Goal: Task Accomplishment & Management: Use online tool/utility

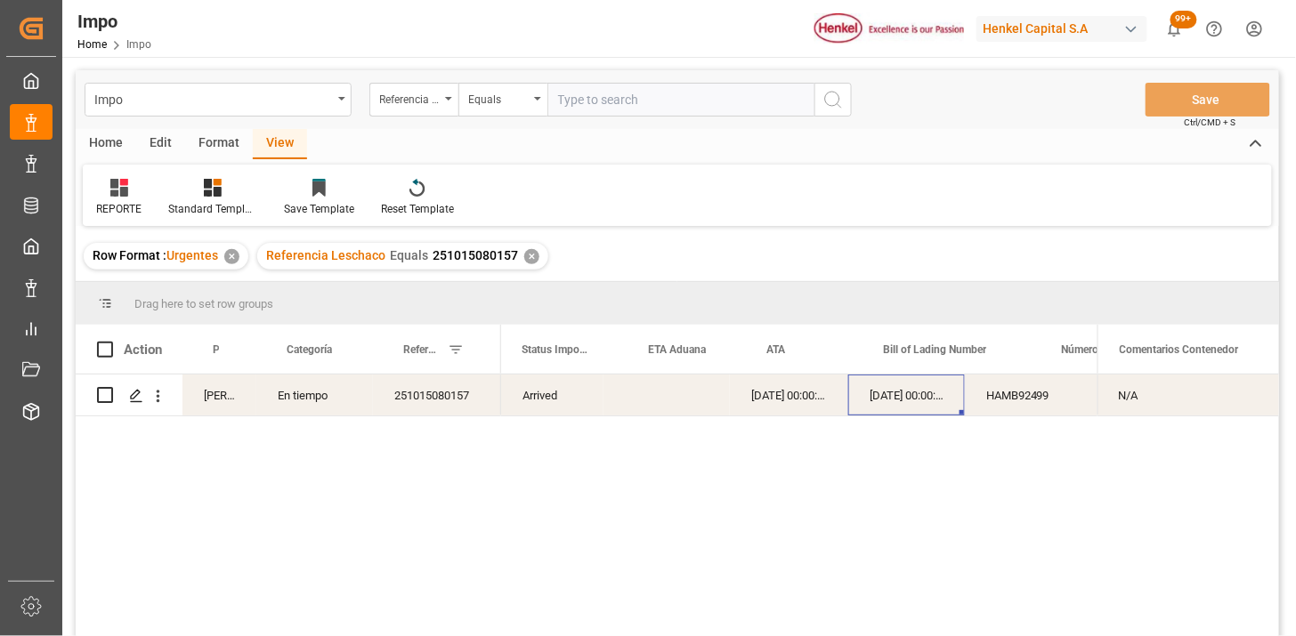
scroll to position [0, 102]
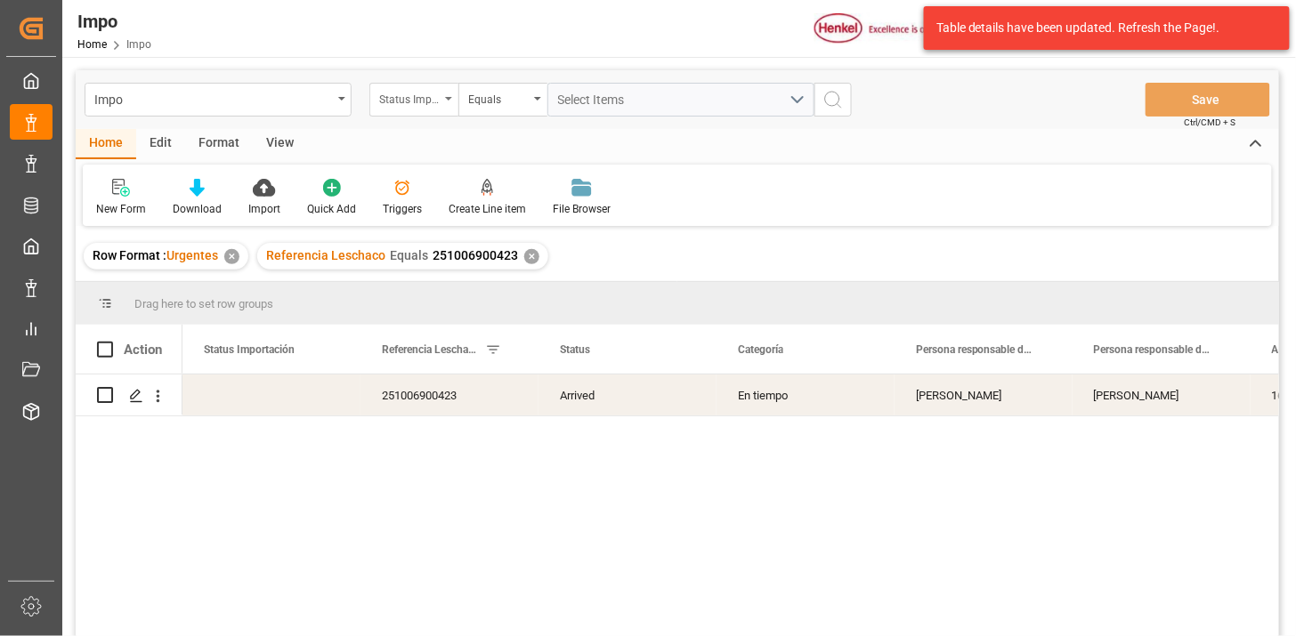
click at [413, 105] on div "Status Importación" at bounding box center [409, 97] width 61 height 20
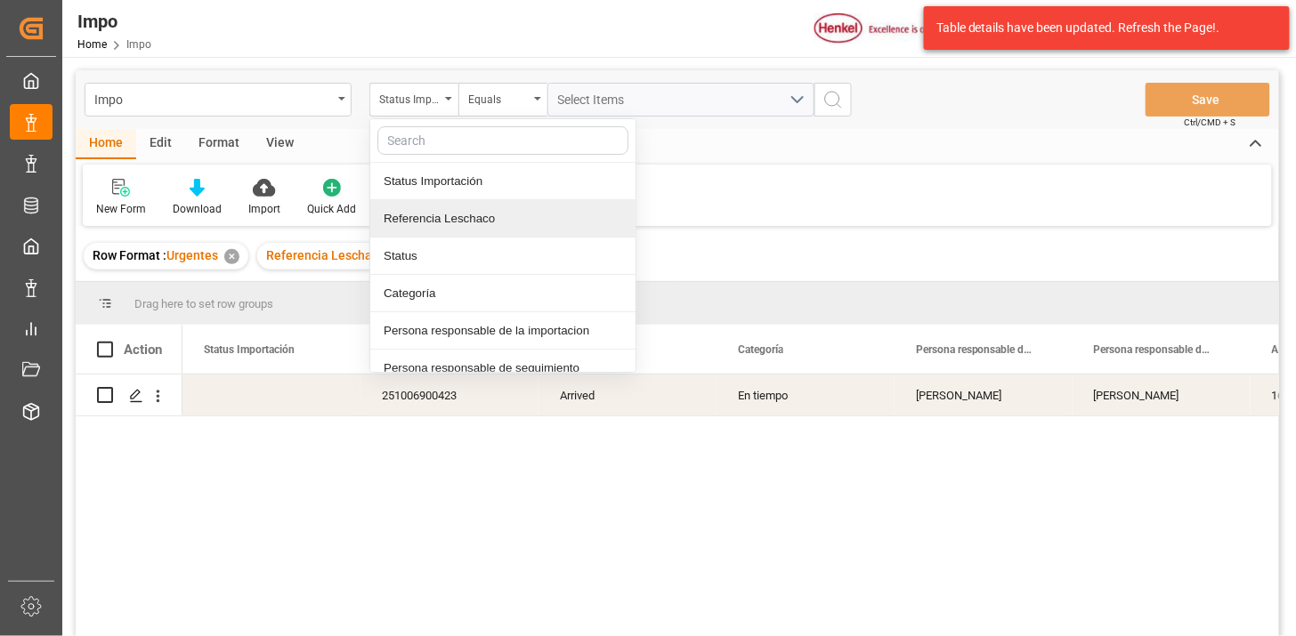
click at [467, 209] on div "Referencia Leschaco" at bounding box center [502, 218] width 265 height 37
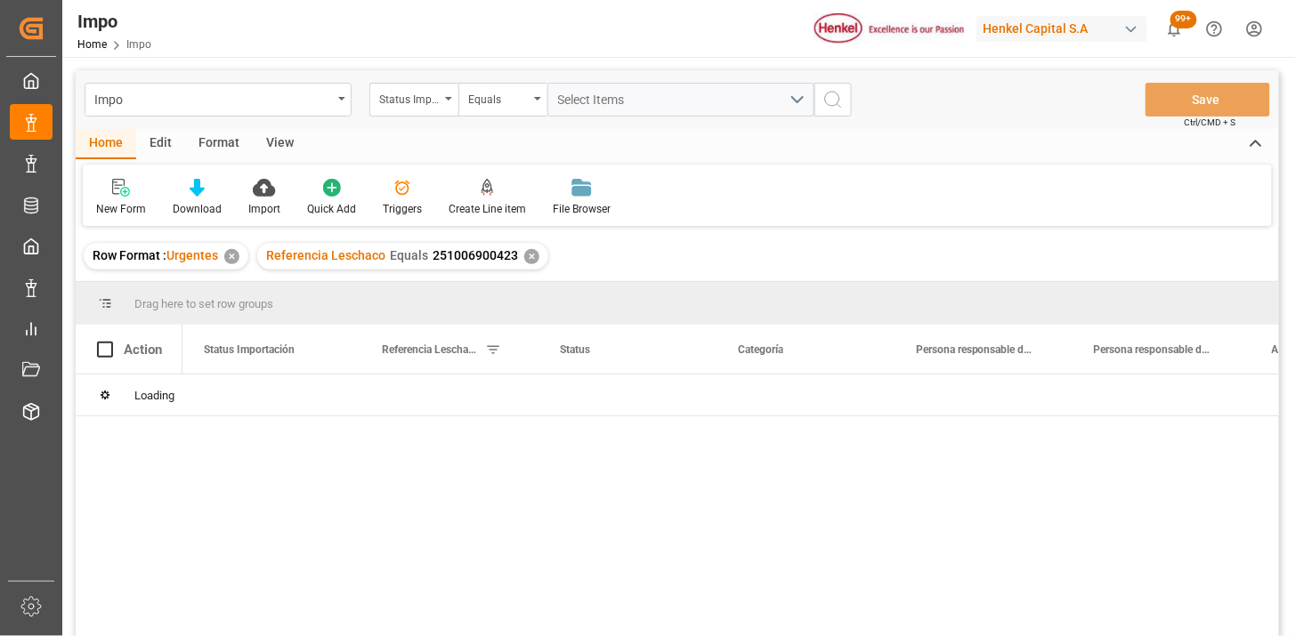
click at [413, 98] on div "Status Importación" at bounding box center [409, 97] width 61 height 20
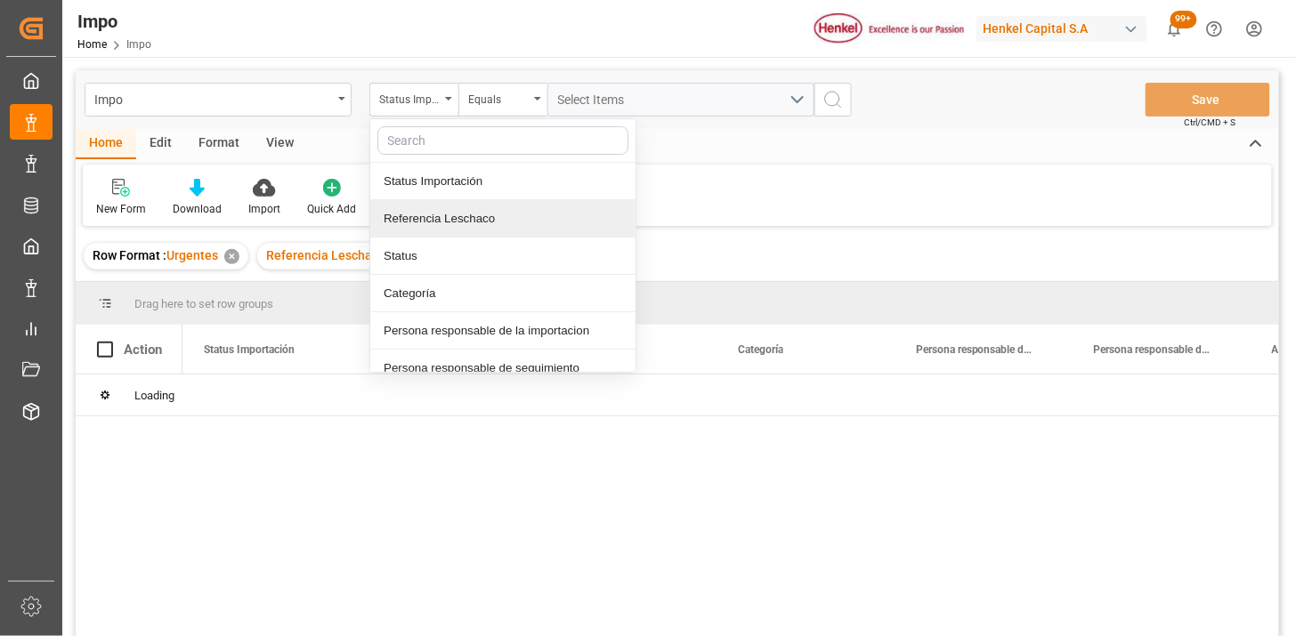
drag, startPoint x: 465, startPoint y: 217, endPoint x: 549, endPoint y: 128, distance: 122.1
click at [470, 214] on div "Referencia Leschaco" at bounding box center [502, 218] width 265 height 37
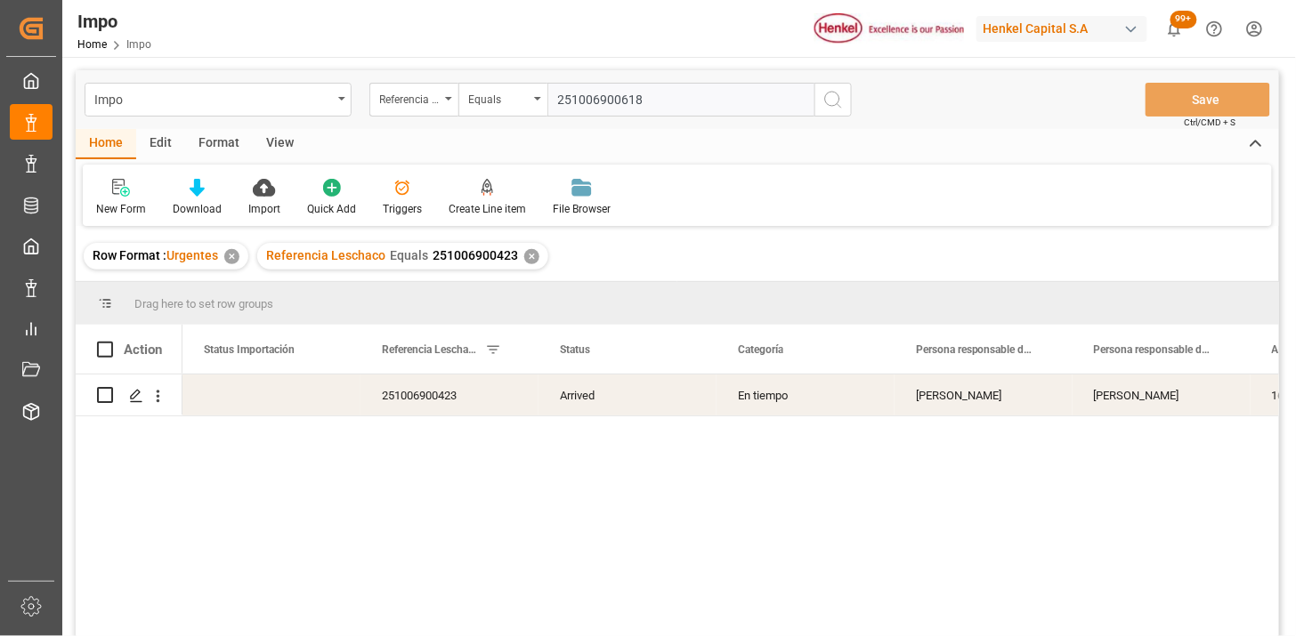
type input "251006900618"
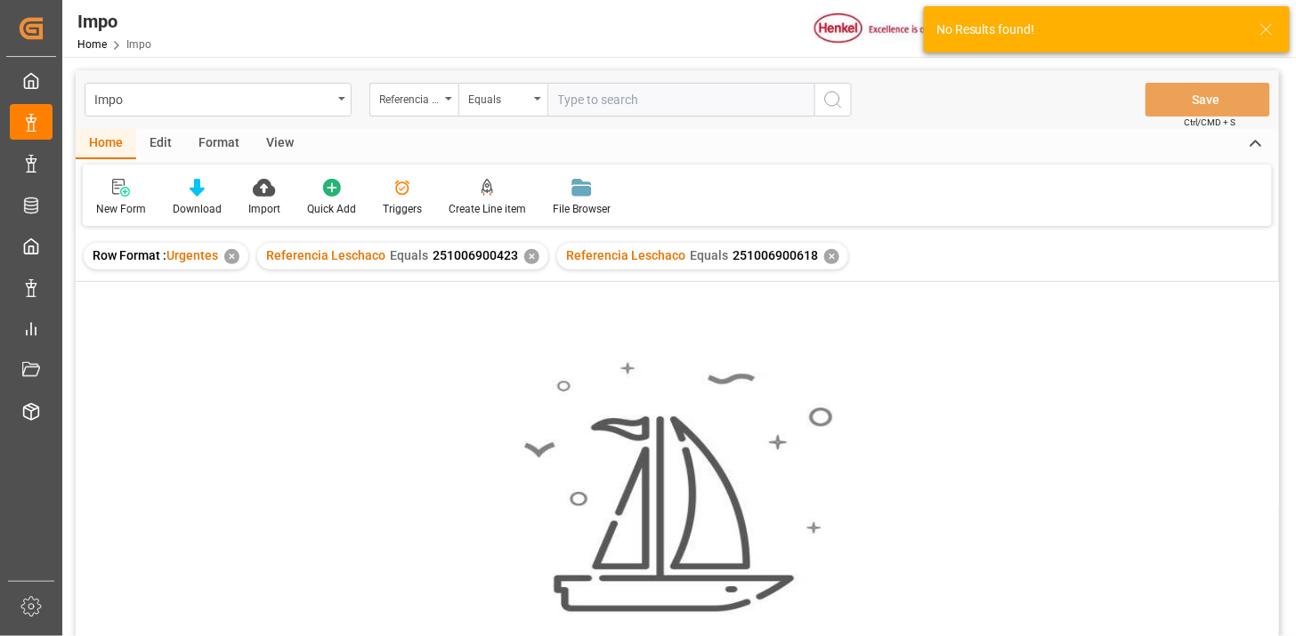
click at [532, 260] on div "✕" at bounding box center [531, 256] width 15 height 15
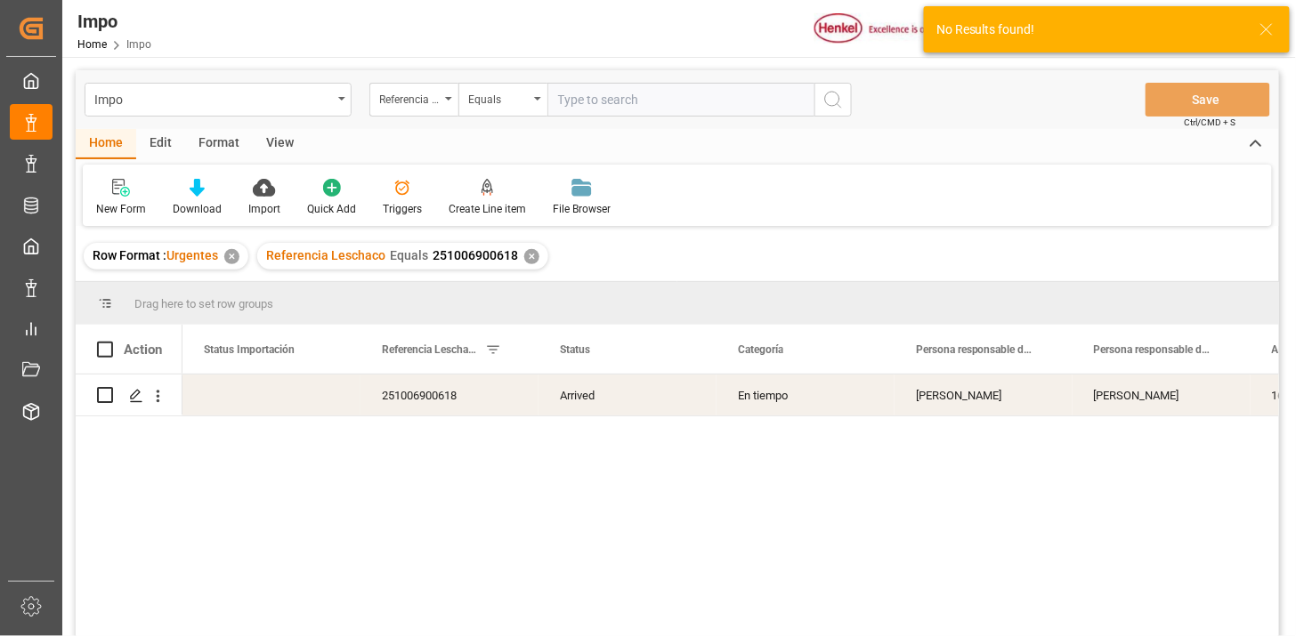
click at [285, 143] on div "View" at bounding box center [280, 144] width 54 height 30
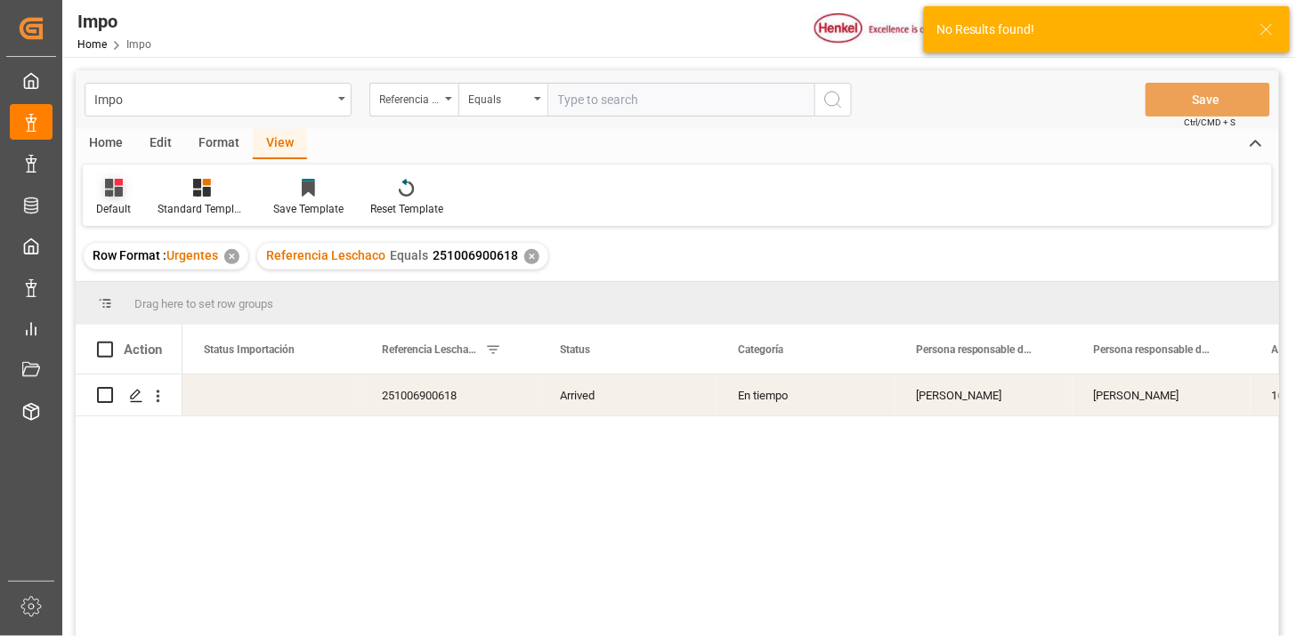
click at [93, 211] on div "Default" at bounding box center [113, 197] width 61 height 39
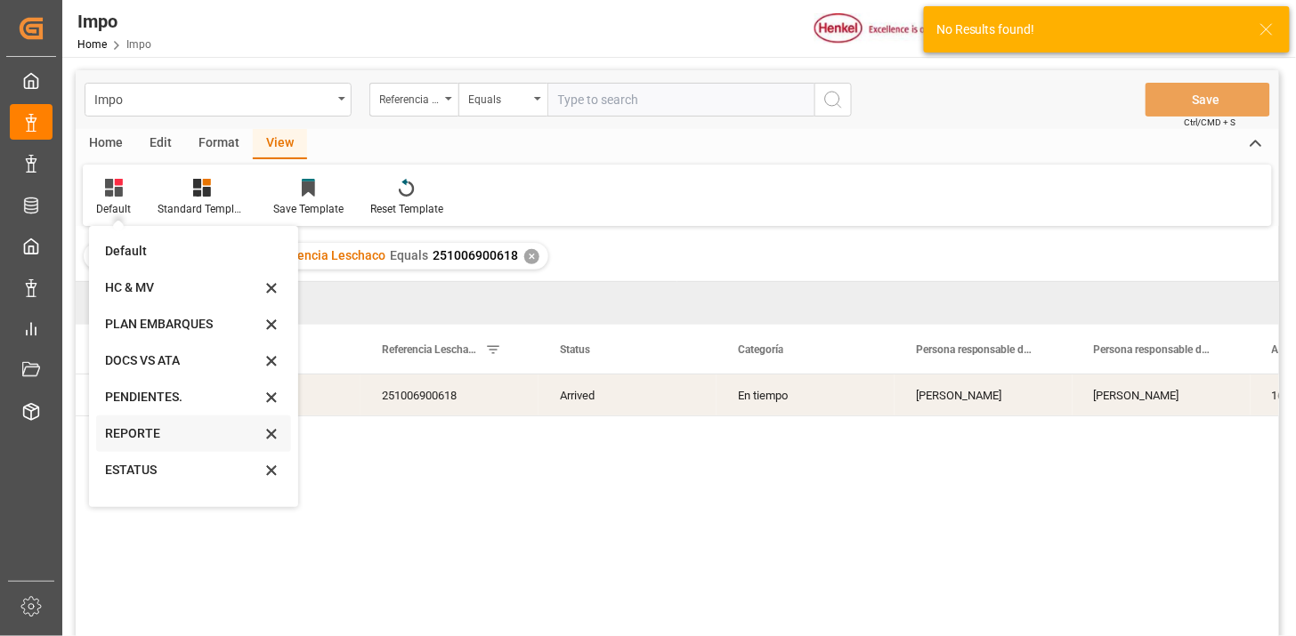
click at [184, 431] on div "REPORTE" at bounding box center [183, 434] width 156 height 19
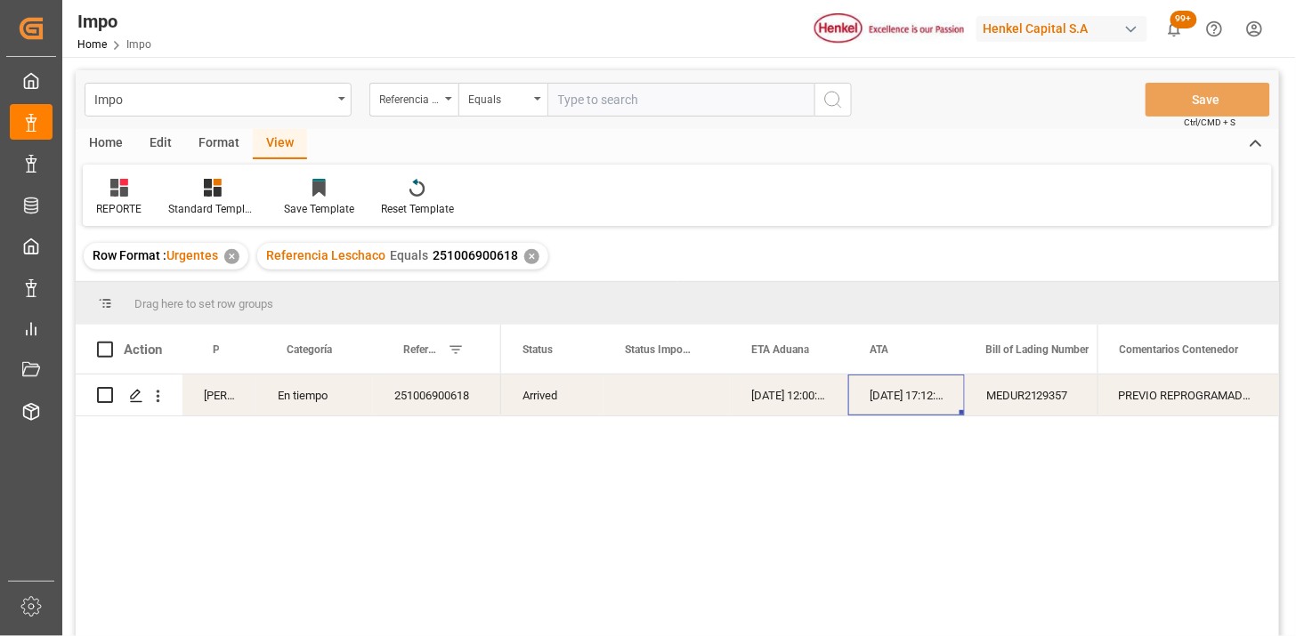
click at [848, 406] on div "08-10-2025 17:12:00" at bounding box center [906, 395] width 117 height 41
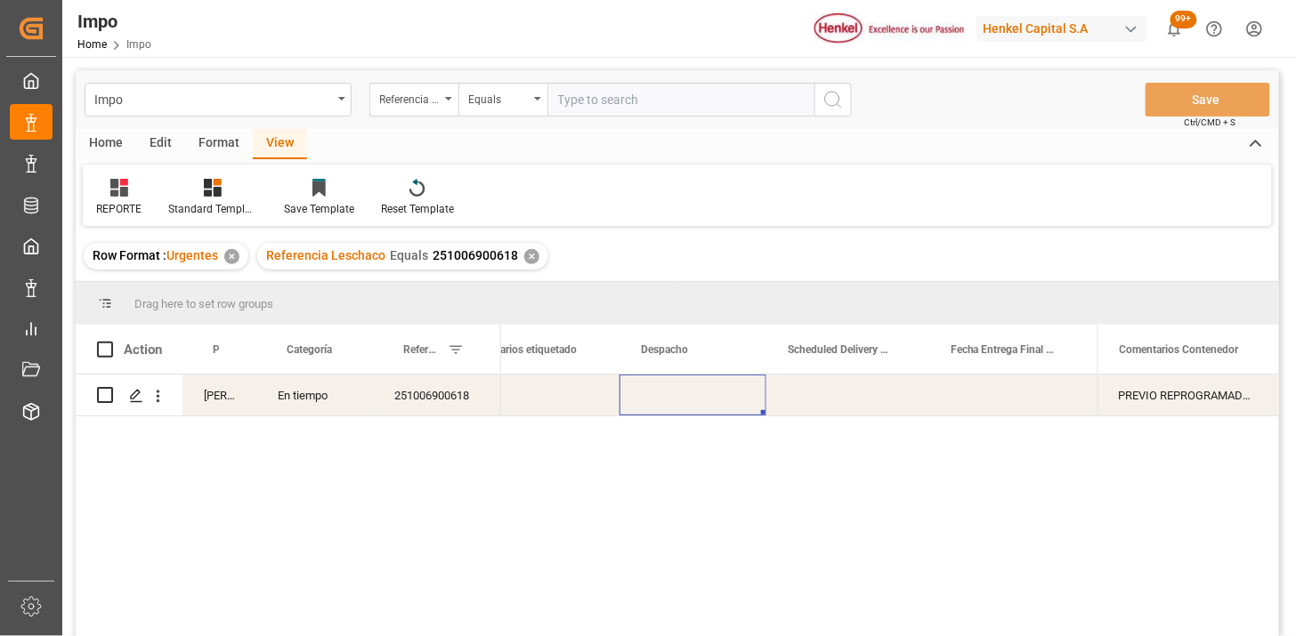
click at [660, 401] on div "Press SPACE to select this row." at bounding box center [692, 395] width 147 height 41
type input "21-10-2025"
click at [824, 409] on div "Press SPACE to select this row." at bounding box center [847, 395] width 163 height 41
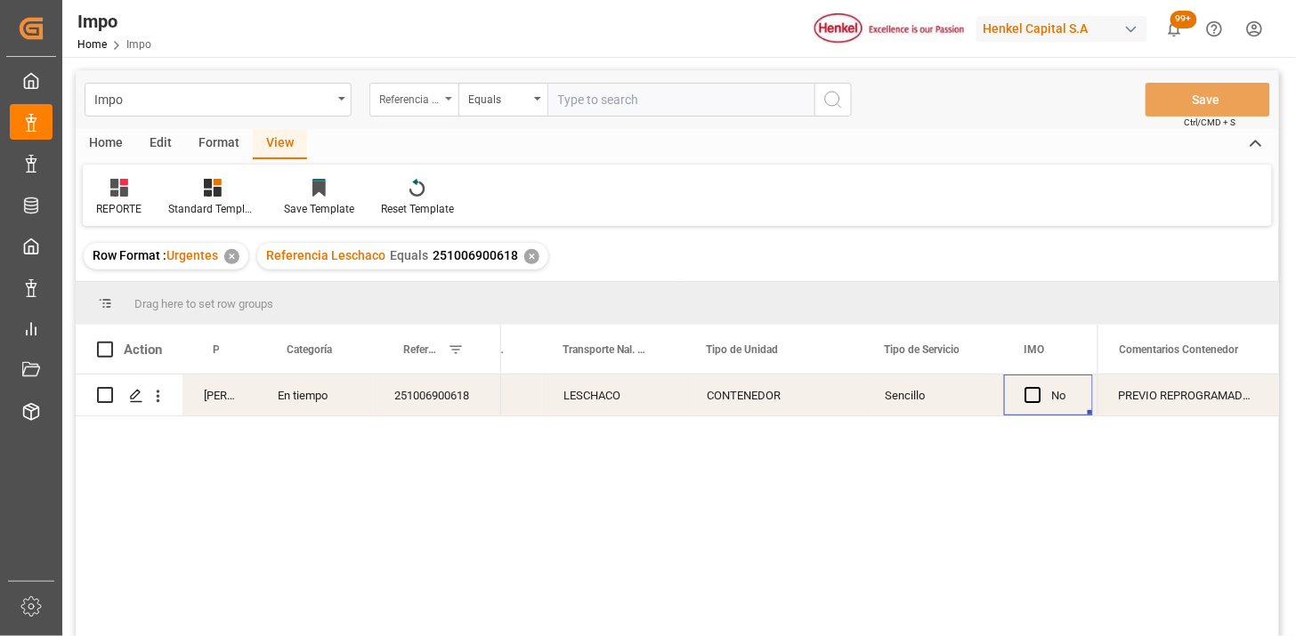
click at [425, 105] on div "Referencia Leschaco" at bounding box center [409, 97] width 61 height 20
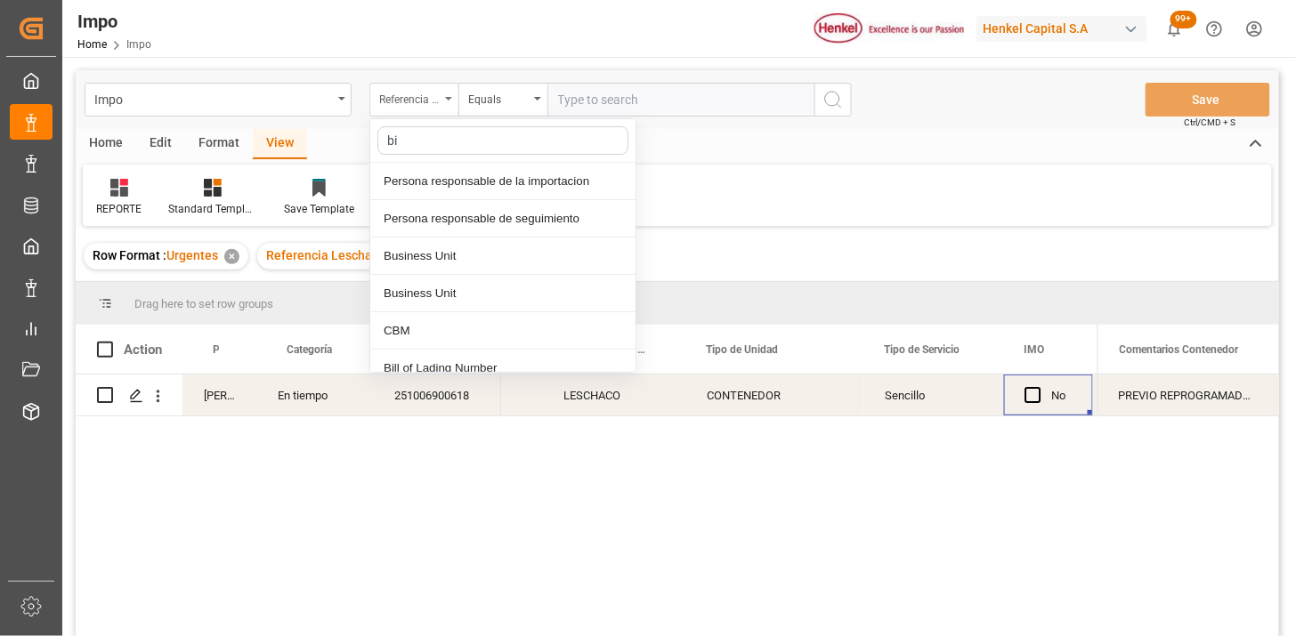
type input "bil"
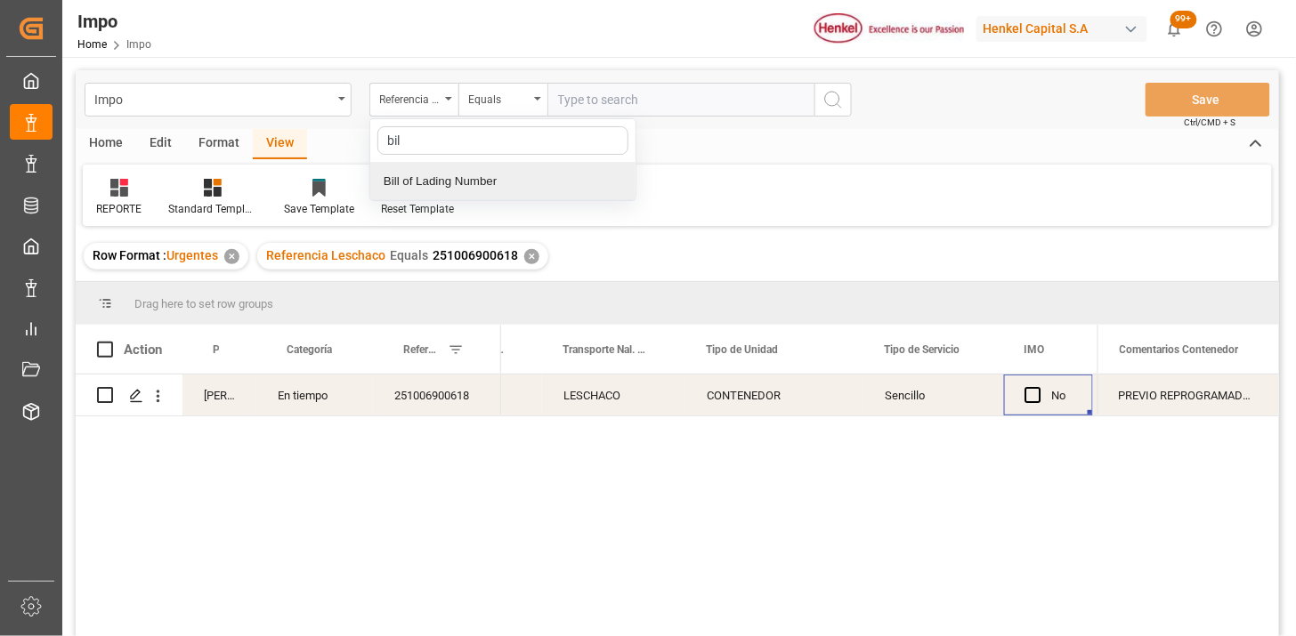
click at [488, 171] on div "Bill of Lading Number" at bounding box center [502, 181] width 265 height 37
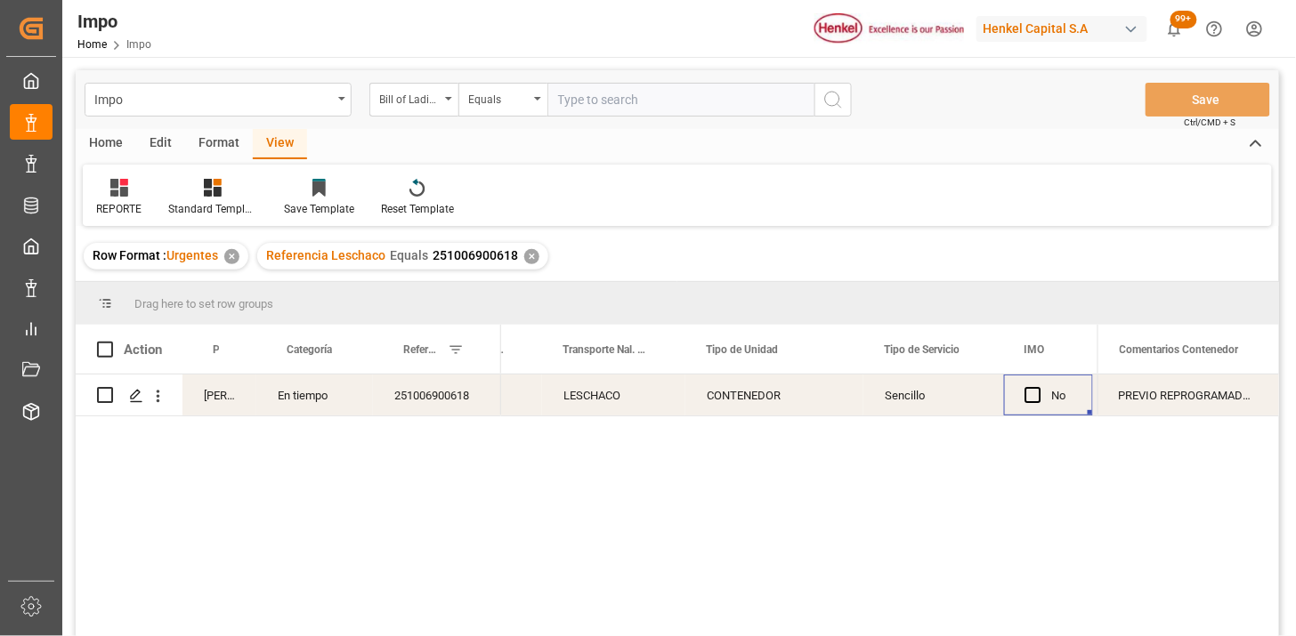
click at [582, 75] on div "Impo Bill of Lading Number Equals Save Ctrl/CMD + S" at bounding box center [677, 99] width 1203 height 59
click at [643, 102] on input "text" at bounding box center [680, 100] width 267 height 34
paste input "800510253022"
type input "800510253022"
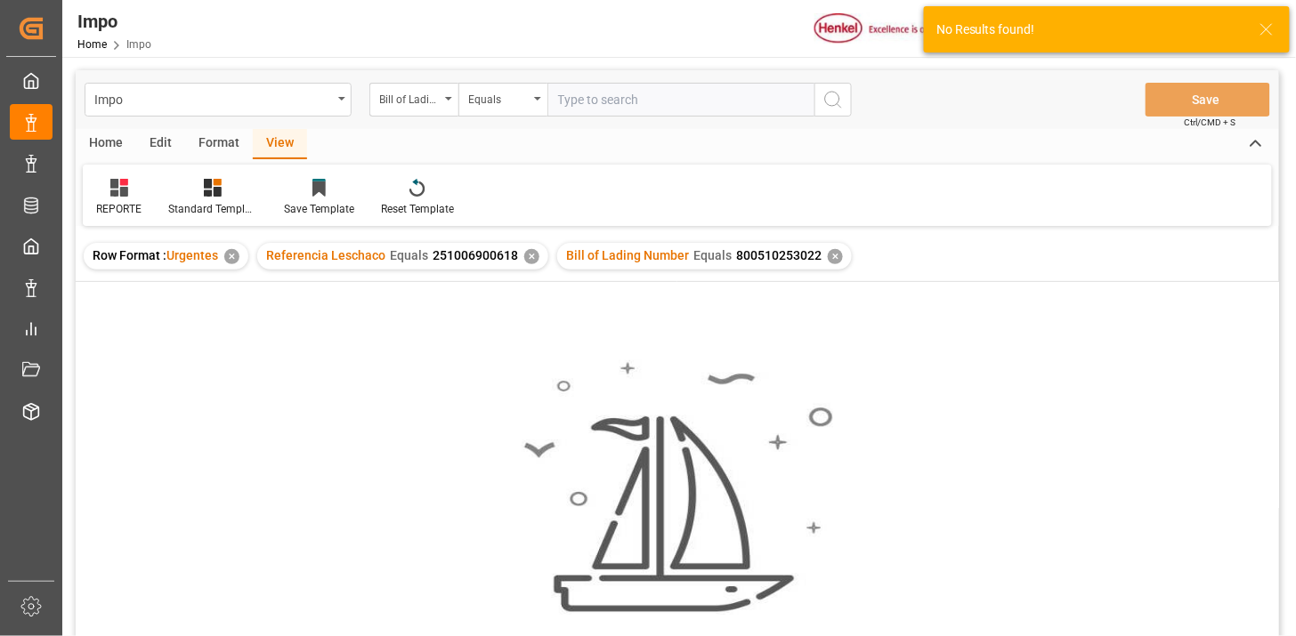
click at [532, 261] on div "✕" at bounding box center [531, 256] width 15 height 15
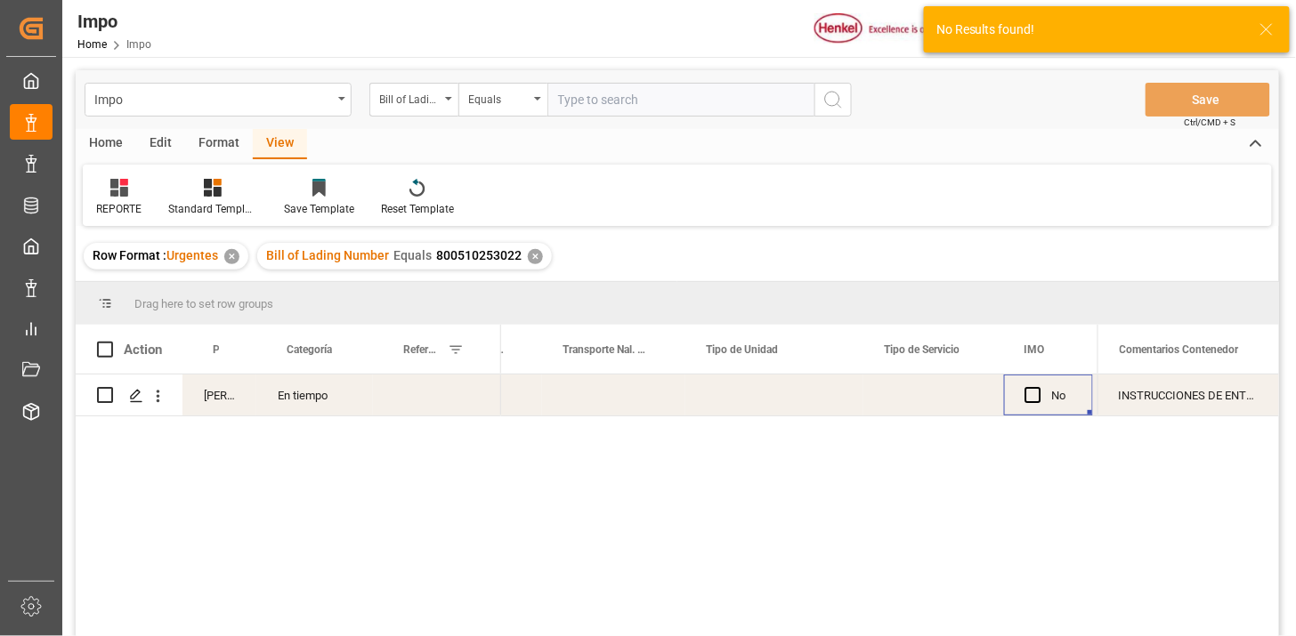
click at [433, 398] on div "Press SPACE to select this row." at bounding box center [437, 395] width 128 height 41
click at [433, 397] on div "Press SPACE to select this row." at bounding box center [437, 395] width 128 height 41
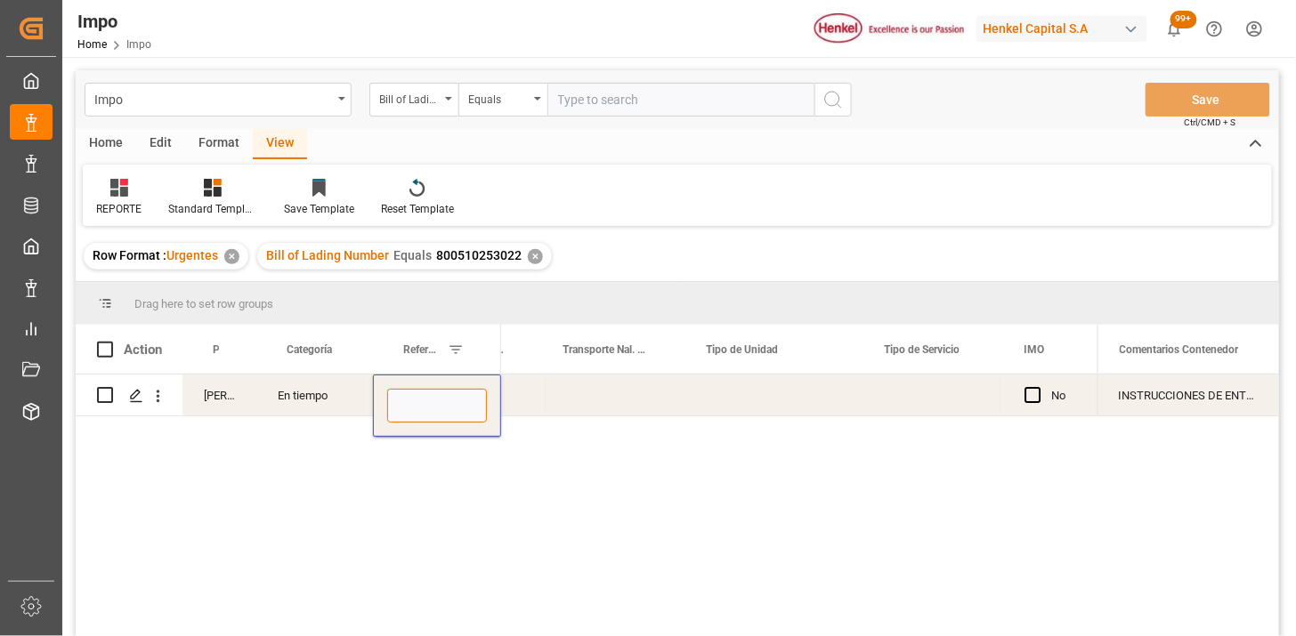
click at [433, 397] on input "Press SPACE to select this row." at bounding box center [437, 406] width 100 height 34
paste input "251006900790"
type input "251006900790"
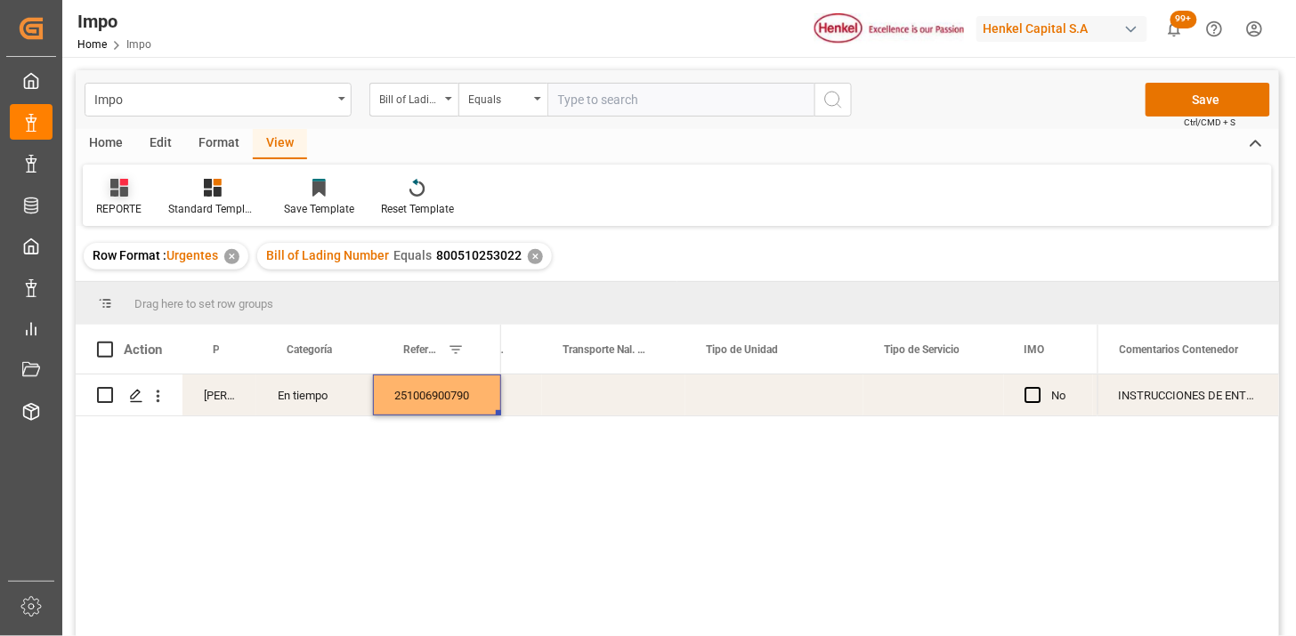
click at [112, 190] on icon at bounding box center [119, 188] width 18 height 18
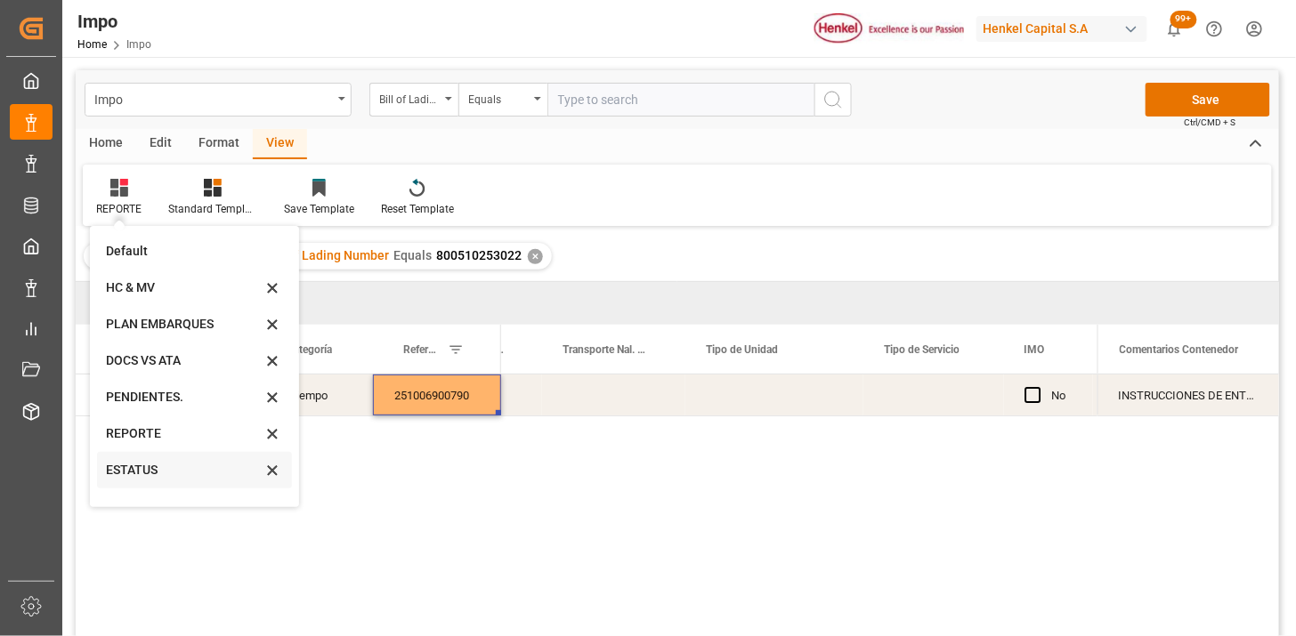
click at [163, 466] on div "ESTATUS" at bounding box center [184, 470] width 156 height 19
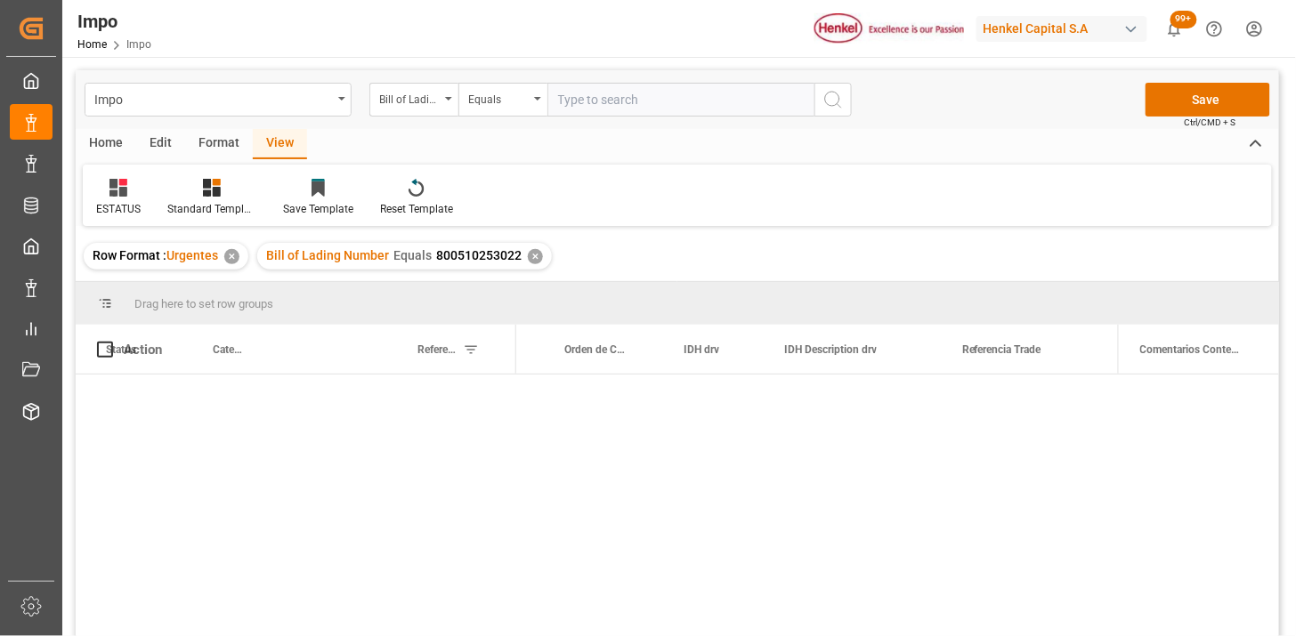
scroll to position [0, 942]
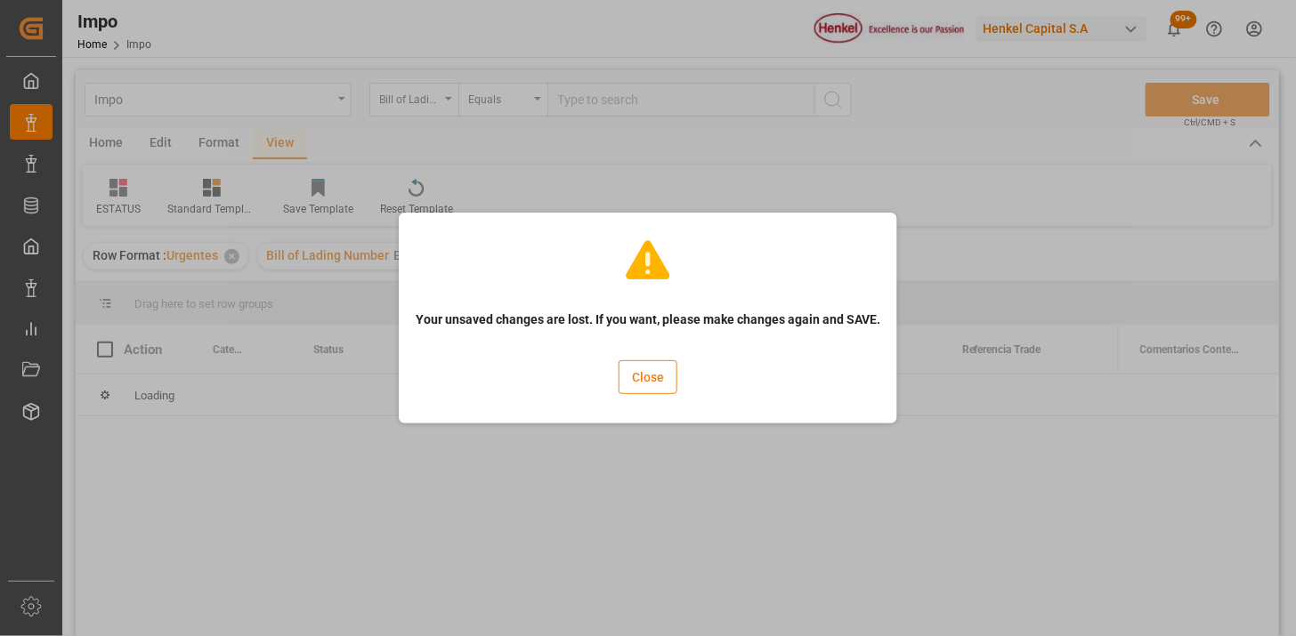
click at [635, 393] on button "Close" at bounding box center [648, 377] width 59 height 34
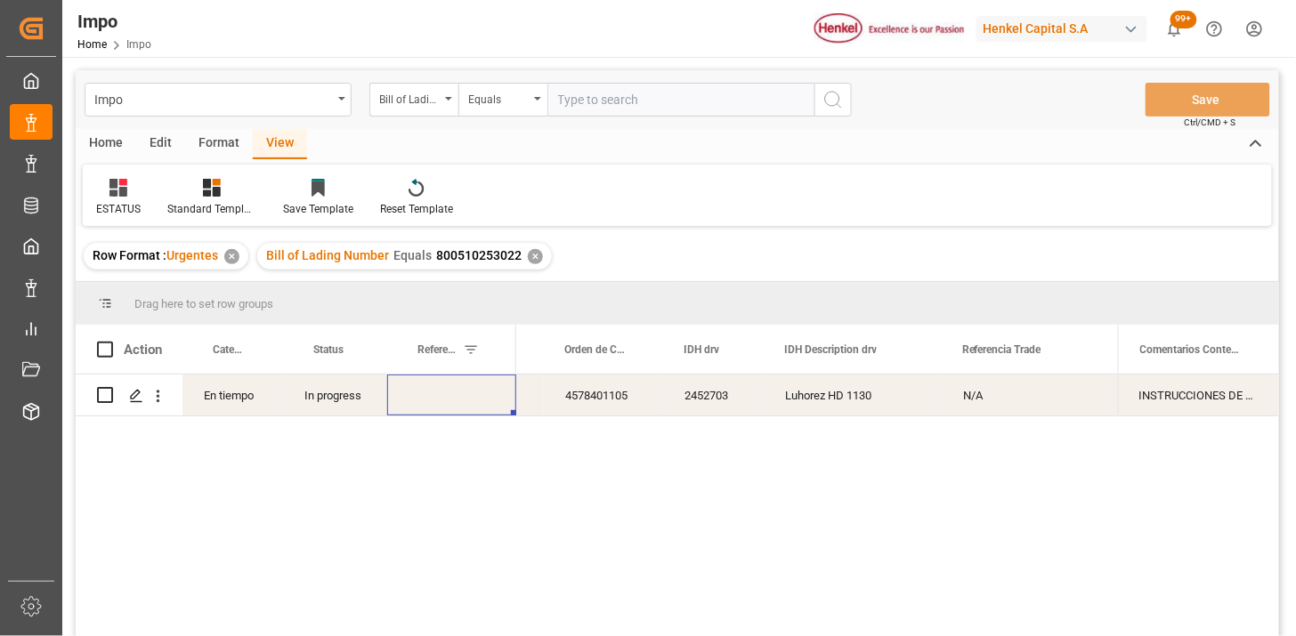
click at [442, 404] on div "Press SPACE to select this row." at bounding box center [451, 395] width 129 height 41
click at [443, 403] on div "Press SPACE to select this row." at bounding box center [451, 395] width 129 height 41
click at [443, 403] on input "Press SPACE to select this row." at bounding box center [451, 406] width 101 height 34
type input "251006900790"
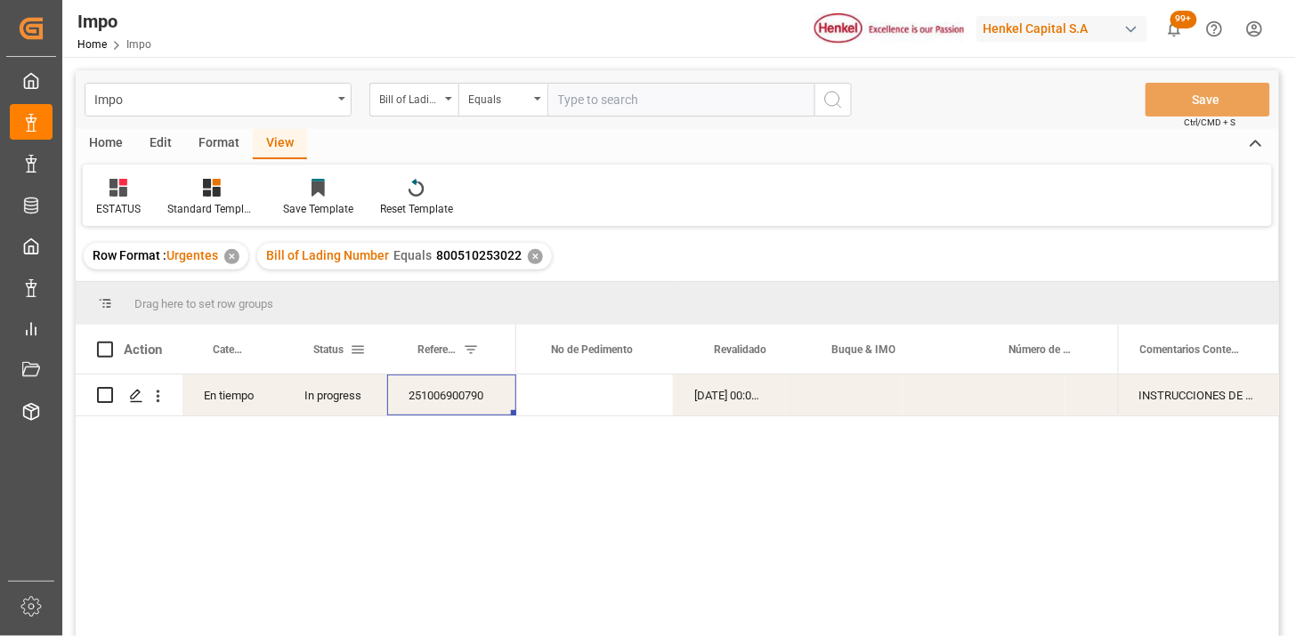
scroll to position [0, 0]
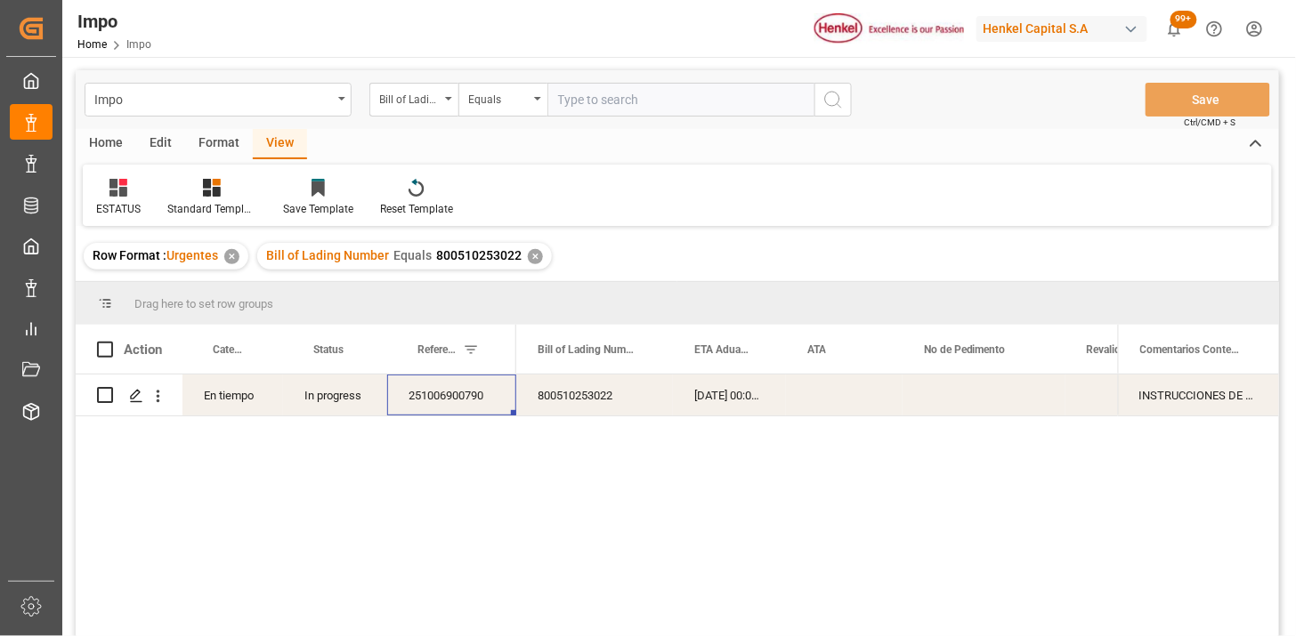
click at [467, 412] on div "251006900790" at bounding box center [451, 395] width 129 height 41
drag, startPoint x: 112, startPoint y: 188, endPoint x: 126, endPoint y: 214, distance: 29.5
click at [112, 189] on icon at bounding box center [118, 188] width 18 height 18
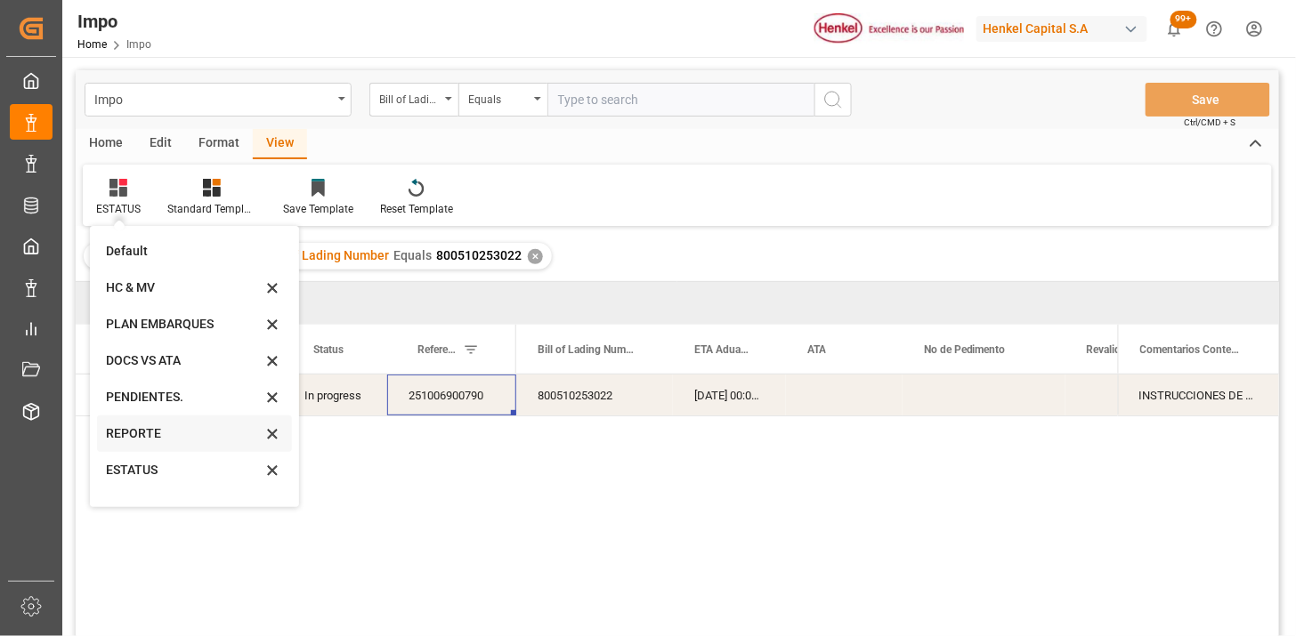
click at [153, 431] on div "REPORTE" at bounding box center [184, 434] width 156 height 19
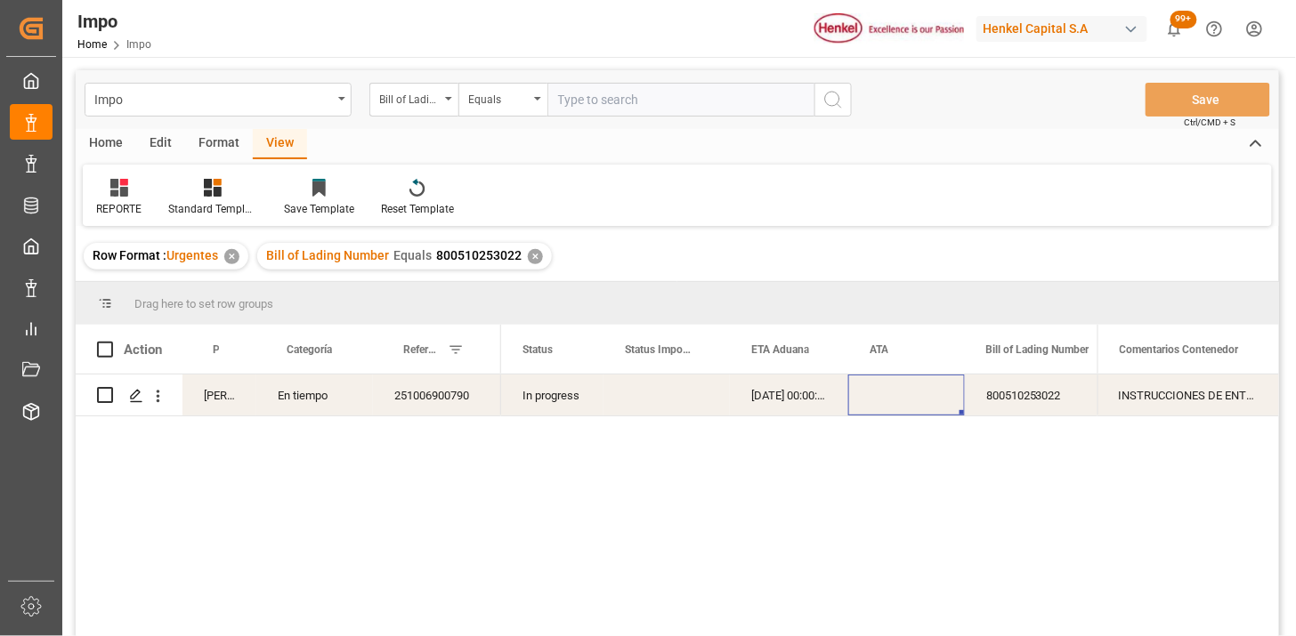
click at [859, 389] on div "Press SPACE to select this row." at bounding box center [906, 395] width 117 height 41
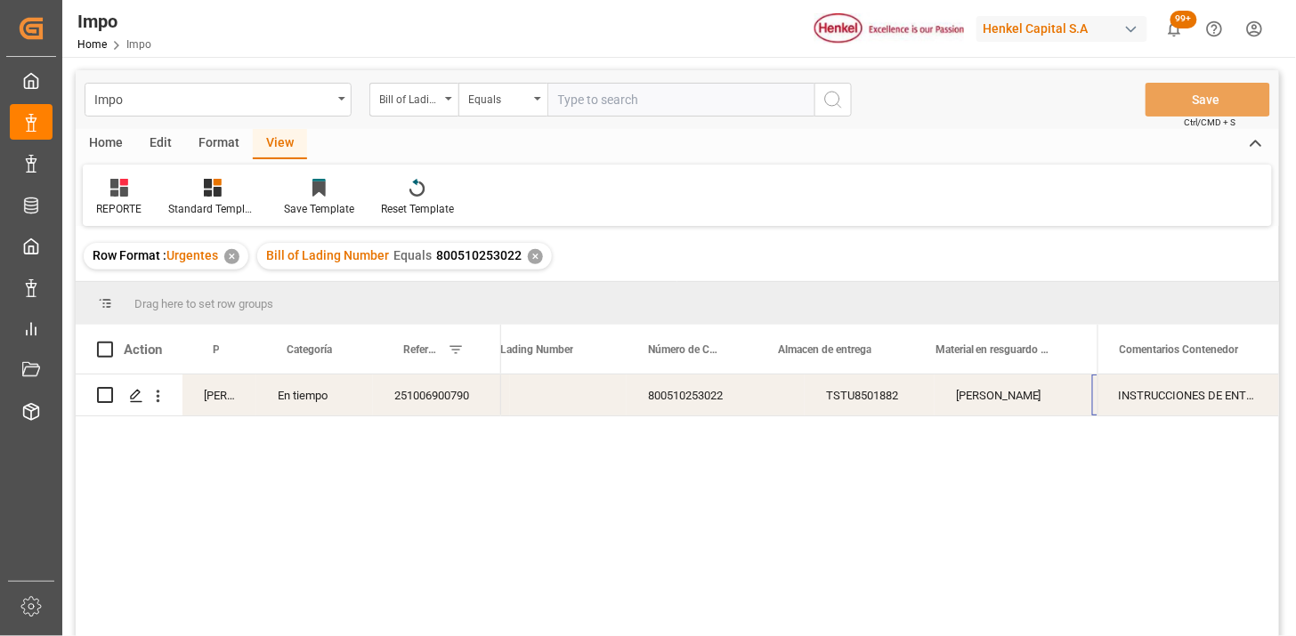
scroll to position [0, 516]
click at [394, 103] on div "Bill of Lading Number" at bounding box center [409, 97] width 61 height 20
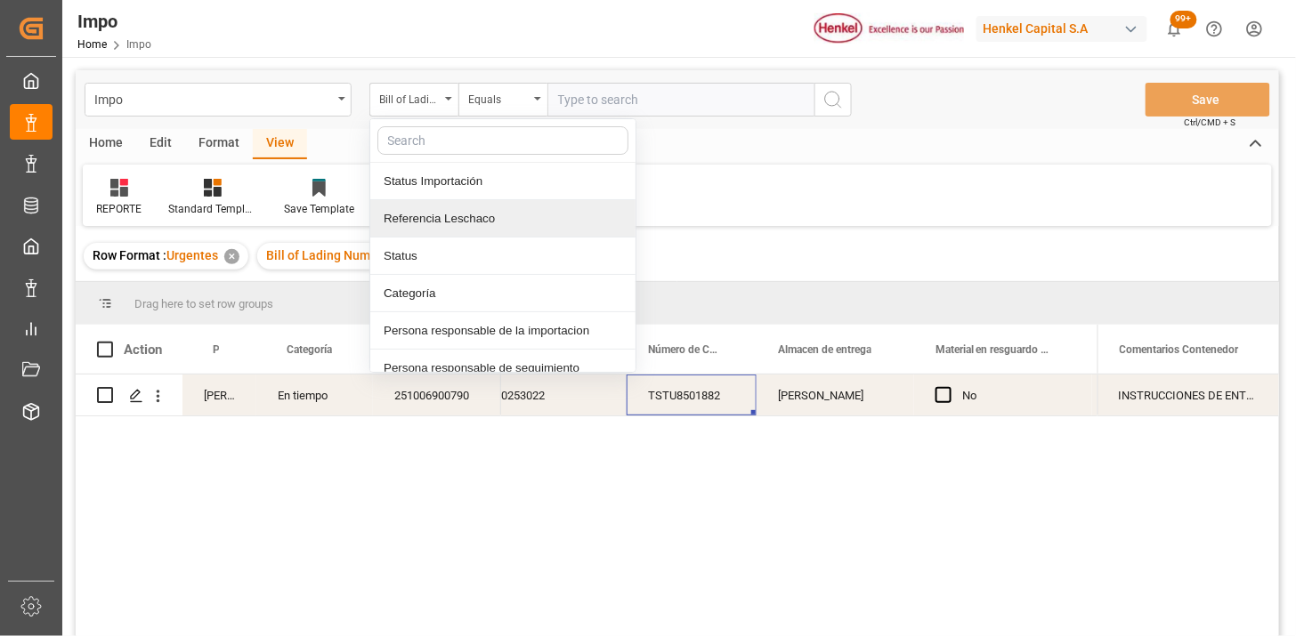
click at [443, 218] on div "Referencia Leschaco" at bounding box center [502, 218] width 265 height 37
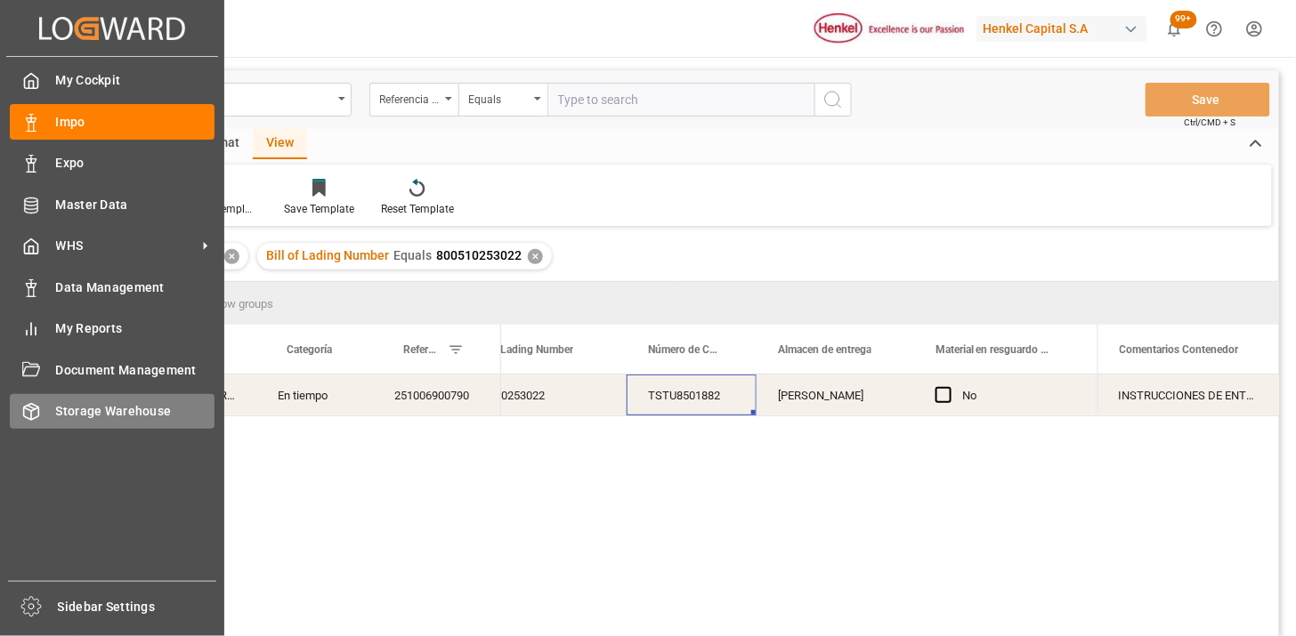
click at [96, 411] on span "Storage Warehouse" at bounding box center [135, 411] width 159 height 19
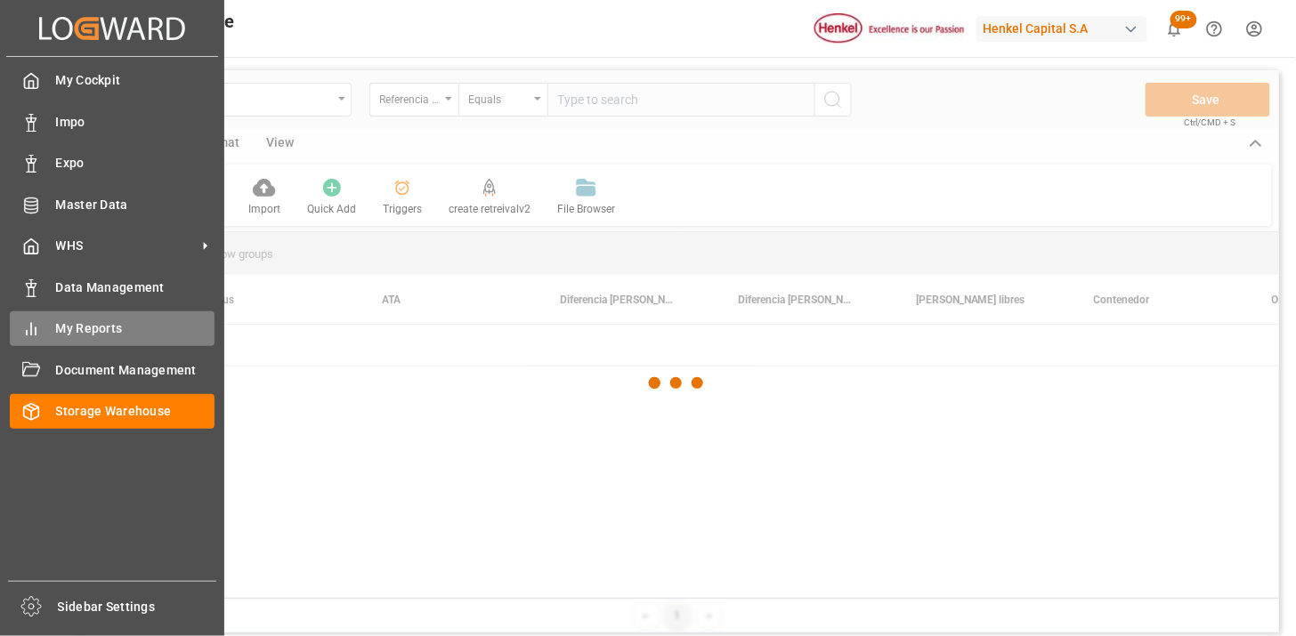
click at [117, 334] on span "My Reports" at bounding box center [135, 329] width 159 height 19
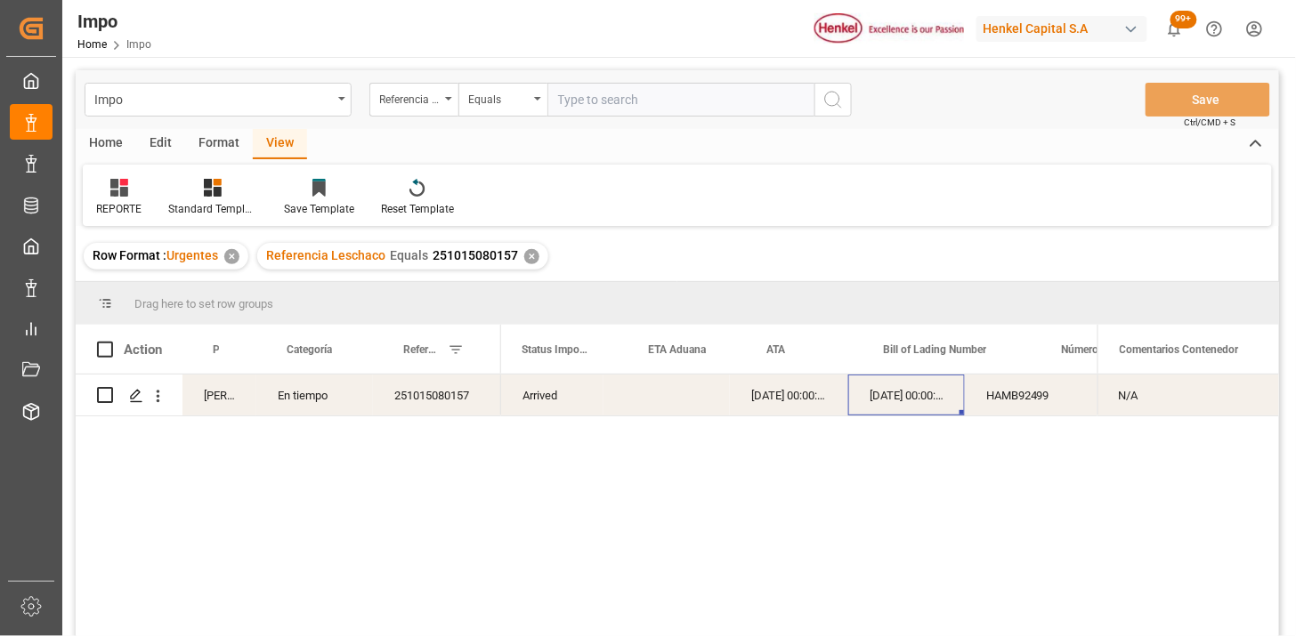
scroll to position [0, 102]
drag, startPoint x: 646, startPoint y: 108, endPoint x: 750, endPoint y: 111, distance: 104.2
click at [646, 108] on input "text" at bounding box center [680, 100] width 267 height 34
paste input "251006900150"
type input "251006900150"
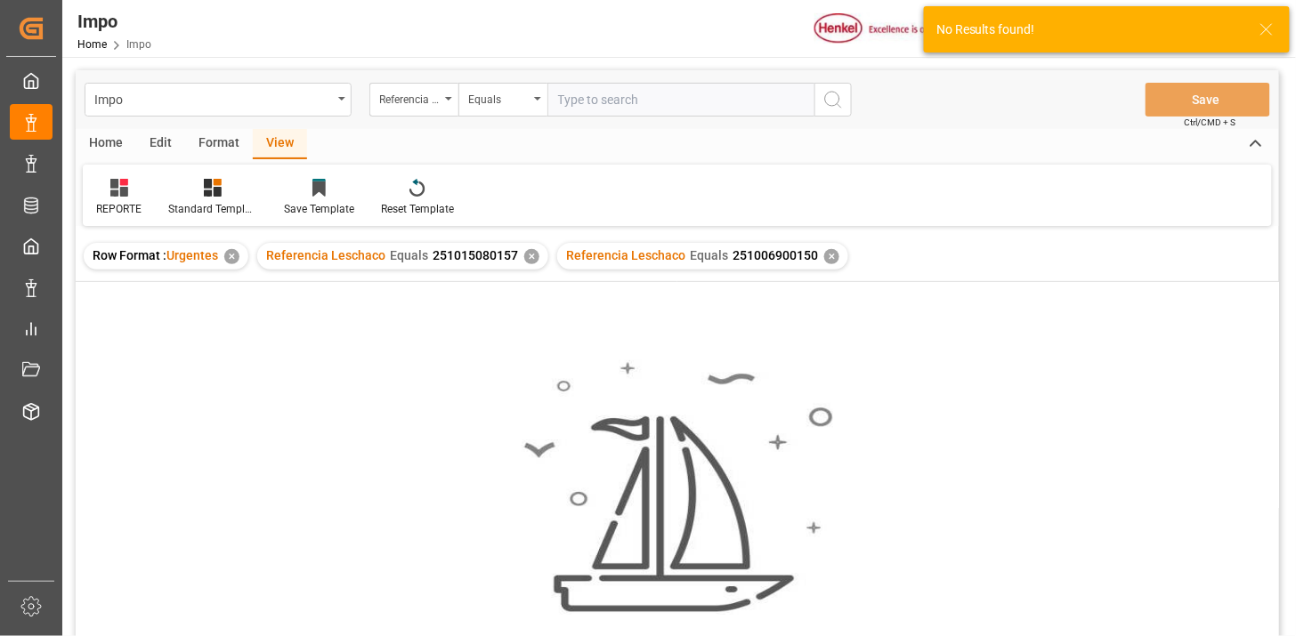
click at [528, 254] on div "✕" at bounding box center [531, 256] width 15 height 15
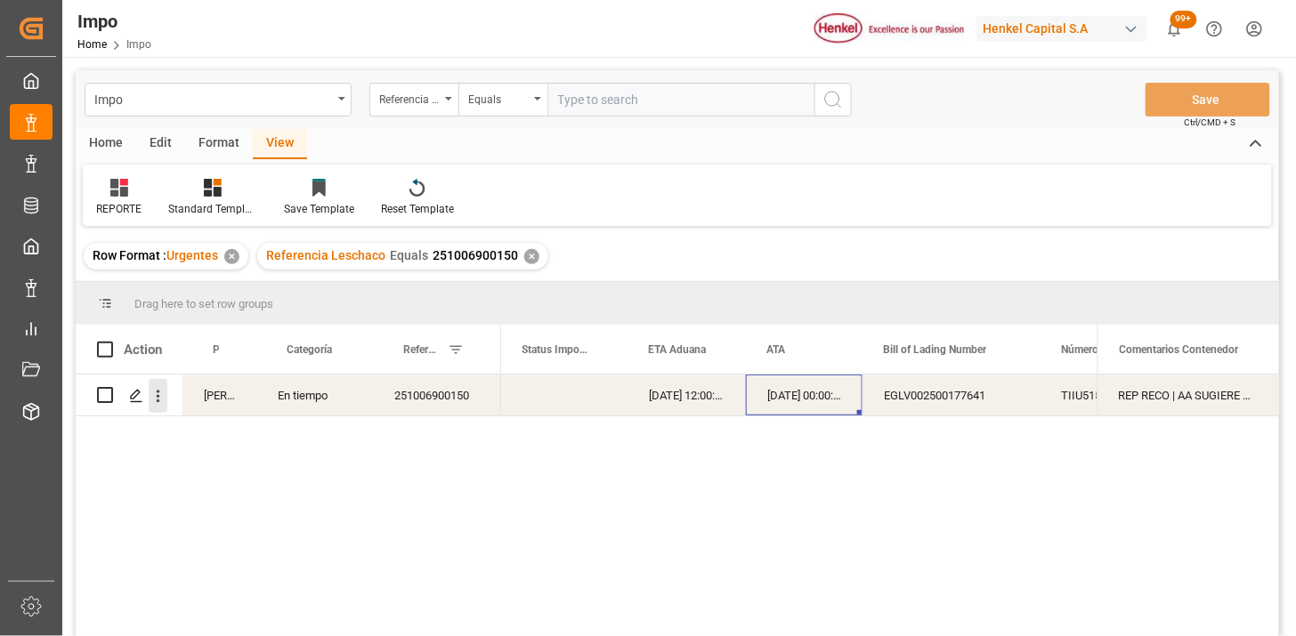
click at [160, 398] on icon "open menu" at bounding box center [158, 396] width 19 height 19
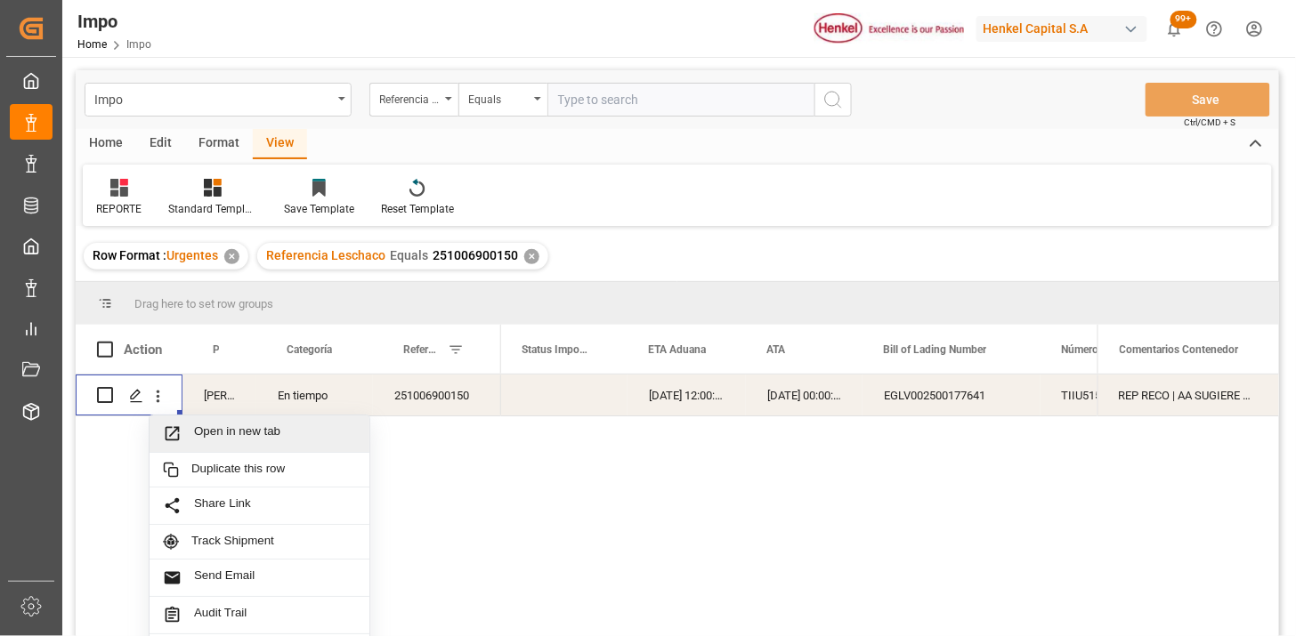
click at [206, 432] on span "Open in new tab" at bounding box center [275, 434] width 162 height 19
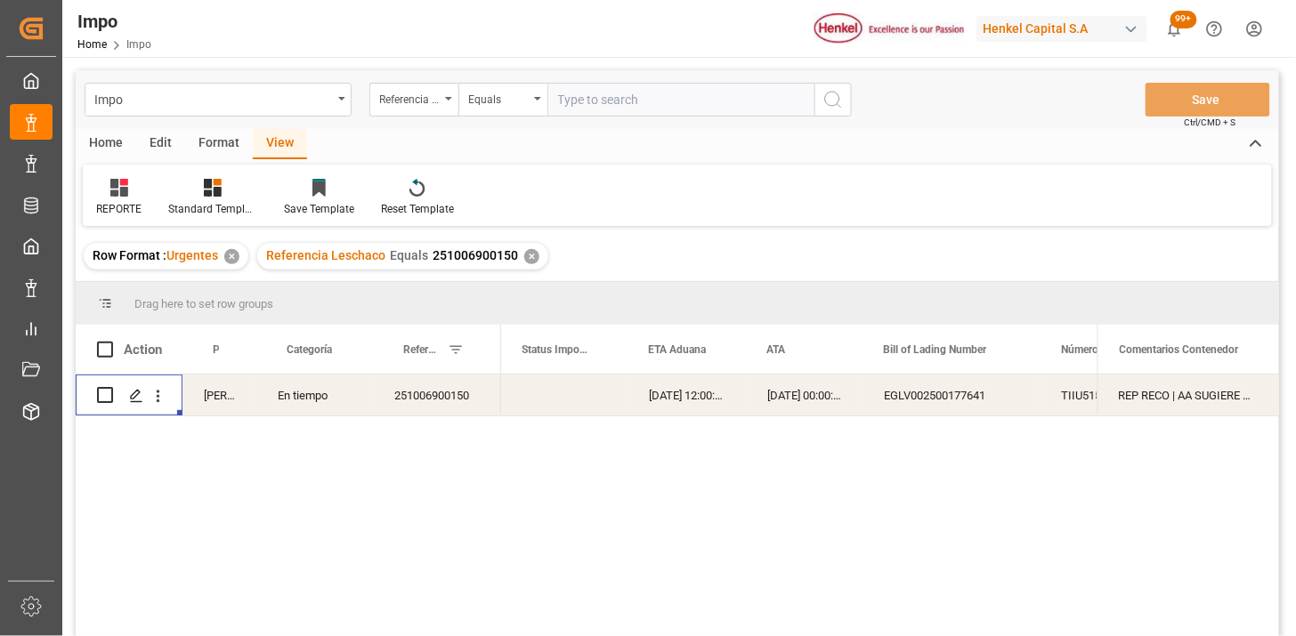
click at [645, 98] on input "text" at bounding box center [680, 100] width 267 height 34
paste input "251006900662"
paste input "2"
type input "251006900662"
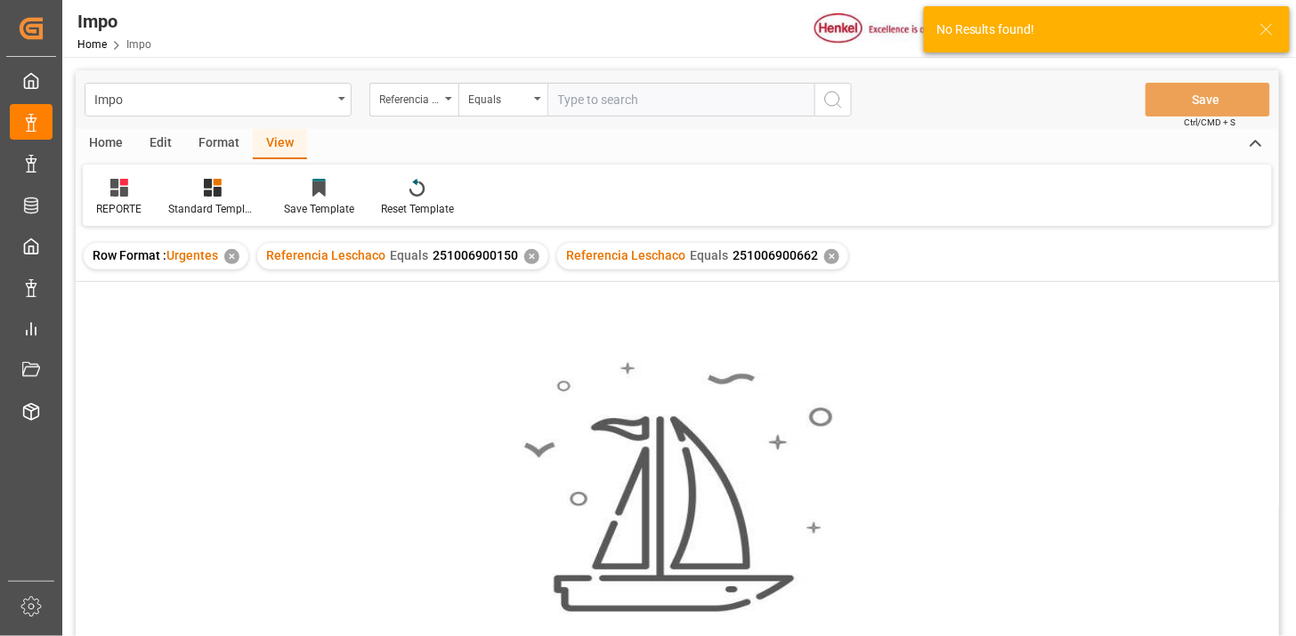
click at [530, 259] on div "✕" at bounding box center [531, 256] width 15 height 15
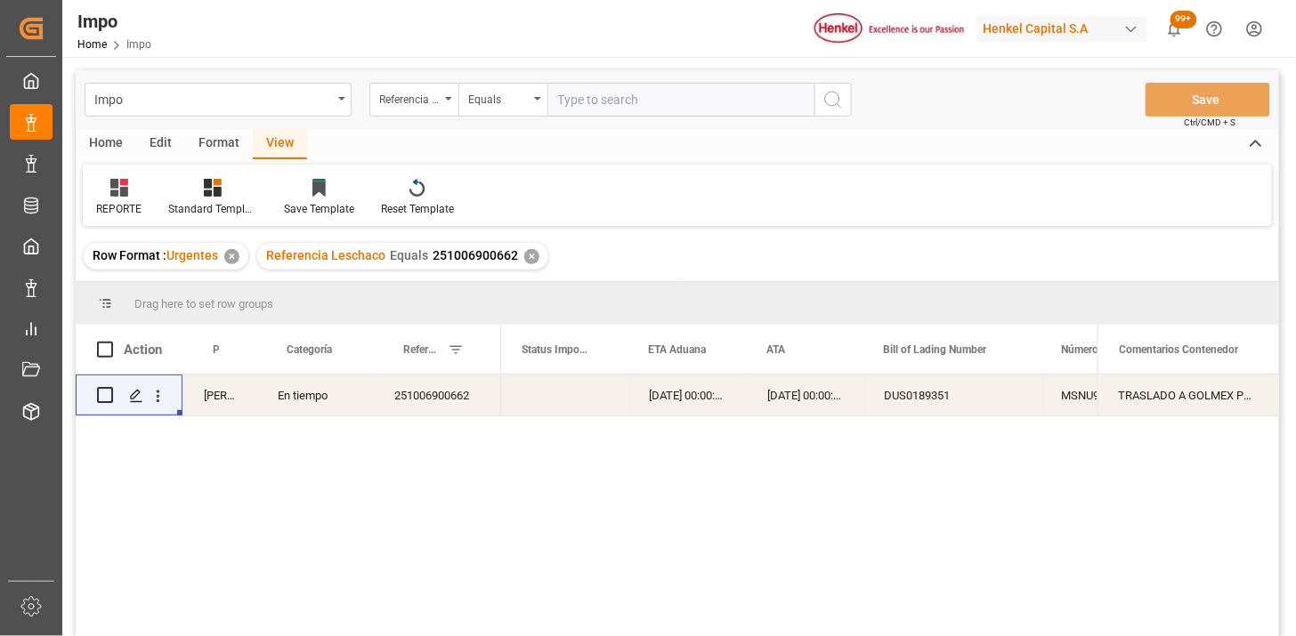
click at [696, 101] on input "text" at bounding box center [680, 100] width 267 height 34
paste input "251006900662"
type input "251006900662"
click at [165, 390] on icon "open menu" at bounding box center [158, 396] width 19 height 19
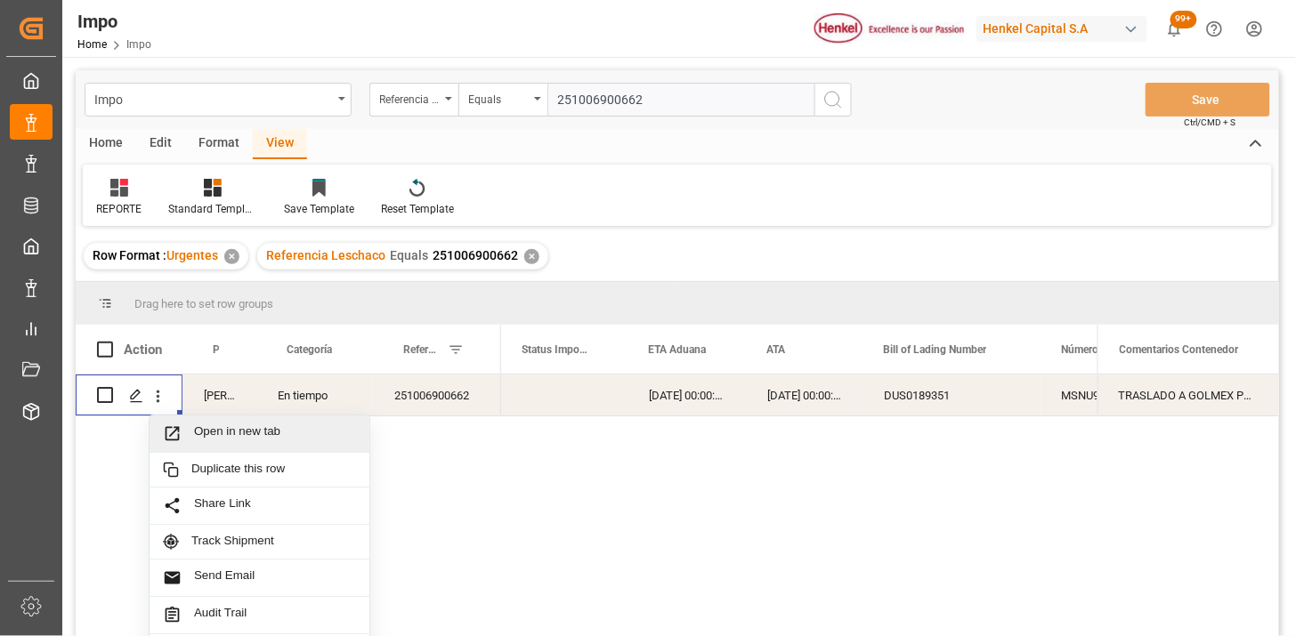
click at [214, 425] on span "Open in new tab" at bounding box center [275, 434] width 162 height 19
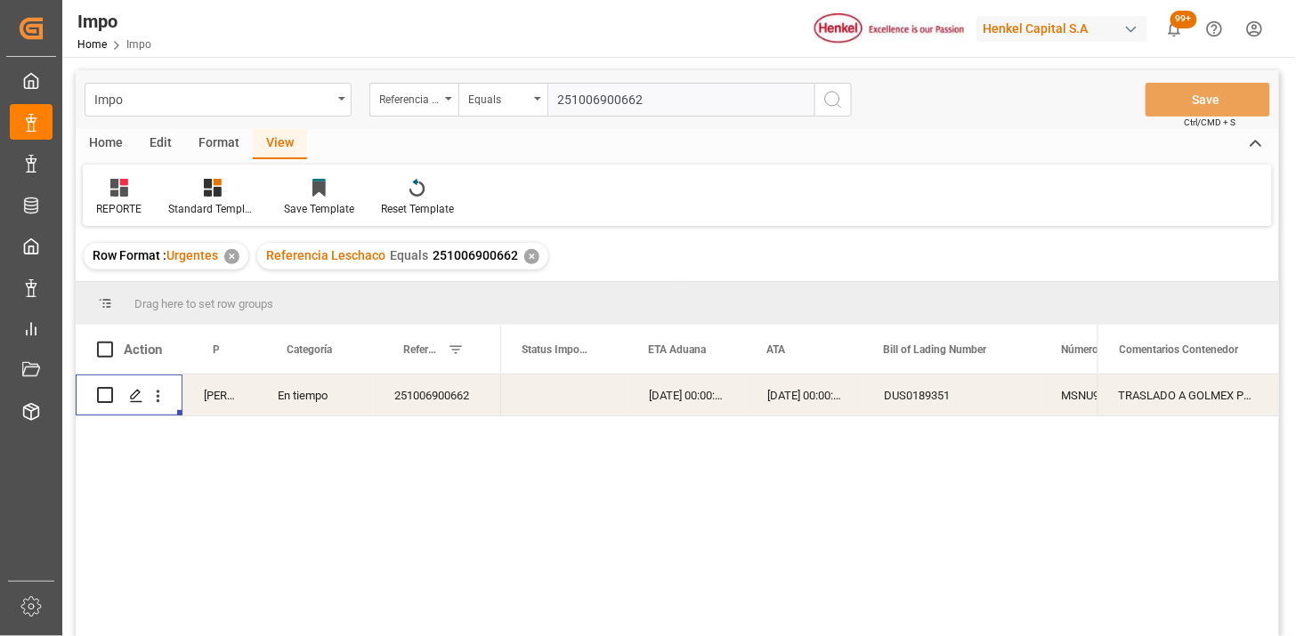
click at [530, 256] on div "✕" at bounding box center [531, 256] width 15 height 15
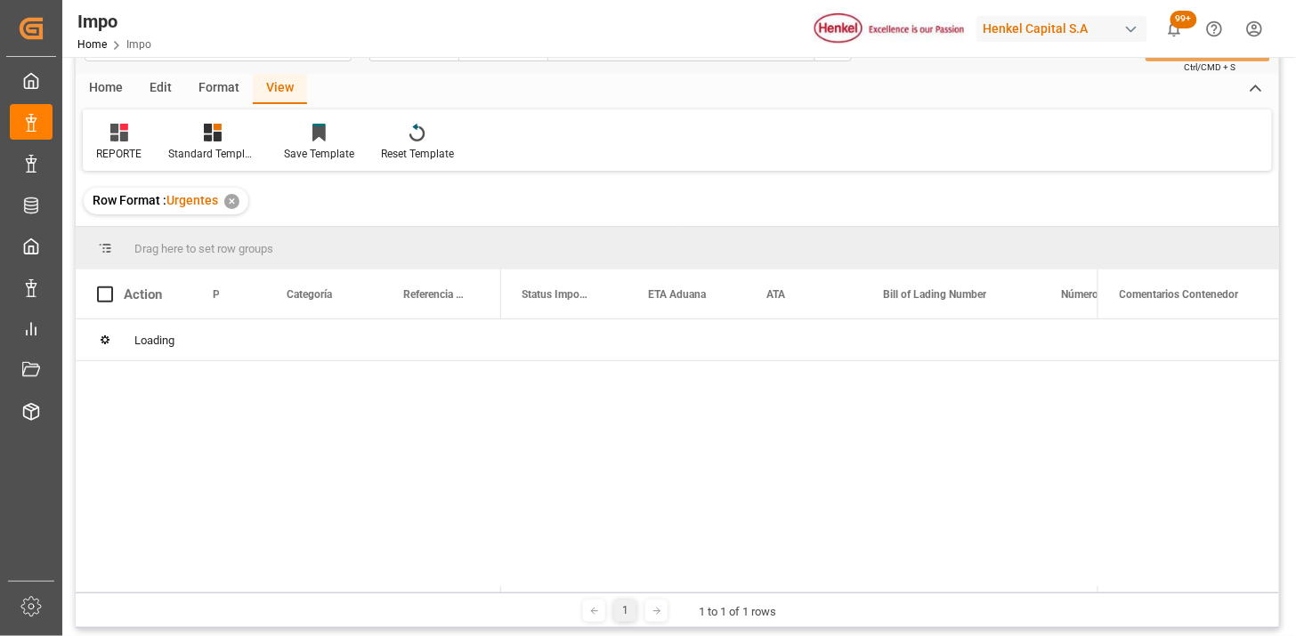
scroll to position [99, 0]
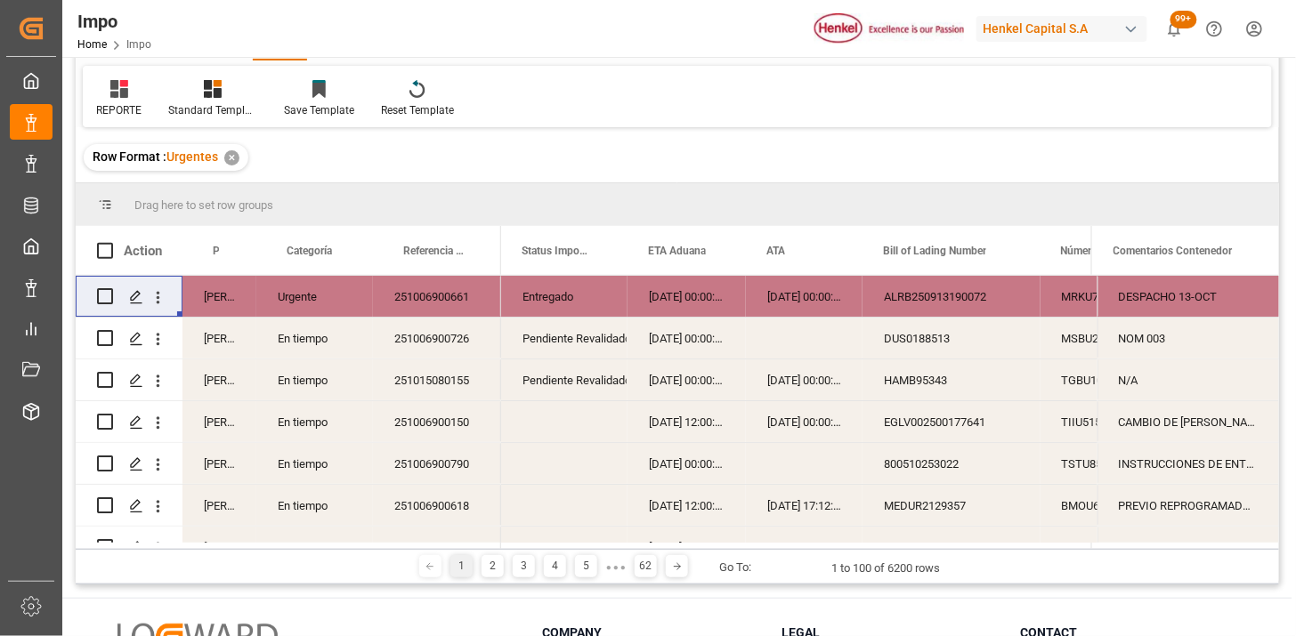
click at [446, 296] on div "251006900661" at bounding box center [437, 296] width 128 height 41
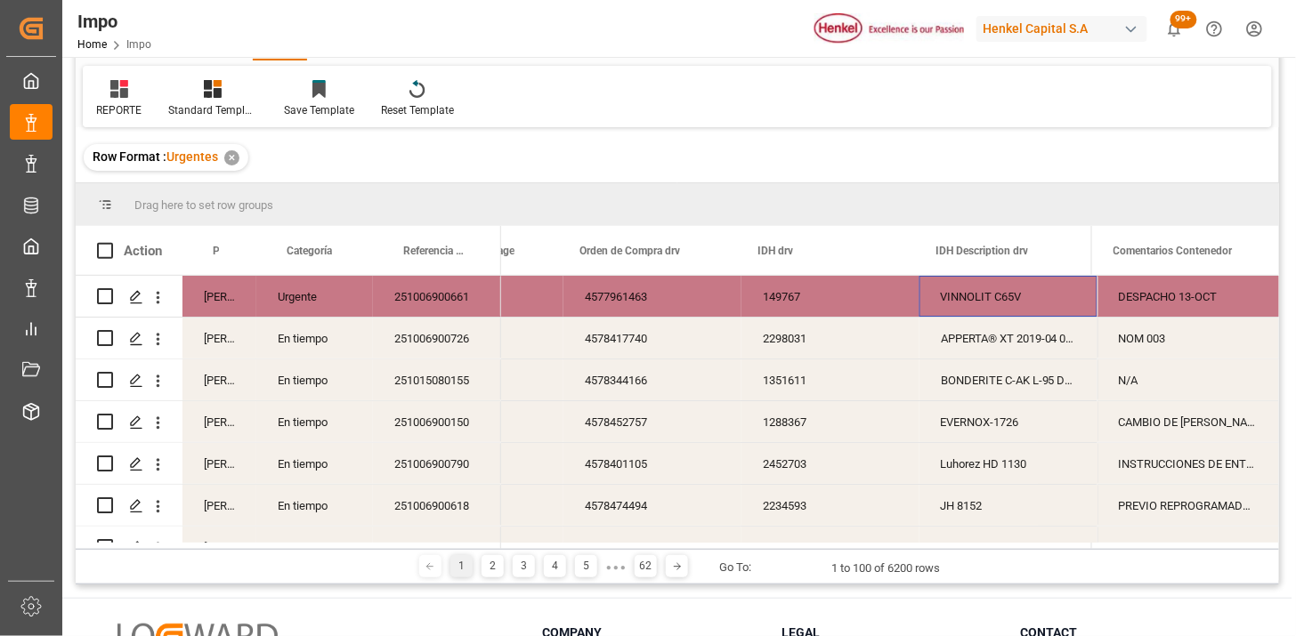
scroll to position [0, 4553]
click at [1057, 250] on span at bounding box center [1063, 251] width 16 height 16
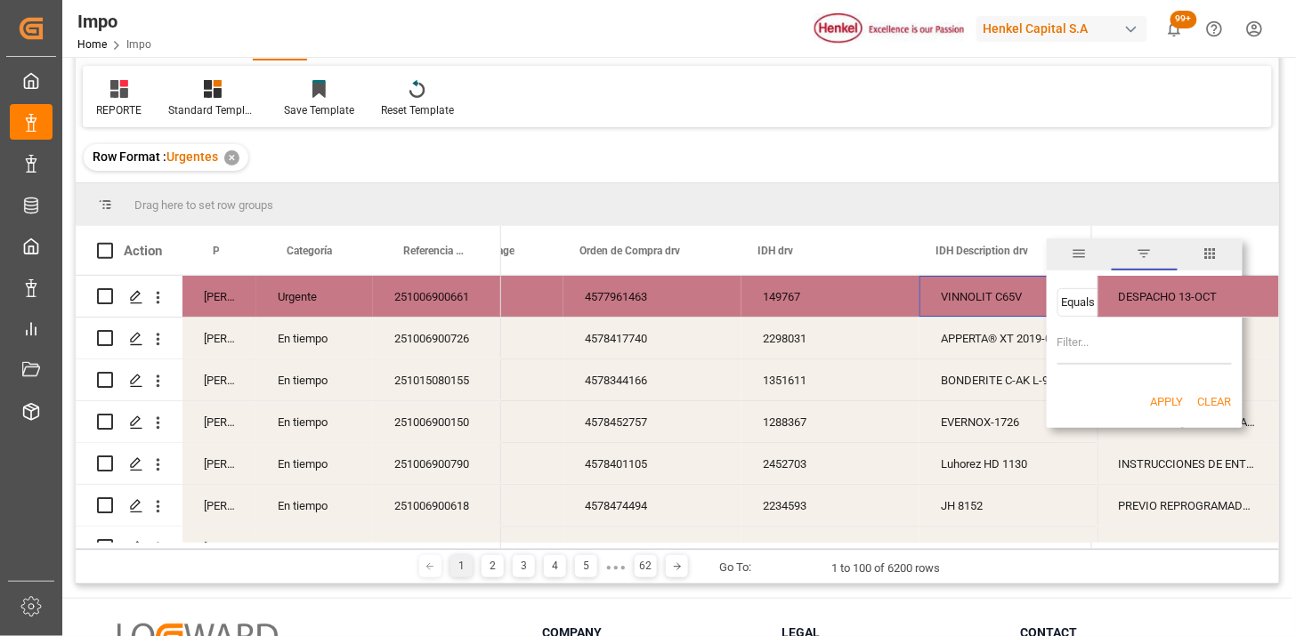
click at [1075, 309] on div "Equals" at bounding box center [1144, 302] width 174 height 28
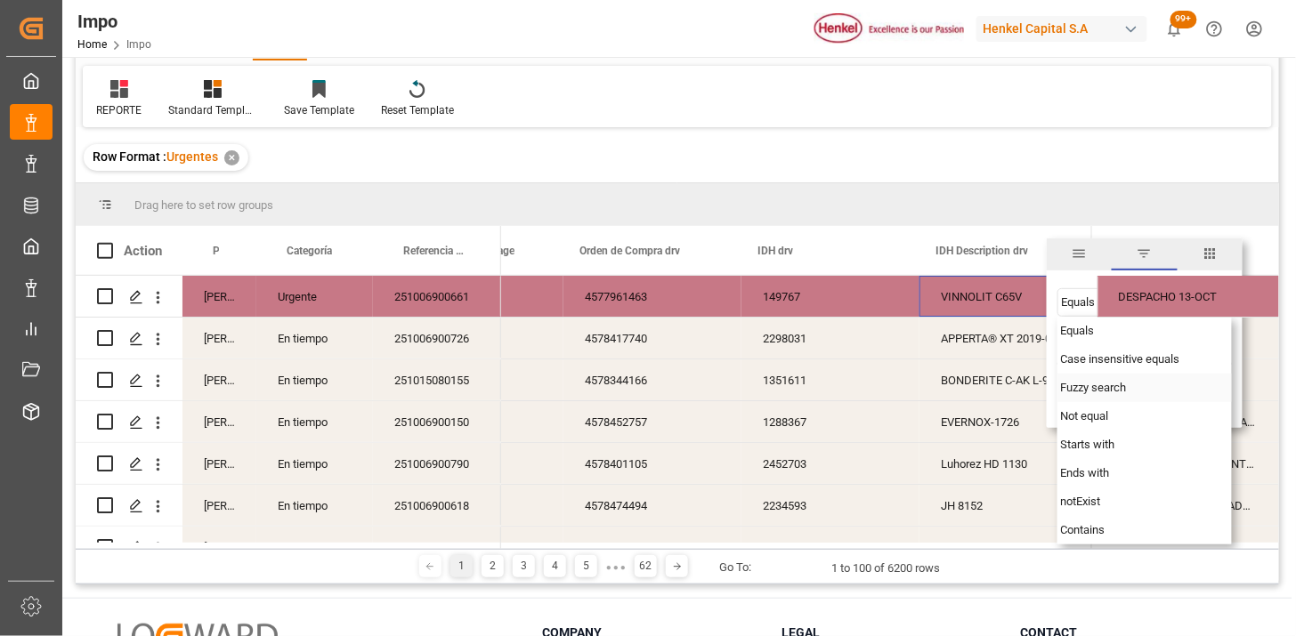
click at [1080, 390] on span "Fuzzy search" at bounding box center [1094, 387] width 66 height 13
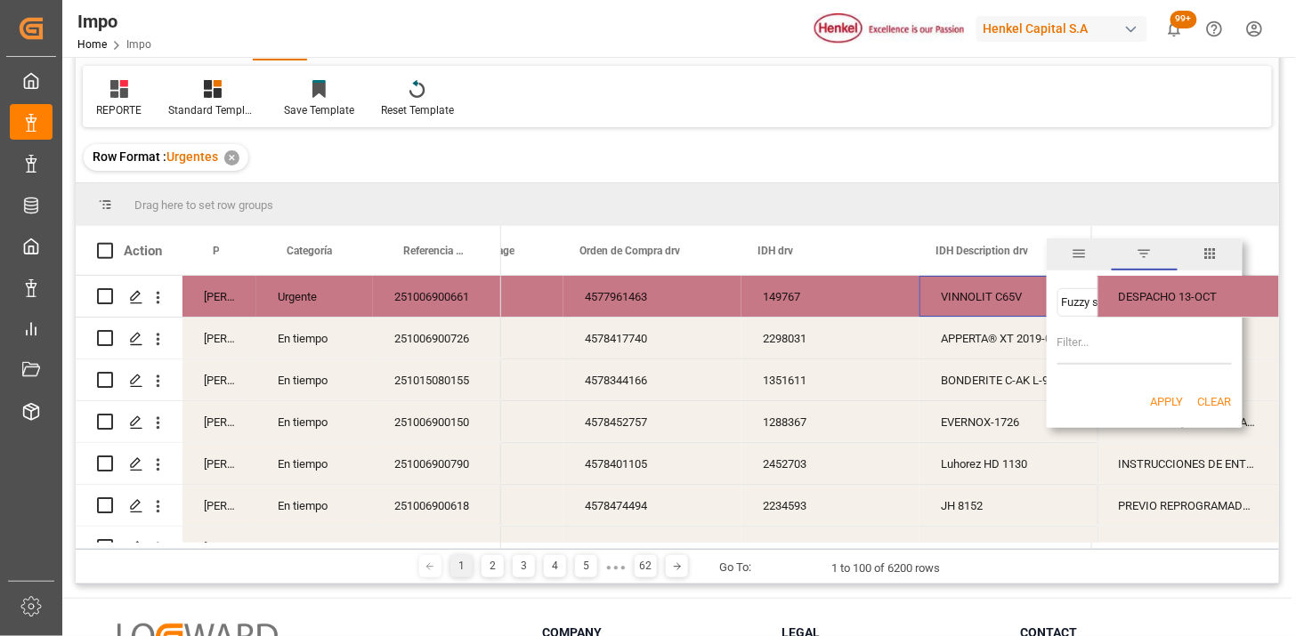
click at [1075, 343] on input "Filter Value" at bounding box center [1144, 347] width 174 height 36
type input "luhorez"
click at [1164, 394] on button "Apply" at bounding box center [1167, 402] width 33 height 18
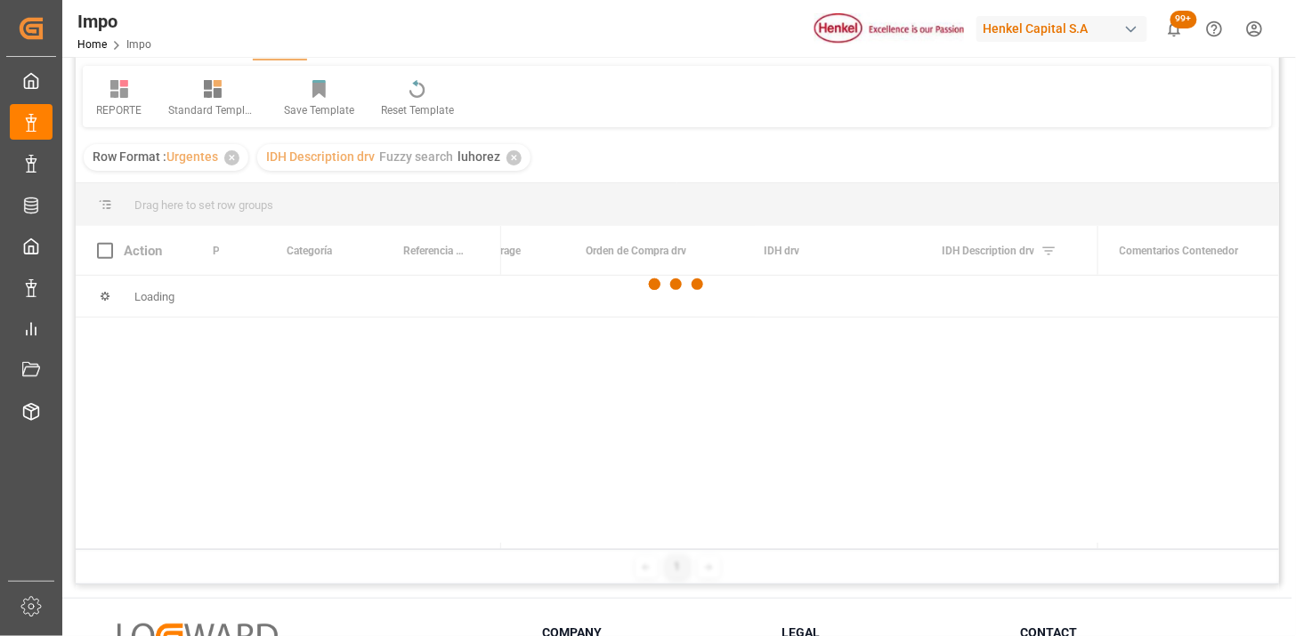
scroll to position [198, 0]
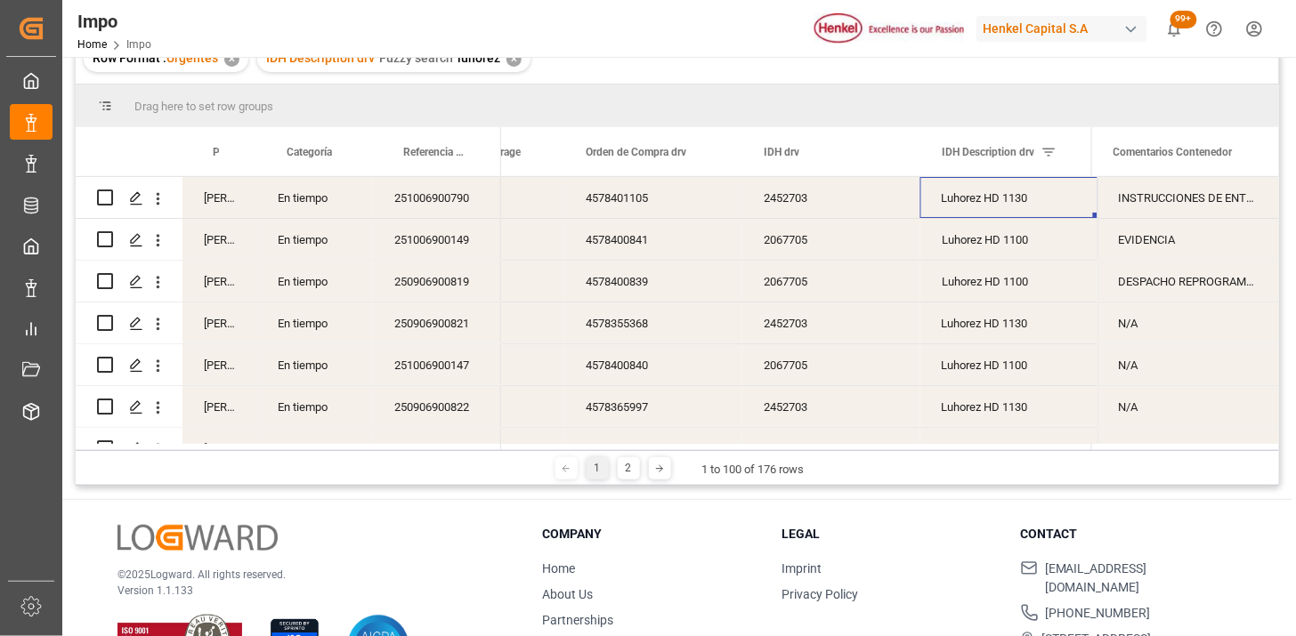
click at [448, 201] on div "251006900790" at bounding box center [437, 197] width 128 height 41
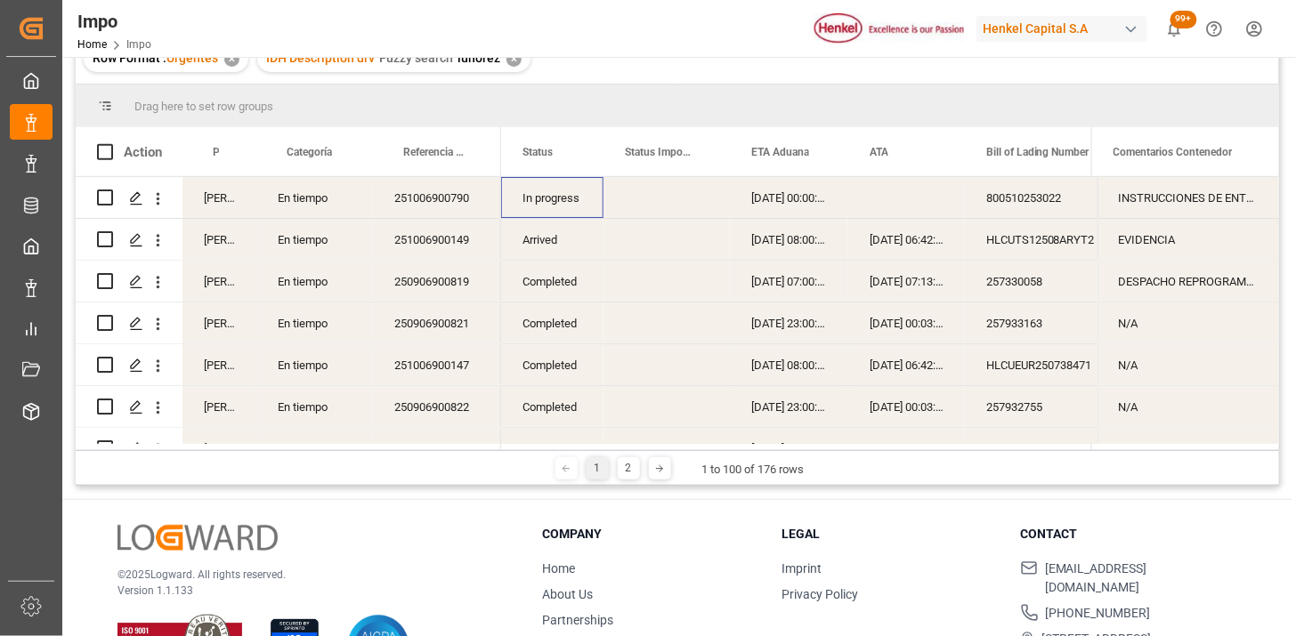
scroll to position [0, 0]
click at [562, 247] on div "Arrived" at bounding box center [552, 239] width 102 height 41
click at [574, 156] on span at bounding box center [574, 152] width 16 height 16
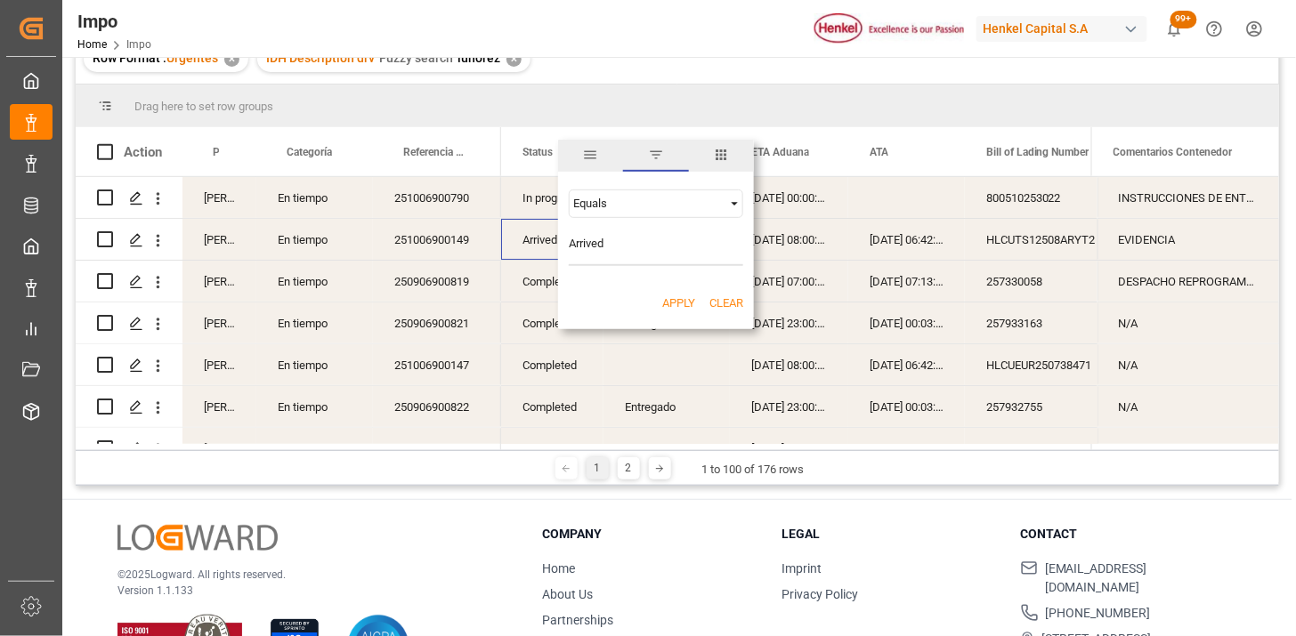
type input "Arrived"
click at [682, 295] on button "Apply" at bounding box center [678, 304] width 33 height 18
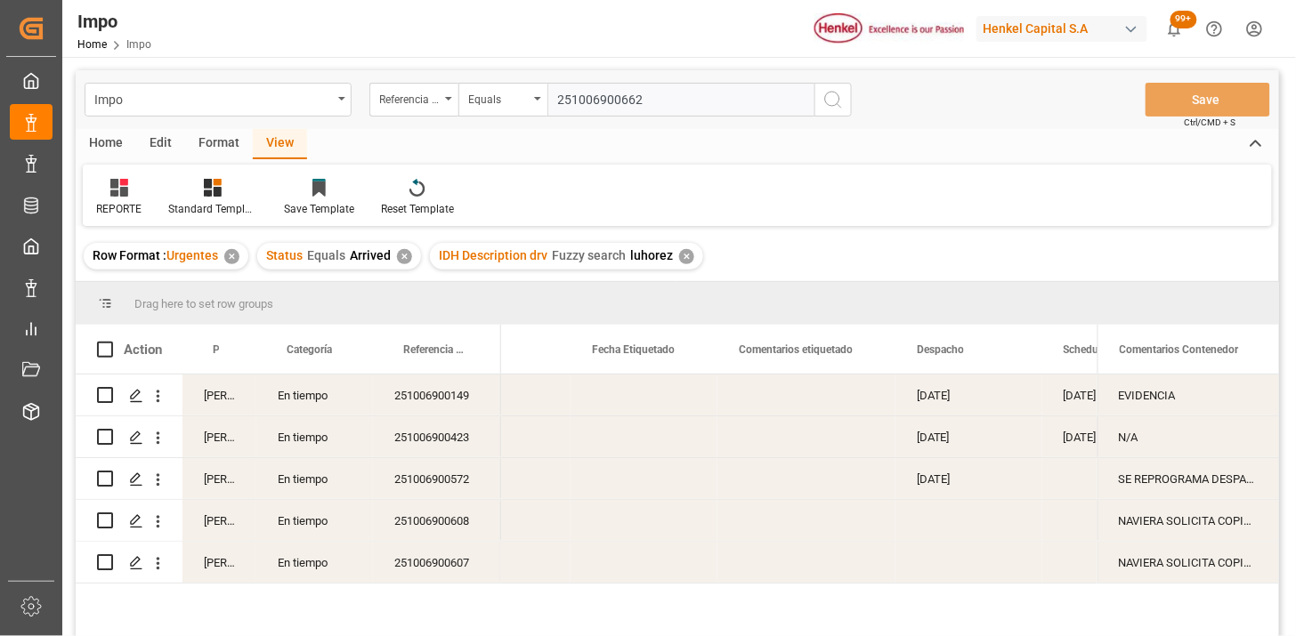
click at [714, 173] on div "REPORTE Standard Templates Save Template Reset Template" at bounding box center [677, 195] width 1189 height 61
click at [950, 473] on div "[DATE]" at bounding box center [968, 478] width 147 height 41
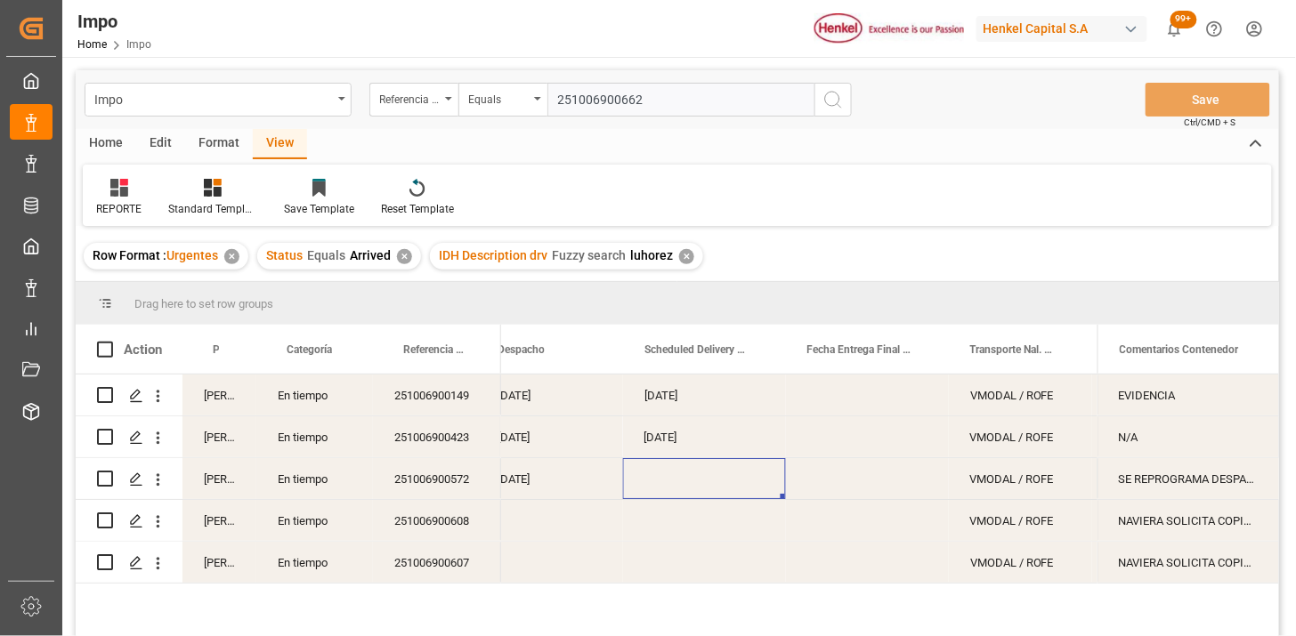
click at [683, 252] on div "✕" at bounding box center [686, 256] width 15 height 15
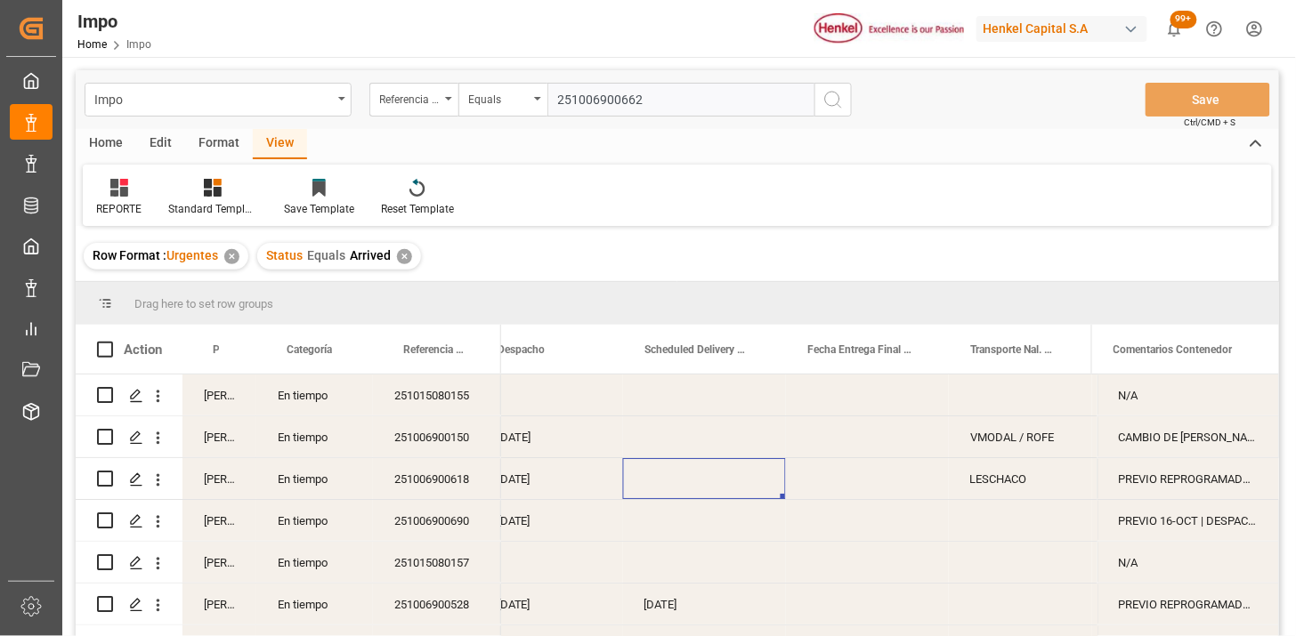
click at [224, 440] on div "Martha Gonzalez" at bounding box center [219, 437] width 74 height 41
click at [229, 352] on span at bounding box center [227, 350] width 16 height 16
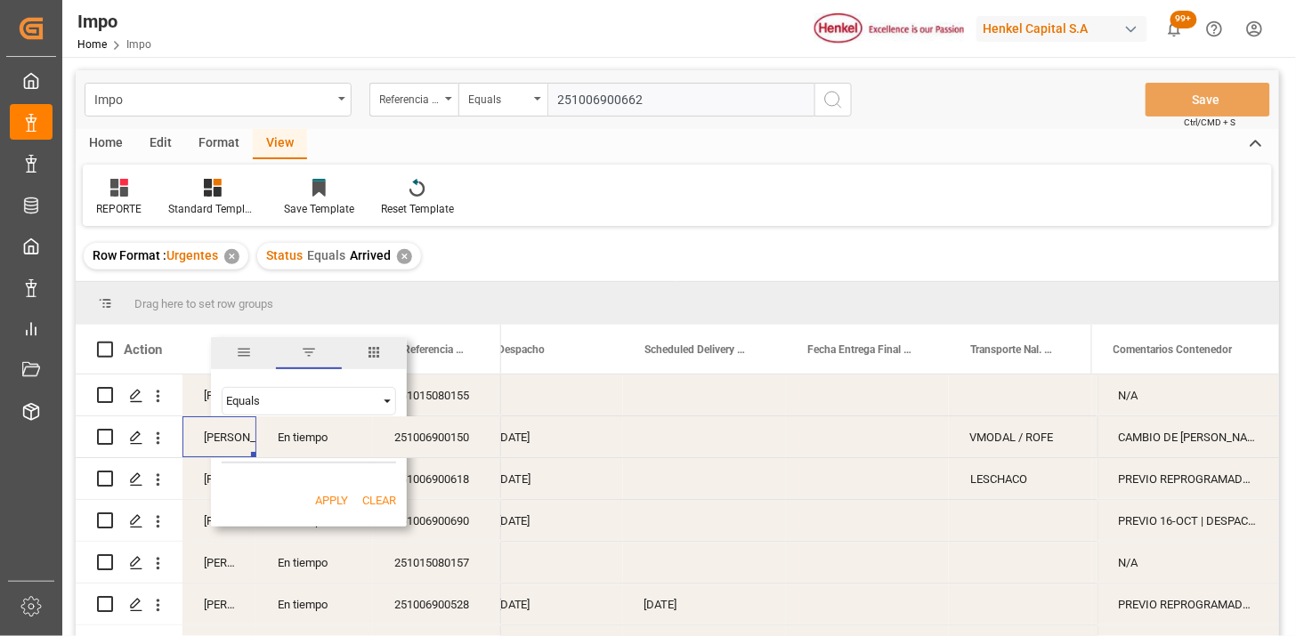
type input "Martha Gonzalez"
click at [341, 495] on button "Apply" at bounding box center [331, 501] width 33 height 18
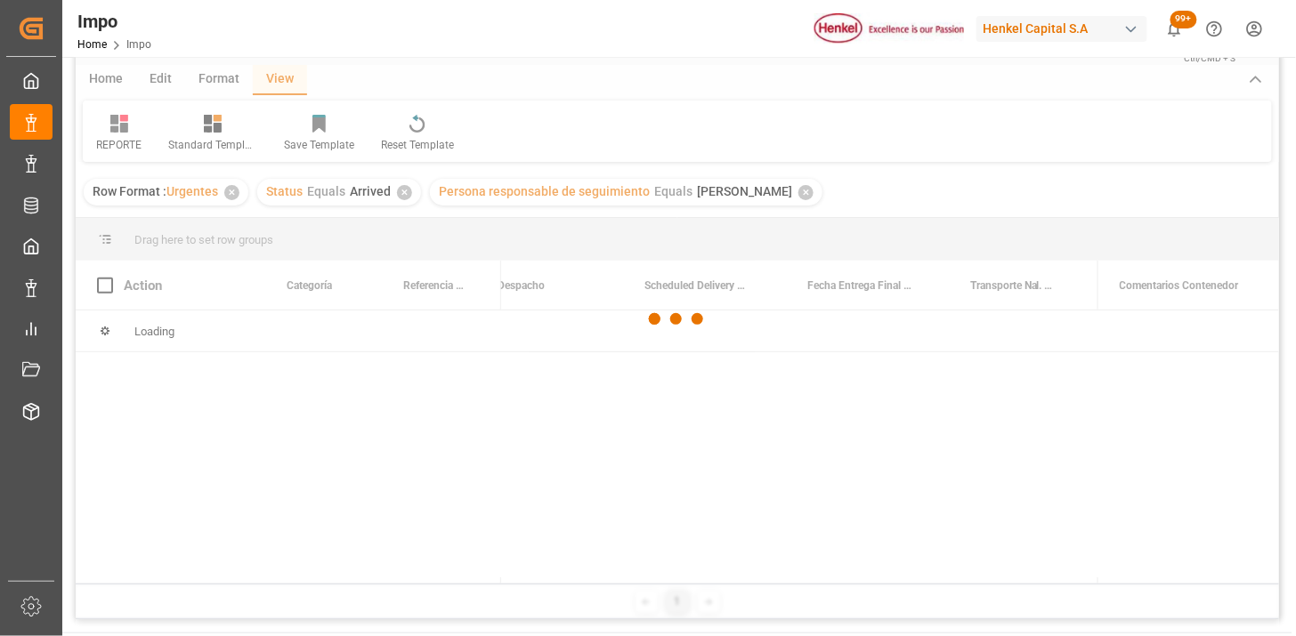
scroll to position [99, 0]
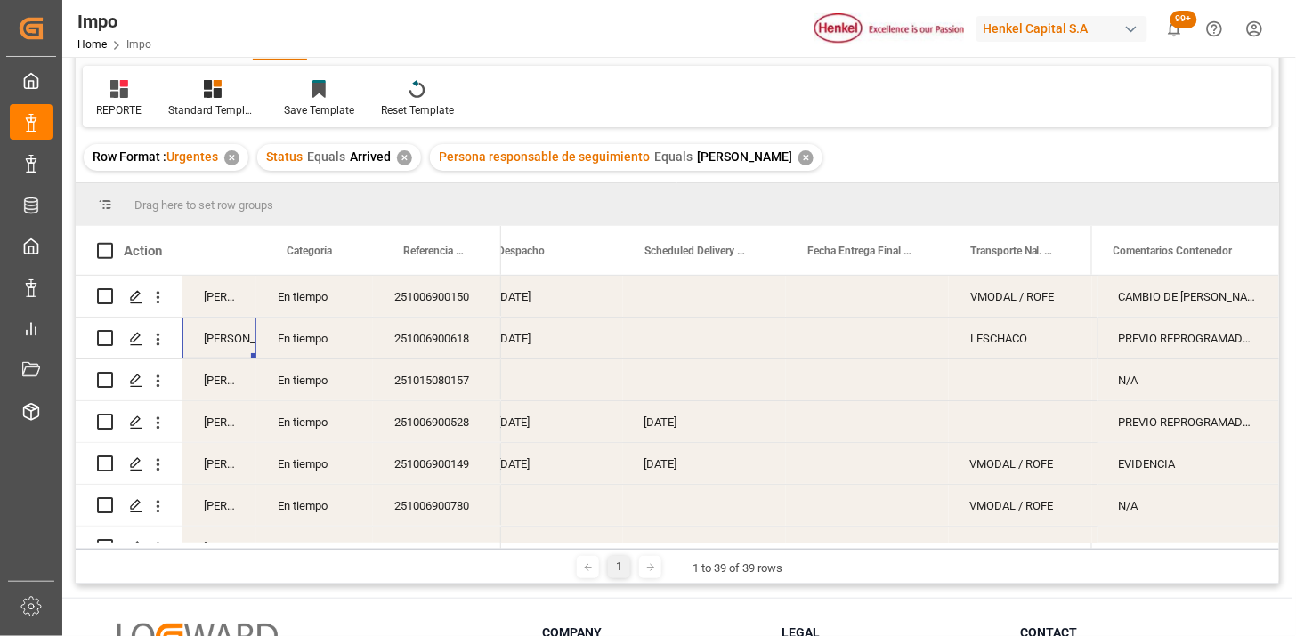
click at [532, 291] on div "[DATE]" at bounding box center [549, 296] width 147 height 41
click at [463, 295] on div "251006900150" at bounding box center [437, 296] width 128 height 41
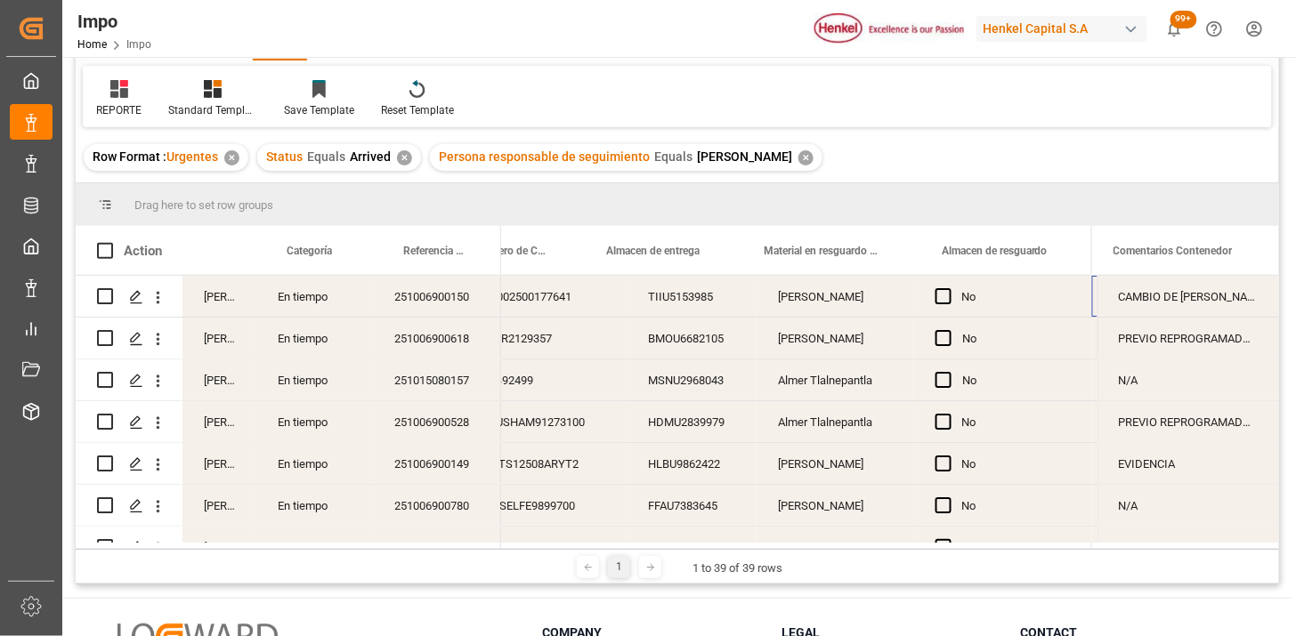
scroll to position [0, 688]
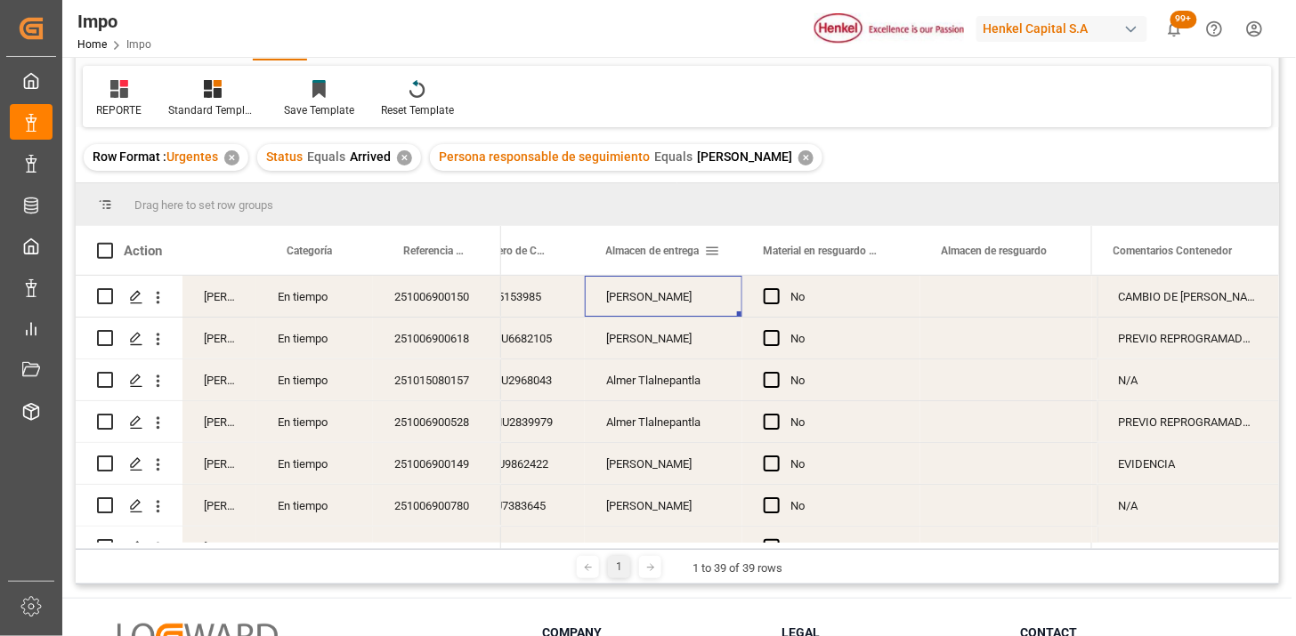
click at [715, 254] on span at bounding box center [713, 251] width 16 height 16
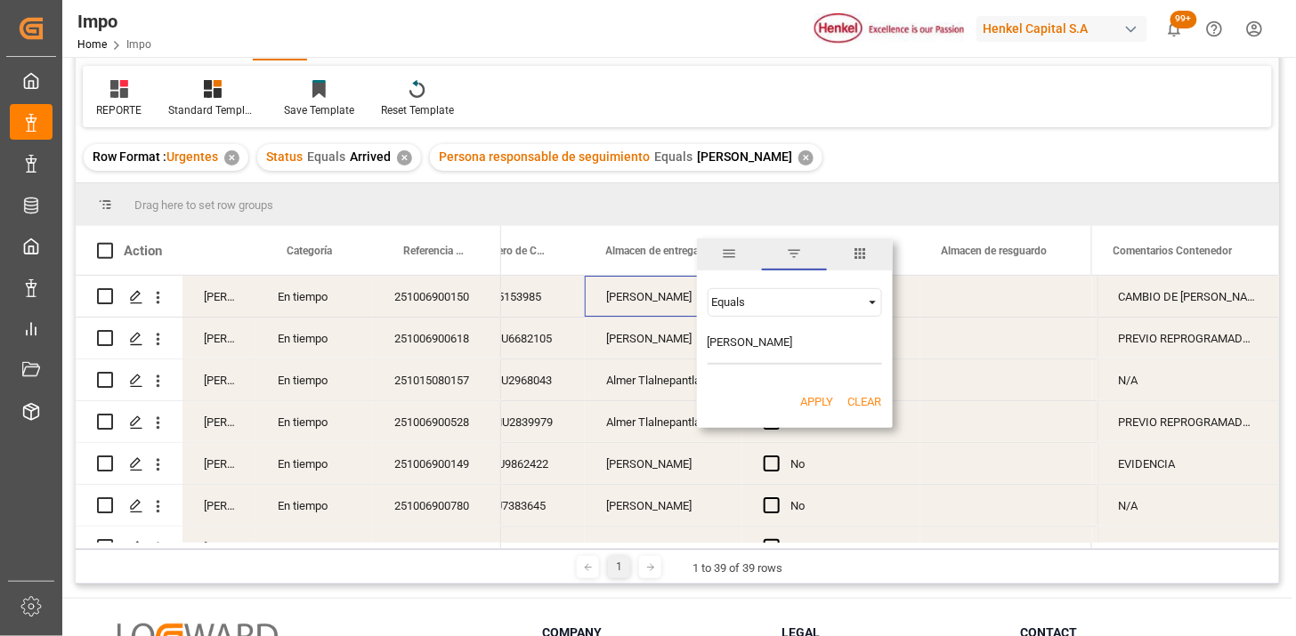
type input "Almer Apodaca"
click at [817, 405] on button "Apply" at bounding box center [817, 402] width 33 height 18
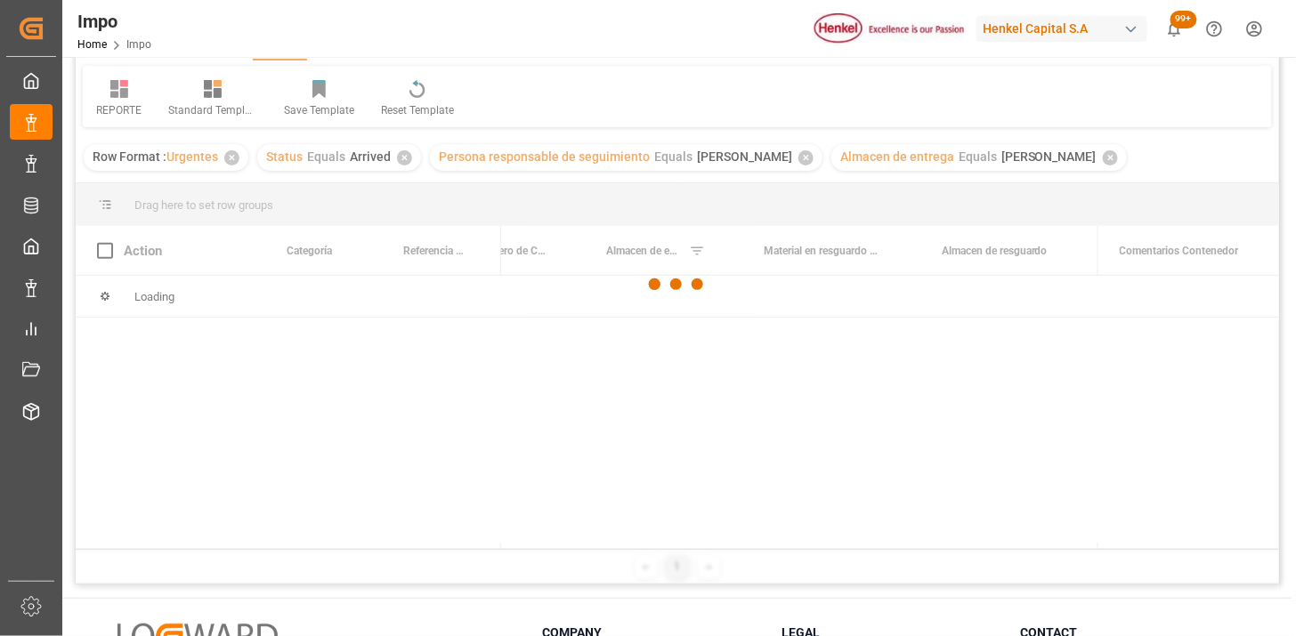
scroll to position [198, 0]
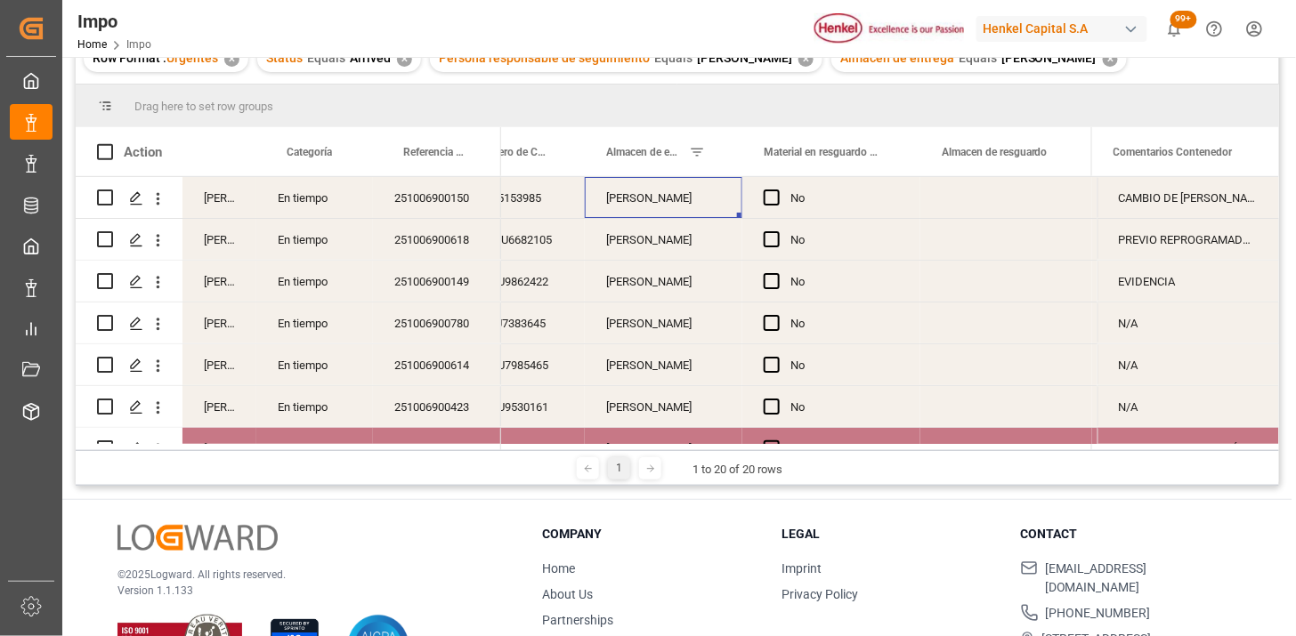
click at [416, 196] on div "251006900150" at bounding box center [437, 197] width 128 height 41
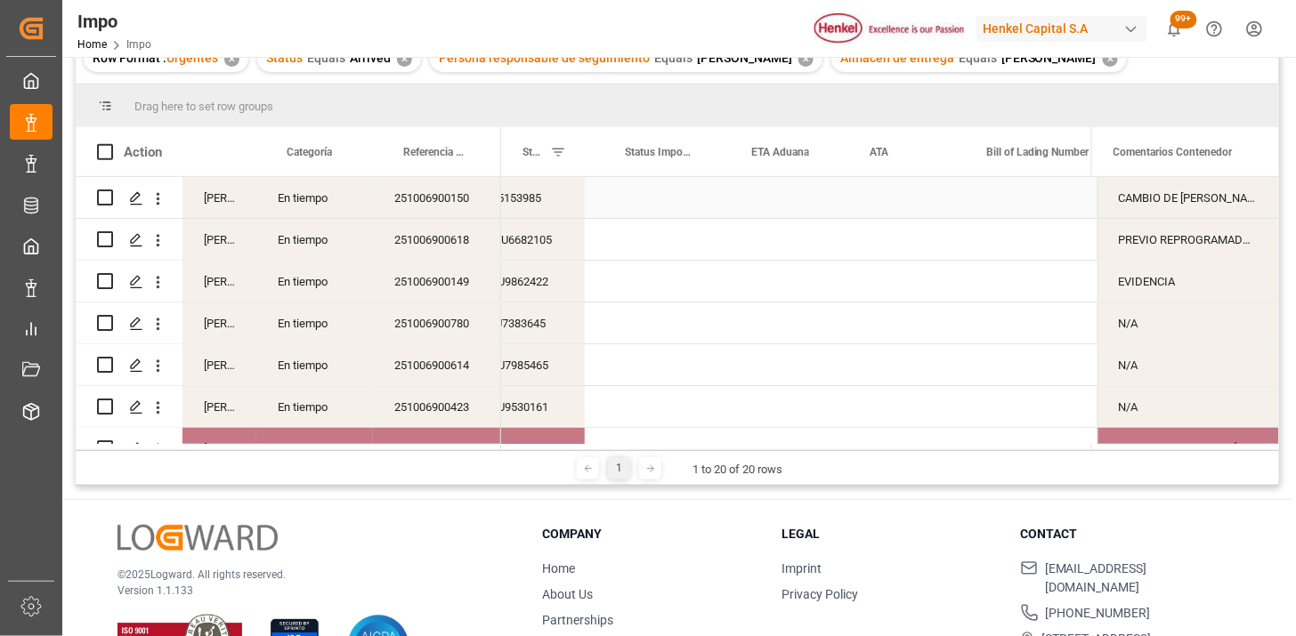
scroll to position [0, 0]
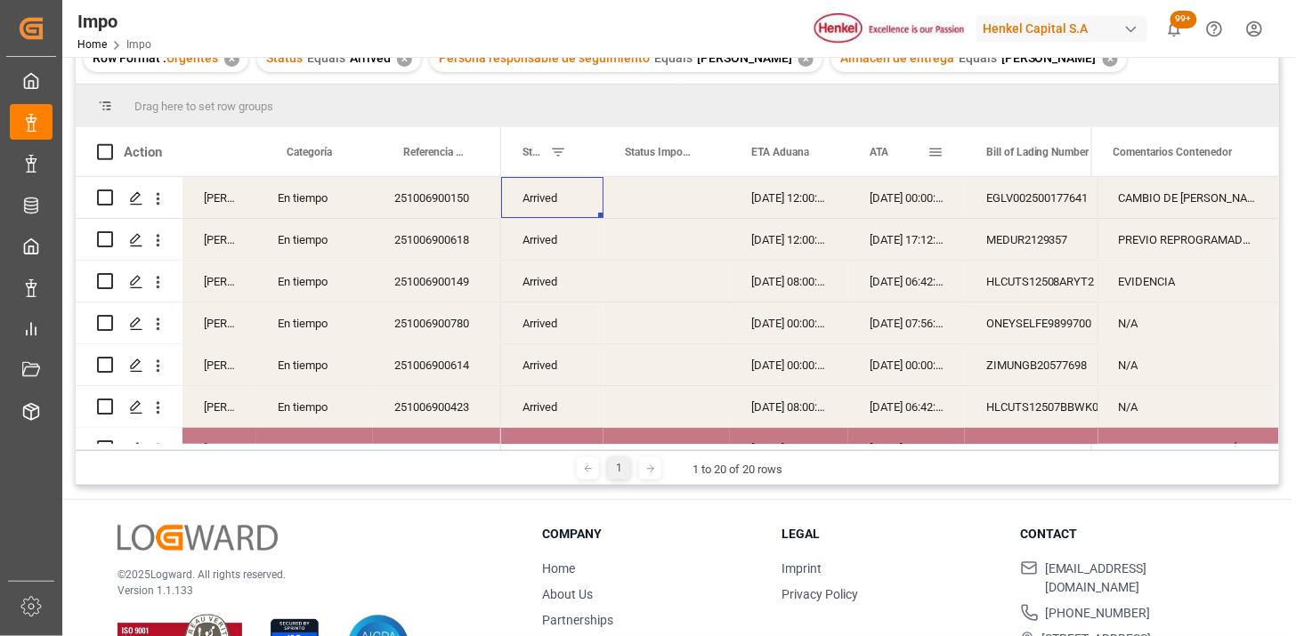
click at [877, 165] on div "ATA" at bounding box center [899, 151] width 58 height 49
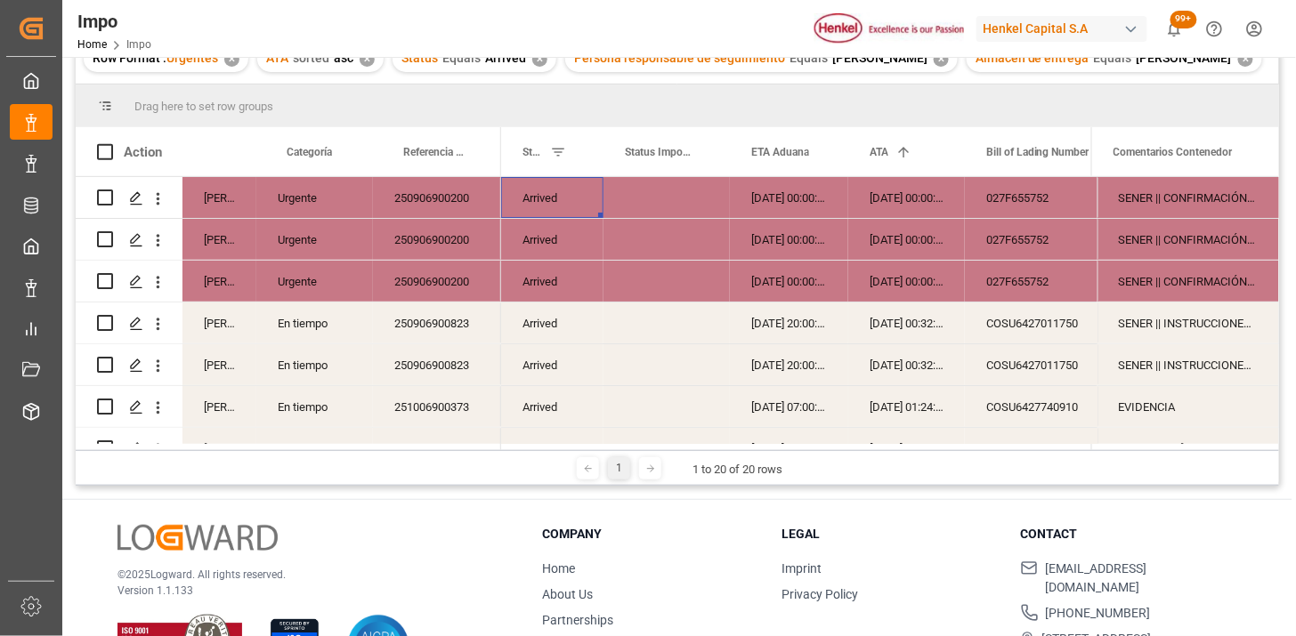
click at [894, 198] on div "22-08-2025 00:00:00" at bounding box center [906, 197] width 117 height 41
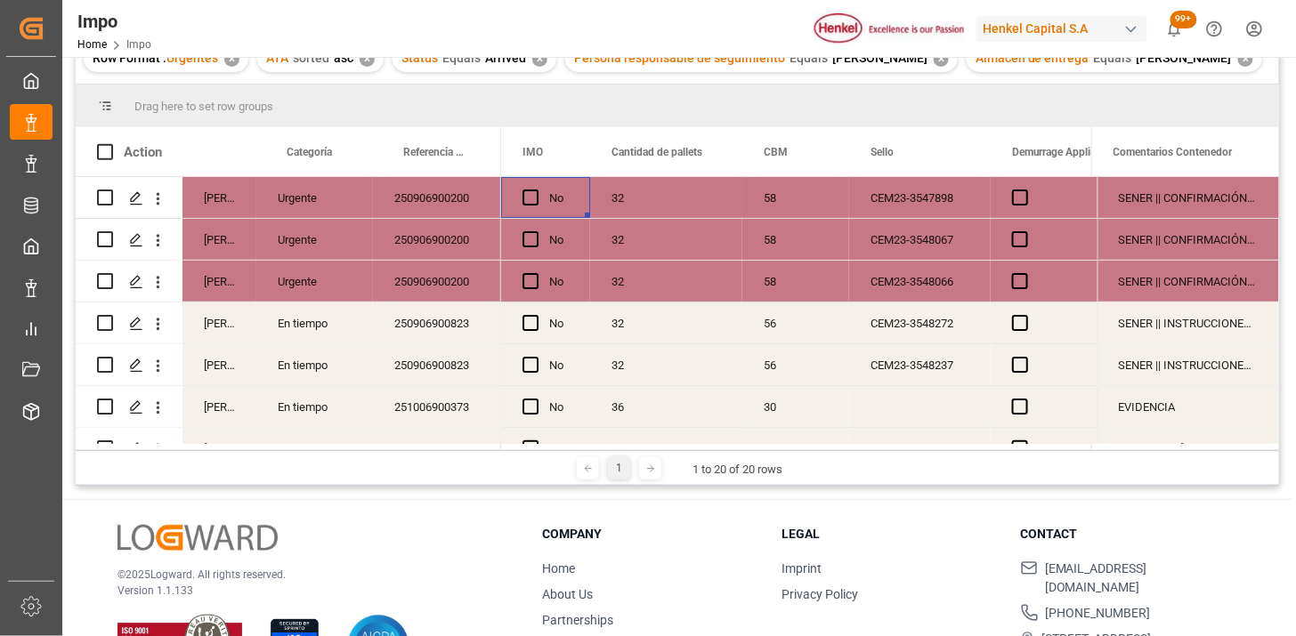
scroll to position [0, 3671]
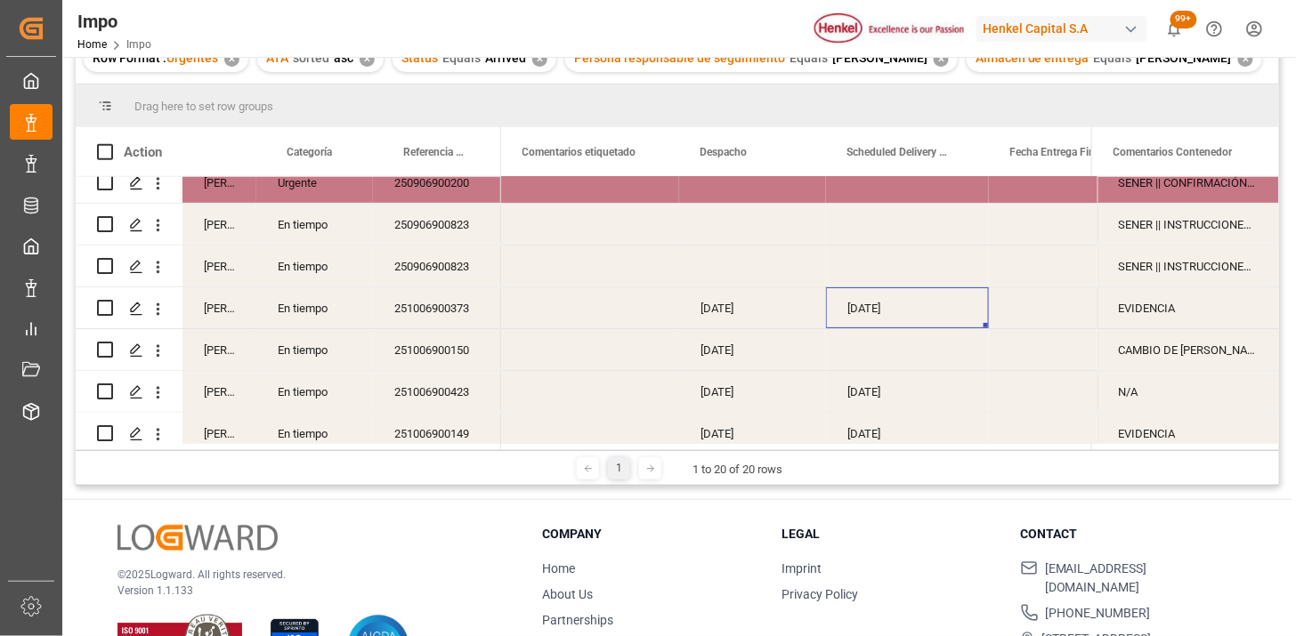
click at [851, 304] on div "13-10-2025" at bounding box center [907, 307] width 163 height 41
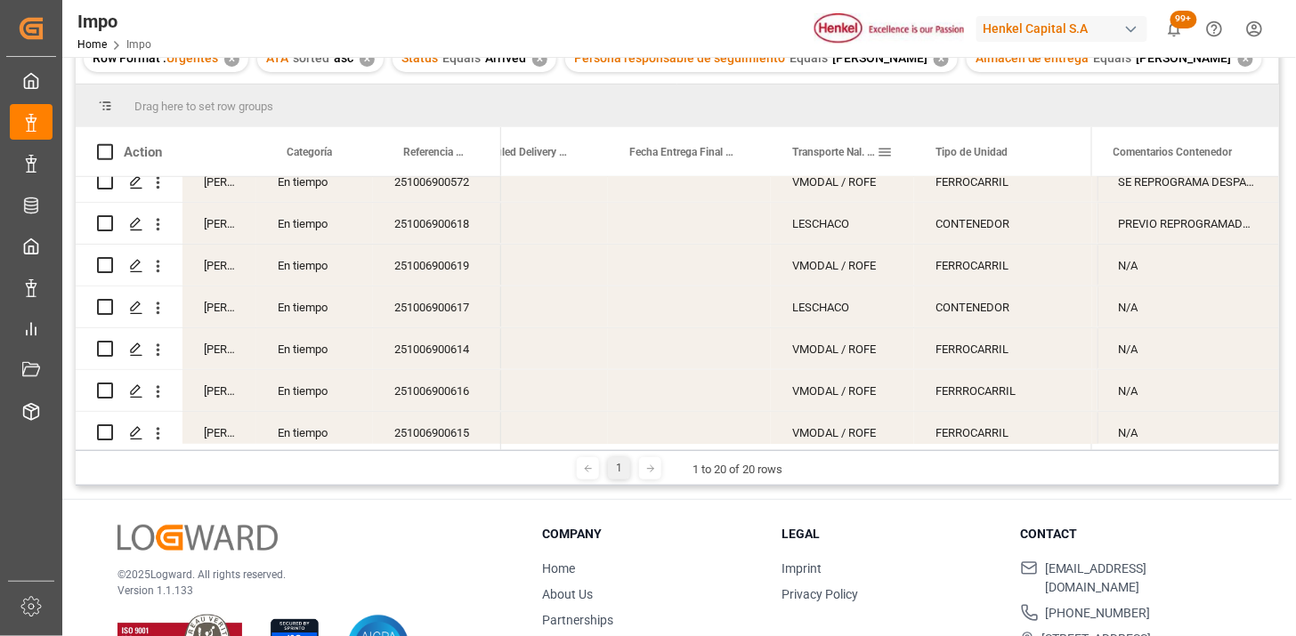
click at [885, 154] on span at bounding box center [885, 152] width 16 height 16
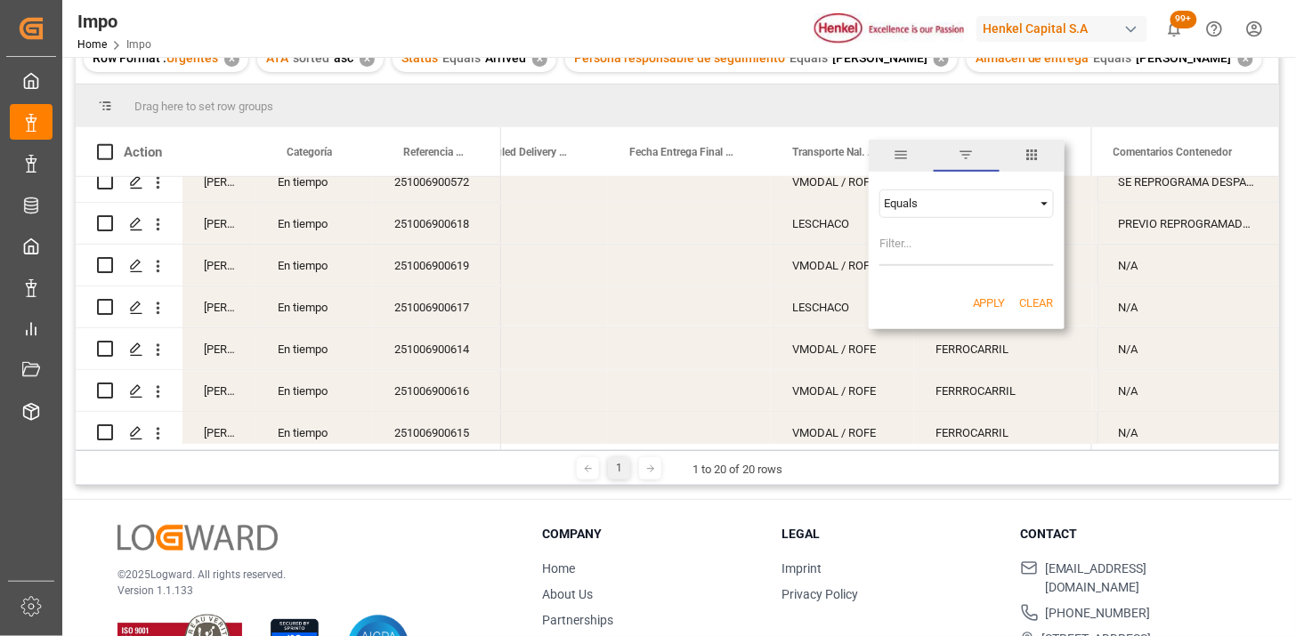
click at [980, 210] on div "Equals" at bounding box center [966, 204] width 174 height 28
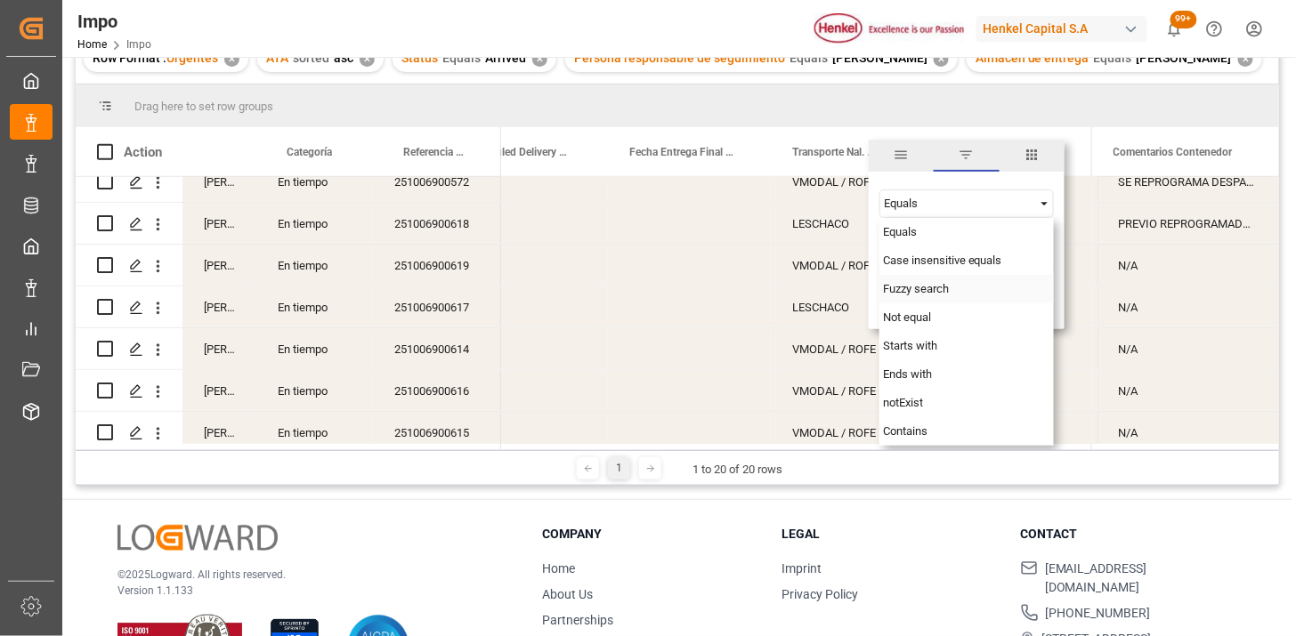
click at [926, 298] on div "Fuzzy search" at bounding box center [966, 289] width 174 height 28
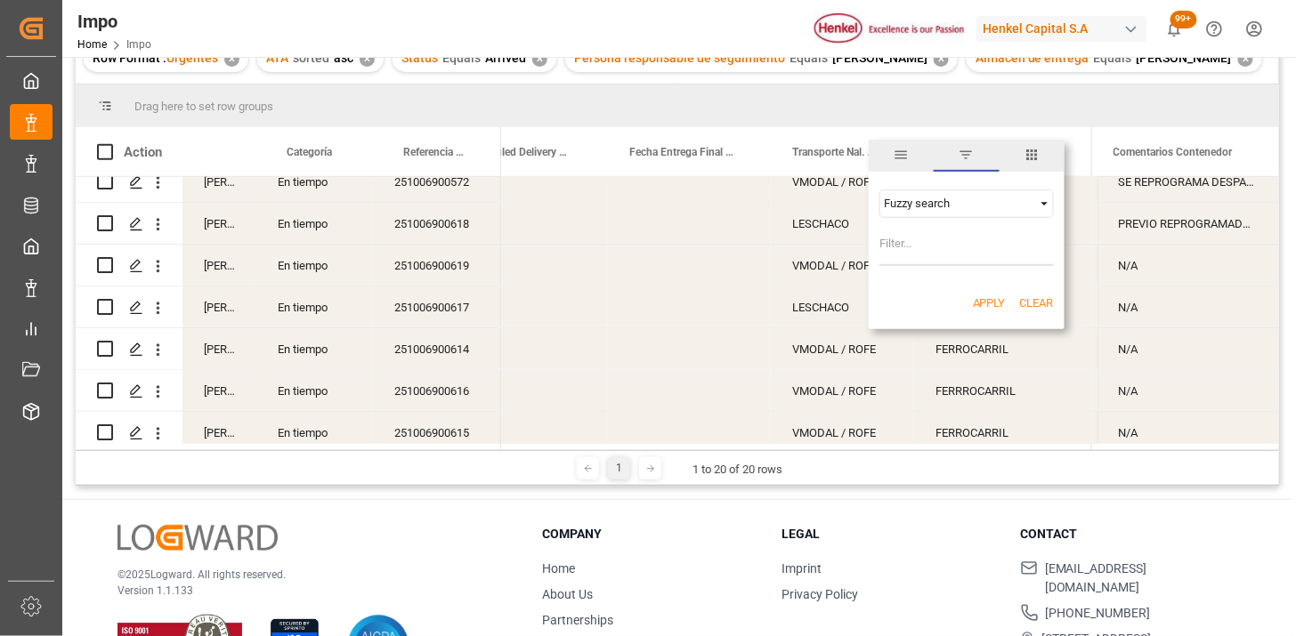
click at [917, 250] on input "Filter Value" at bounding box center [966, 249] width 174 height 36
type input "E"
type input "LESCHACO"
click at [981, 309] on button "Apply" at bounding box center [989, 304] width 33 height 18
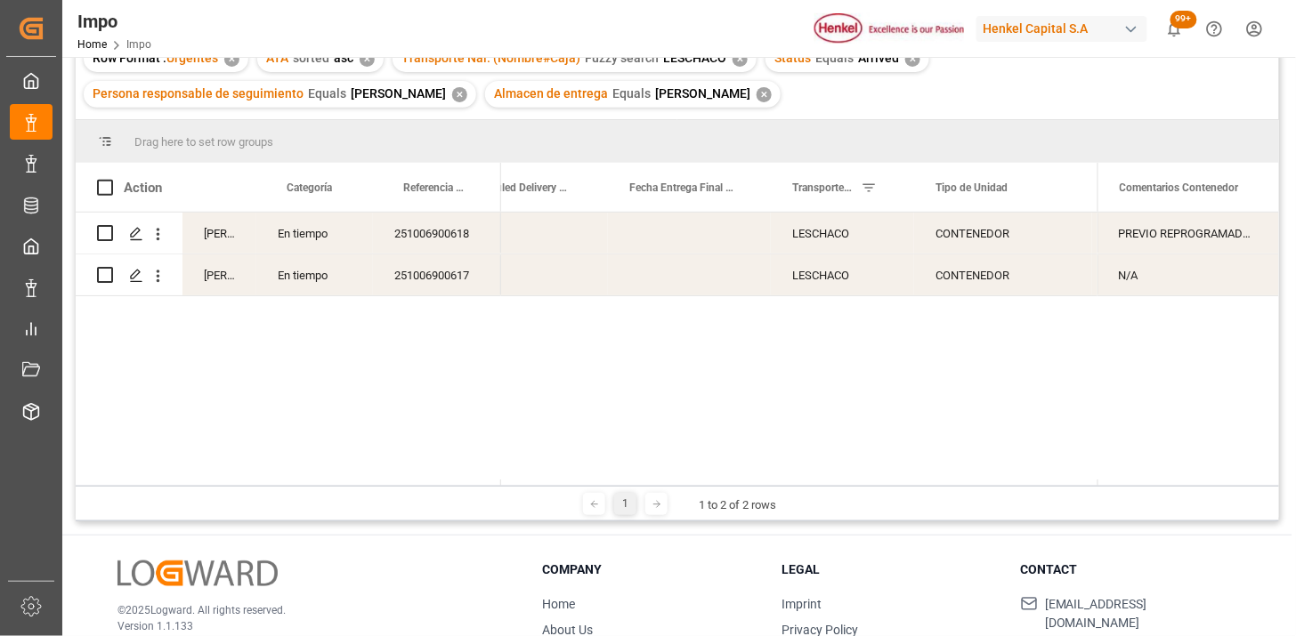
click at [449, 271] on div "251006900617" at bounding box center [437, 275] width 128 height 41
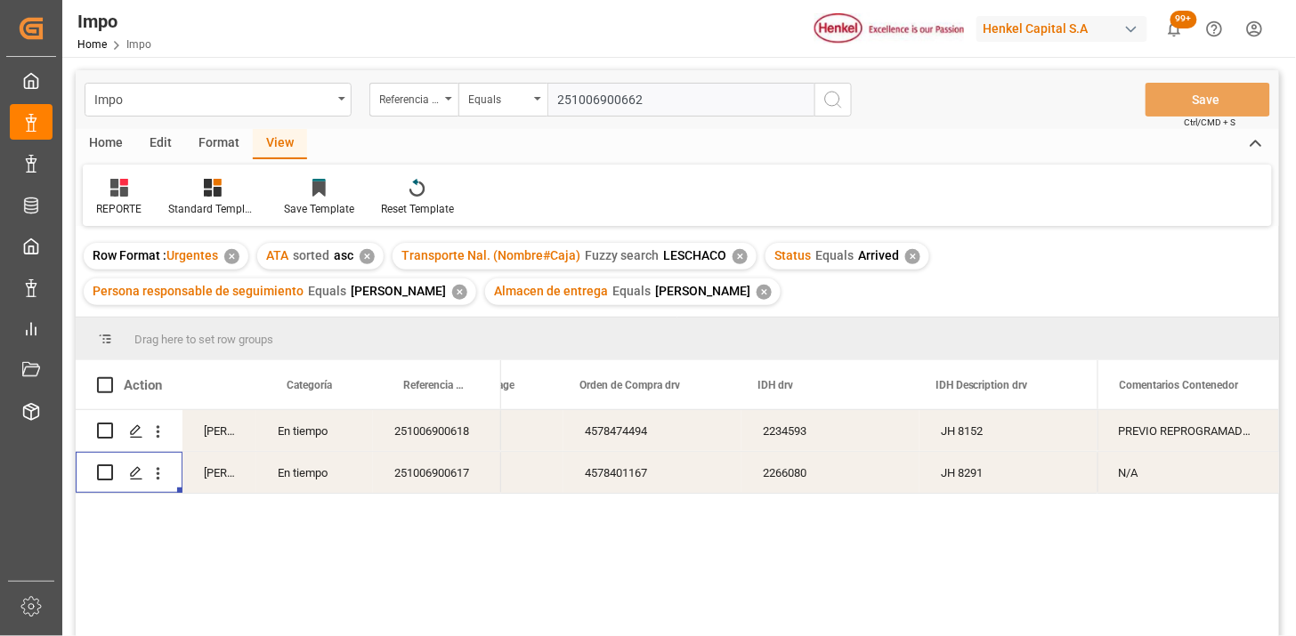
click at [656, 477] on div "4578401167" at bounding box center [652, 472] width 178 height 41
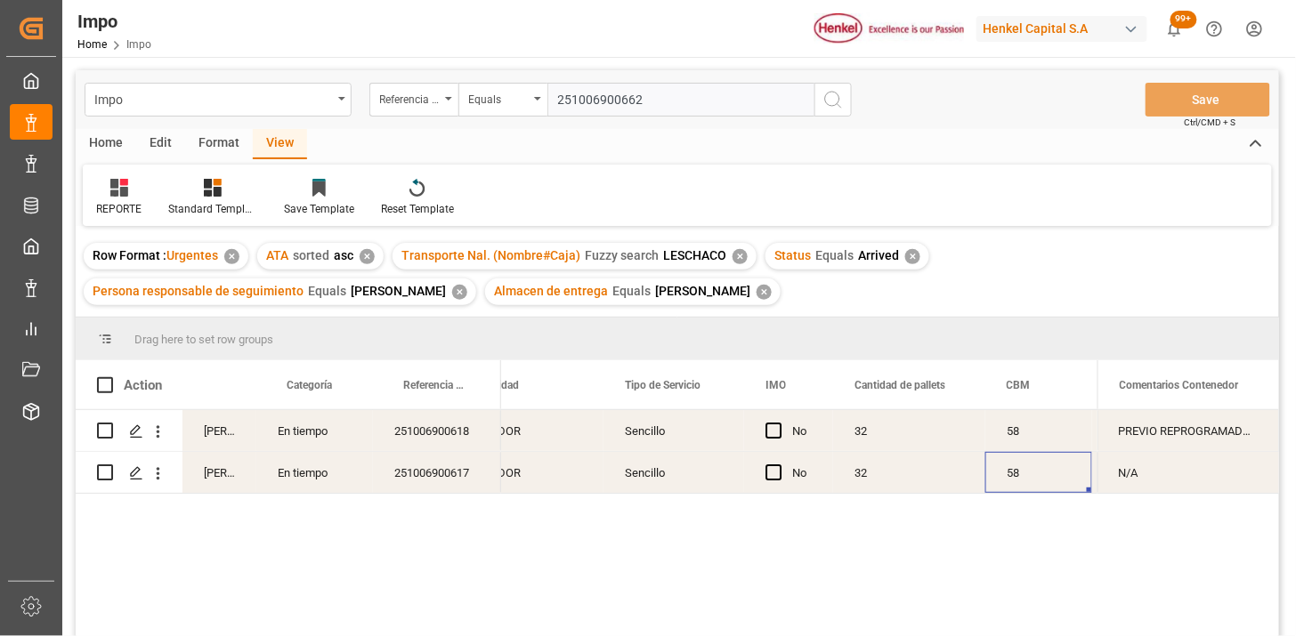
click at [842, 476] on div "32" at bounding box center [909, 472] width 152 height 41
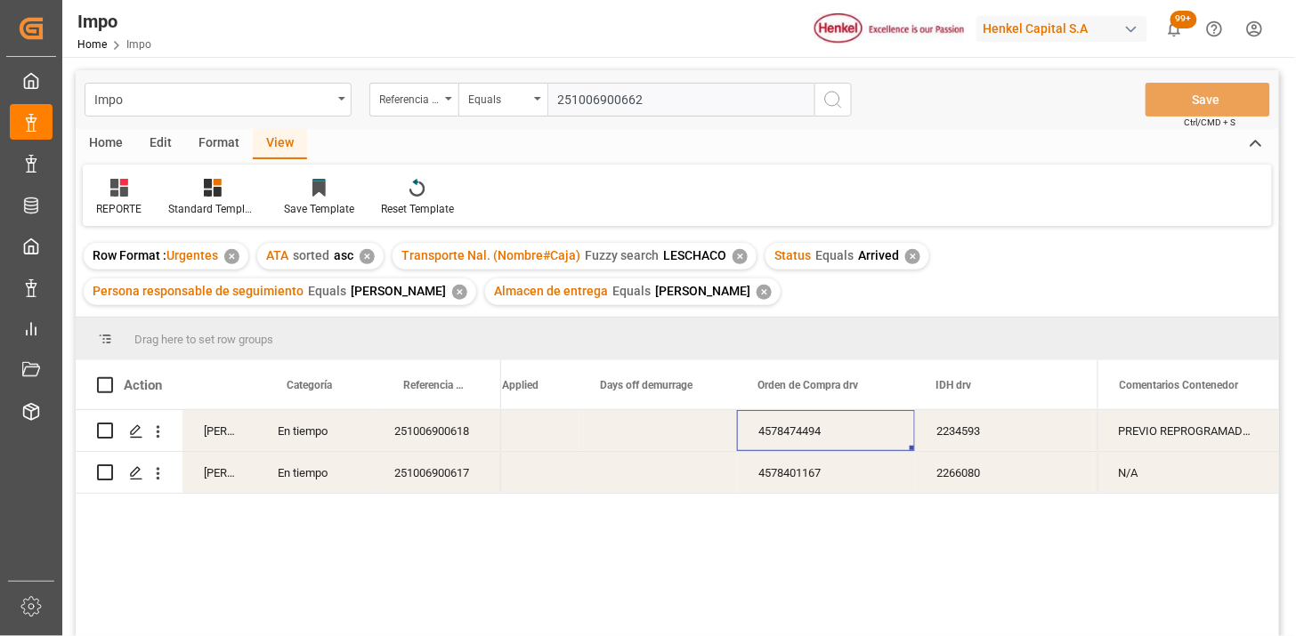
click at [735, 255] on div "✕" at bounding box center [739, 256] width 15 height 15
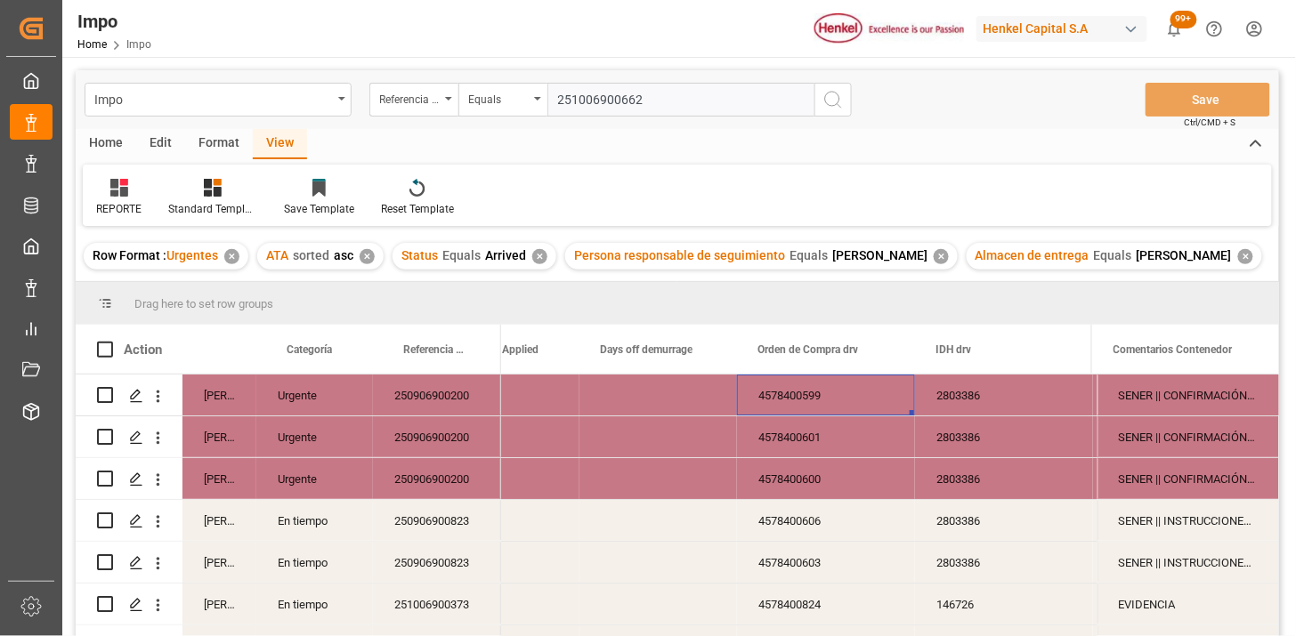
click at [619, 109] on input "251006900662" at bounding box center [680, 100] width 267 height 34
paste input "ALRB25091321010"
click at [599, 109] on input "ALRB250913210102" at bounding box center [680, 100] width 267 height 34
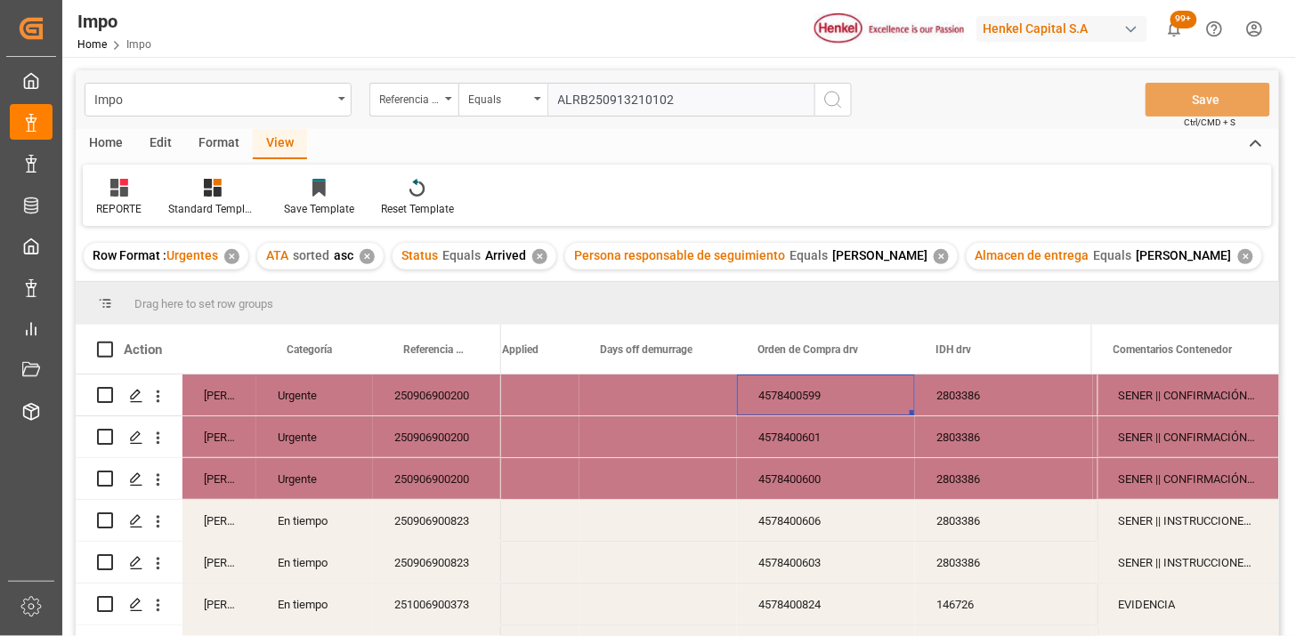
paste input "25101508013"
type input "251015080132"
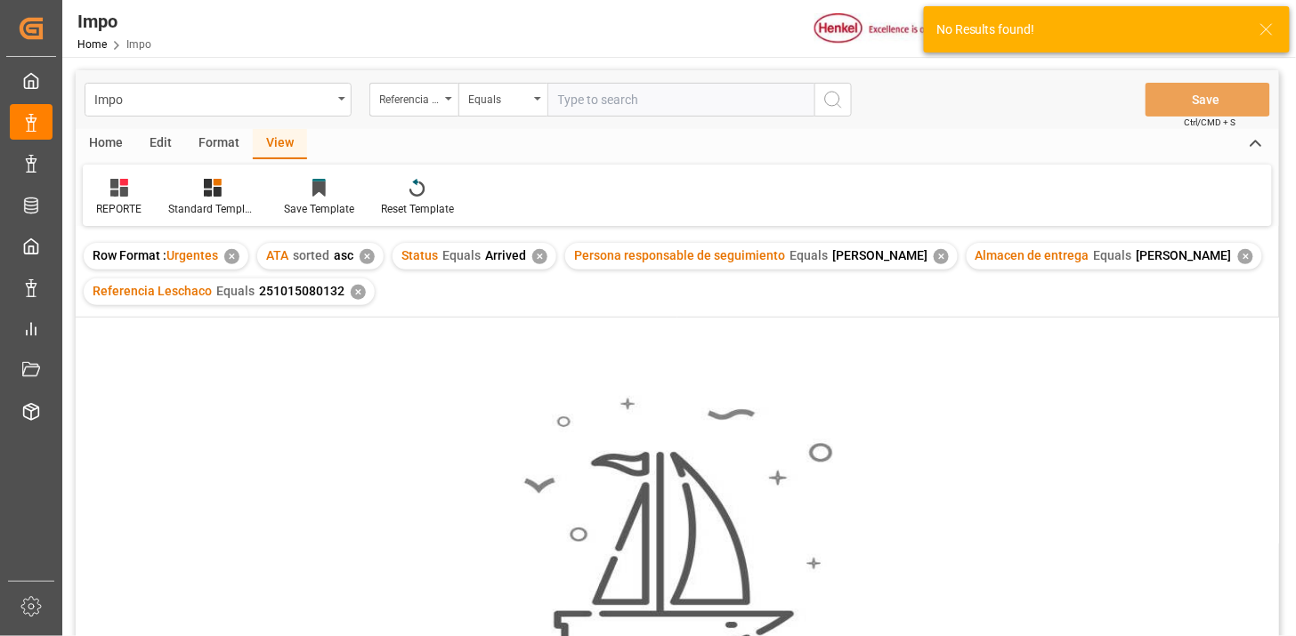
click at [368, 255] on div "✕" at bounding box center [367, 256] width 15 height 15
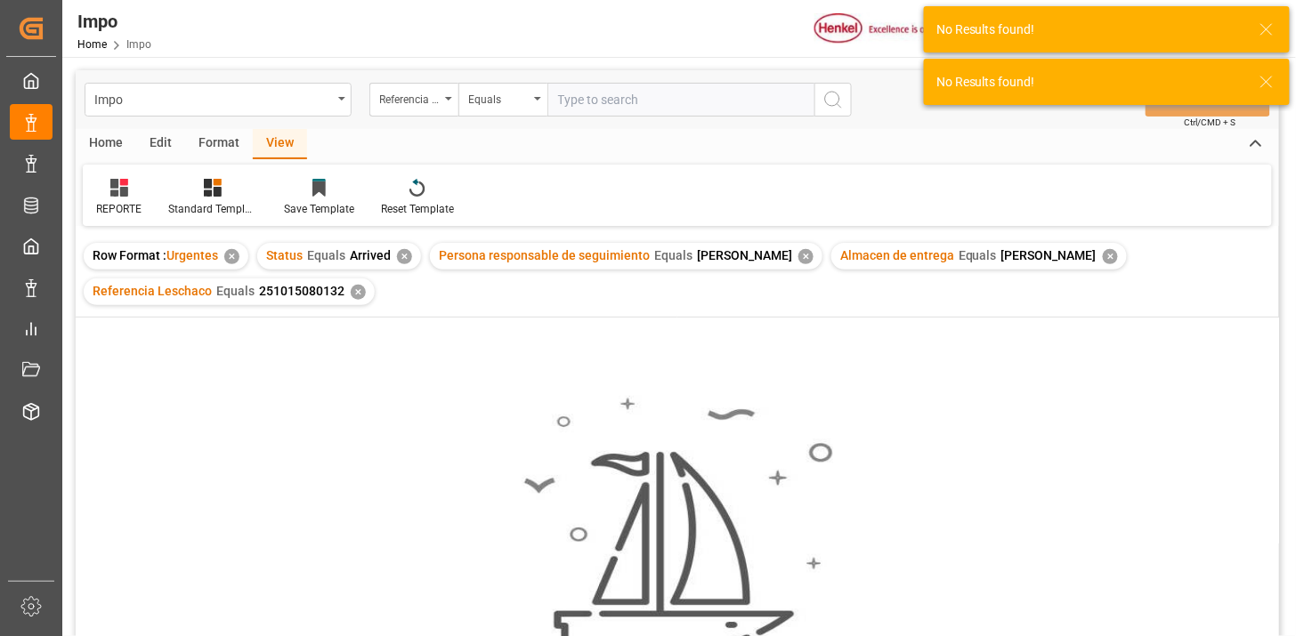
click at [405, 258] on div "✕" at bounding box center [404, 256] width 15 height 15
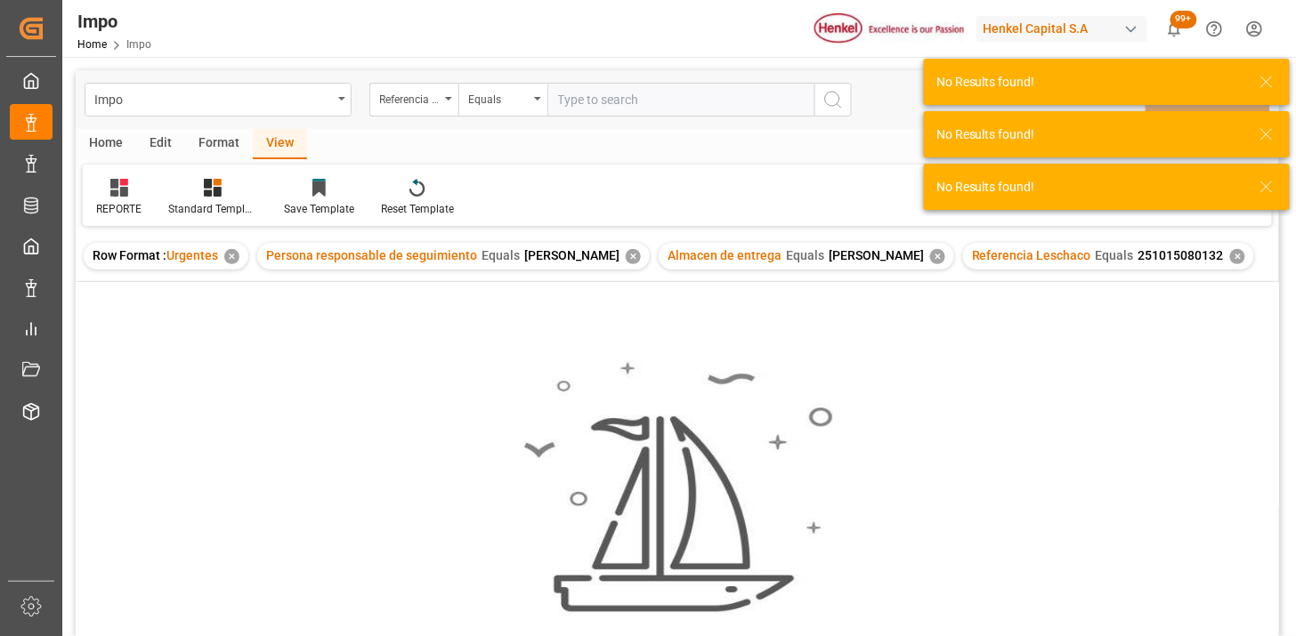
click at [627, 258] on div "✕" at bounding box center [633, 256] width 15 height 15
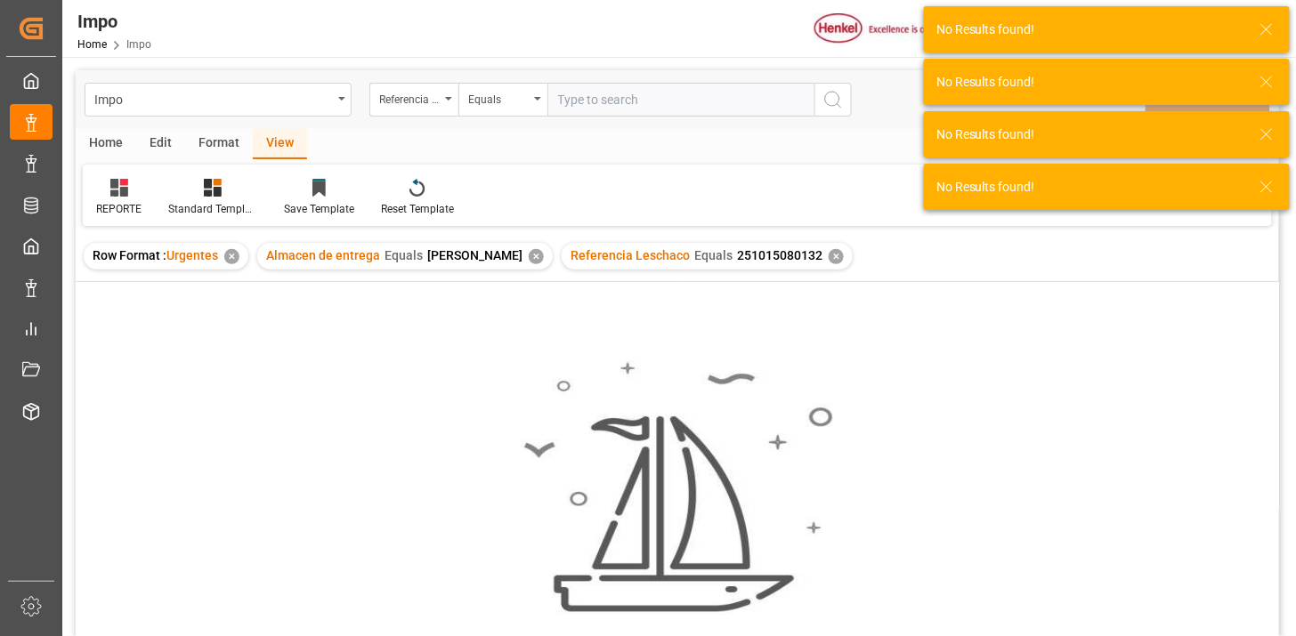
click at [529, 260] on div "✕" at bounding box center [536, 256] width 15 height 15
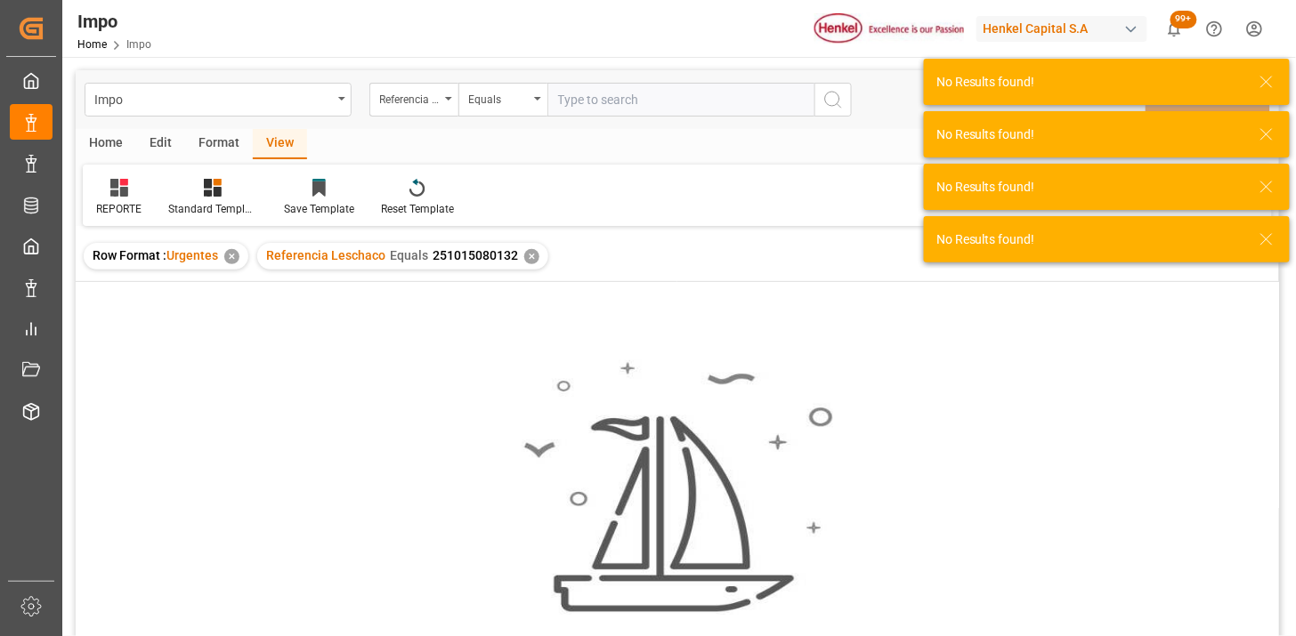
scroll to position [99, 0]
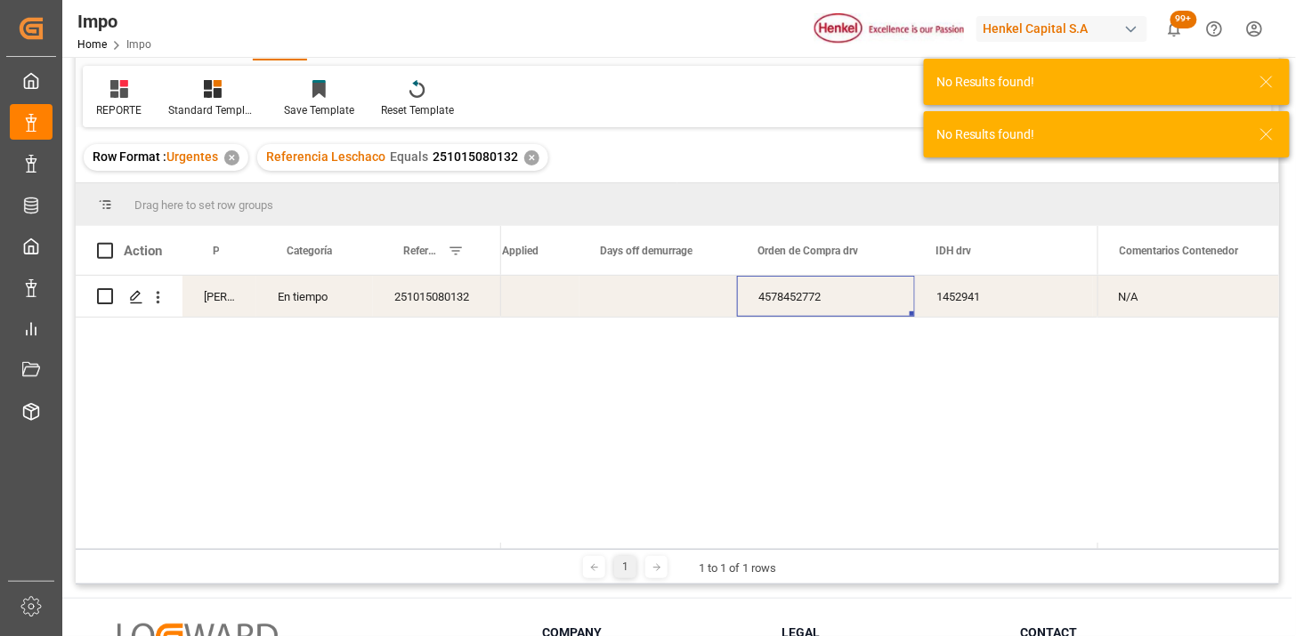
drag, startPoint x: 436, startPoint y: 305, endPoint x: 709, endPoint y: 325, distance: 273.9
click at [442, 304] on div "251015080132" at bounding box center [437, 296] width 128 height 41
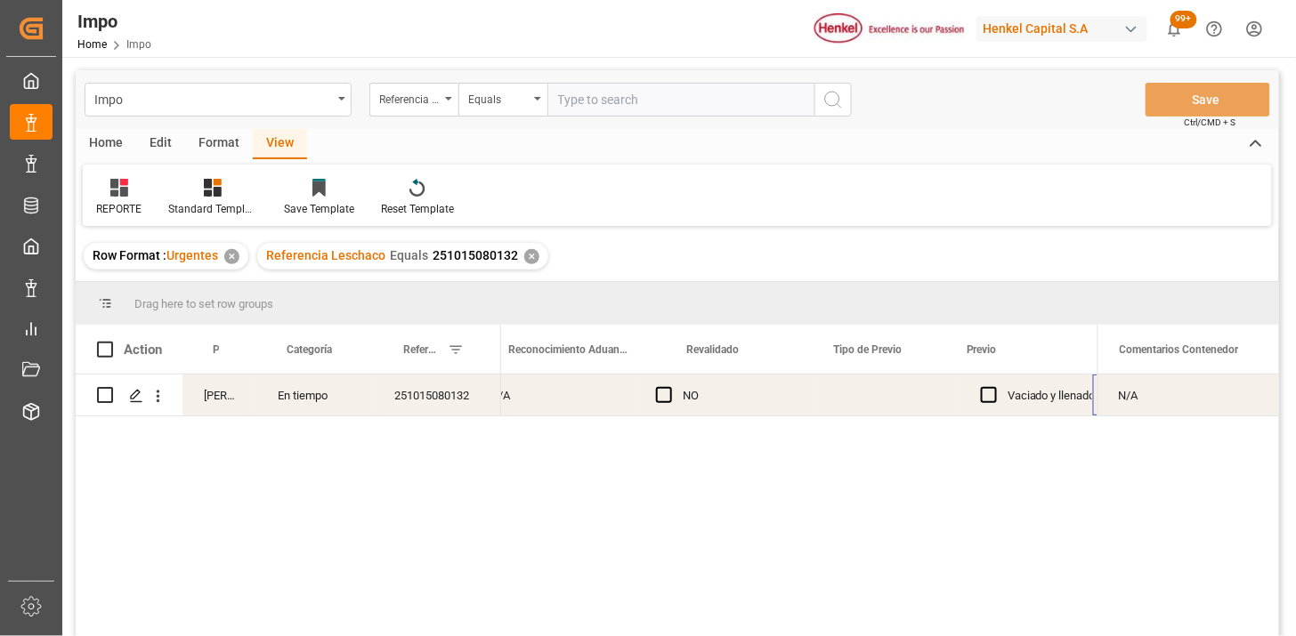
scroll to position [0, 1784]
click at [700, 401] on div "Press SPACE to select this row." at bounding box center [738, 395] width 147 height 41
click at [700, 399] on div "Press SPACE to select this row." at bounding box center [738, 395] width 147 height 41
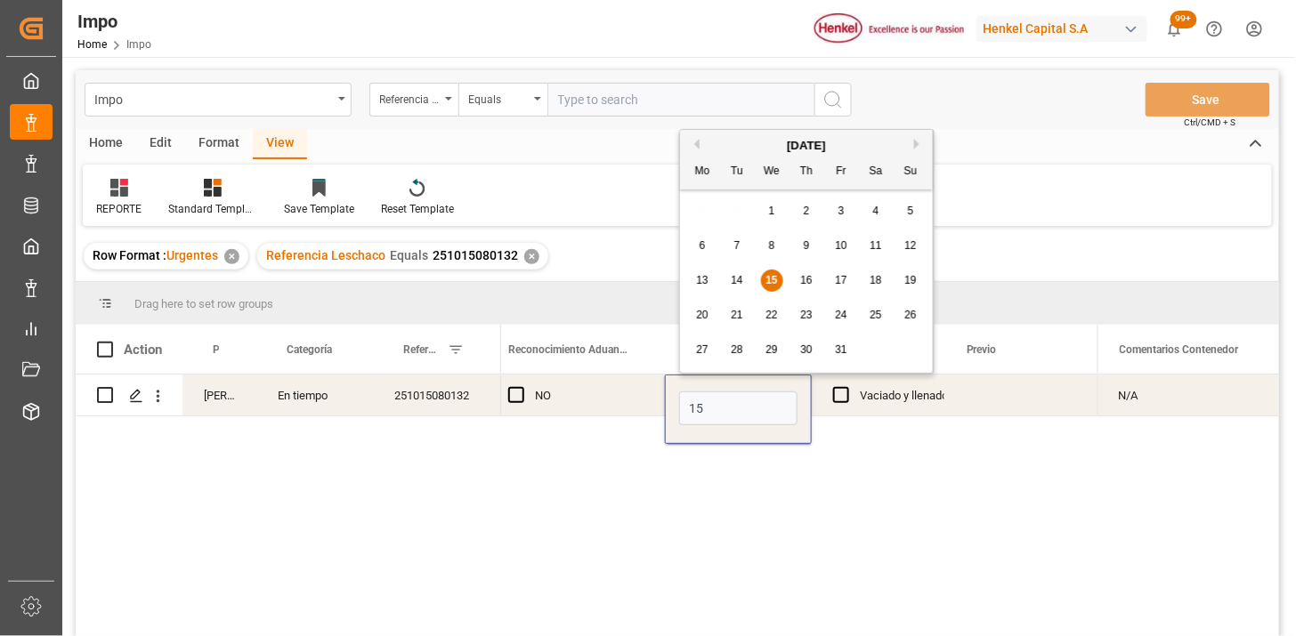
type input "15-10-2025"
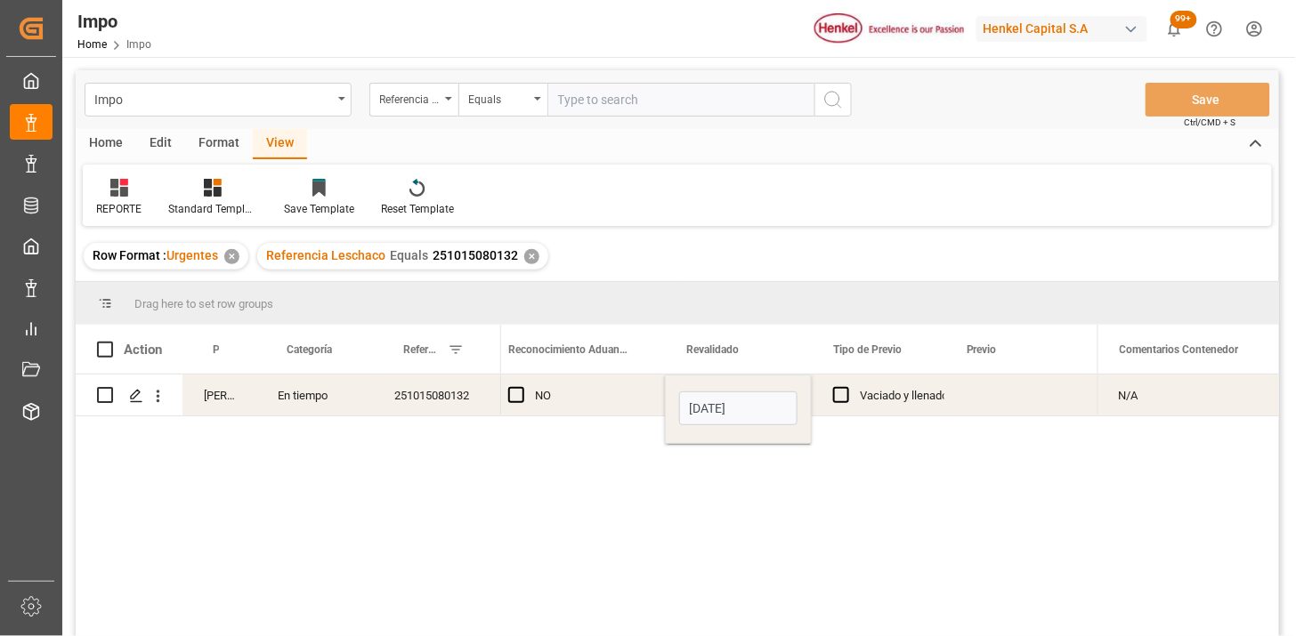
click at [1002, 386] on div "Press SPACE to select this row." at bounding box center [1018, 395] width 147 height 41
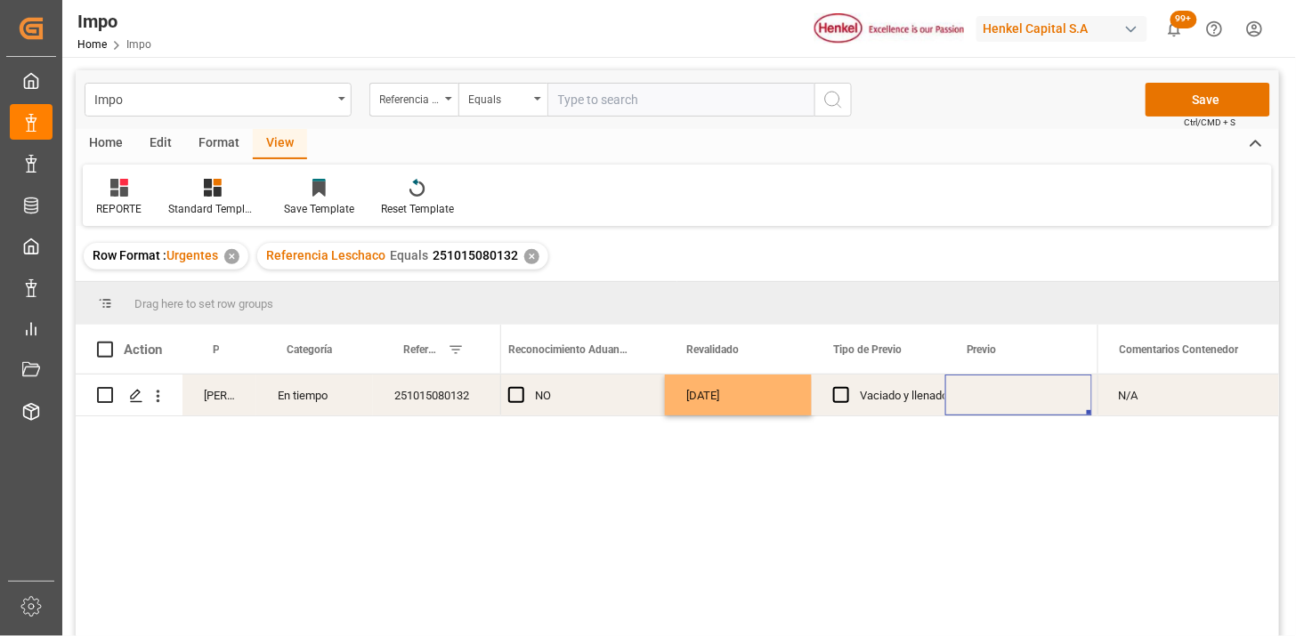
click at [990, 397] on div "Press SPACE to select this row." at bounding box center [1018, 395] width 147 height 41
click at [993, 397] on div "Press SPACE to select this row." at bounding box center [1018, 395] width 147 height 41
click at [728, 395] on div "15-10-2025" at bounding box center [738, 395] width 147 height 41
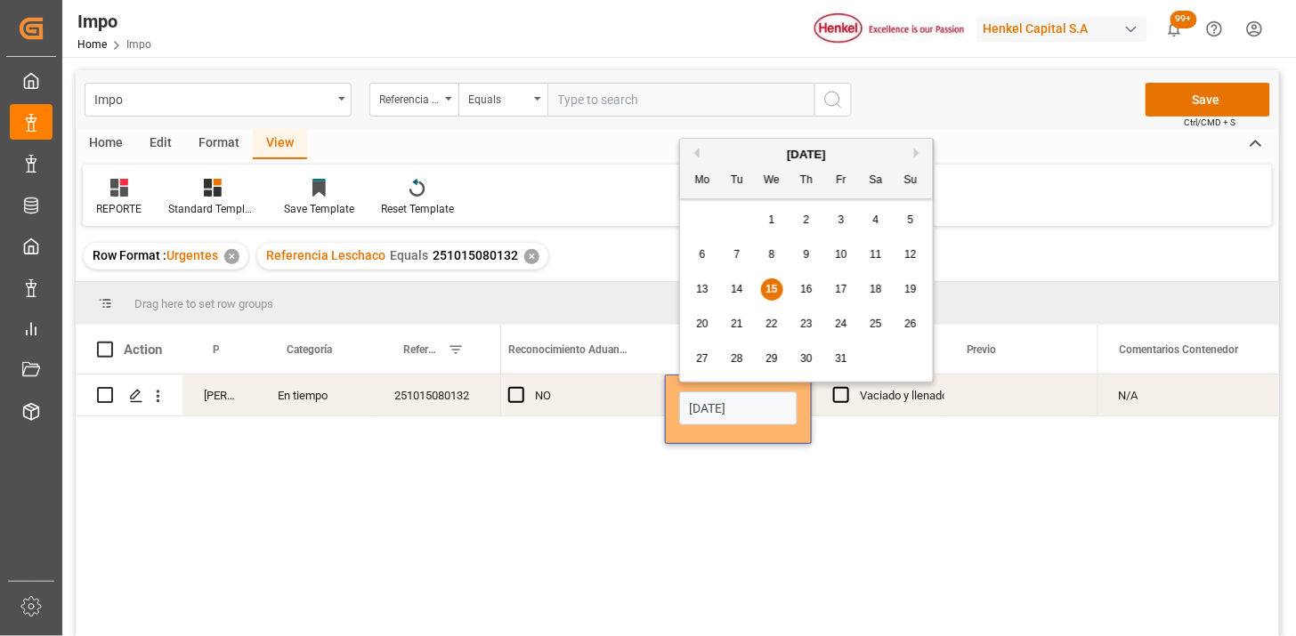
click at [728, 395] on input "15-10-2025" at bounding box center [738, 409] width 118 height 34
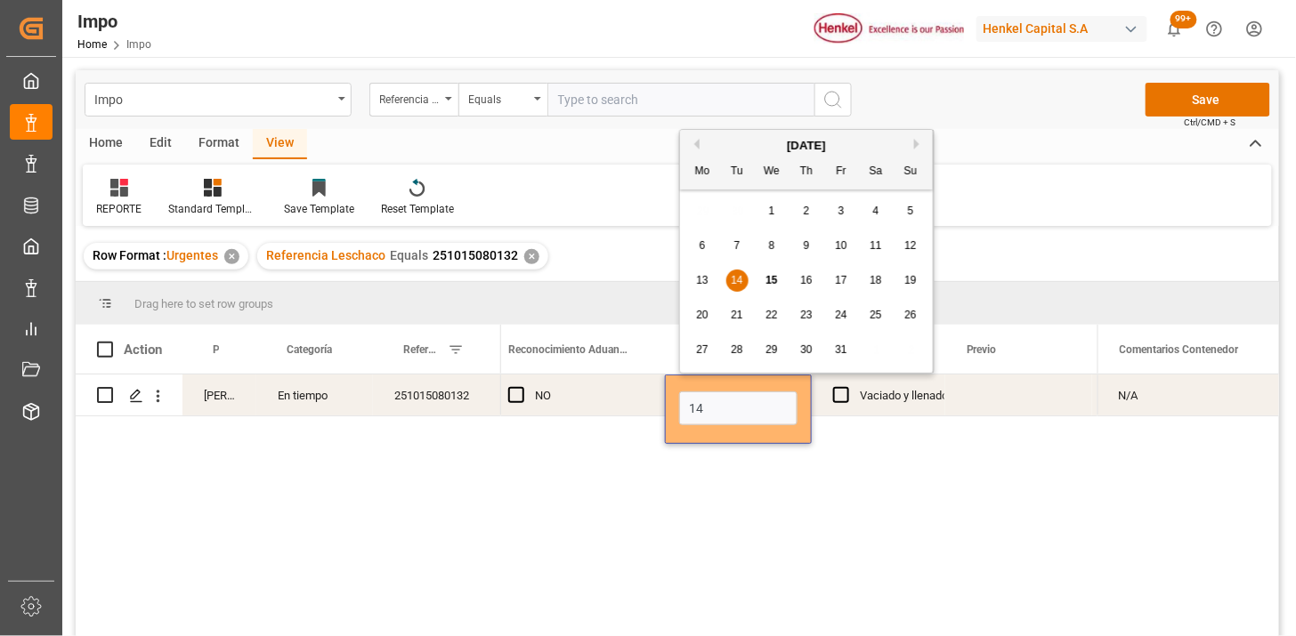
type input "14-10-2025"
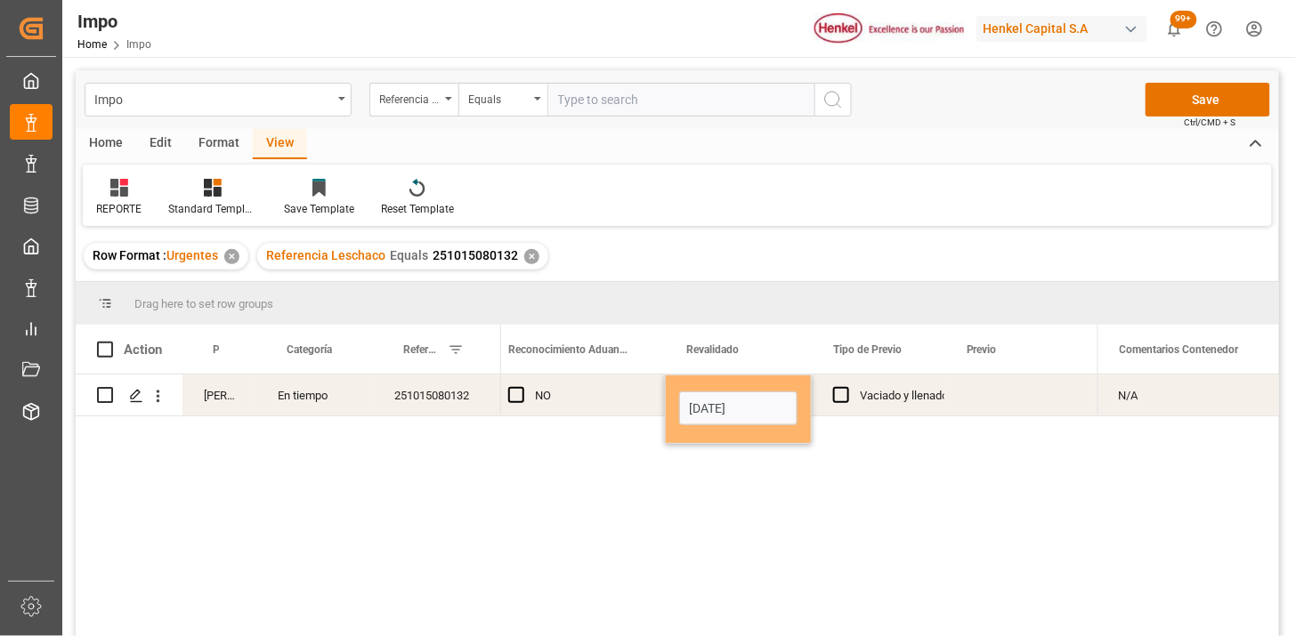
click at [999, 402] on div "Press SPACE to select this row." at bounding box center [1018, 395] width 147 height 41
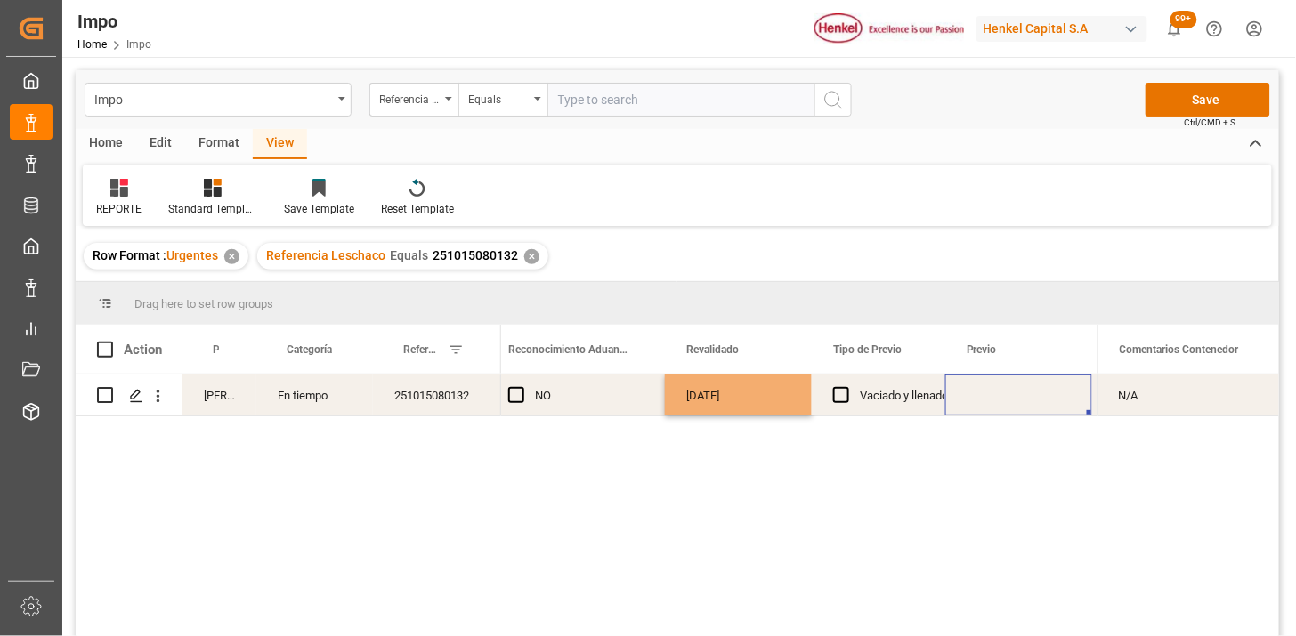
click at [999, 402] on div "Press SPACE to select this row." at bounding box center [1018, 395] width 147 height 41
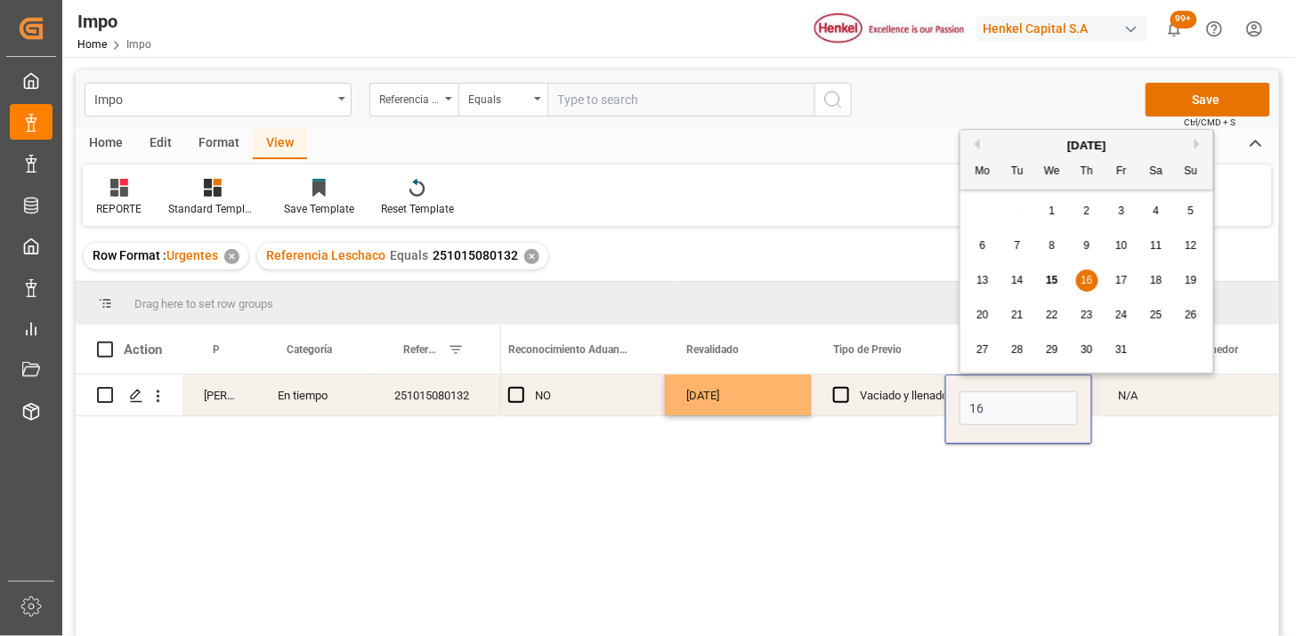
type input "16-10-2025"
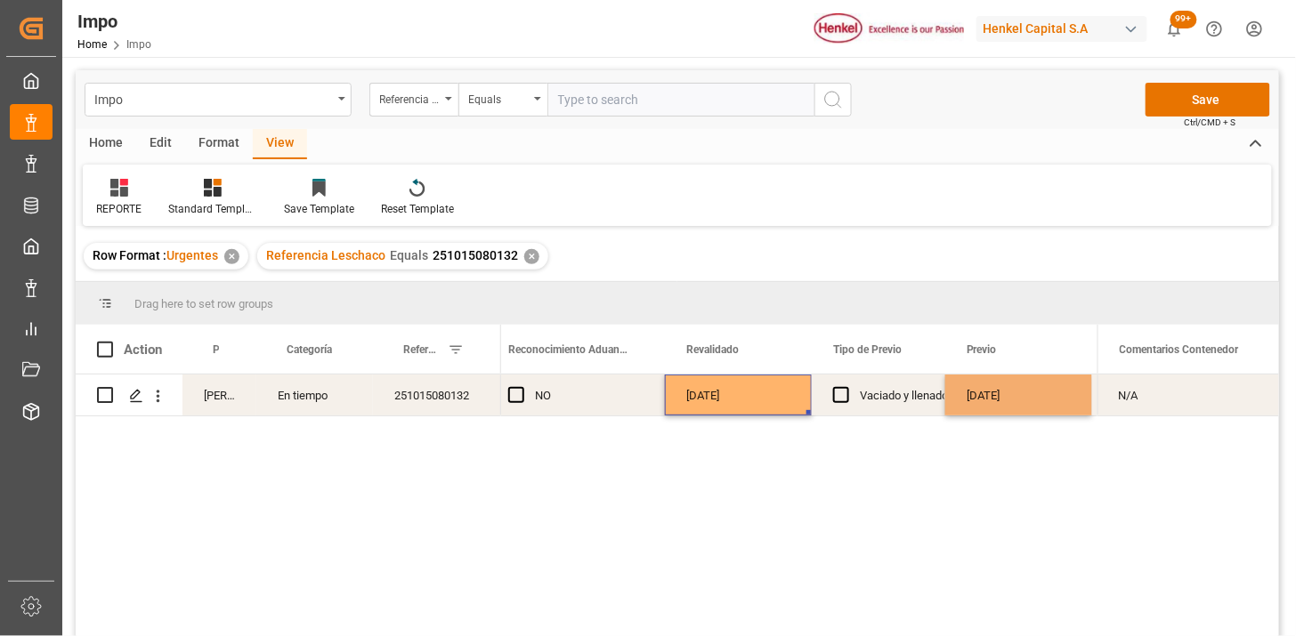
click at [740, 404] on div "14-10-2025" at bounding box center [738, 395] width 147 height 41
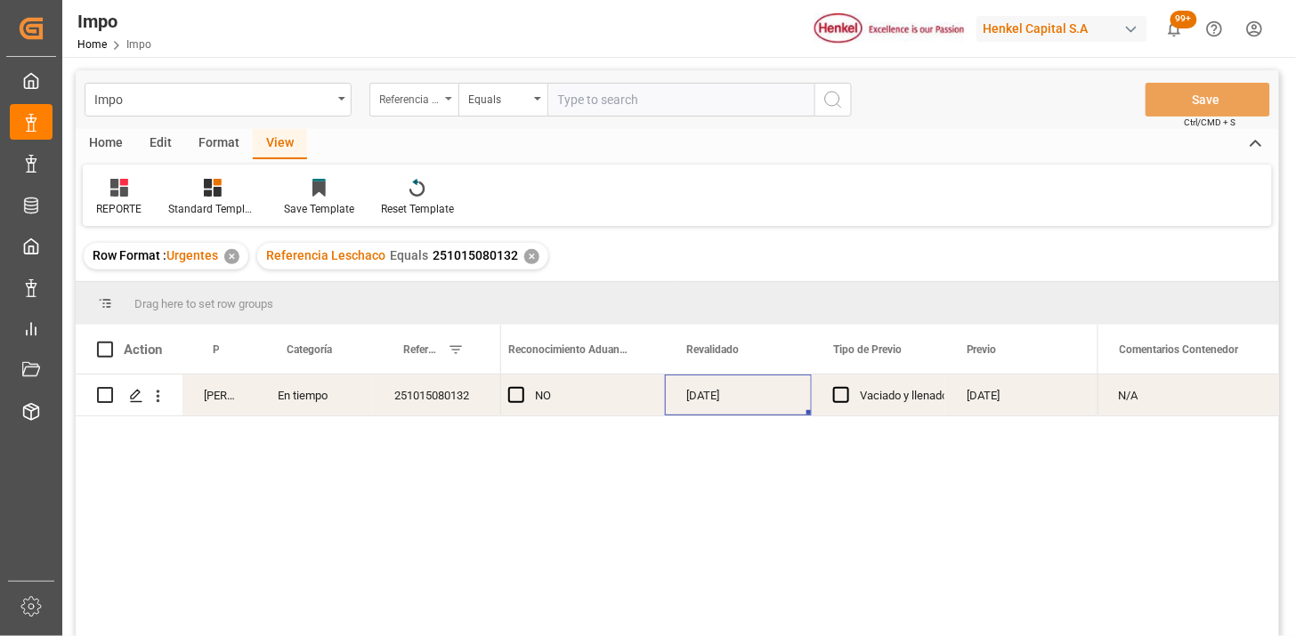
click at [405, 101] on div "Referencia Leschaco" at bounding box center [409, 97] width 61 height 20
type input "bil"
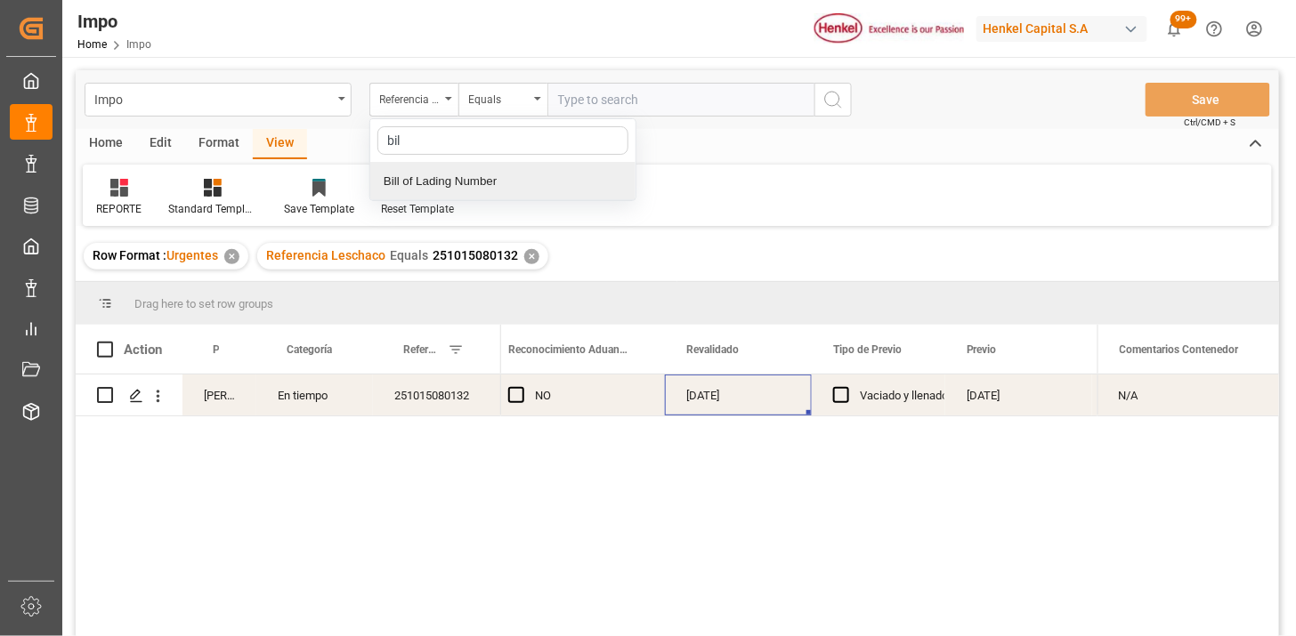
click at [473, 176] on div "Bill of Lading Number" at bounding box center [502, 181] width 265 height 37
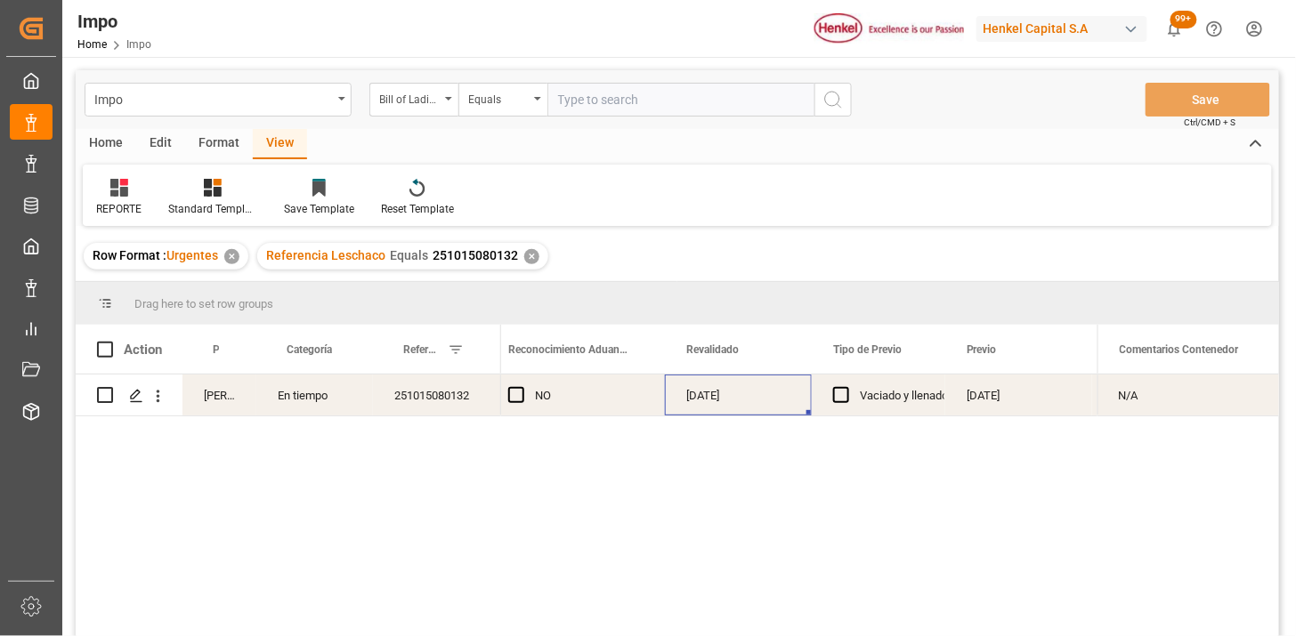
click at [567, 116] on input "text" at bounding box center [680, 100] width 267 height 34
paste input "DLKRMX2505345"
type input "DLKRMX2505345"
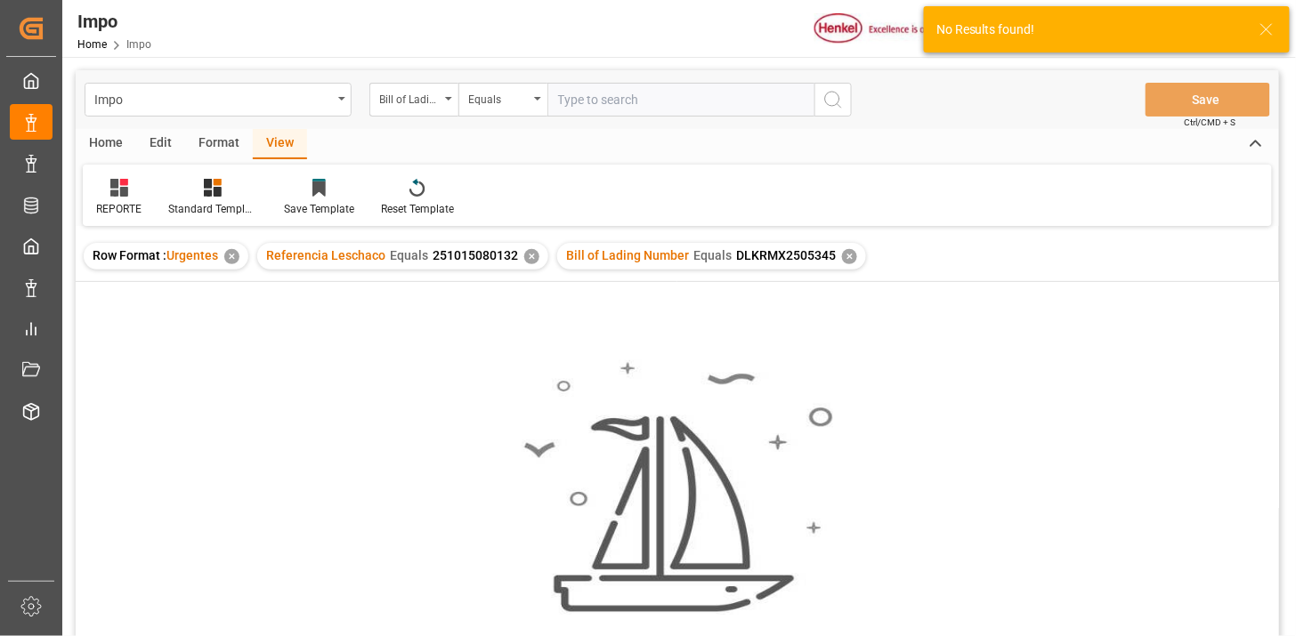
click at [526, 259] on div "✕" at bounding box center [531, 256] width 15 height 15
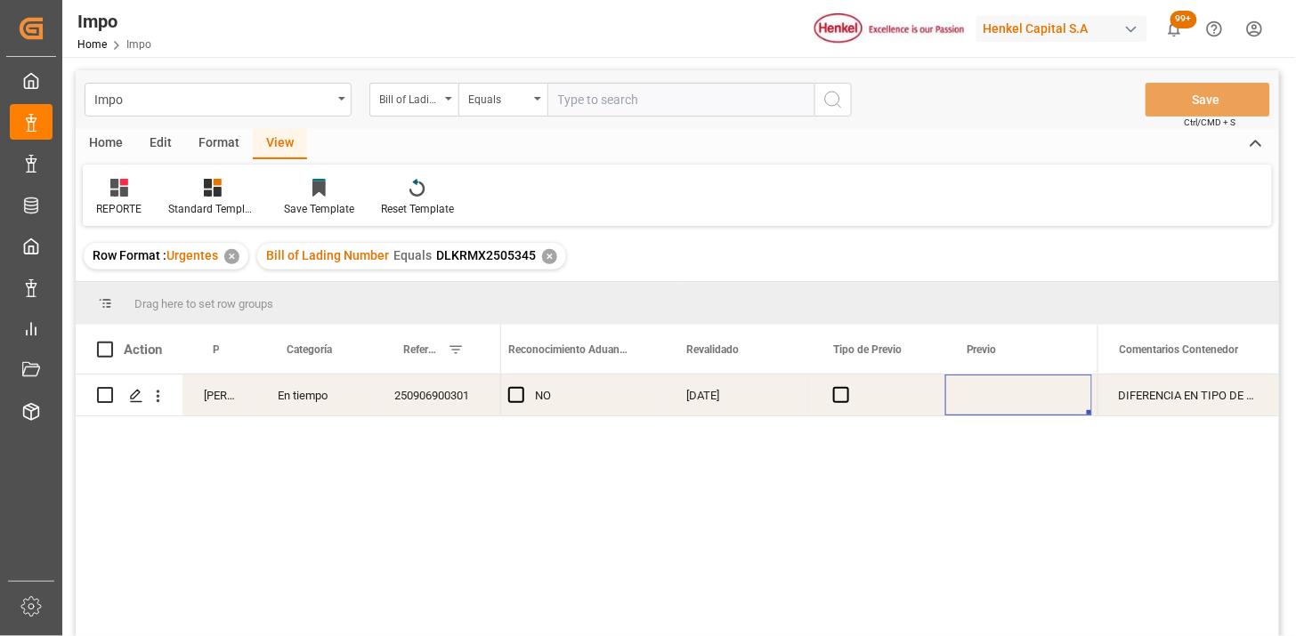
click at [976, 407] on div "Press SPACE to select this row." at bounding box center [1018, 395] width 147 height 41
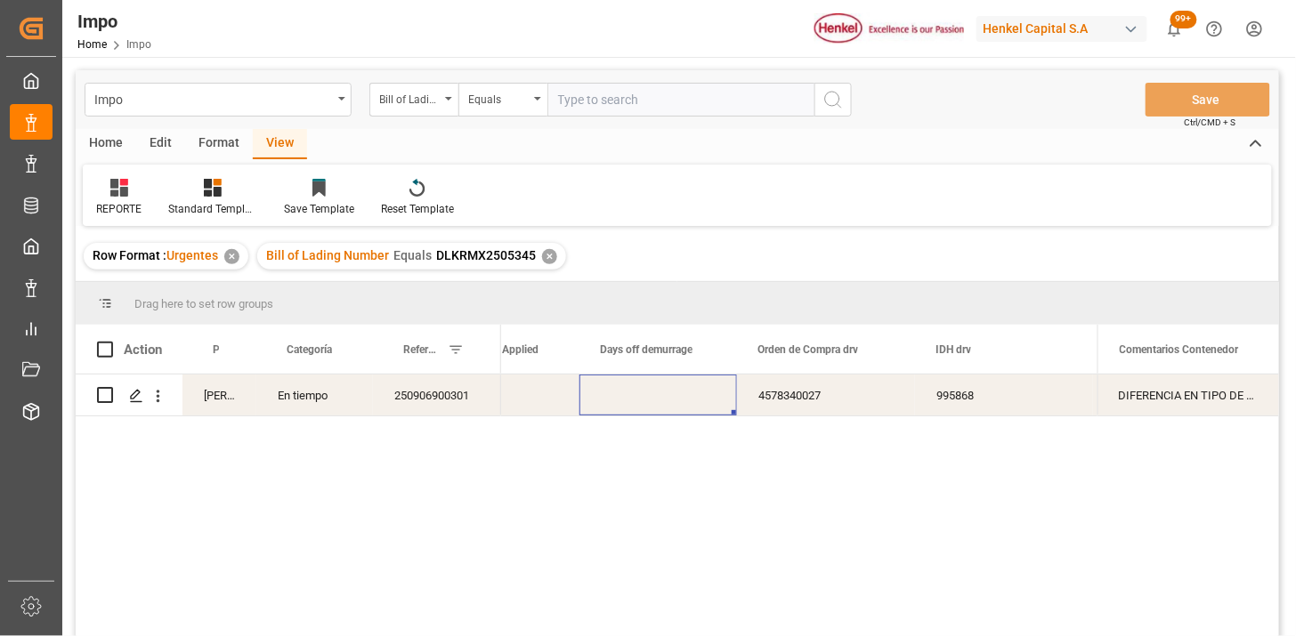
click at [666, 409] on div "Press SPACE to select this row." at bounding box center [658, 395] width 158 height 41
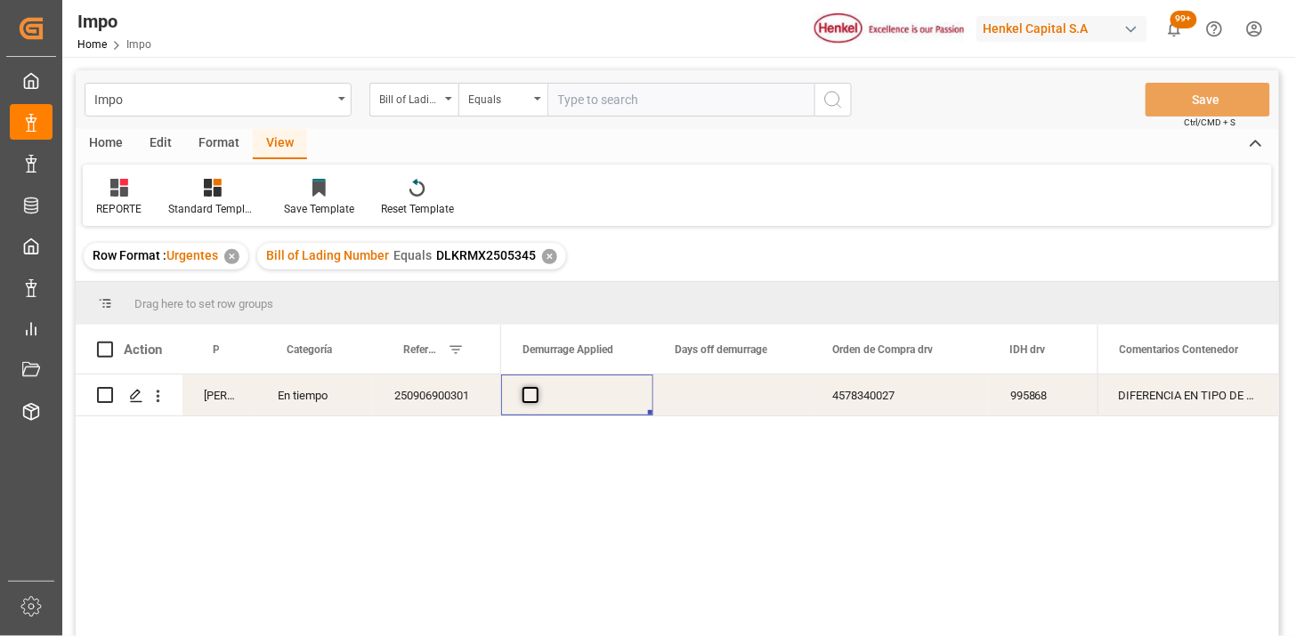
click at [528, 390] on span "Press SPACE to select this row." at bounding box center [530, 395] width 16 height 16
click at [536, 387] on input "Press SPACE to select this row." at bounding box center [536, 387] width 0 height 0
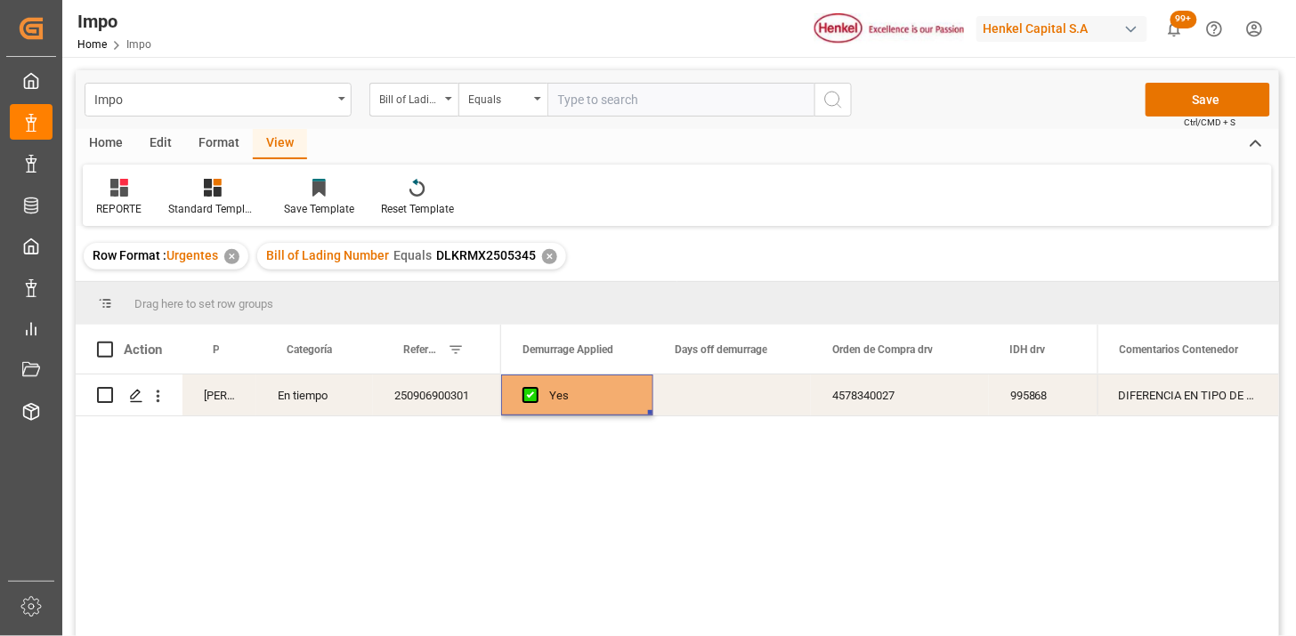
click at [722, 406] on div "Press SPACE to select this row." at bounding box center [732, 395] width 158 height 41
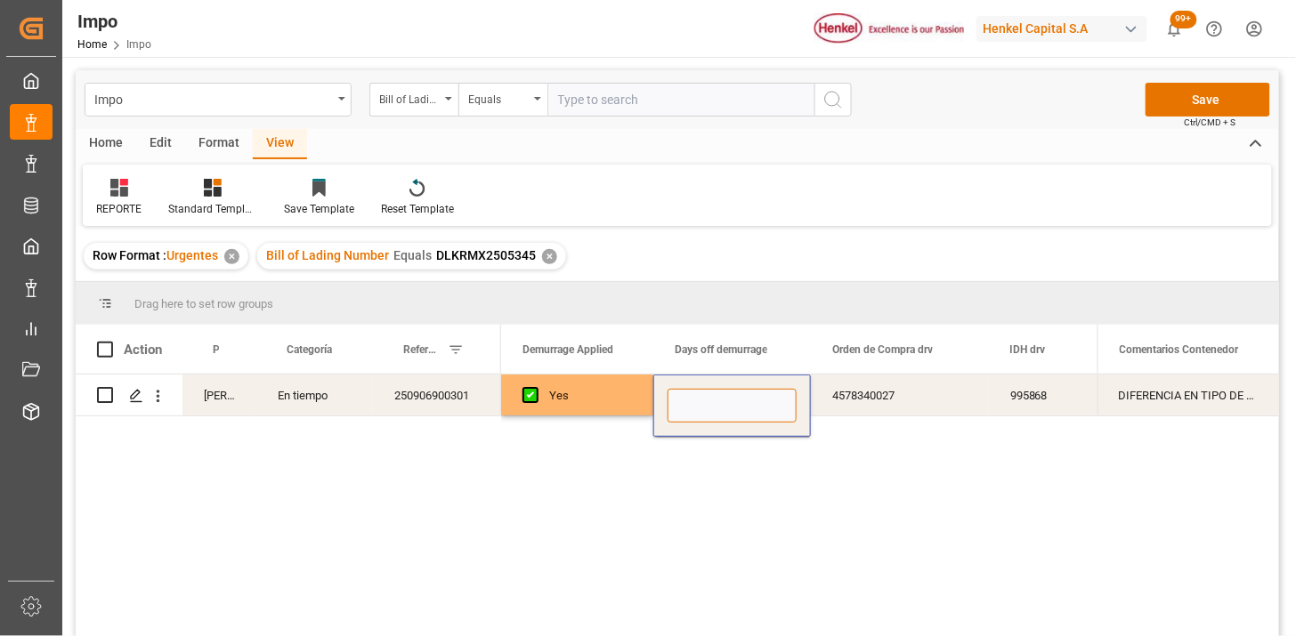
click at [722, 406] on input "Press SPACE to select this row." at bounding box center [732, 406] width 129 height 34
type input "16"
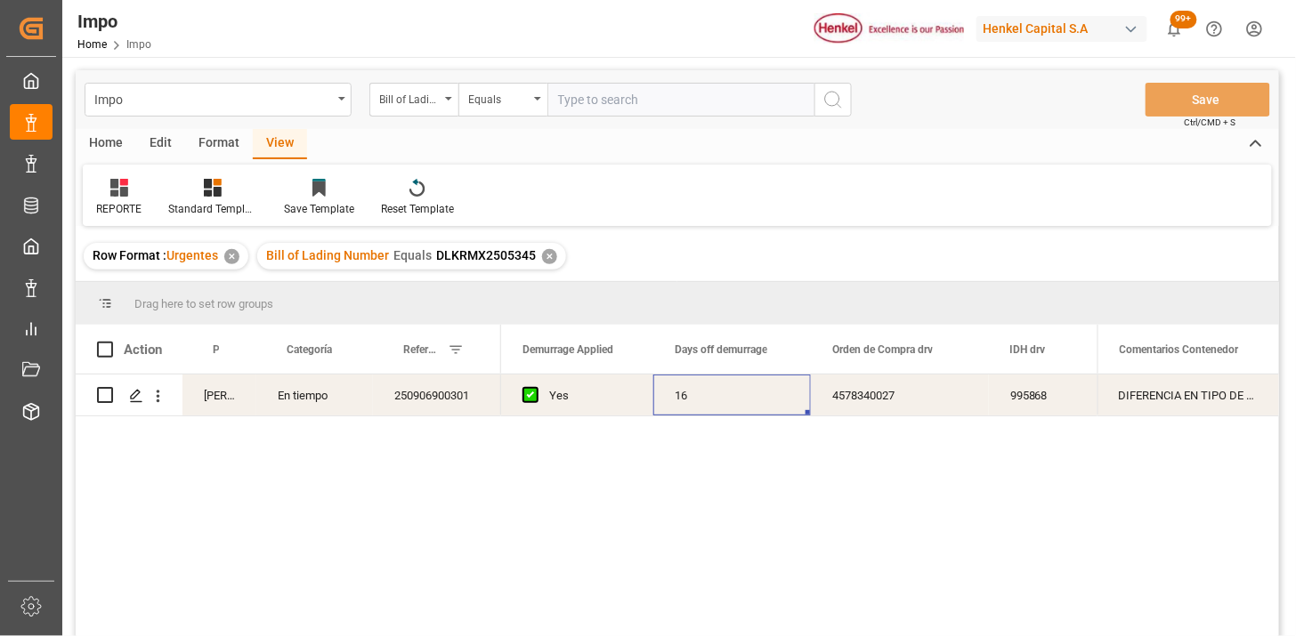
click at [662, 104] on input "text" at bounding box center [680, 100] width 267 height 34
paste input "6041093153"
type input "6041093153"
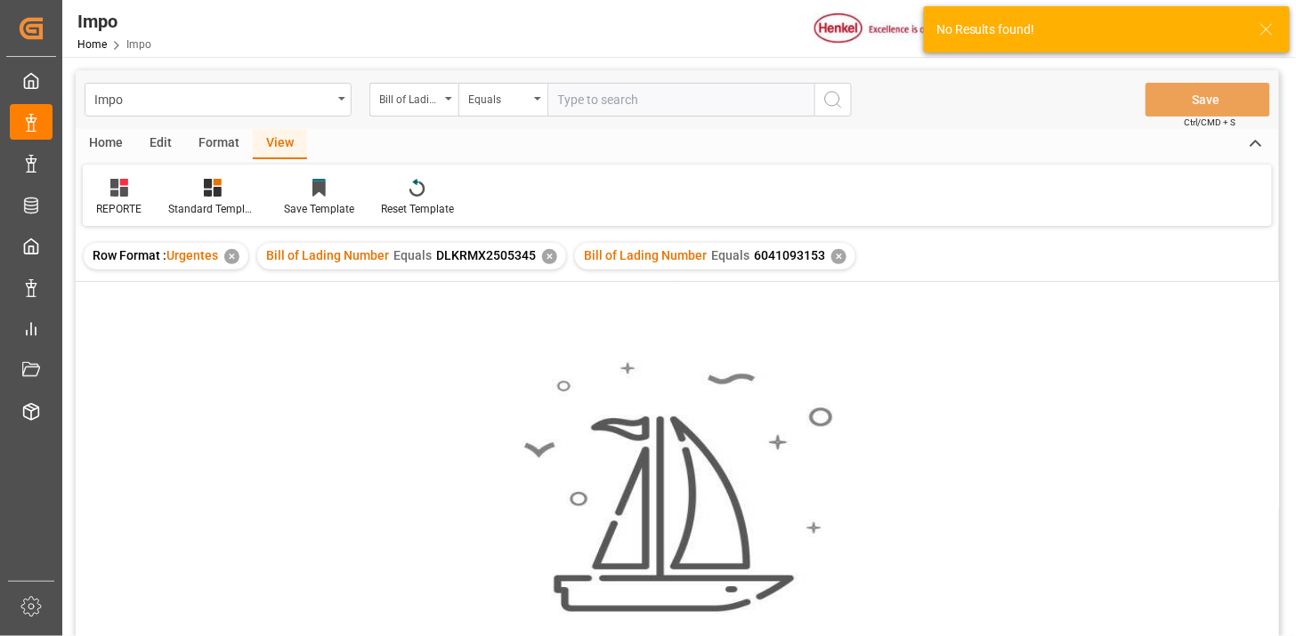
click at [546, 261] on div "✕" at bounding box center [549, 256] width 15 height 15
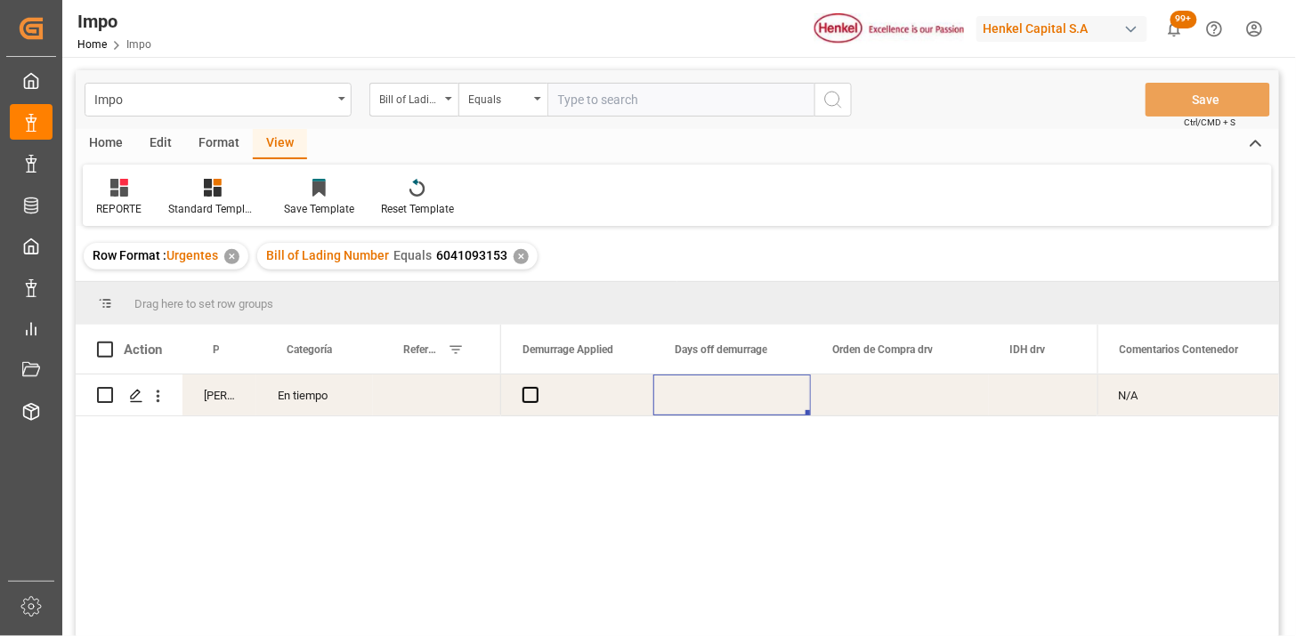
click at [1, 299] on div "Created by potrace 1.15, written by Peter Selinger 2001-2017 Created by potrace…" at bounding box center [31, 313] width 62 height 626
click at [153, 402] on icon "open menu" at bounding box center [158, 396] width 19 height 19
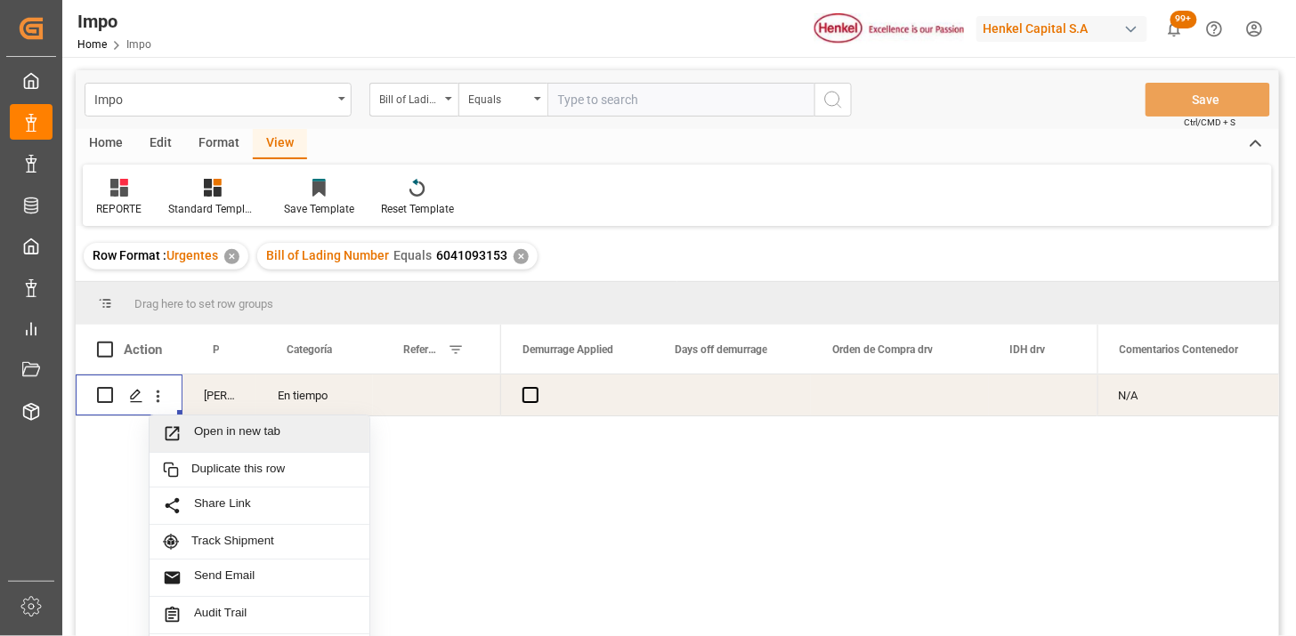
click at [223, 427] on span "Open in new tab" at bounding box center [275, 434] width 162 height 19
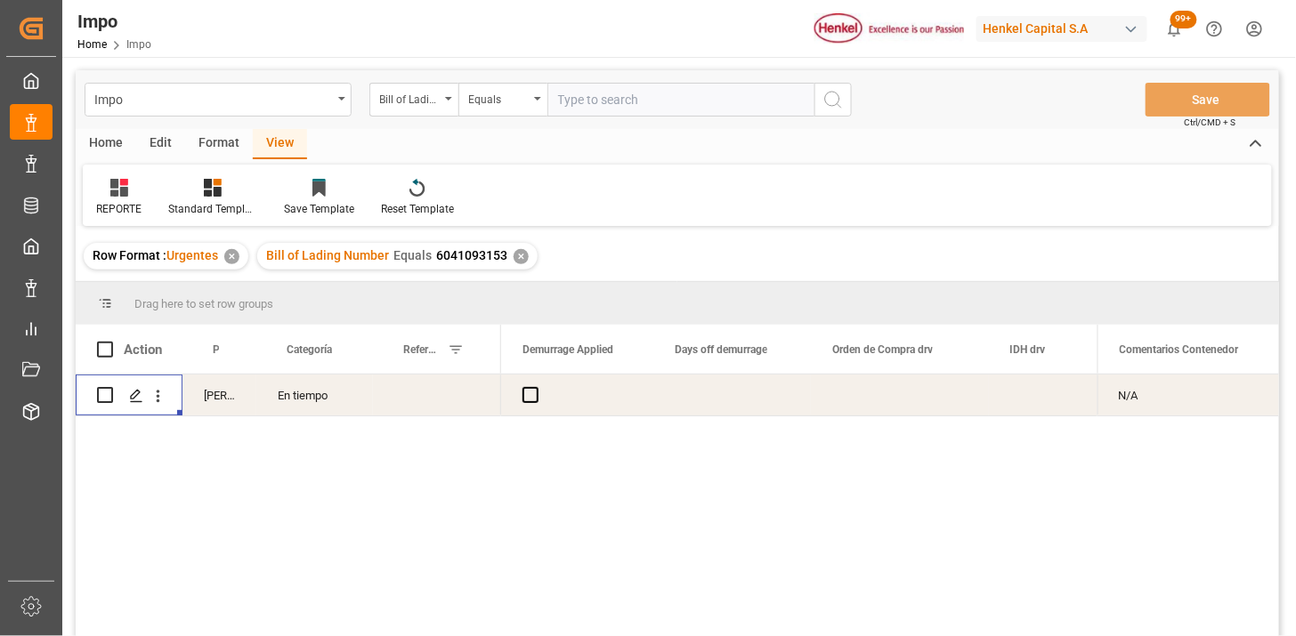
click at [324, 401] on div "En tiempo" at bounding box center [314, 395] width 117 height 41
drag, startPoint x: 404, startPoint y: 393, endPoint x: 497, endPoint y: 398, distance: 92.7
click at [406, 393] on div "Press SPACE to select this row." at bounding box center [437, 395] width 128 height 41
click at [642, 407] on div "Press SPACE to select this row." at bounding box center [577, 395] width 152 height 41
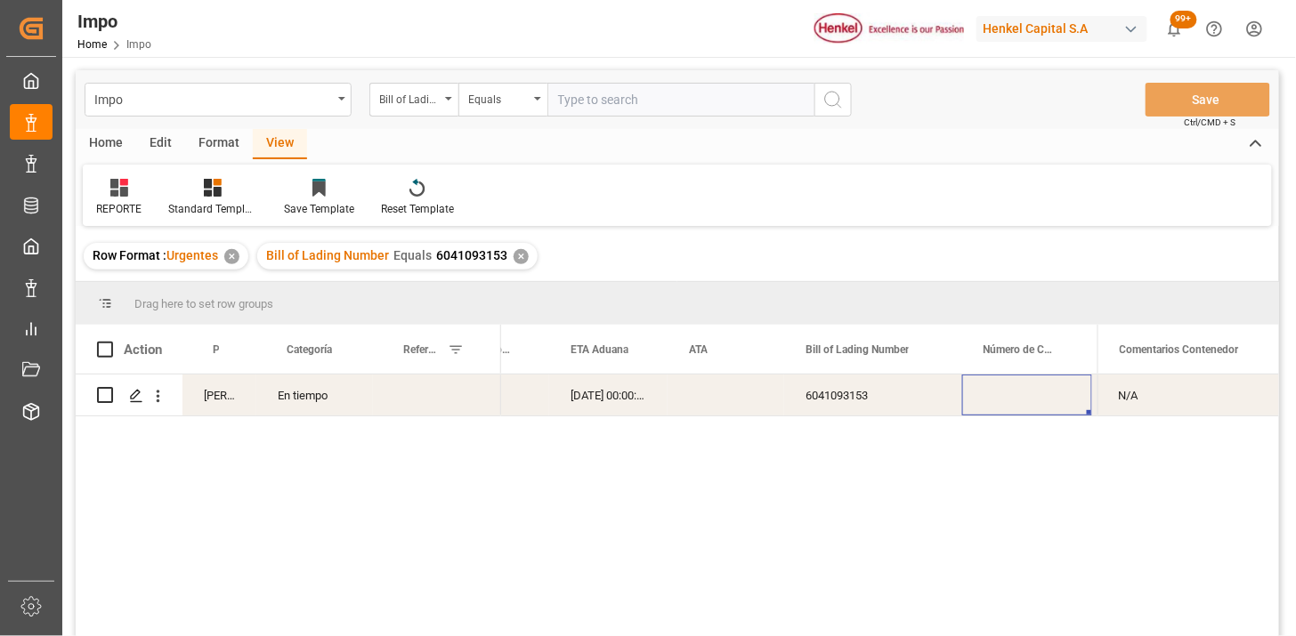
scroll to position [0, 338]
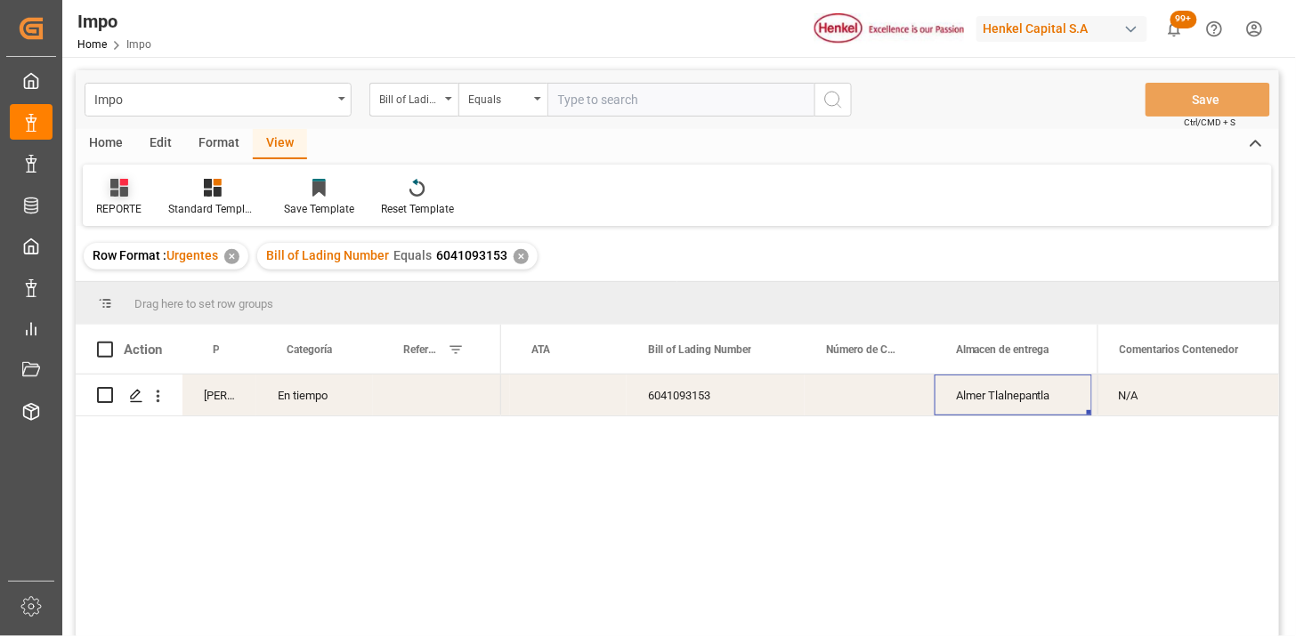
drag, startPoint x: 122, startPoint y: 188, endPoint x: 140, endPoint y: 215, distance: 32.8
click at [122, 189] on icon at bounding box center [119, 188] width 18 height 18
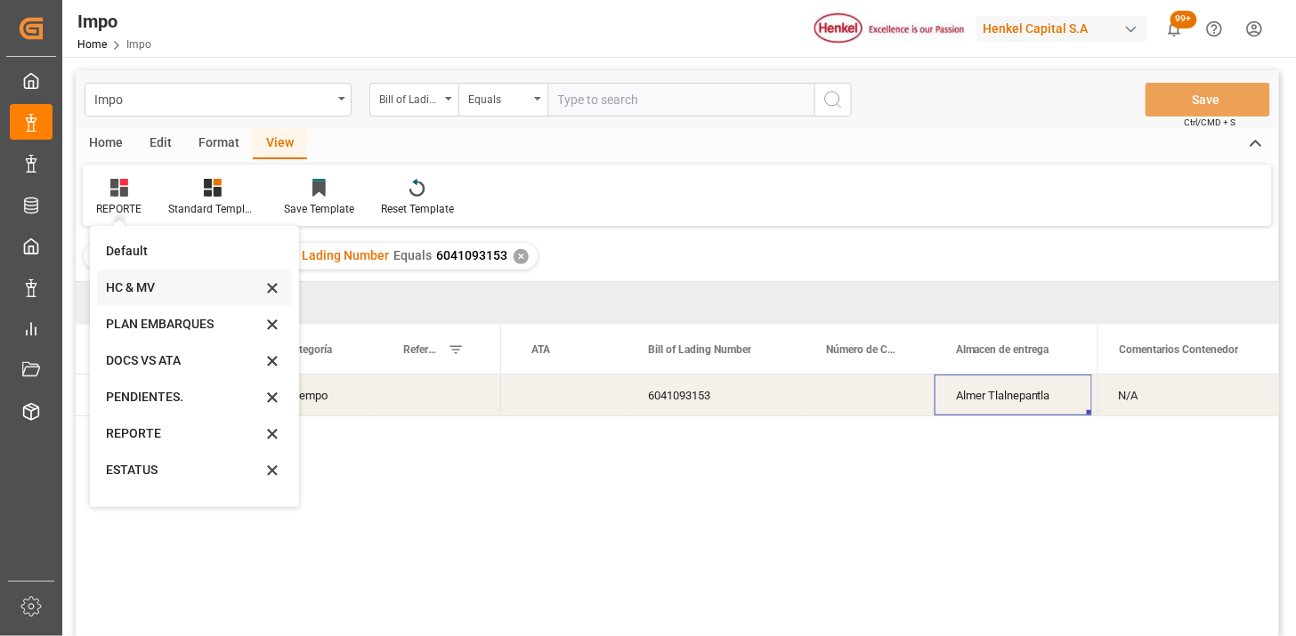
scroll to position [98, 0]
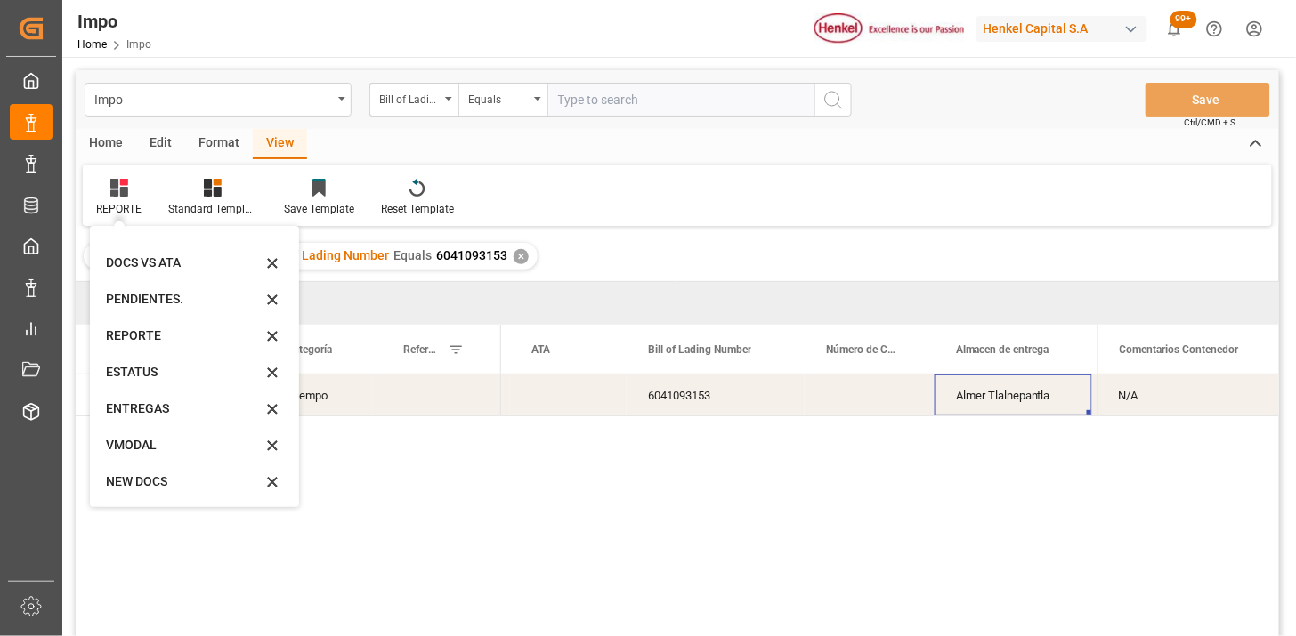
click at [154, 467] on div "NEW DOCS" at bounding box center [194, 482] width 195 height 36
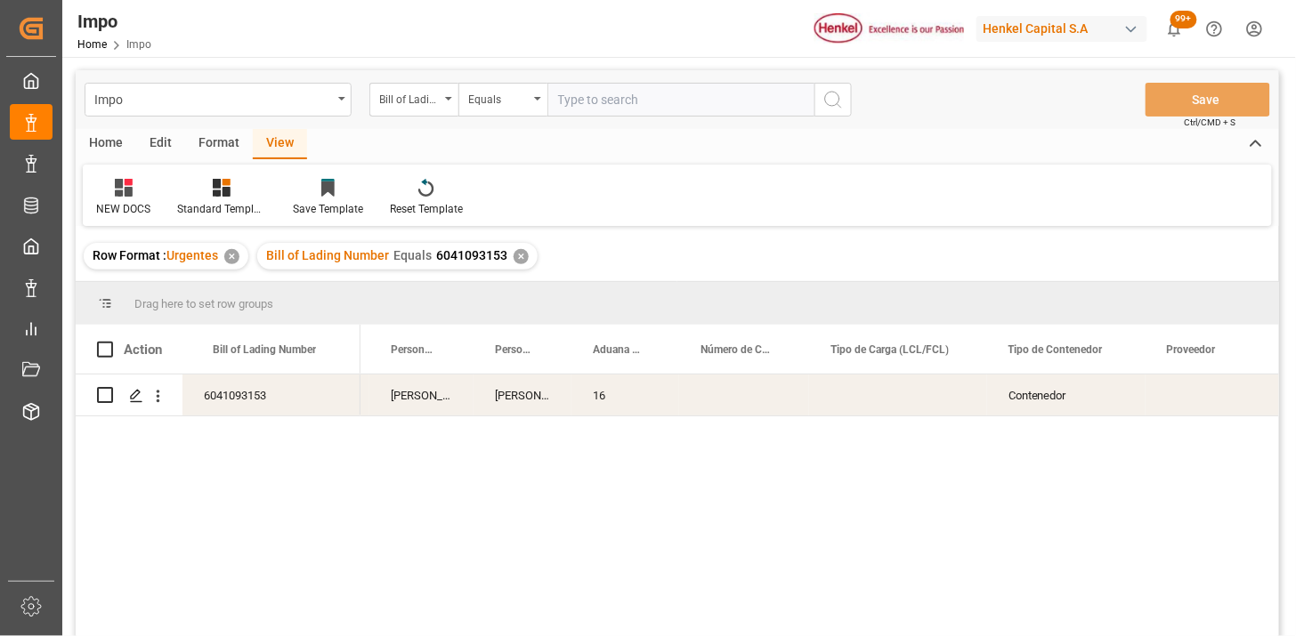
click at [425, 406] on div "Ana Alvarado" at bounding box center [421, 395] width 104 height 41
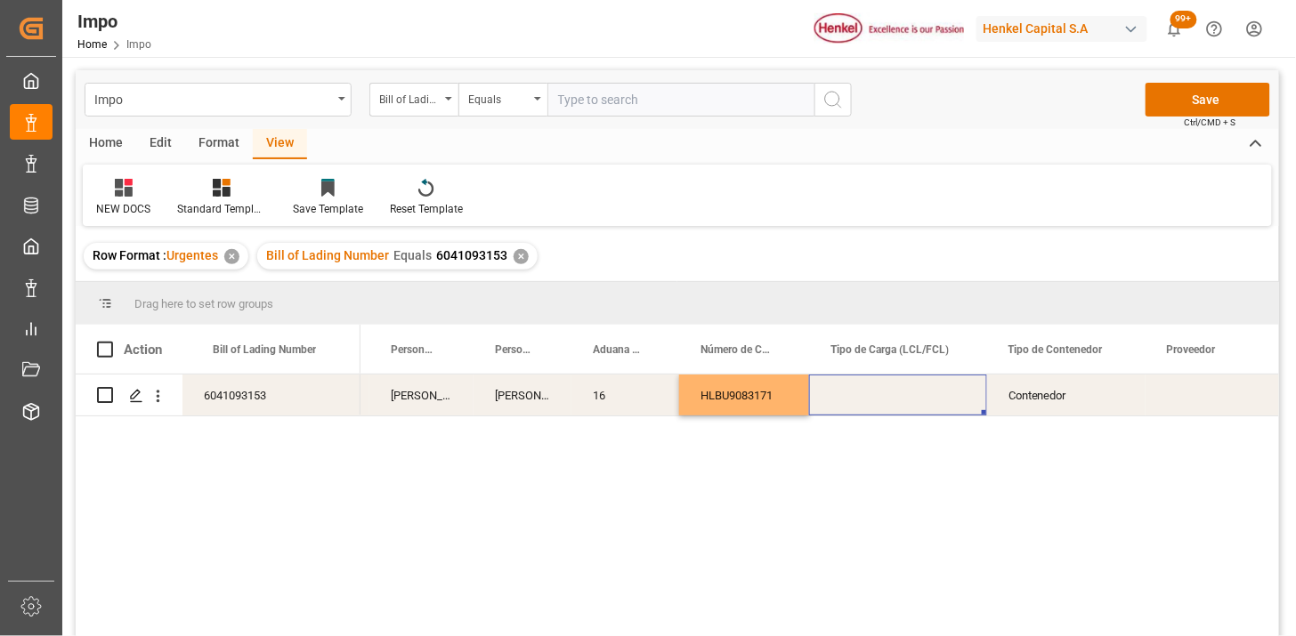
click at [891, 395] on div "Press SPACE to select this row." at bounding box center [898, 395] width 178 height 41
click at [962, 405] on button "Select" at bounding box center [898, 406] width 150 height 34
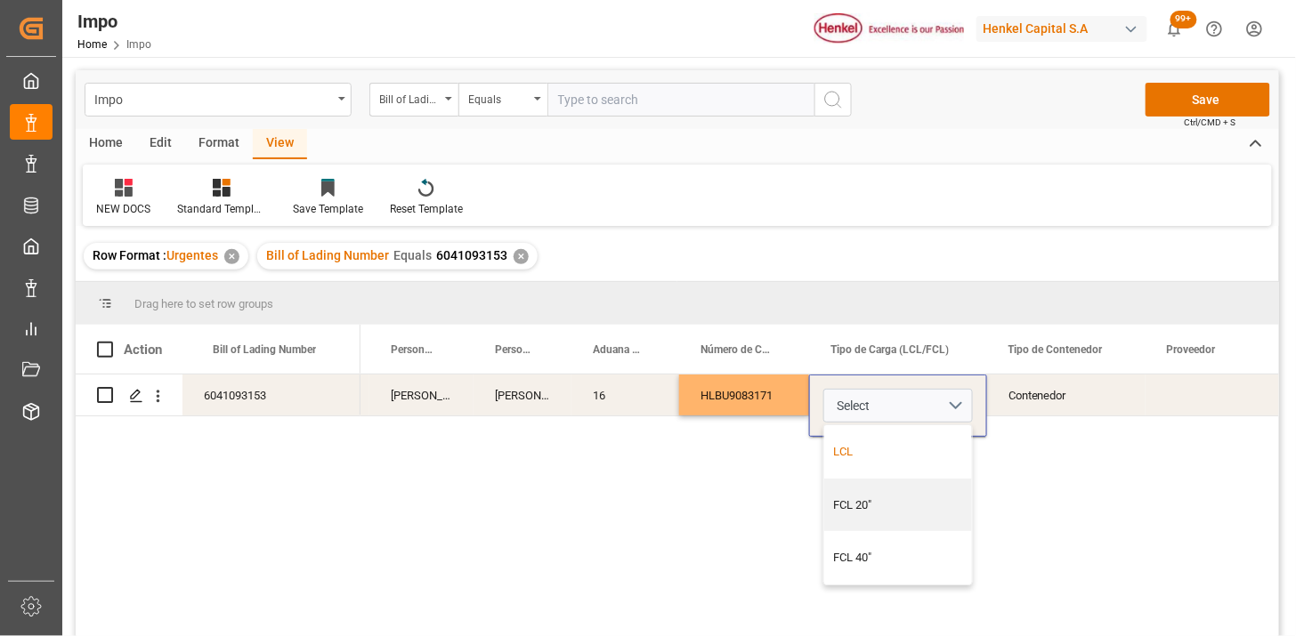
click at [908, 436] on div "LCL" at bounding box center [898, 451] width 148 height 53
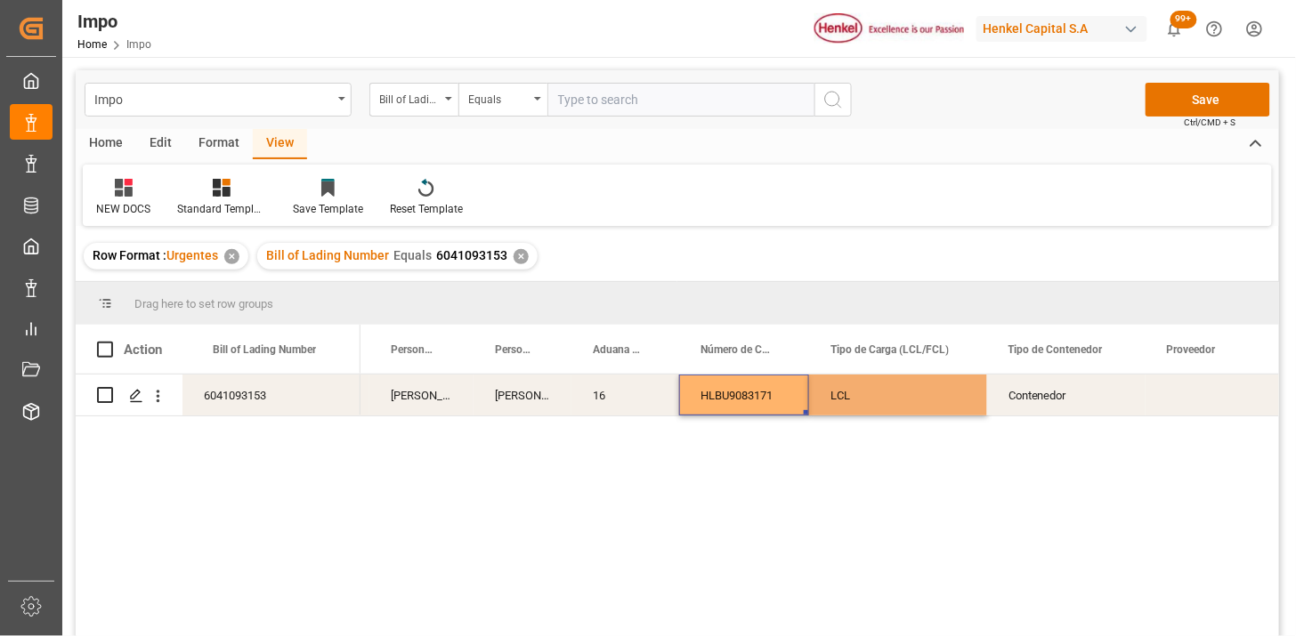
click at [752, 402] on div "HLBU9083171" at bounding box center [744, 395] width 130 height 41
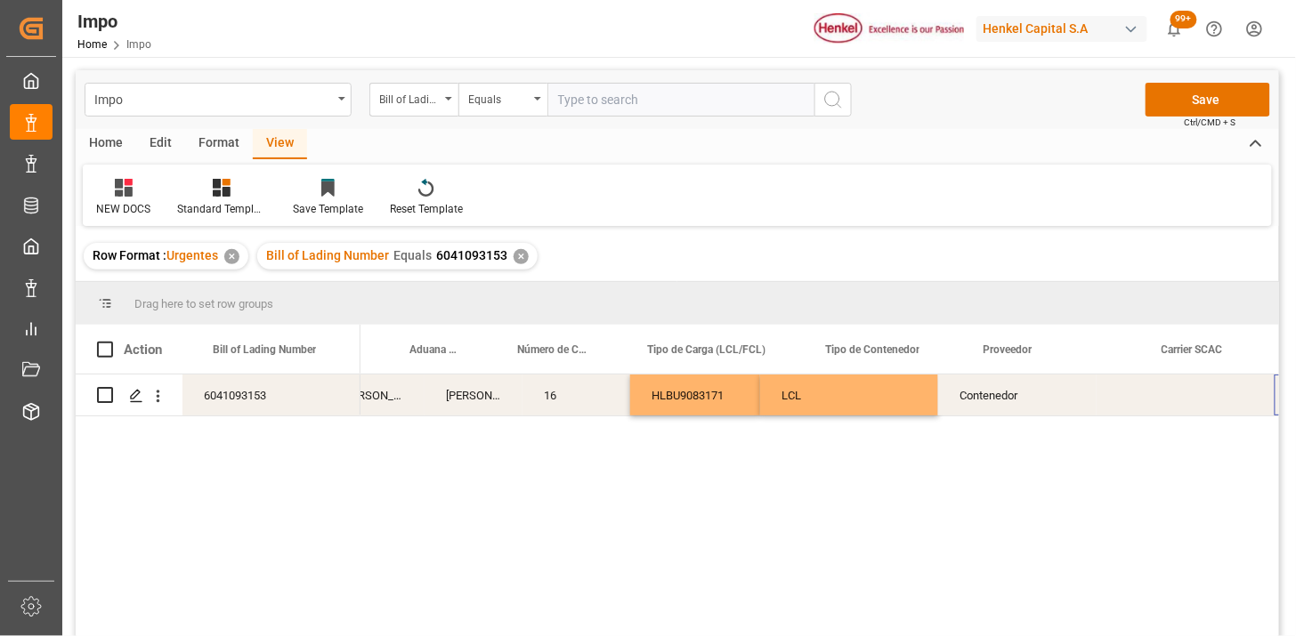
scroll to position [0, 521]
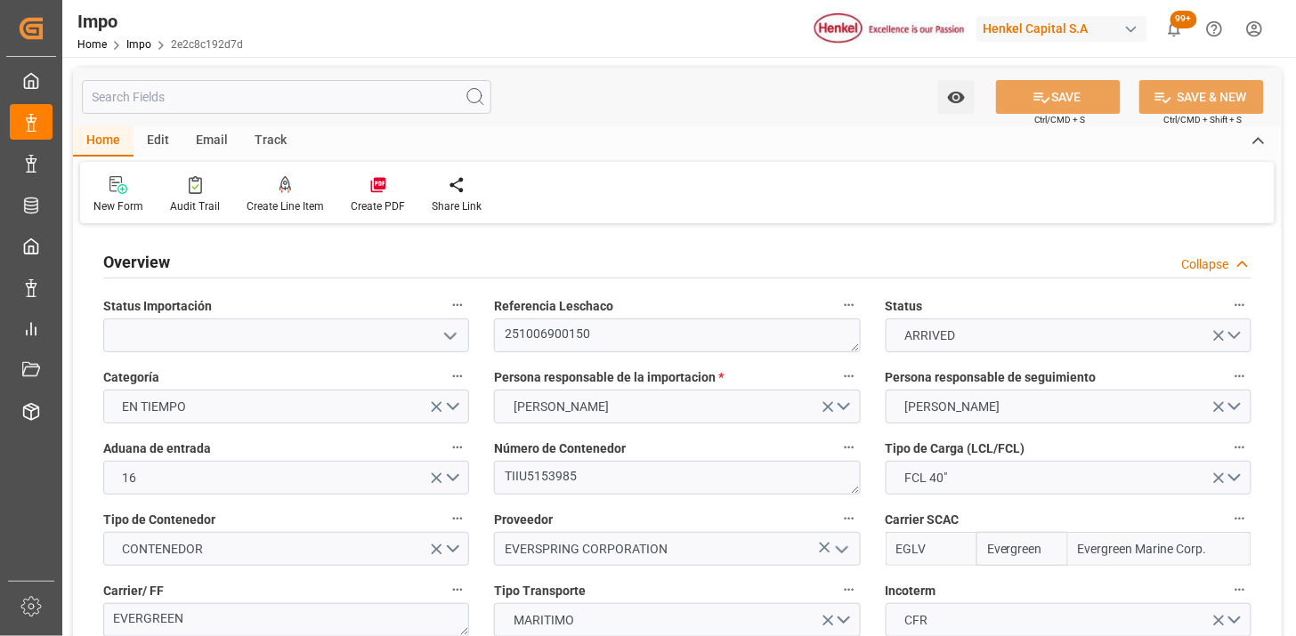
type input "Evergreen"
type input "Evergreen Marine Corp."
type input "4"
type input "55"
type input "40"
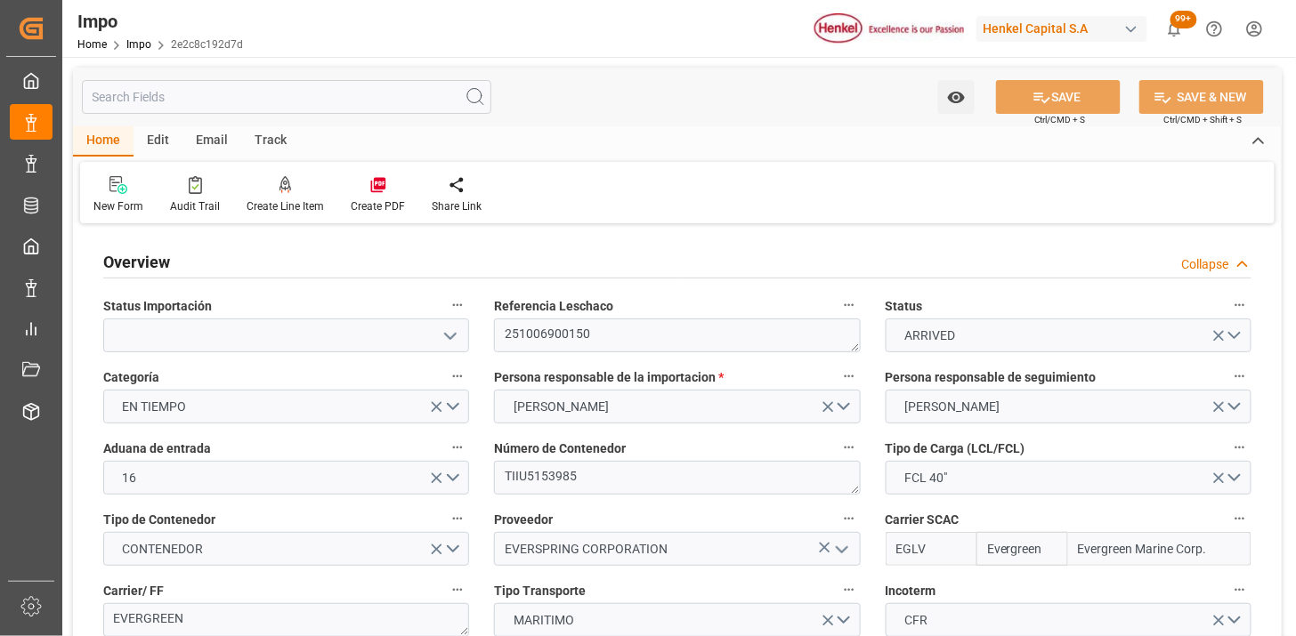
type input "[DATE]"
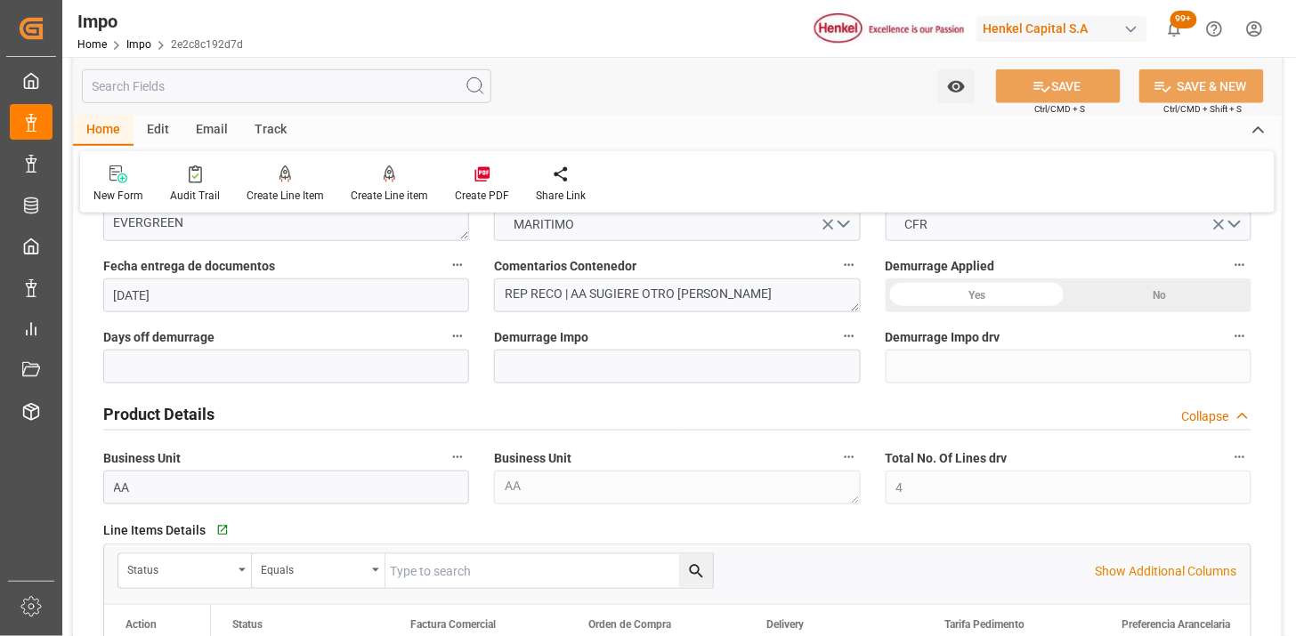
scroll to position [395, 0]
drag, startPoint x: 570, startPoint y: 289, endPoint x: 432, endPoint y: 287, distance: 138.0
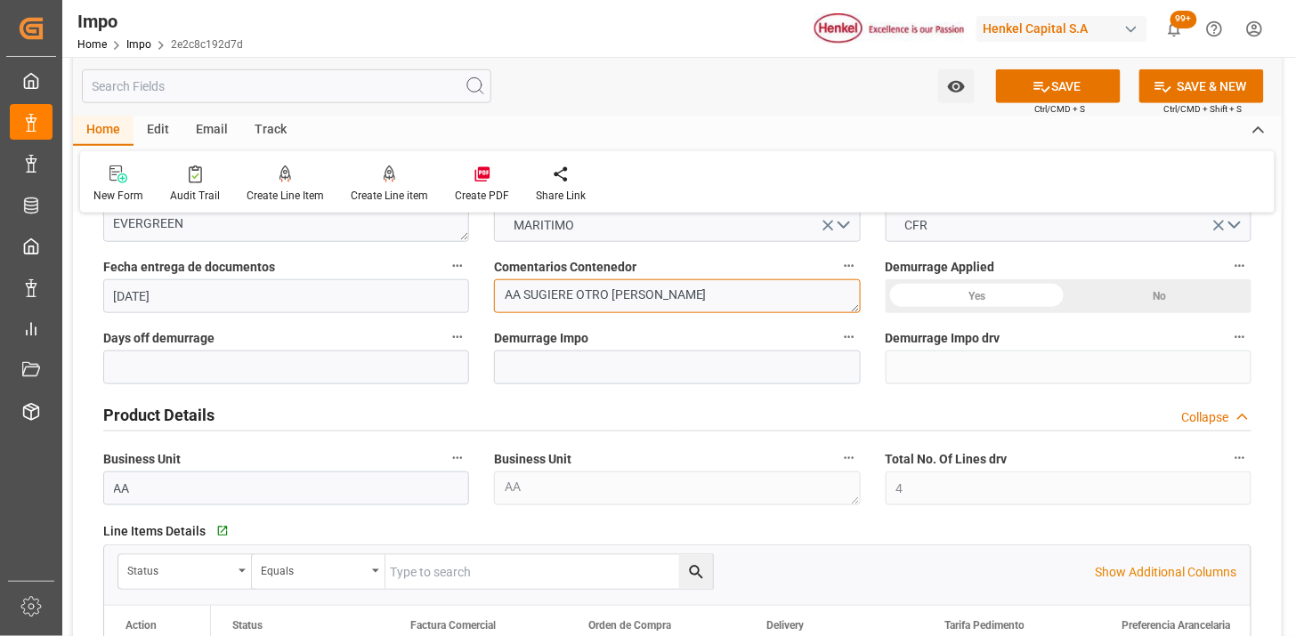
click at [663, 287] on textarea "AA SUGIERE OTRO [PERSON_NAME]" at bounding box center [677, 296] width 366 height 34
click at [657, 294] on textarea "AA SUGIERE OTRO NICO" at bounding box center [677, 296] width 366 height 34
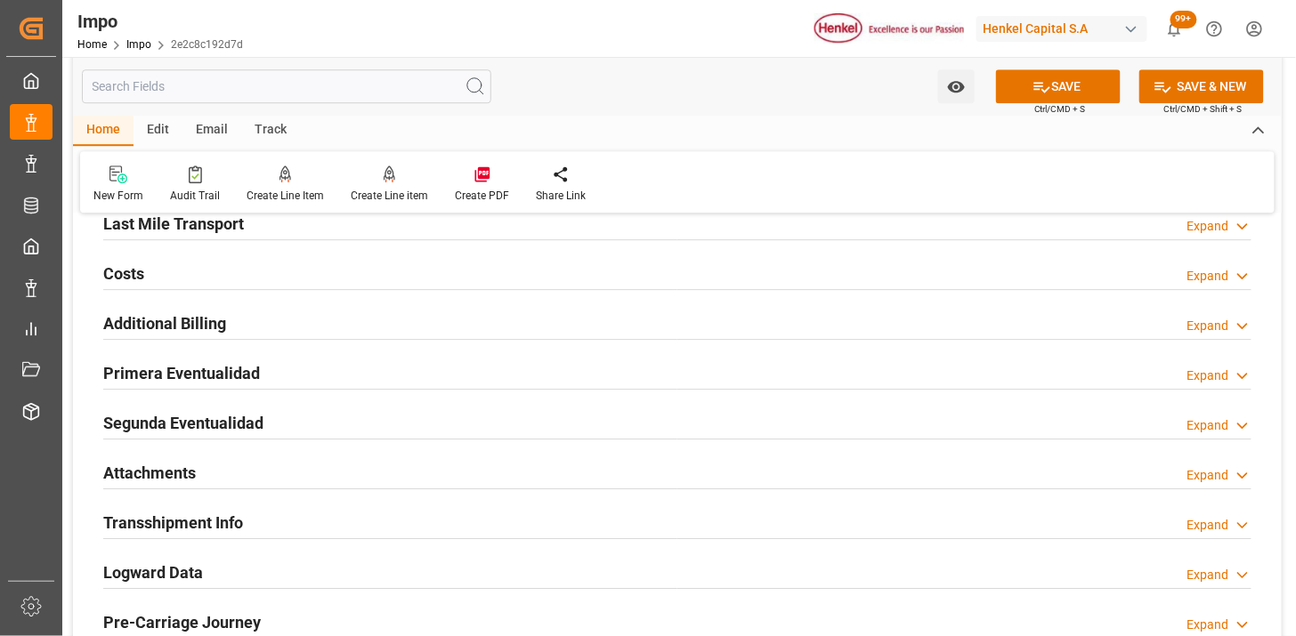
scroll to position [1483, 0]
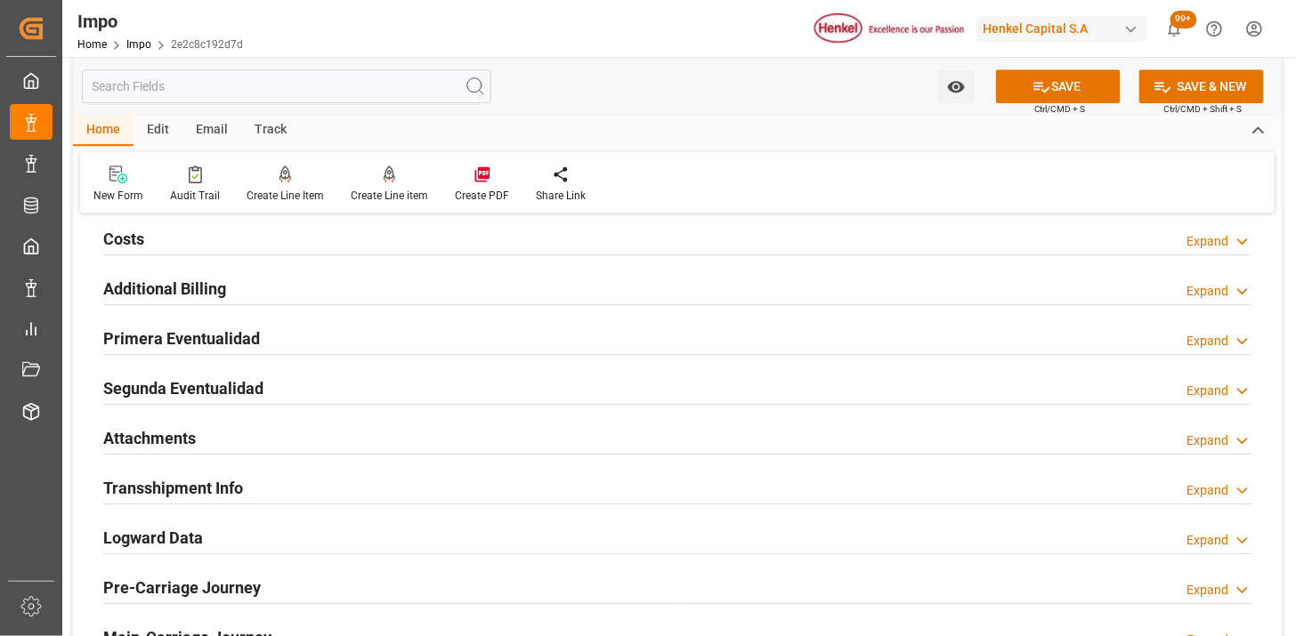
type textarea "CAMBIO DE NICO POR SUGERENCIA DEL AA"
click at [312, 443] on div "Attachments Expand" at bounding box center [677, 437] width 1148 height 34
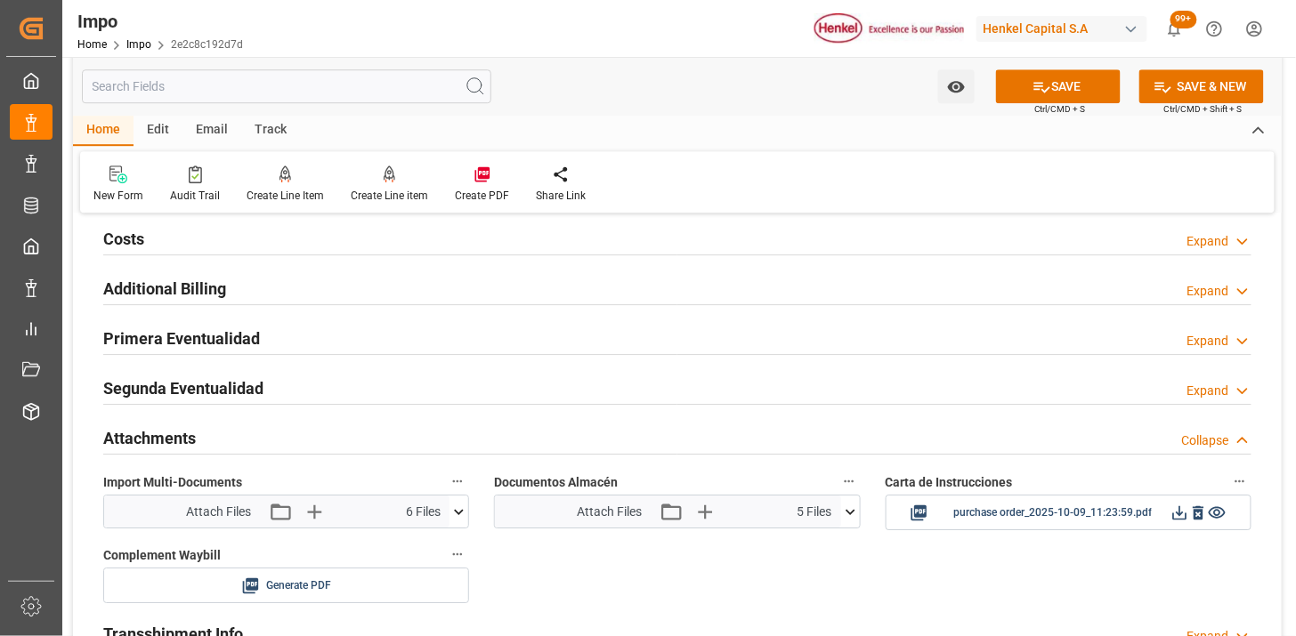
scroll to position [1582, 0]
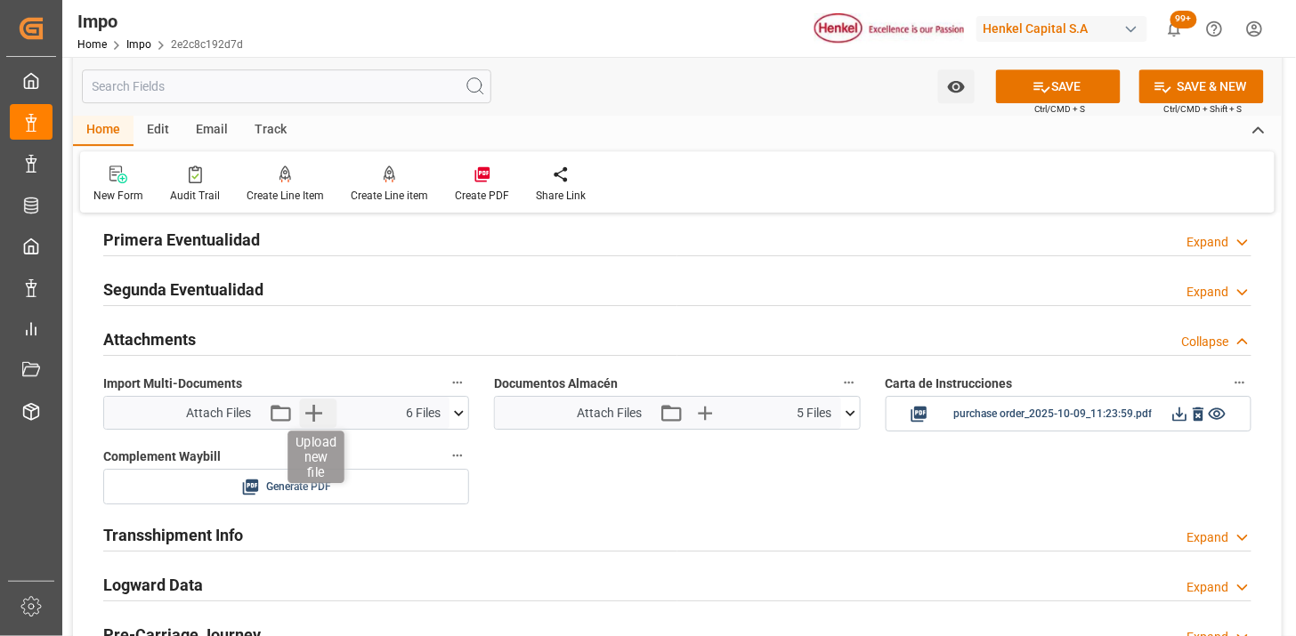
click at [319, 413] on icon "button" at bounding box center [313, 413] width 17 height 17
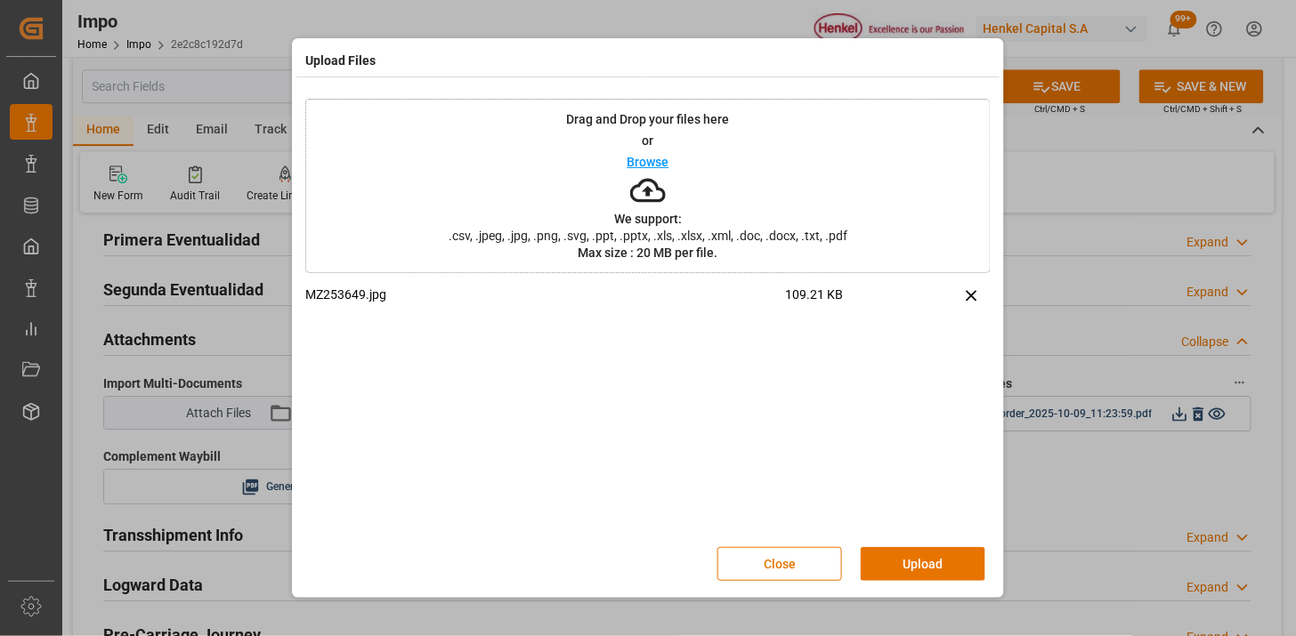
click at [926, 537] on div "Close Upload" at bounding box center [647, 564] width 685 height 59
drag, startPoint x: 933, startPoint y: 553, endPoint x: 834, endPoint y: 484, distance: 120.2
click at [935, 553] on button "Upload" at bounding box center [923, 564] width 125 height 34
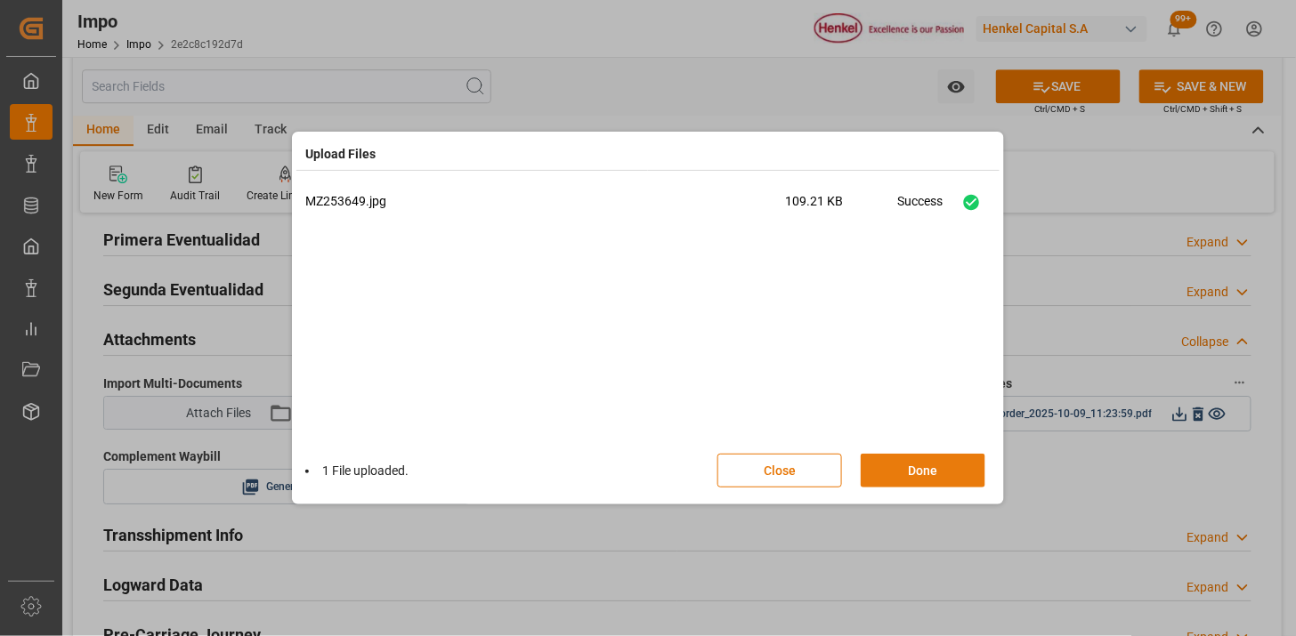
click at [926, 466] on button "Done" at bounding box center [923, 471] width 125 height 34
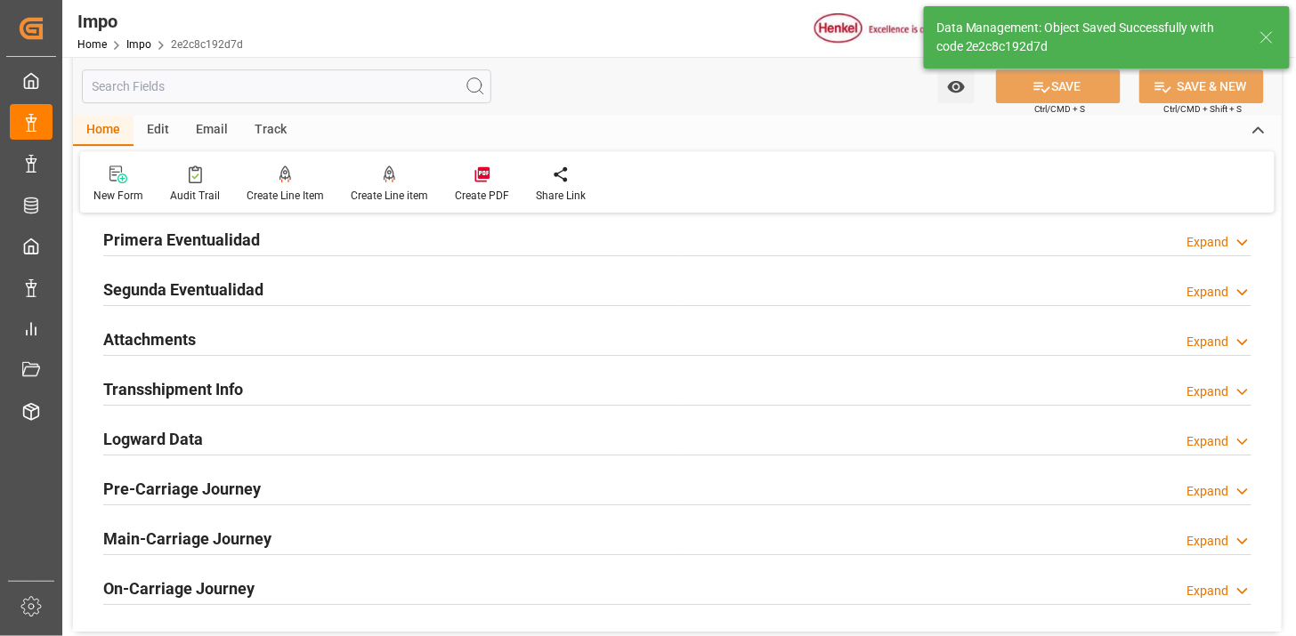
drag, startPoint x: 200, startPoint y: 338, endPoint x: 773, endPoint y: 429, distance: 579.4
click at [201, 338] on div "Attachments Expand" at bounding box center [677, 338] width 1148 height 34
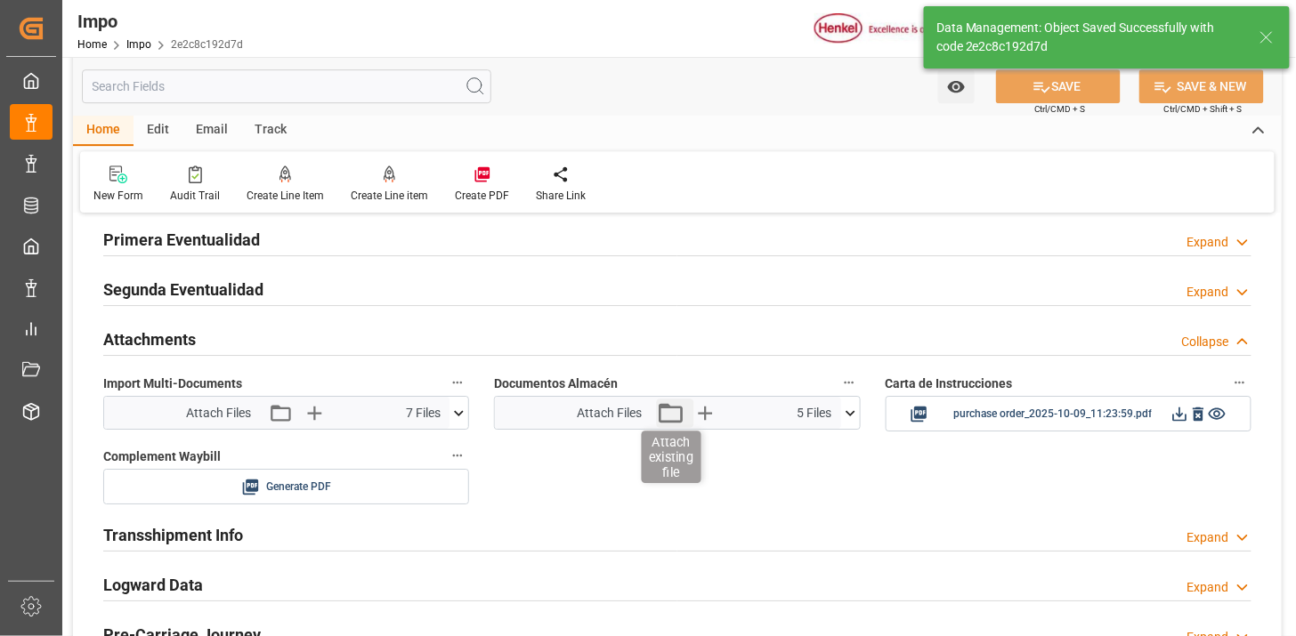
click at [678, 421] on icon "button" at bounding box center [671, 413] width 24 height 20
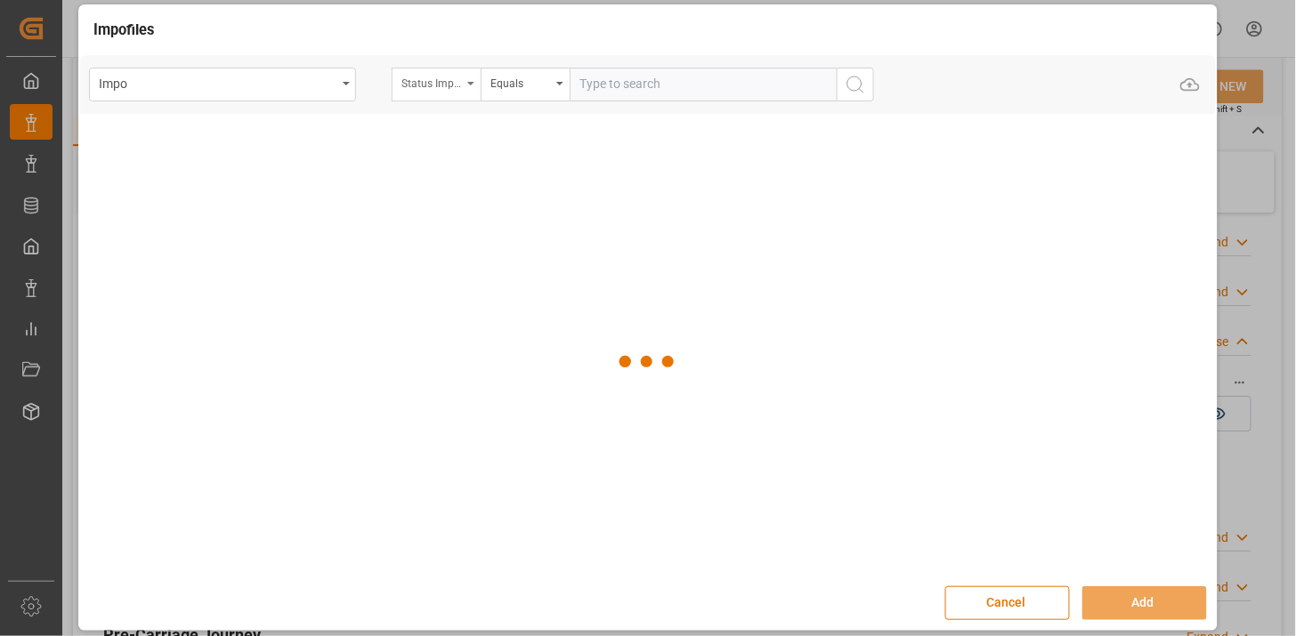
click at [457, 92] on div "Status Importación" at bounding box center [436, 85] width 89 height 34
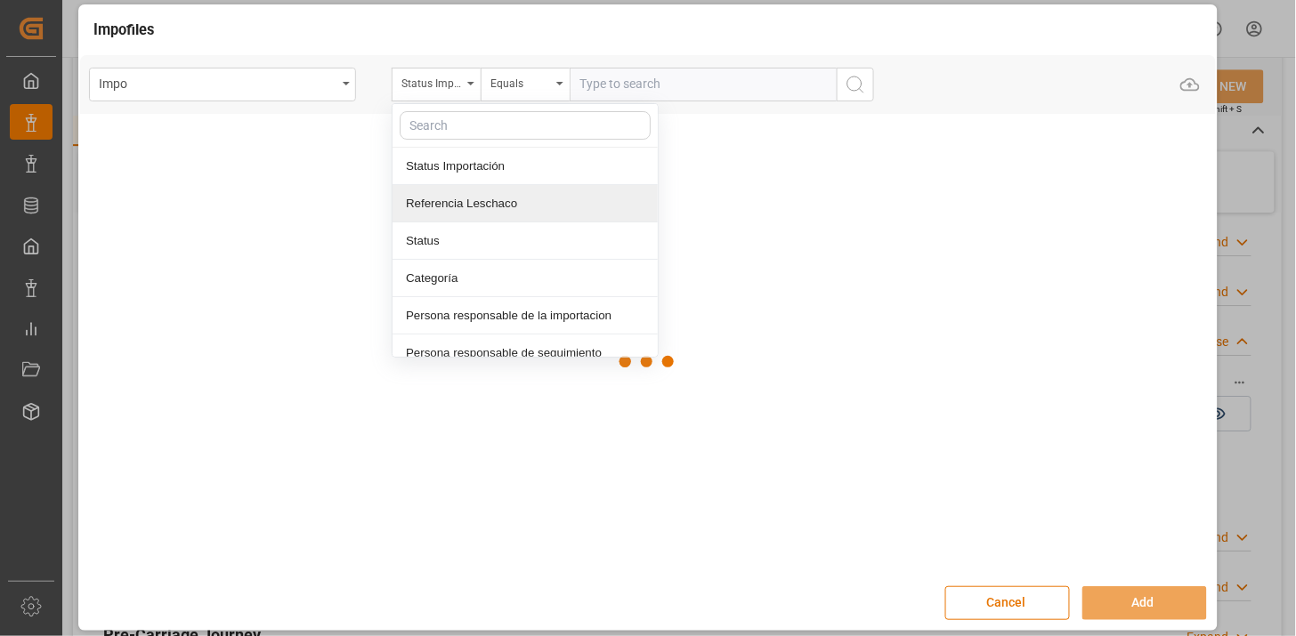
drag, startPoint x: 473, startPoint y: 198, endPoint x: 523, endPoint y: 155, distance: 66.9
click at [477, 196] on div "Referencia Leschaco" at bounding box center [524, 203] width 265 height 37
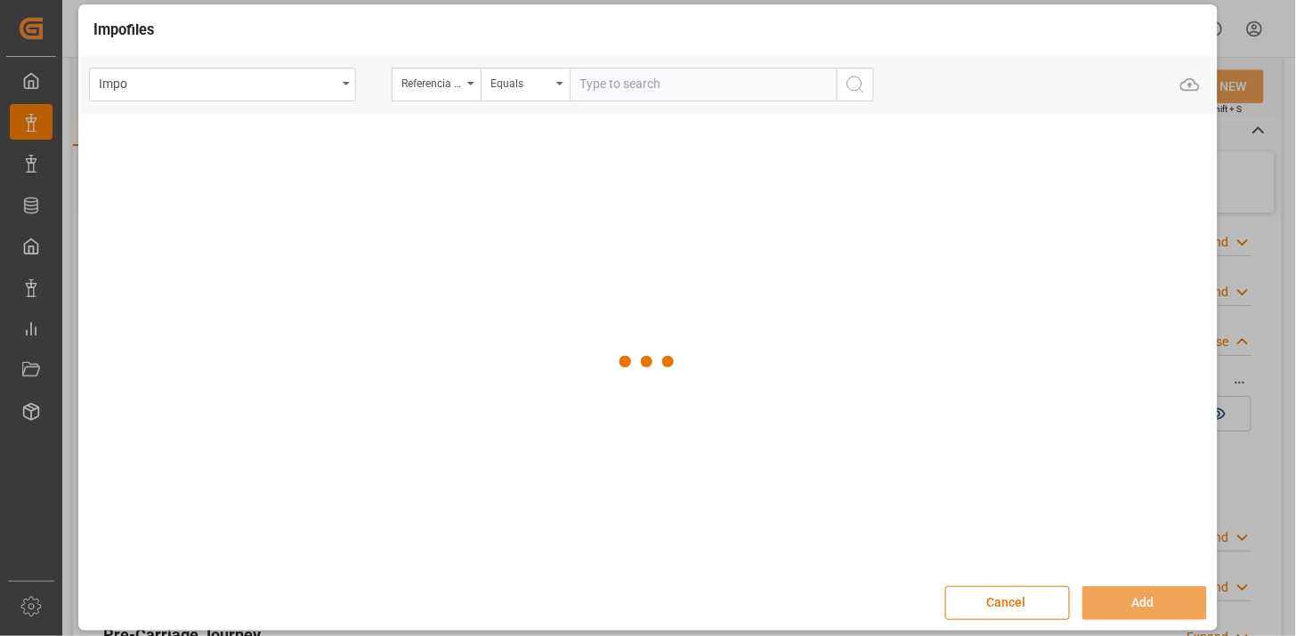
click at [608, 71] on input "text" at bounding box center [703, 85] width 267 height 34
paste input "251006900150"
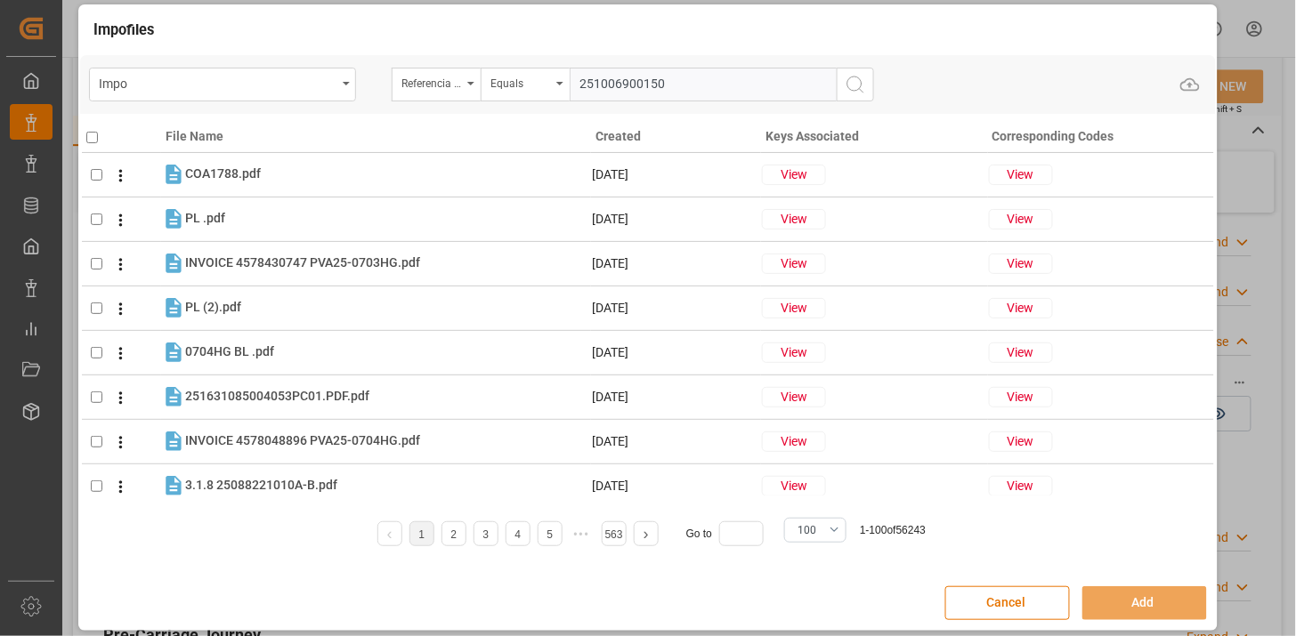
type input "251006900150"
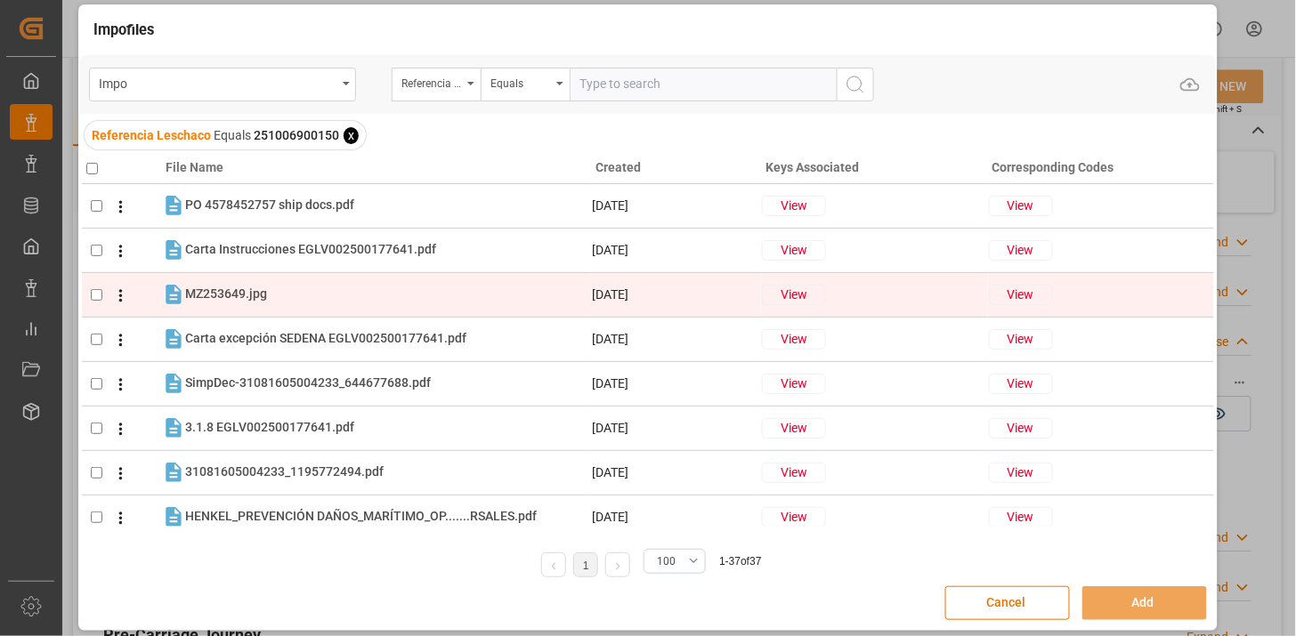
click at [378, 279] on tr "MZ253649.jpg MZ253649.jpg 15-10-2025 View View" at bounding box center [648, 294] width 1132 height 45
checkbox input "true"
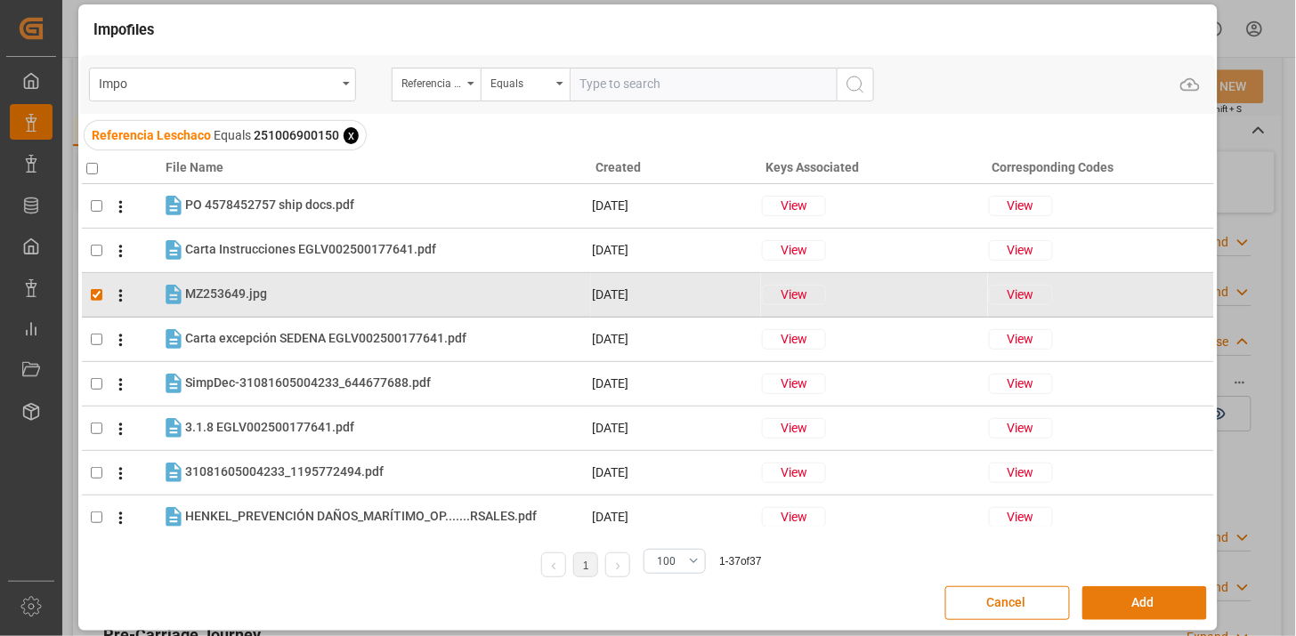
click at [1173, 594] on button "Add" at bounding box center [1144, 604] width 125 height 34
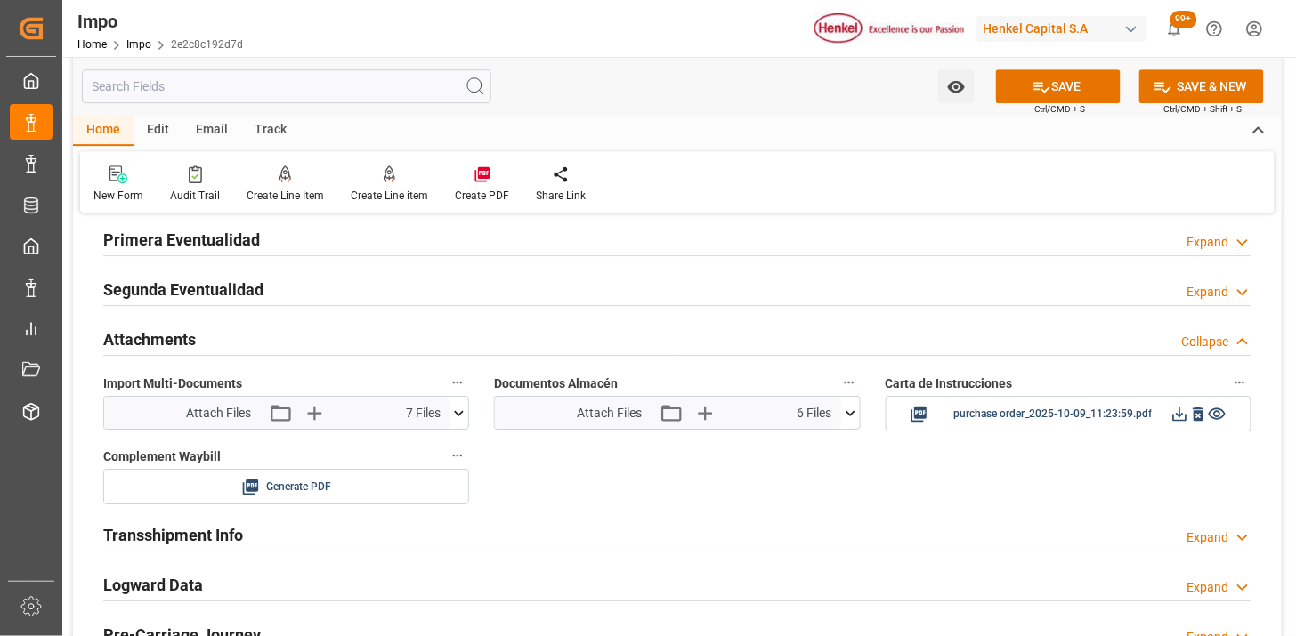
click at [849, 418] on icon at bounding box center [850, 413] width 19 height 19
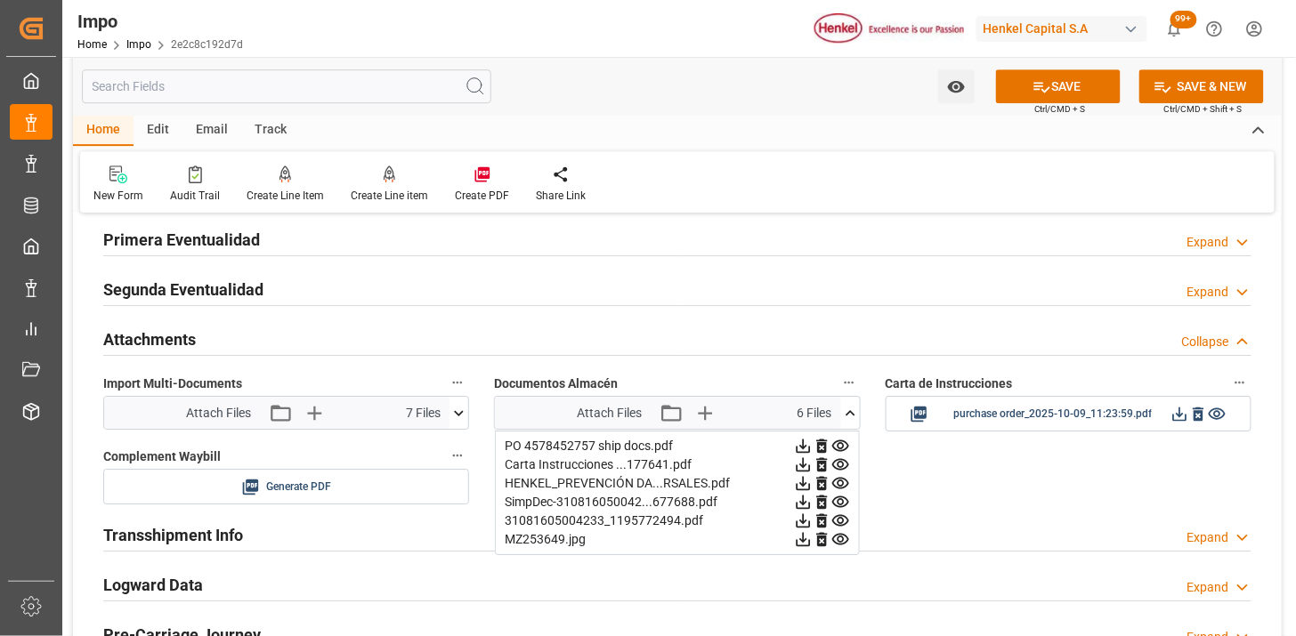
click at [851, 418] on icon at bounding box center [850, 413] width 19 height 19
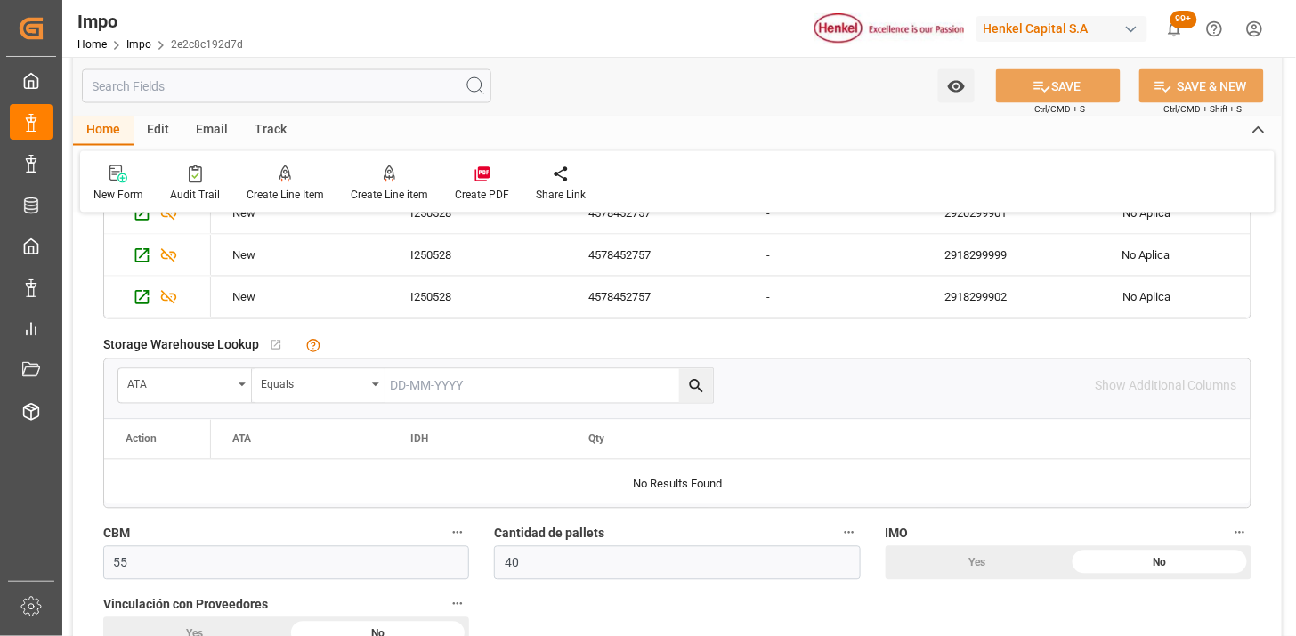
scroll to position [790, 0]
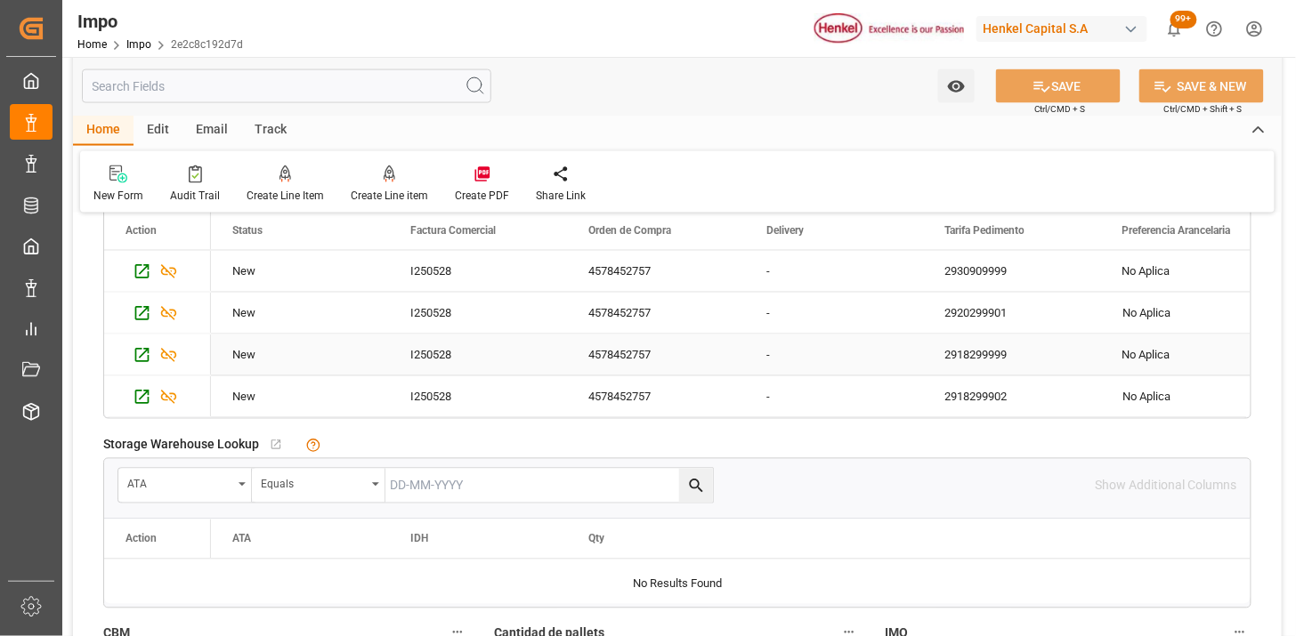
click at [620, 353] on div "4578452757" at bounding box center [656, 355] width 178 height 41
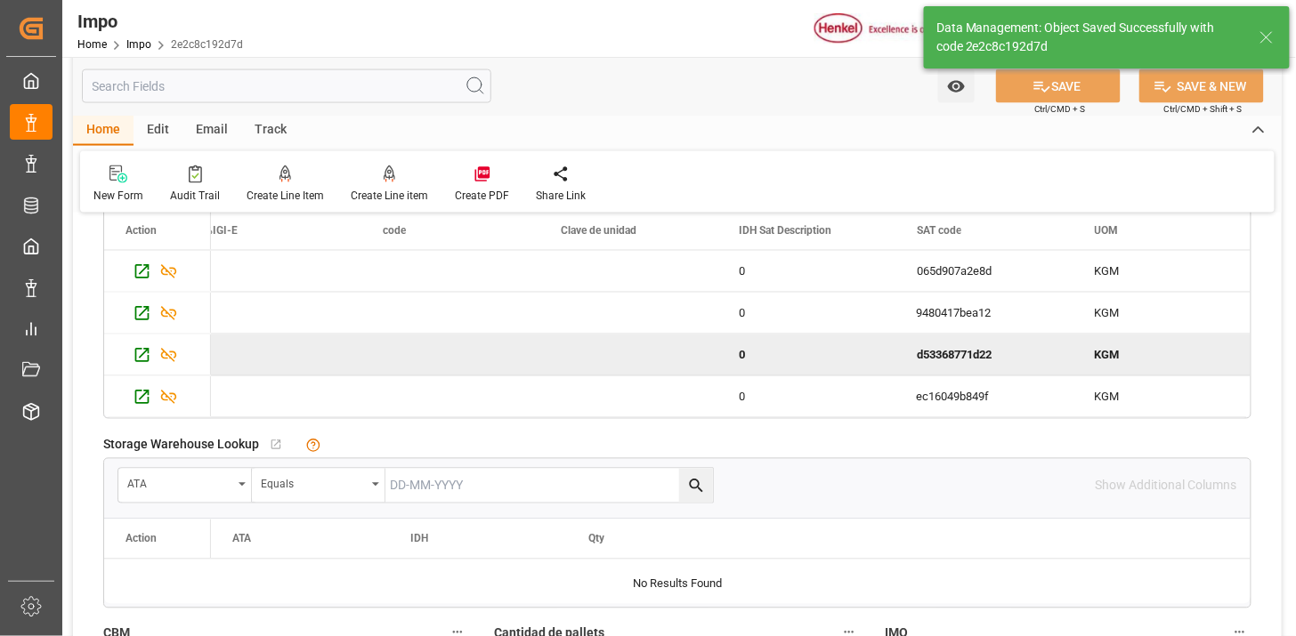
scroll to position [0, 5190]
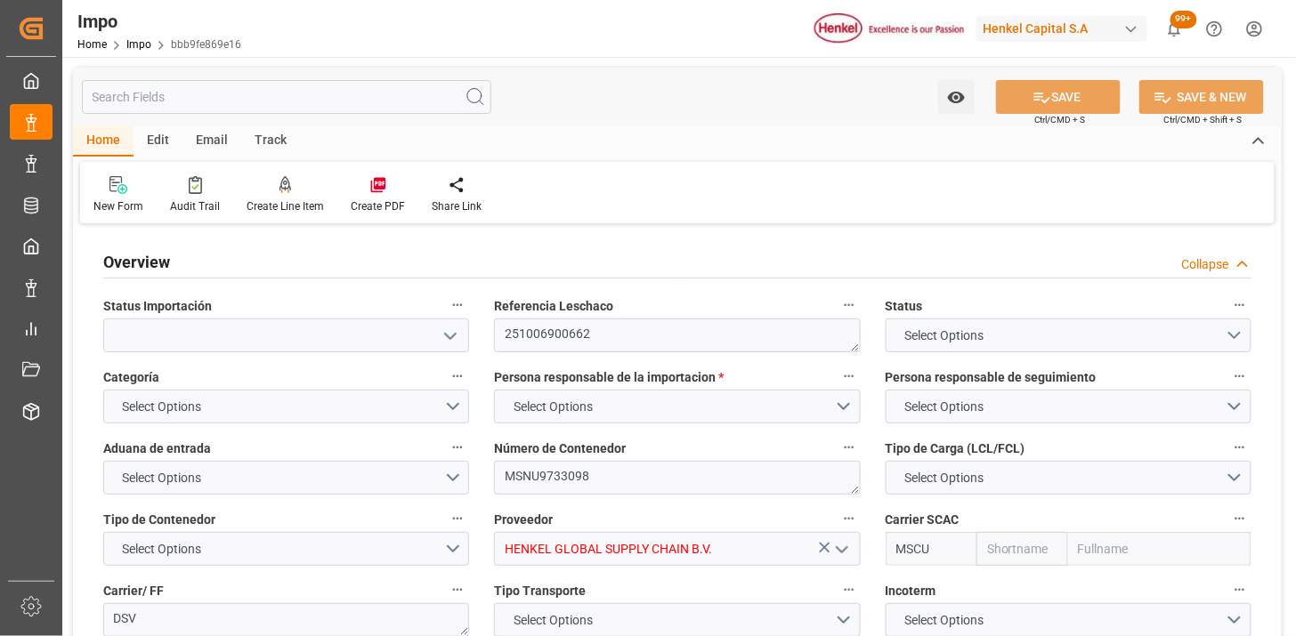
type textarea "251006900662"
type textarea "MSNU9733098"
type input "HENKEL GLOBAL SUPPLY CHAIN B.V."
type input "MSCU"
type textarea "DSV"
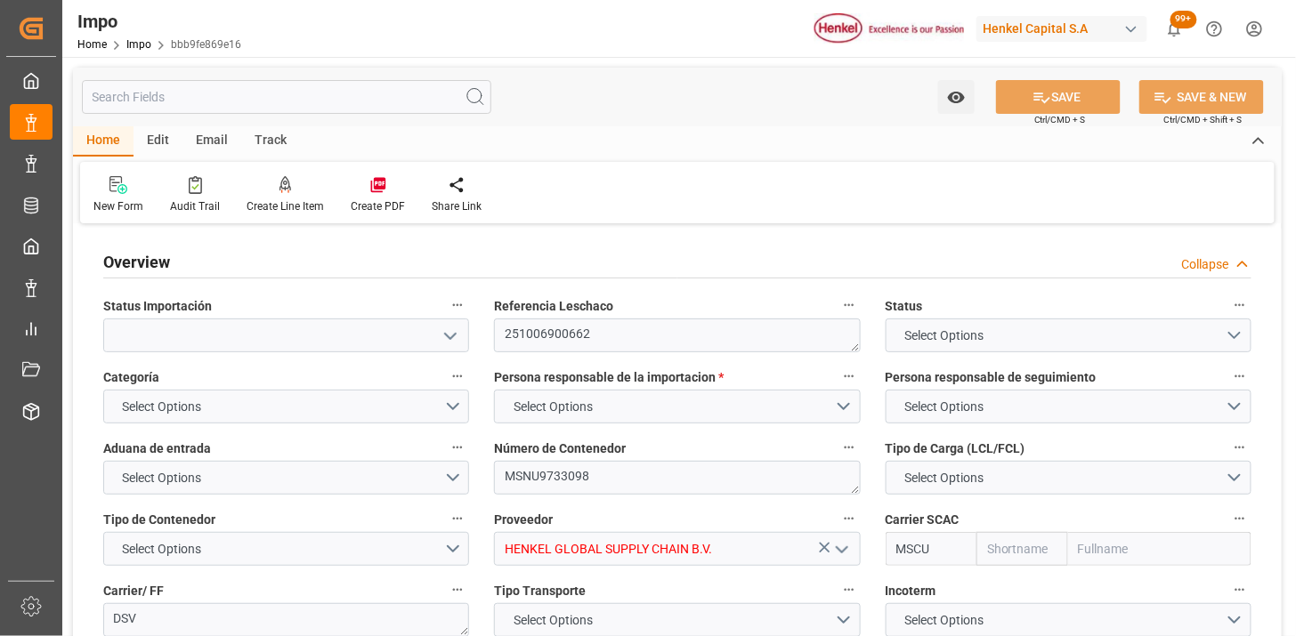
type textarea "TRASLADO A GOLMEX POR CANTIDAD DE ETIQUETAS"
type input "AA"
type textarea "AA"
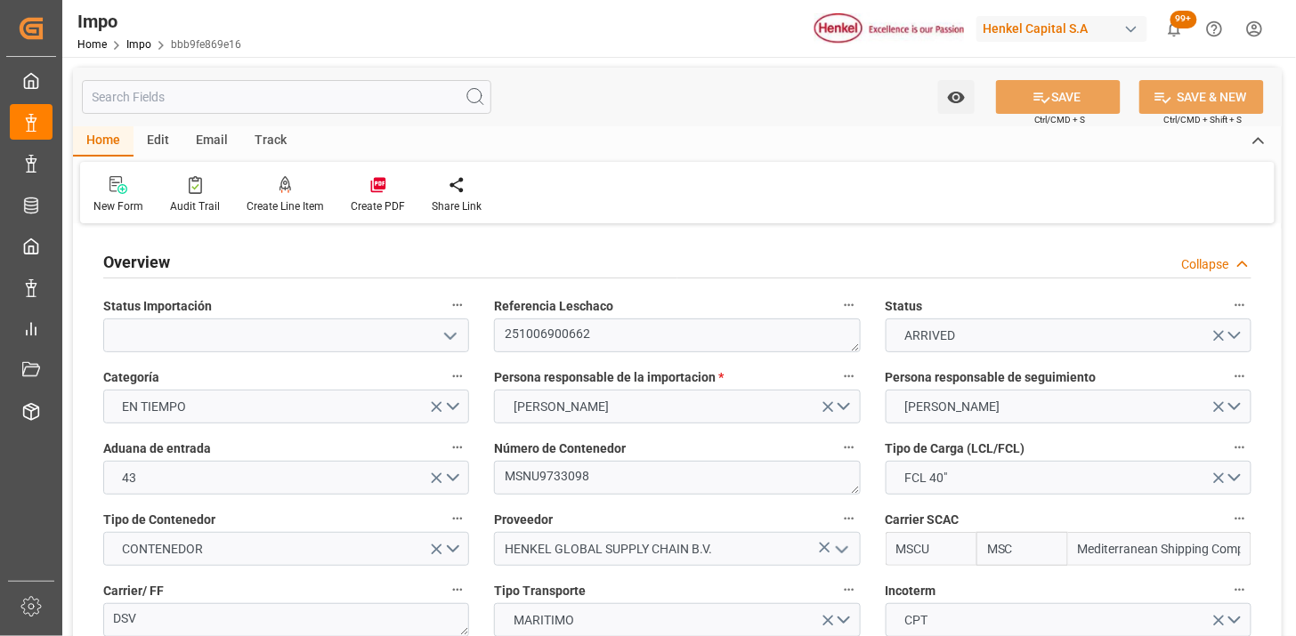
type input "MSC"
type input "Mediterranean Shipping Company"
type input "7"
type input "40"
type input "24"
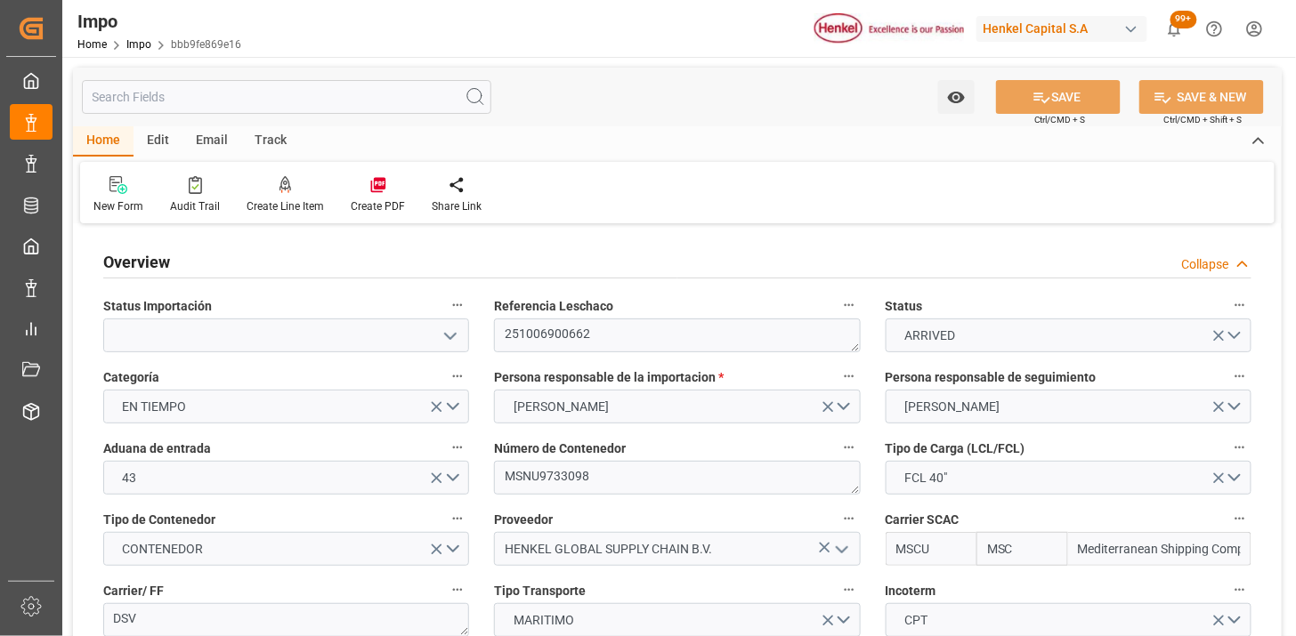
type input "30-09-2025"
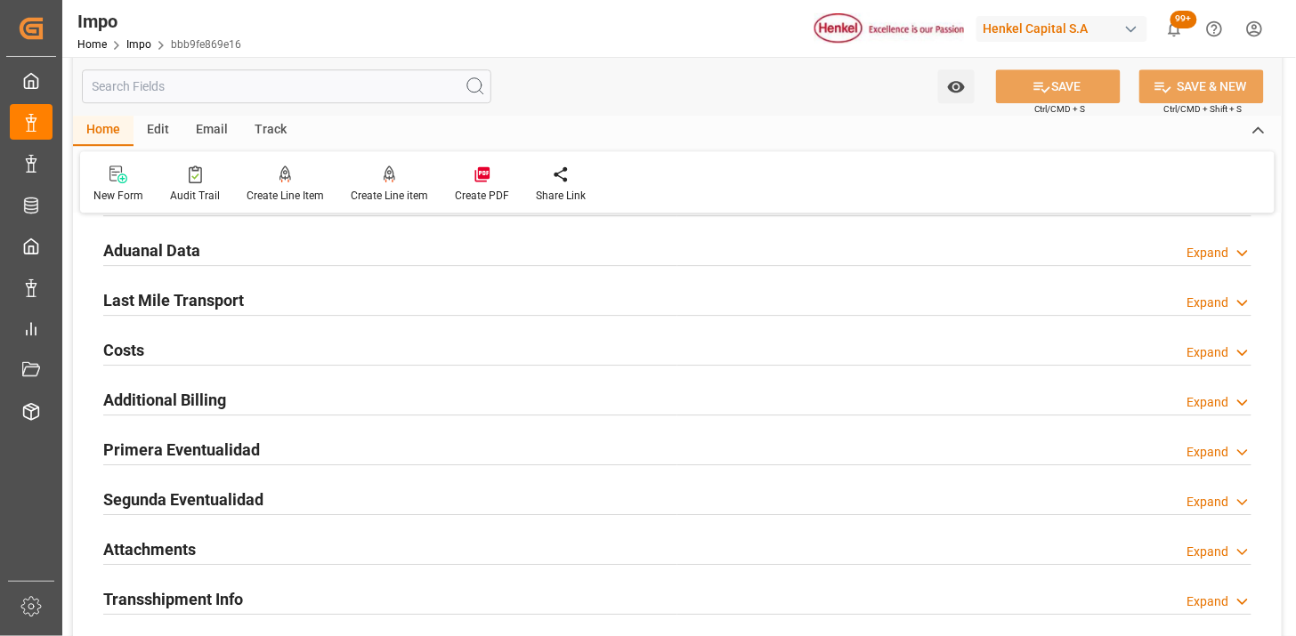
scroll to position [1582, 0]
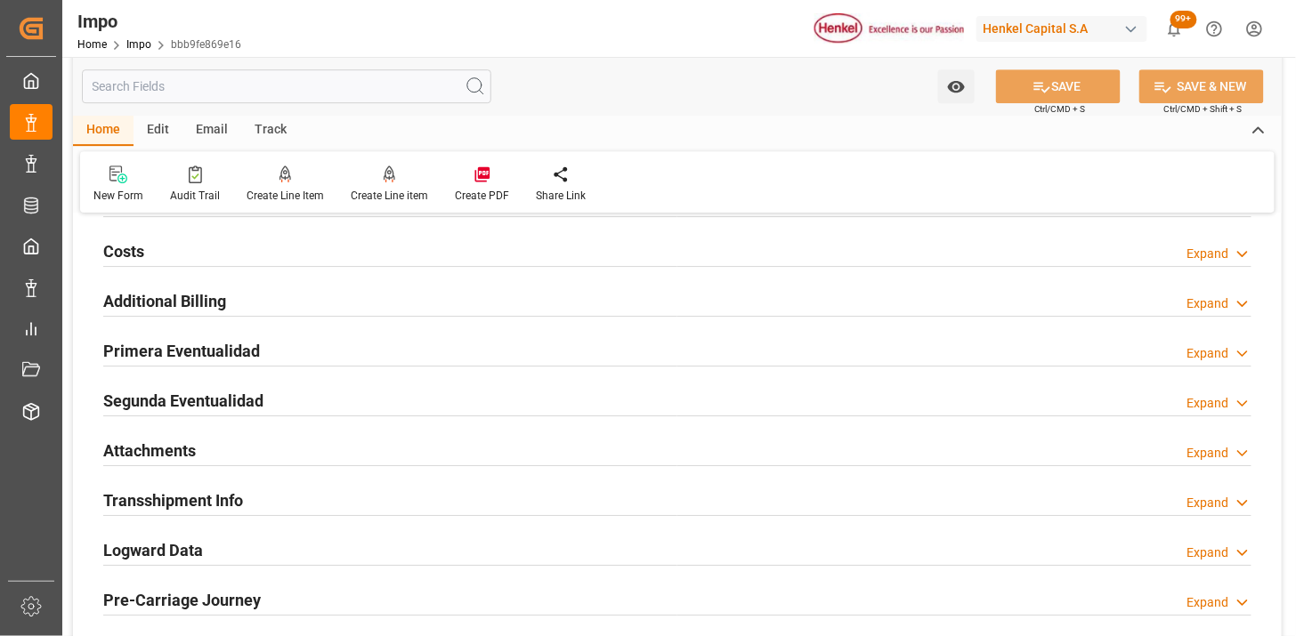
click at [328, 351] on div "Primera Eventualidad Expand" at bounding box center [677, 350] width 1148 height 34
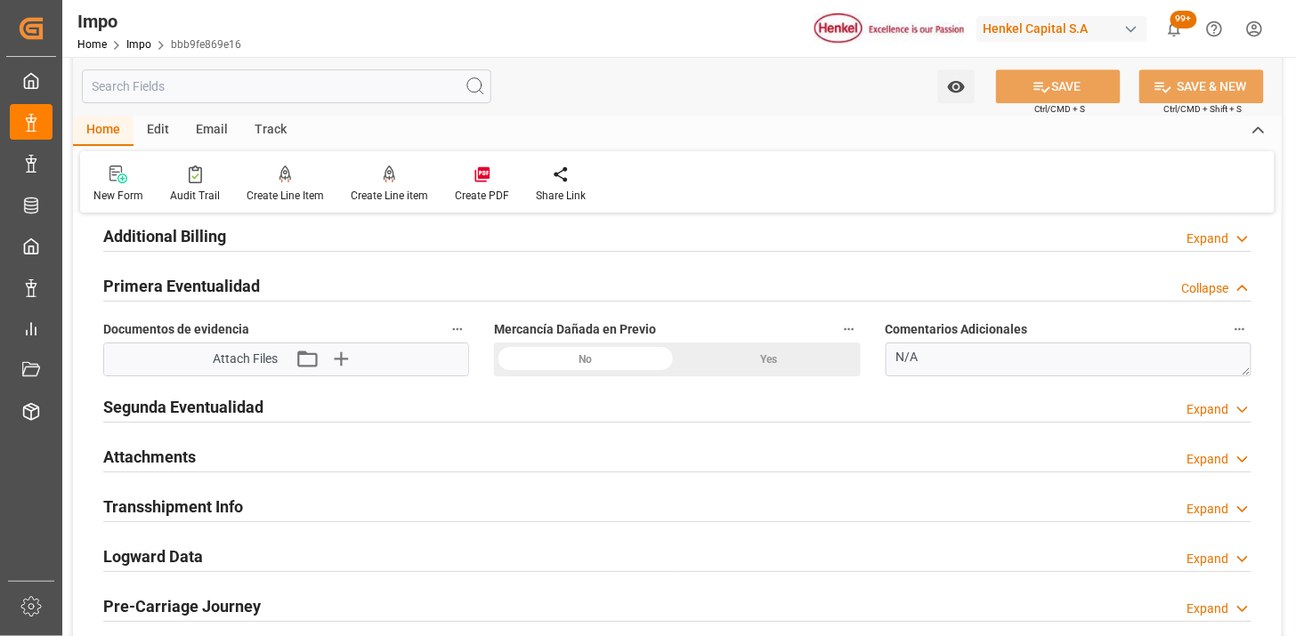
scroll to position [1680, 0]
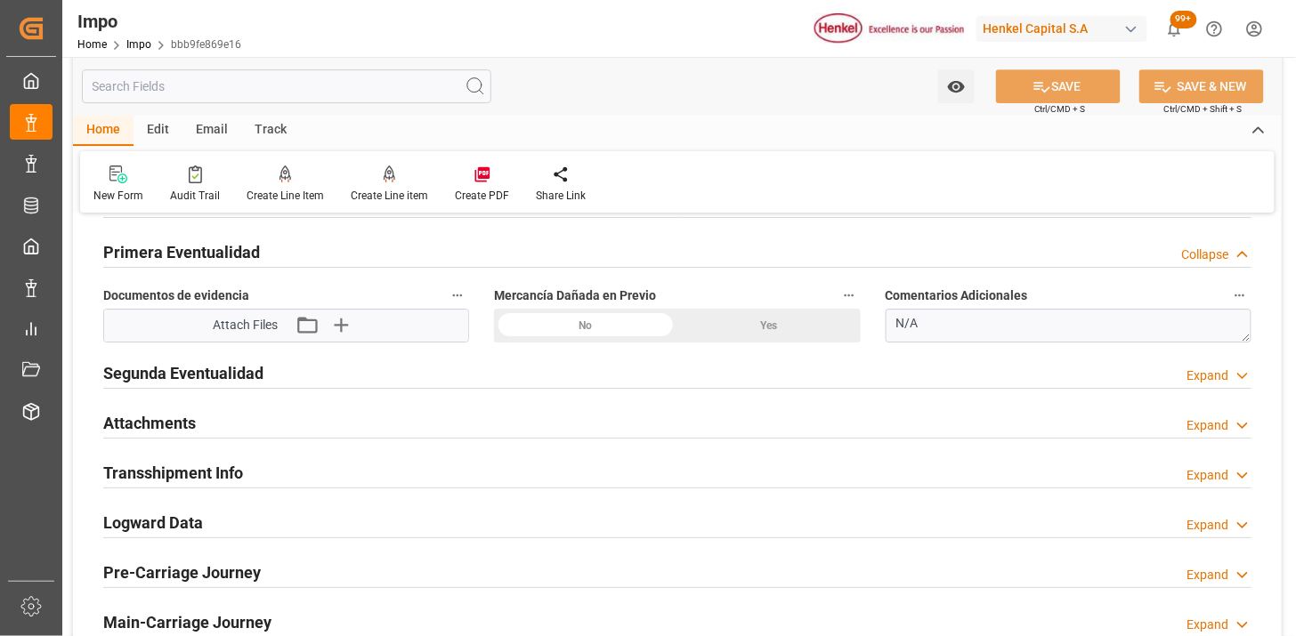
drag, startPoint x: 739, startPoint y: 338, endPoint x: 910, endPoint y: 319, distance: 172.9
click at [739, 336] on div "Yes" at bounding box center [768, 326] width 183 height 34
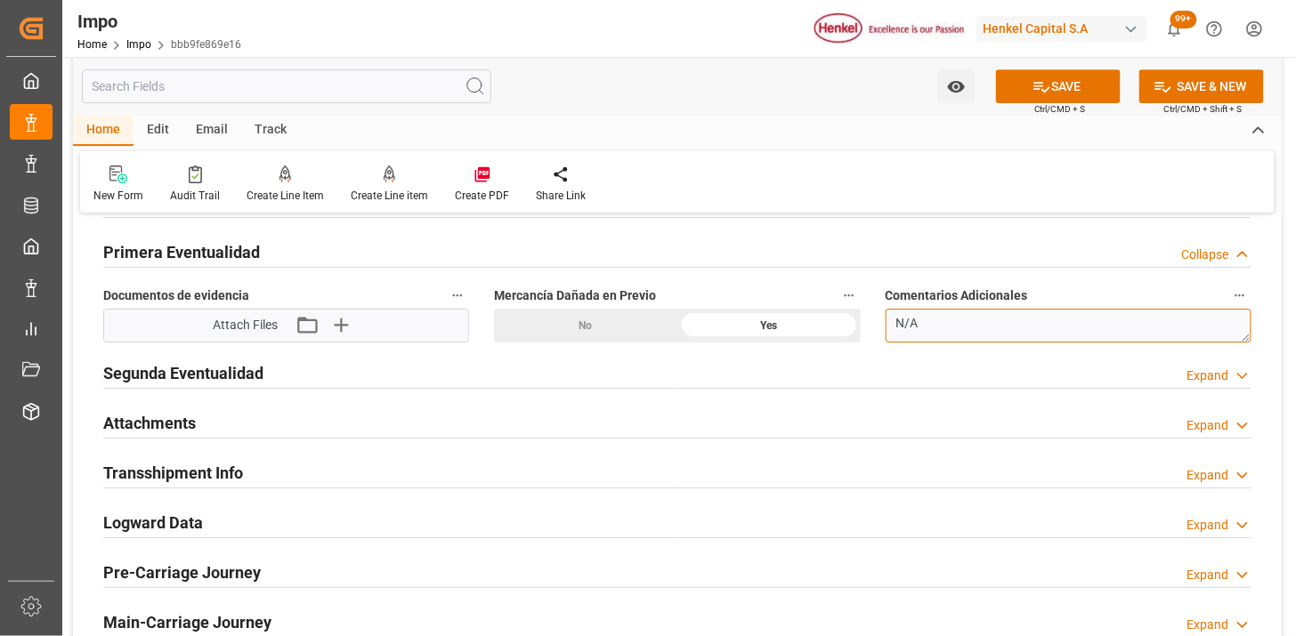
click at [936, 318] on textarea "N/A" at bounding box center [1069, 326] width 366 height 34
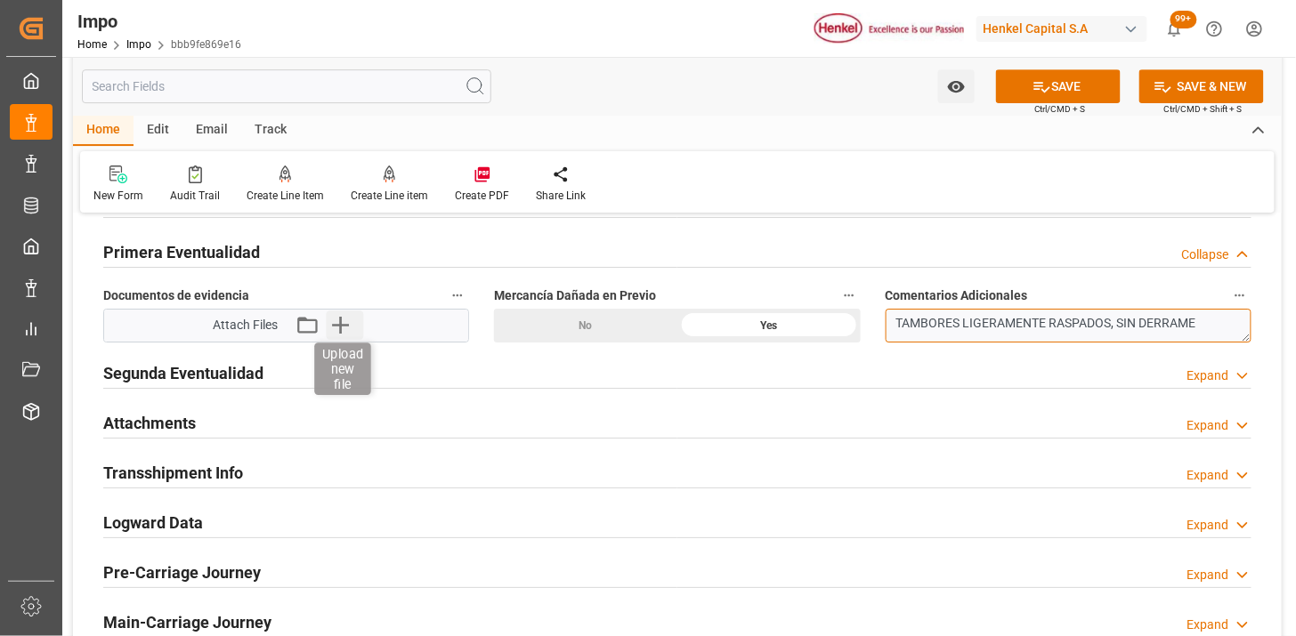
type textarea "TAMBORES LIGERAMENTE RASPADOS, SIN DERRAME"
click at [338, 333] on icon "button" at bounding box center [340, 326] width 28 height 28
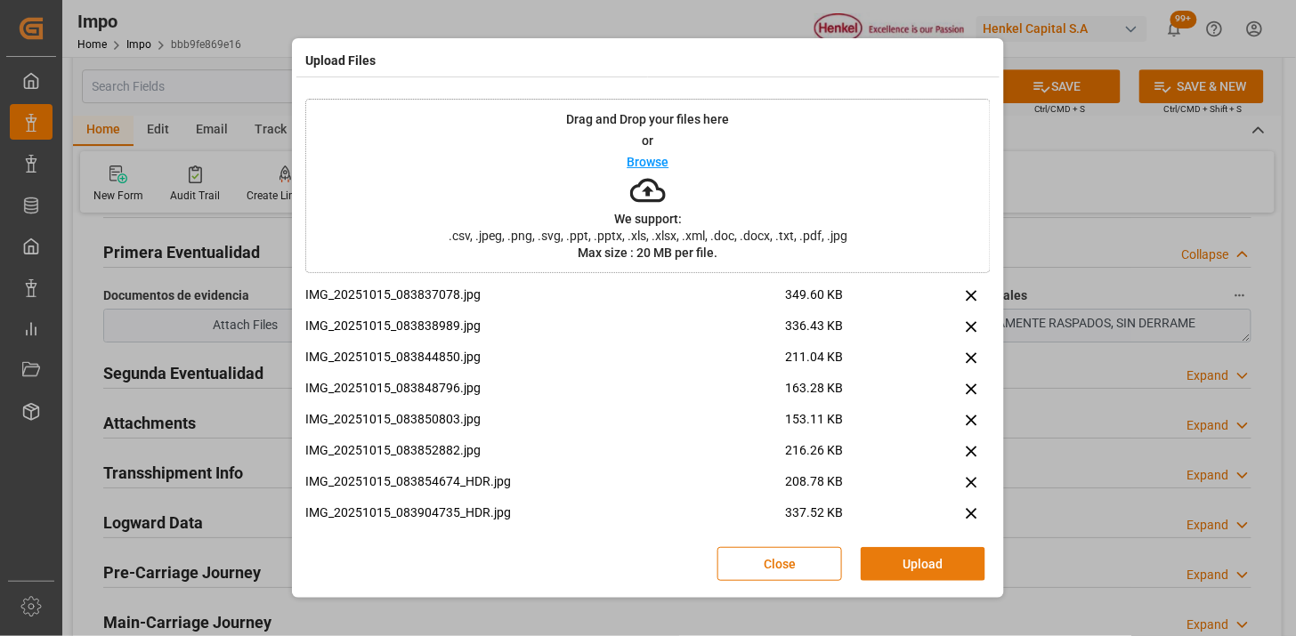
click at [935, 566] on button "Upload" at bounding box center [923, 564] width 125 height 34
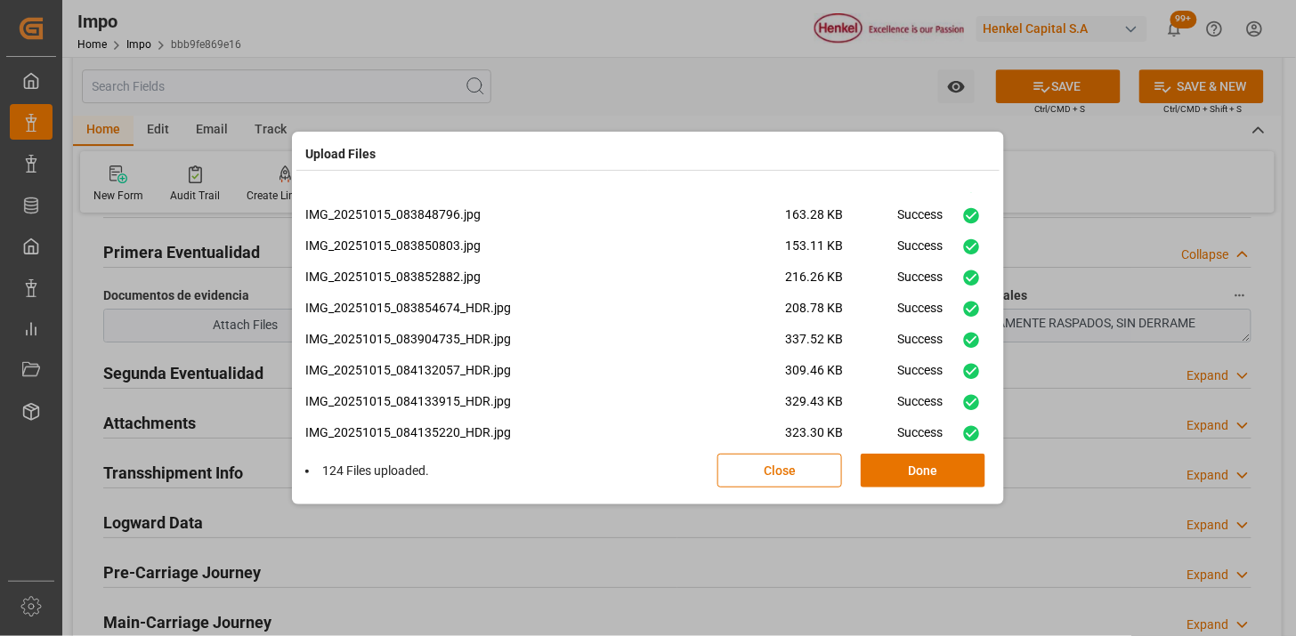
scroll to position [0, 0]
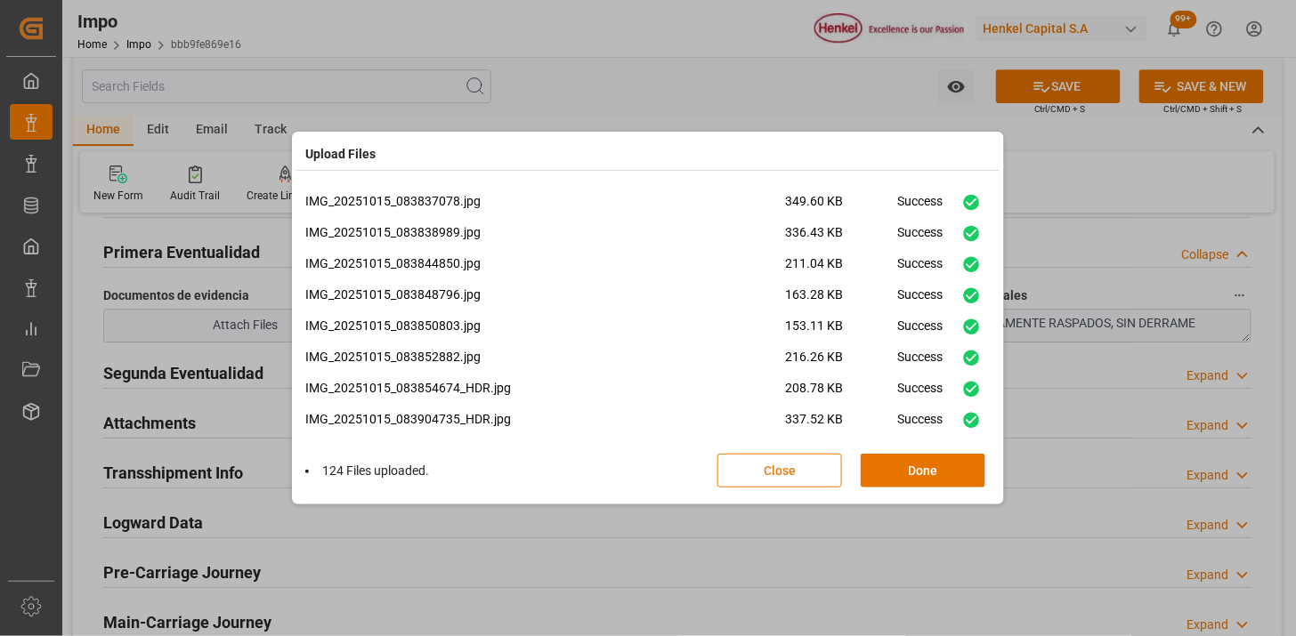
click at [894, 476] on button "Done" at bounding box center [923, 471] width 125 height 34
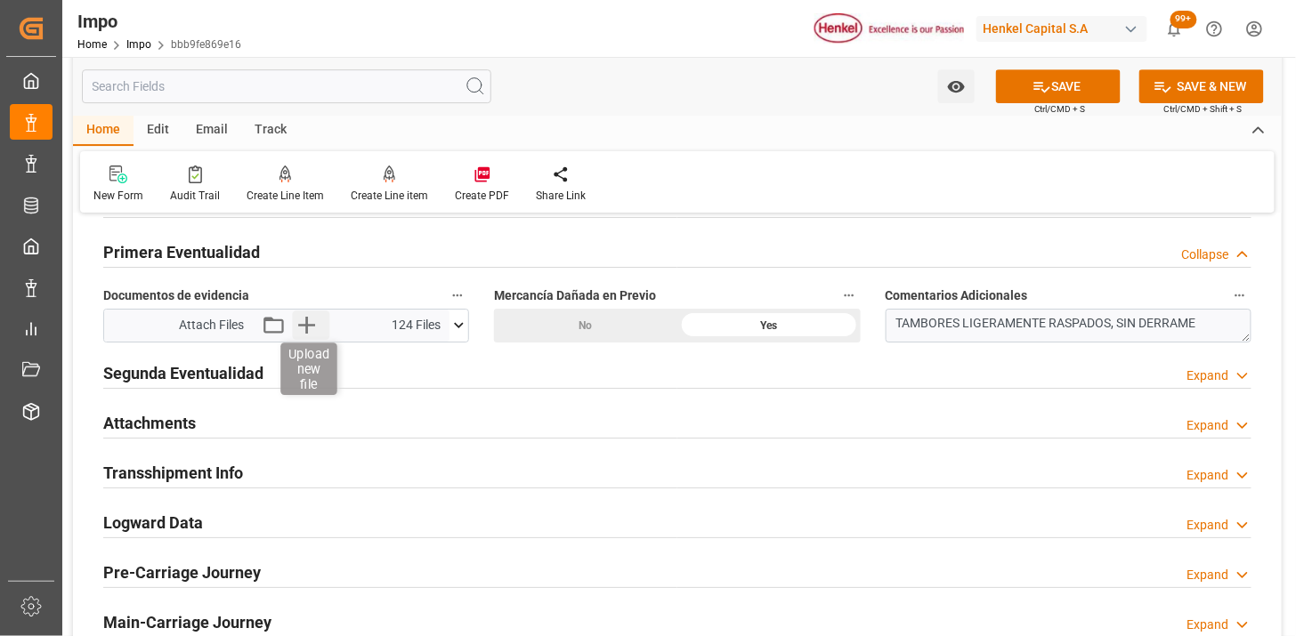
click at [303, 324] on icon "button" at bounding box center [306, 325] width 17 height 17
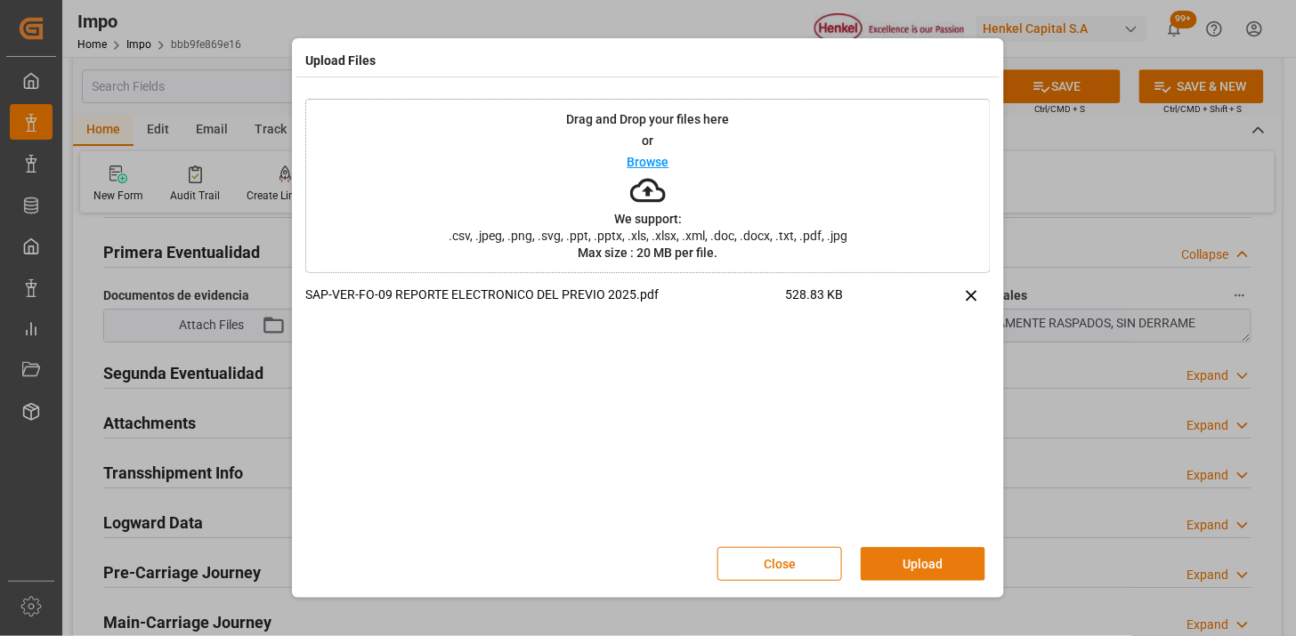
click at [869, 572] on button "Upload" at bounding box center [923, 564] width 125 height 34
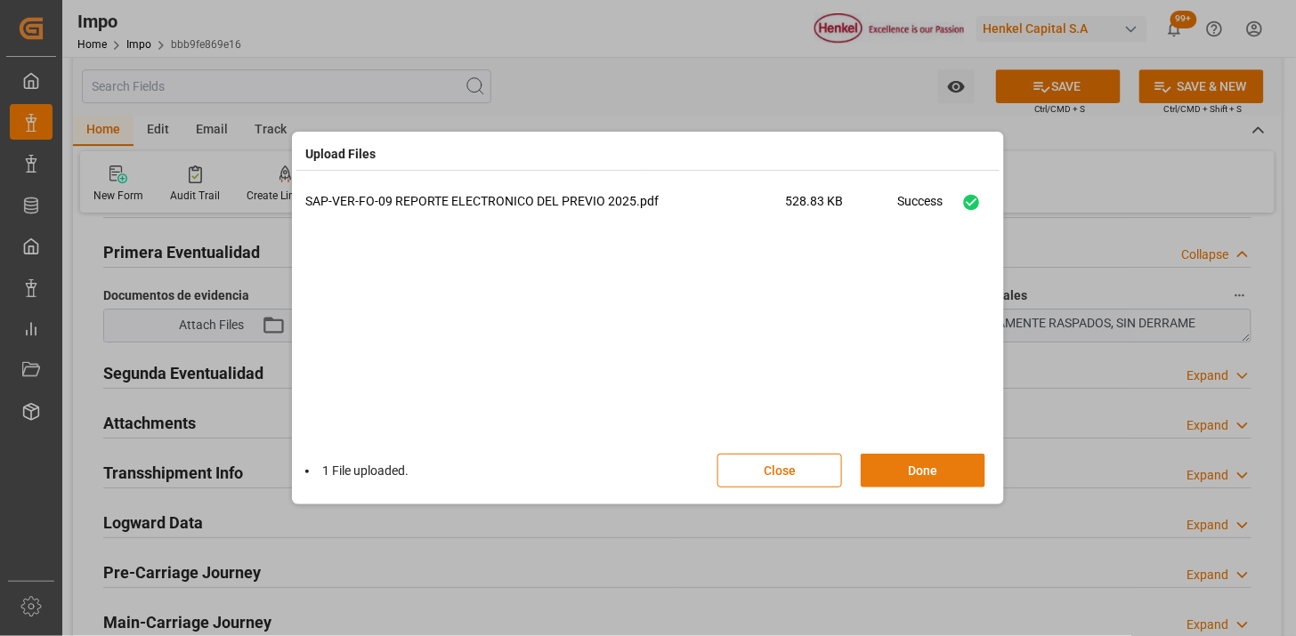
click at [878, 479] on button "Done" at bounding box center [923, 471] width 125 height 34
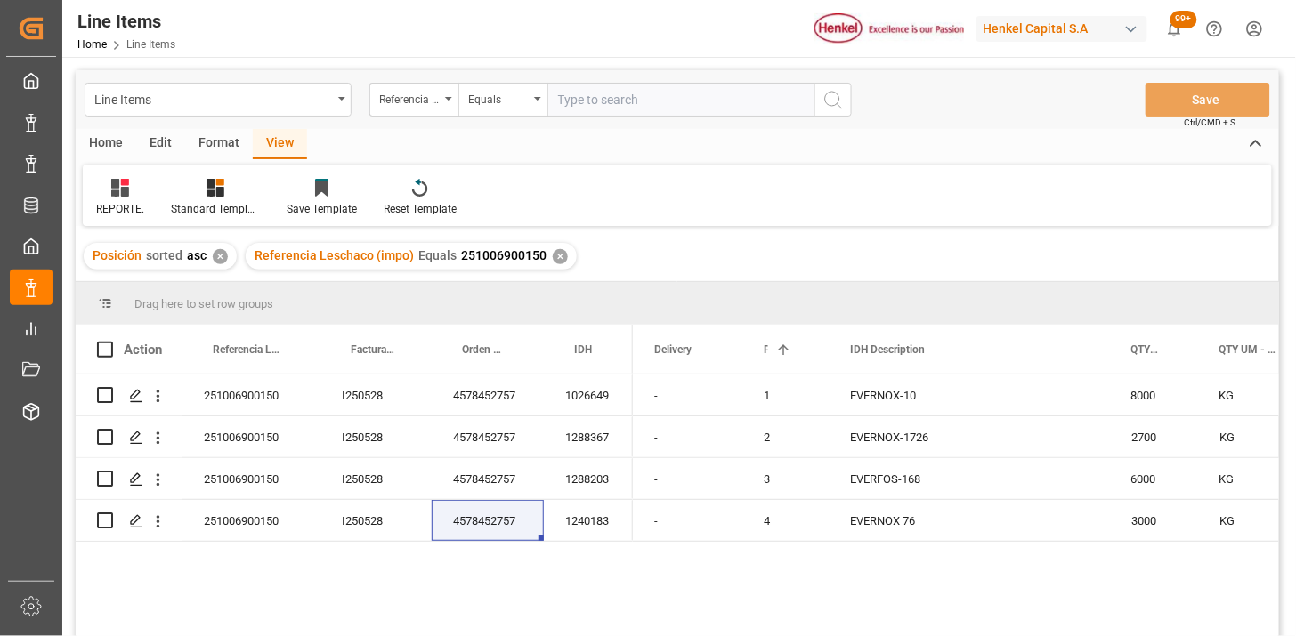
drag, startPoint x: 630, startPoint y: 103, endPoint x: 760, endPoint y: 128, distance: 132.3
click at [632, 103] on input "text" at bounding box center [680, 100] width 267 height 34
paste input "251006900662"
type input "251006900662"
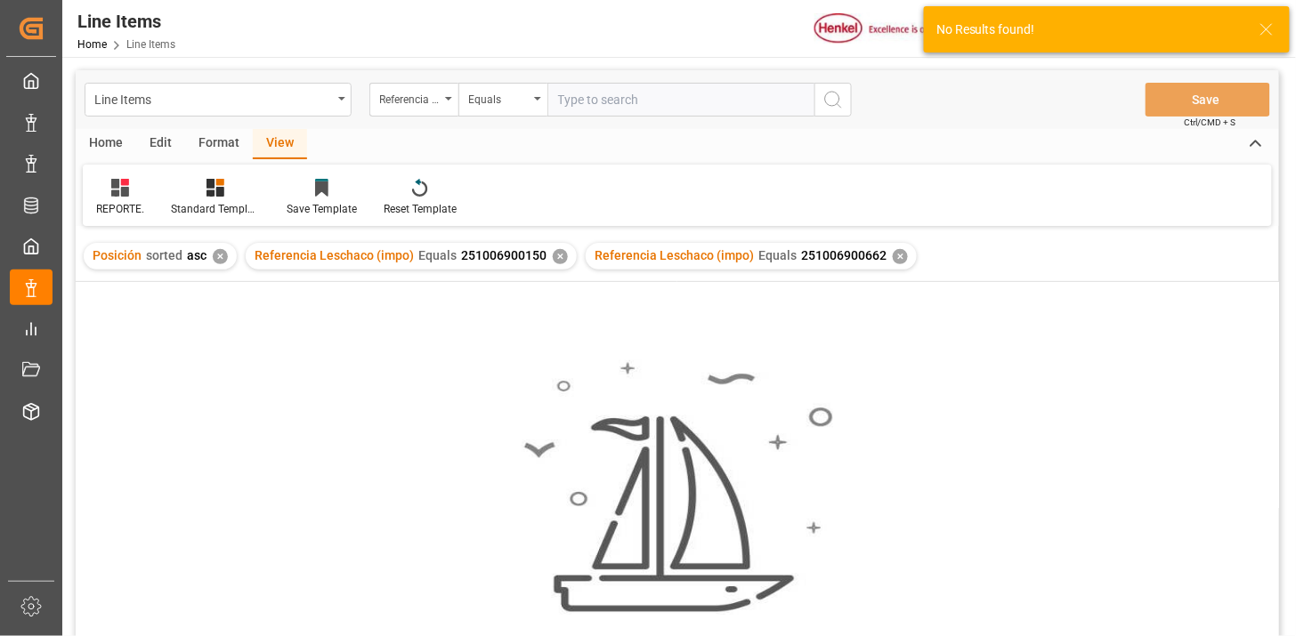
click at [553, 258] on div "✕" at bounding box center [560, 256] width 15 height 15
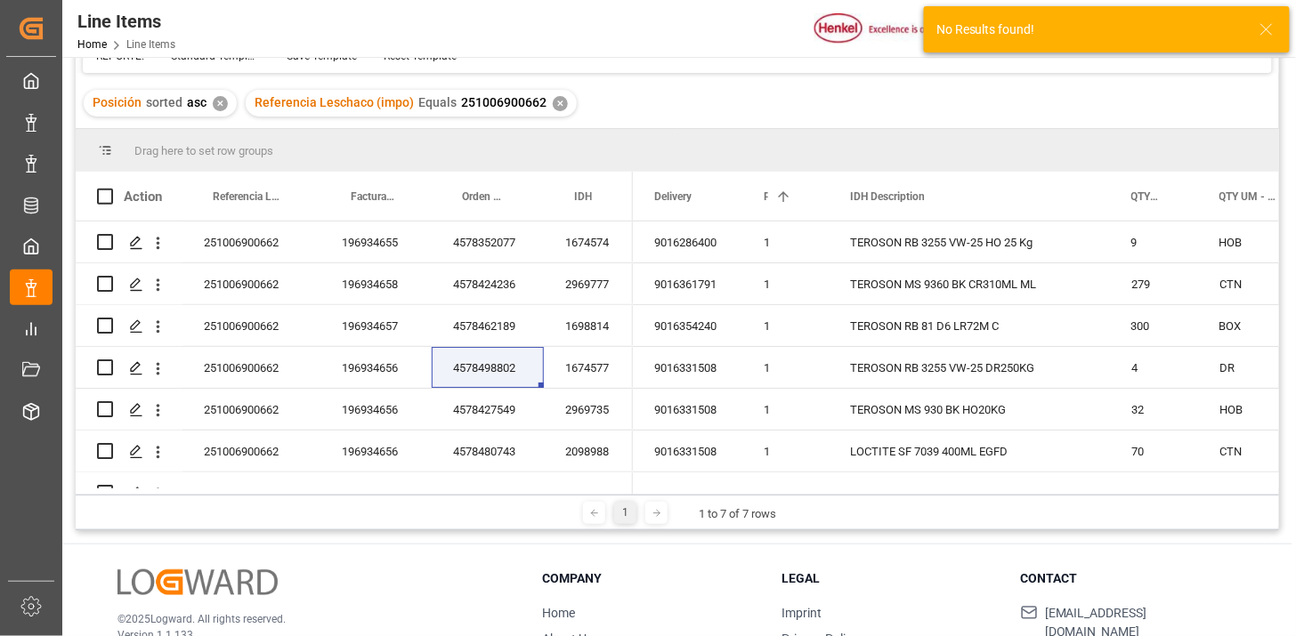
scroll to position [198, 0]
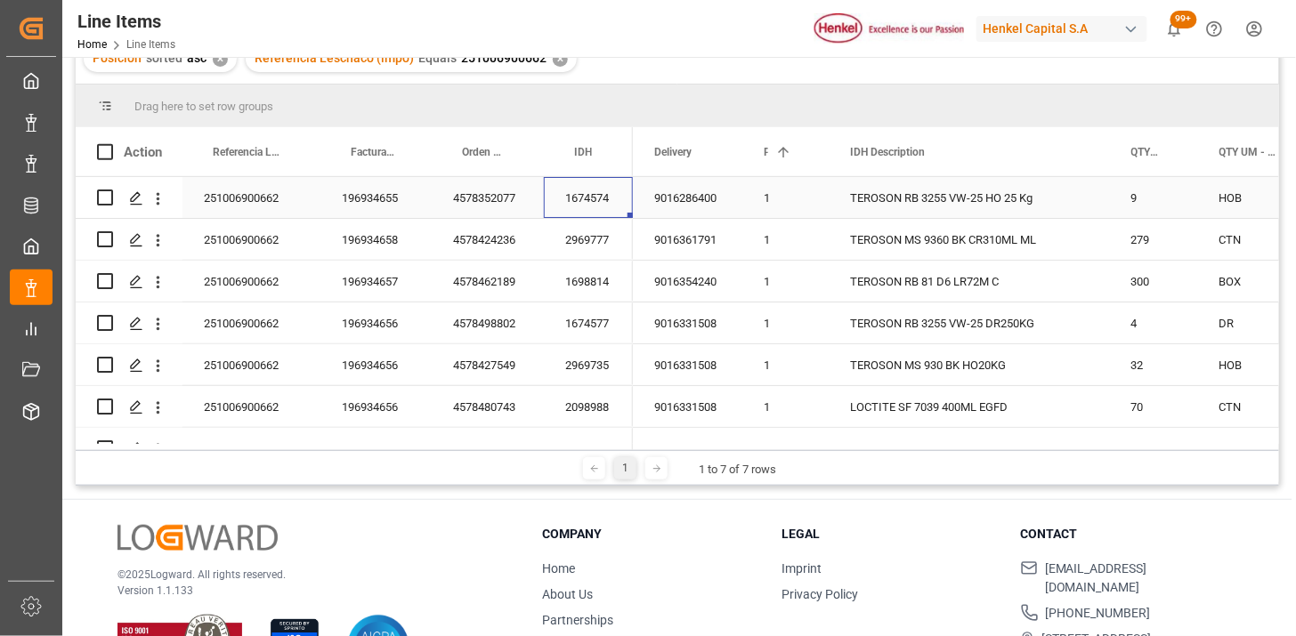
click at [598, 201] on div "1674574" at bounding box center [588, 197] width 89 height 41
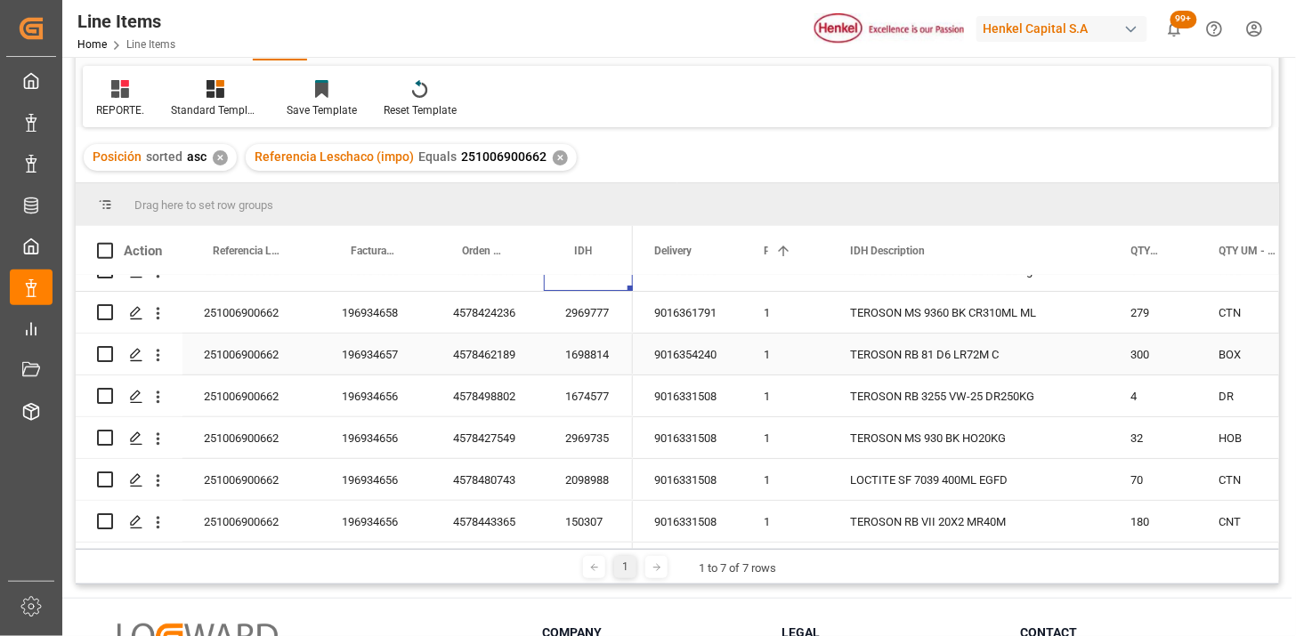
scroll to position [0, 0]
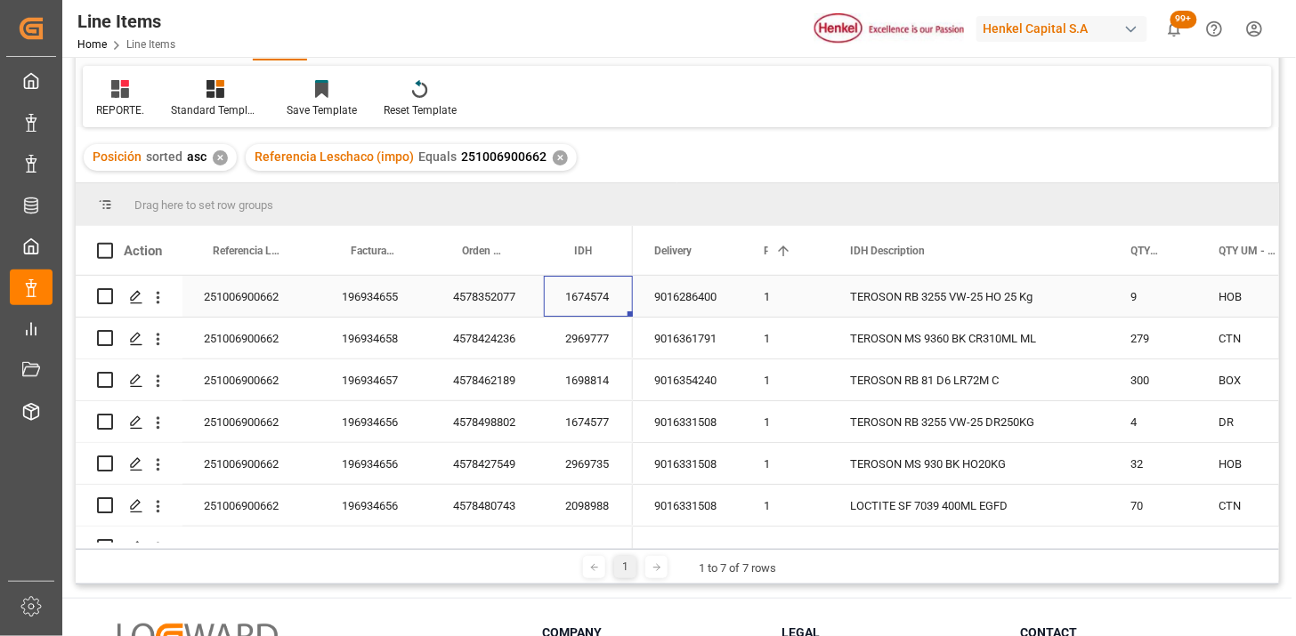
click at [573, 286] on div "1674574" at bounding box center [588, 296] width 89 height 41
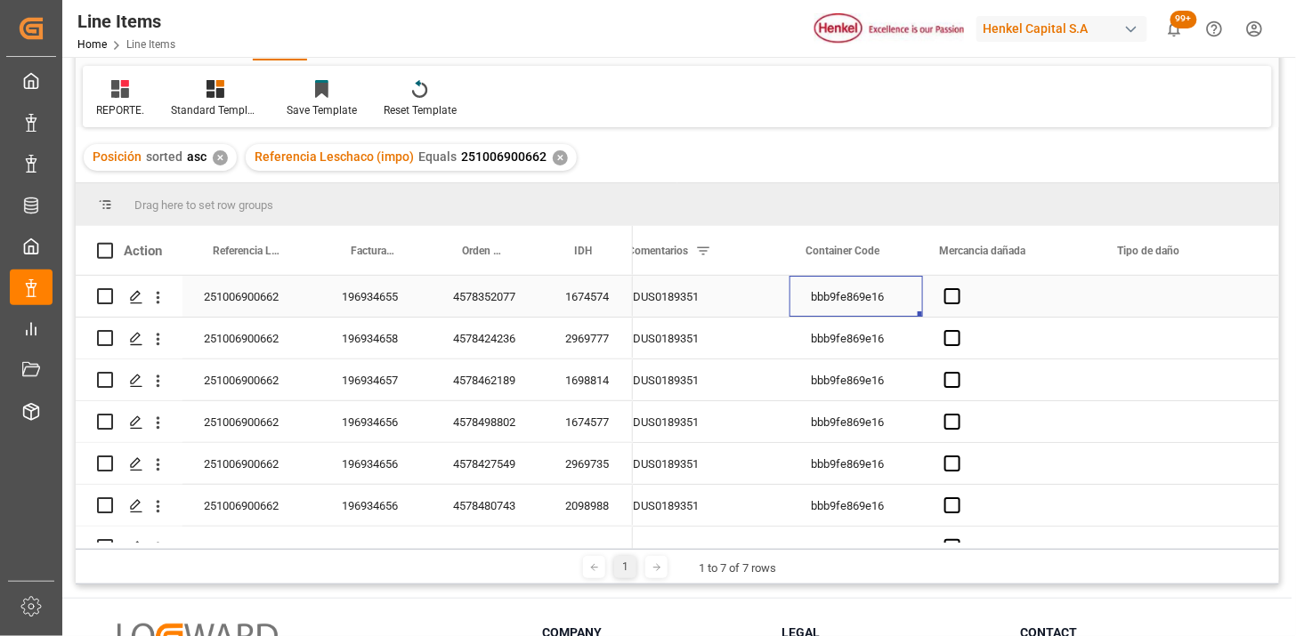
click at [949, 303] on span "Press SPACE to select this row." at bounding box center [952, 296] width 16 height 16
click at [958, 288] on input "Press SPACE to select this row." at bounding box center [958, 288] width 0 height 0
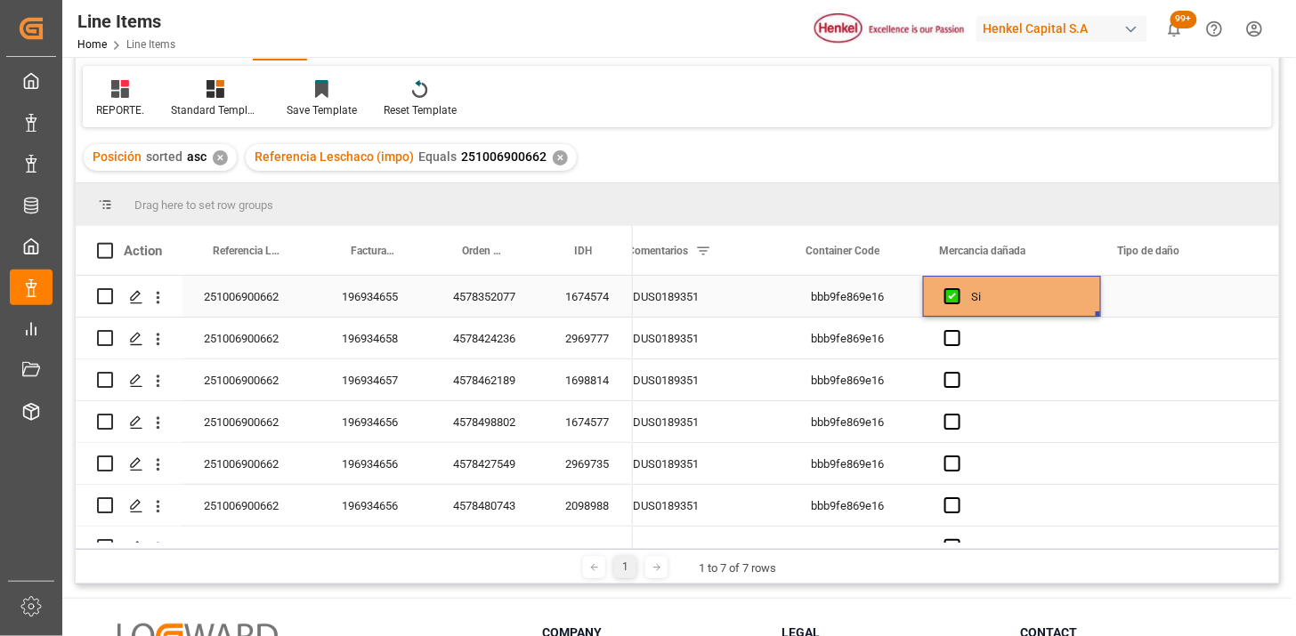
click at [1170, 294] on div "Press SPACE to select this row." at bounding box center [1190, 296] width 178 height 41
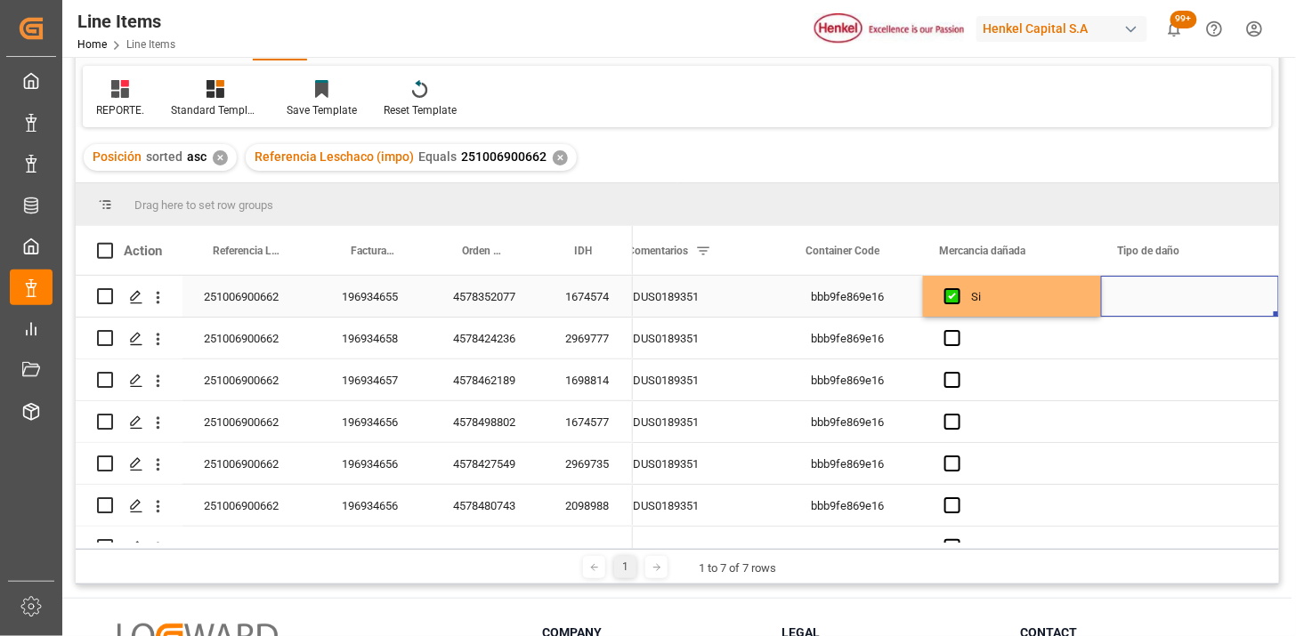
click at [1170, 294] on div "Press SPACE to select this row." at bounding box center [1190, 296] width 178 height 41
click at [1241, 303] on icon "open menu" at bounding box center [1245, 307] width 21 height 21
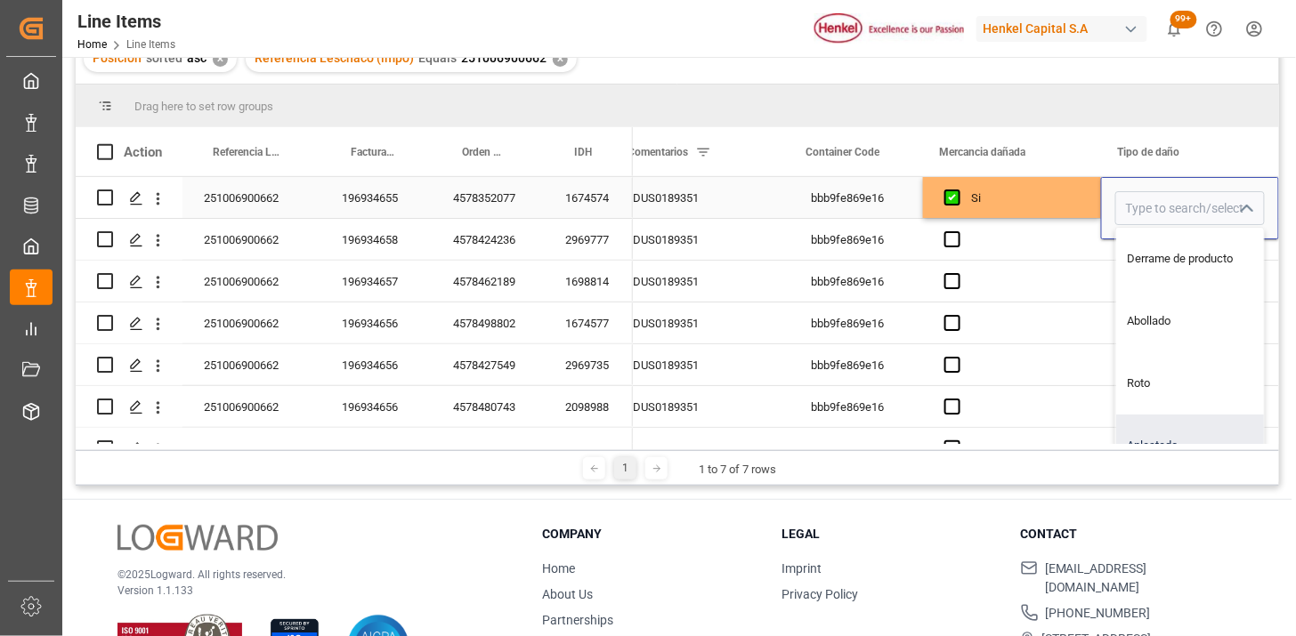
scroll to position [0, 0]
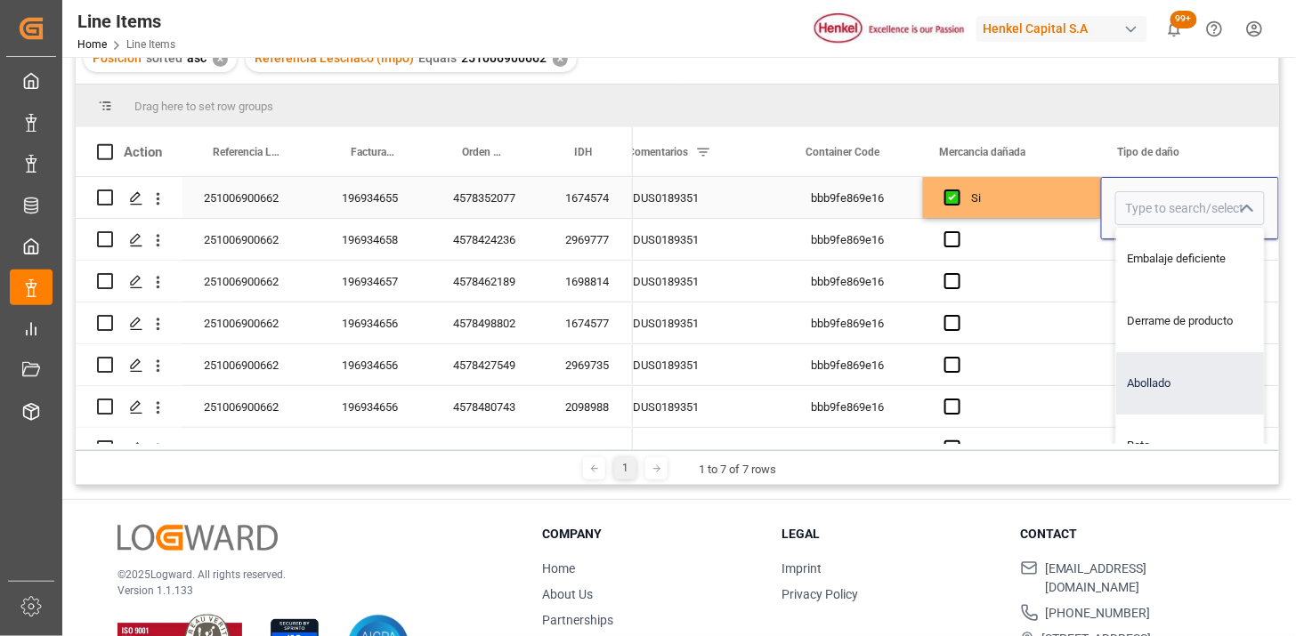
click at [1172, 378] on div "Abollado" at bounding box center [1190, 383] width 148 height 62
type input "Abollado"
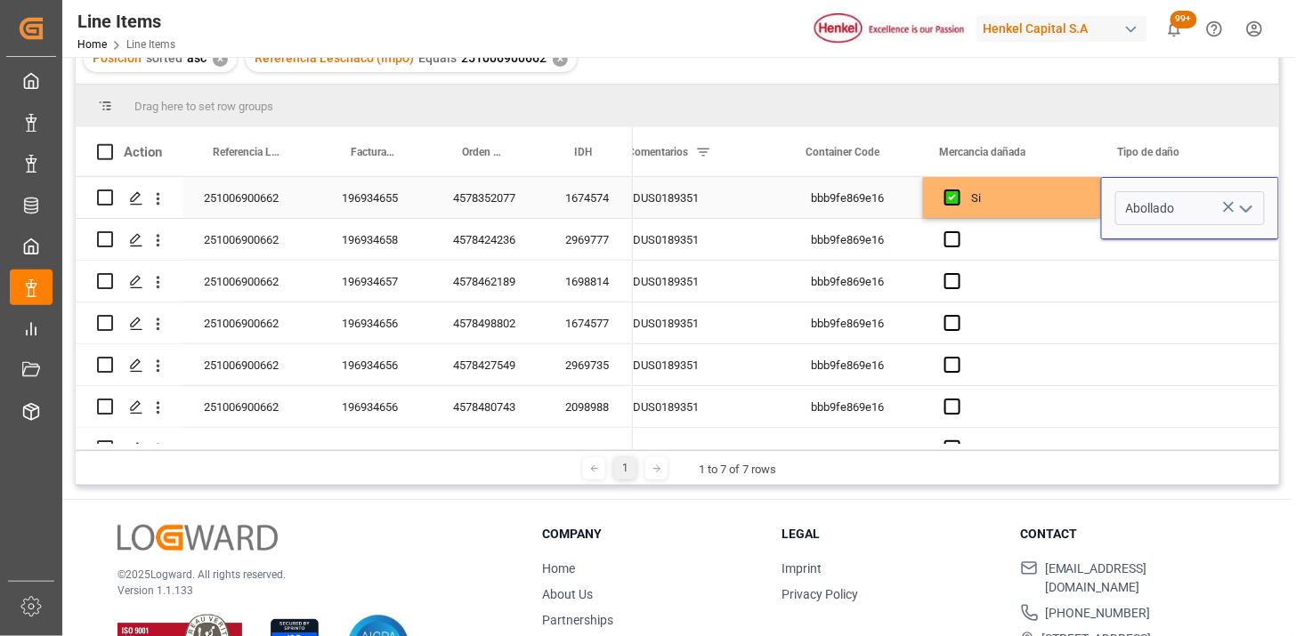
click at [1030, 207] on div "Si" at bounding box center [1025, 198] width 109 height 41
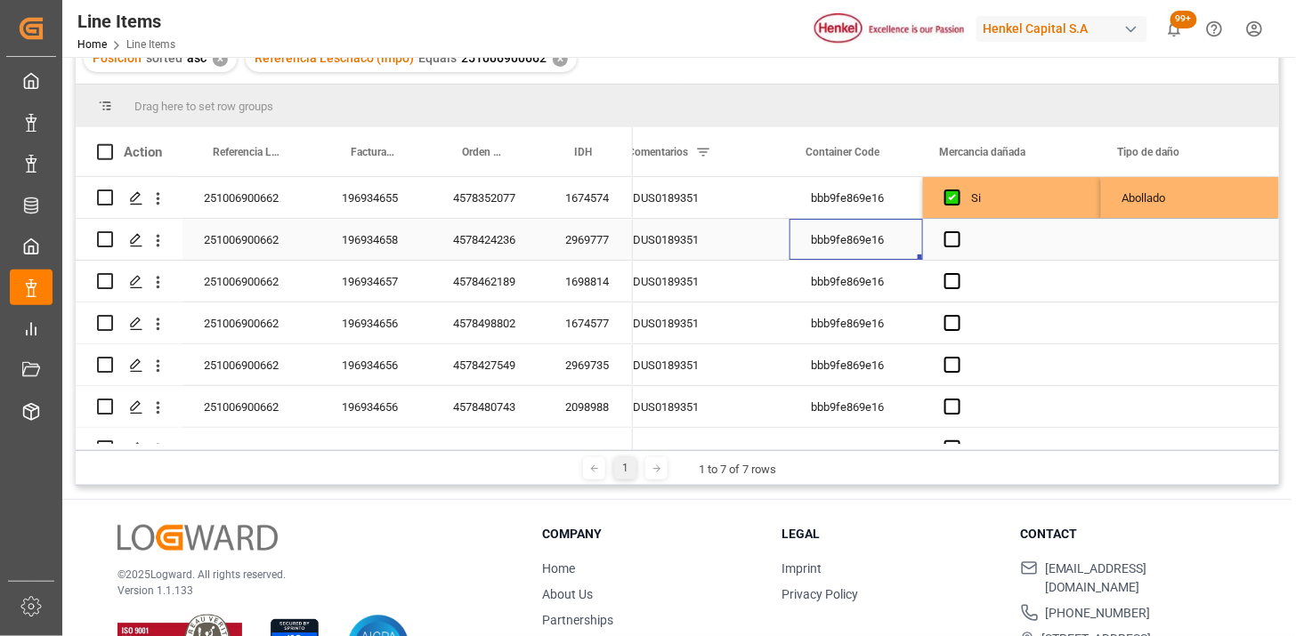
click at [853, 247] on div "bbb9fe869e16" at bounding box center [856, 239] width 134 height 41
click at [954, 241] on span "Press SPACE to select this row." at bounding box center [952, 239] width 16 height 16
click at [958, 231] on input "Press SPACE to select this row." at bounding box center [958, 231] width 0 height 0
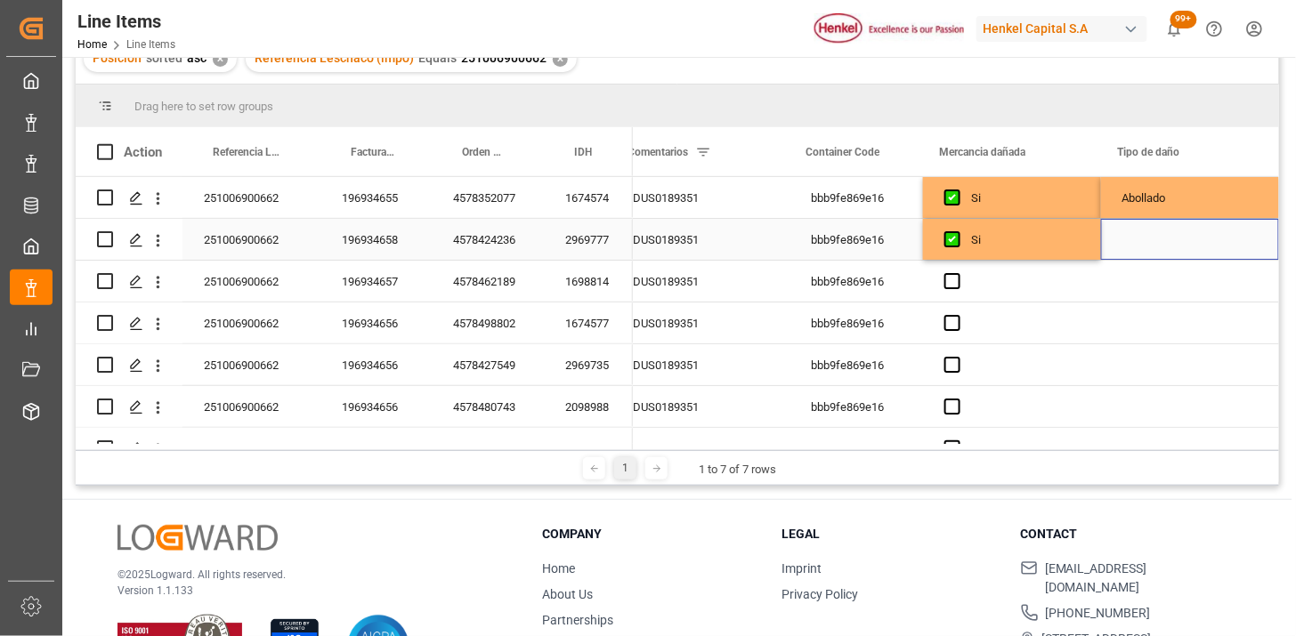
click at [1144, 245] on div "Press SPACE to select this row." at bounding box center [1190, 239] width 178 height 41
click at [1250, 261] on icon "open menu" at bounding box center [1245, 250] width 21 height 21
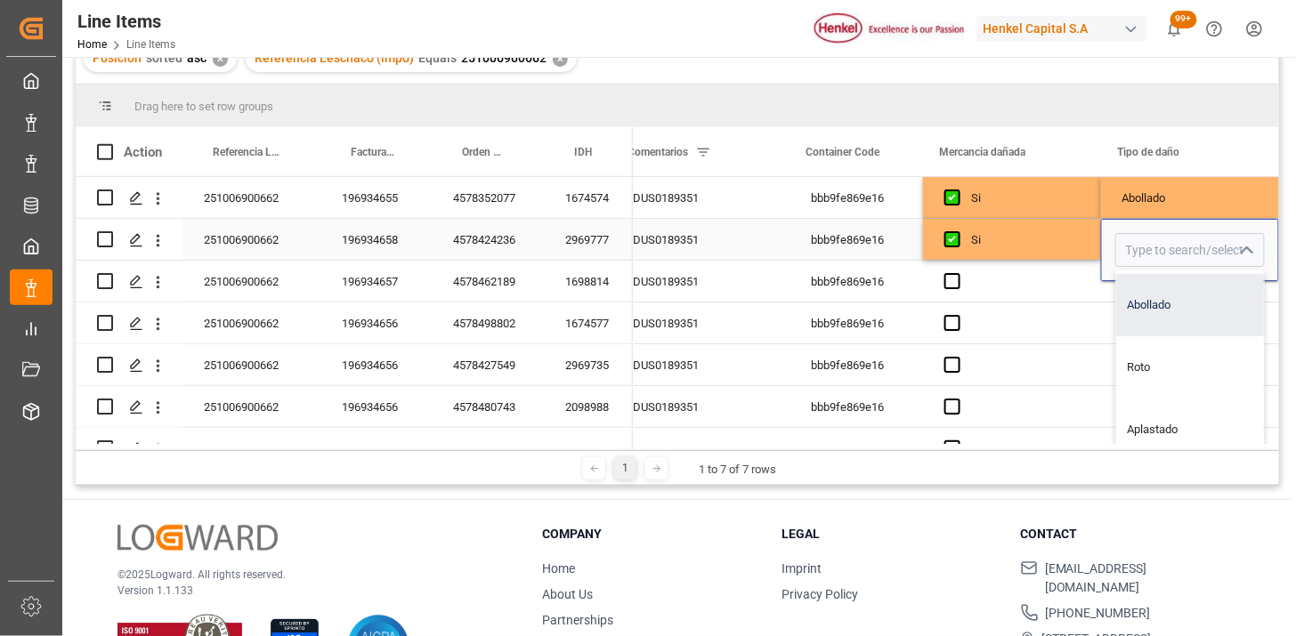
click at [1190, 312] on div "Abollado" at bounding box center [1190, 305] width 148 height 62
type input "Abollado"
click at [1034, 249] on div "Si" at bounding box center [1025, 240] width 109 height 41
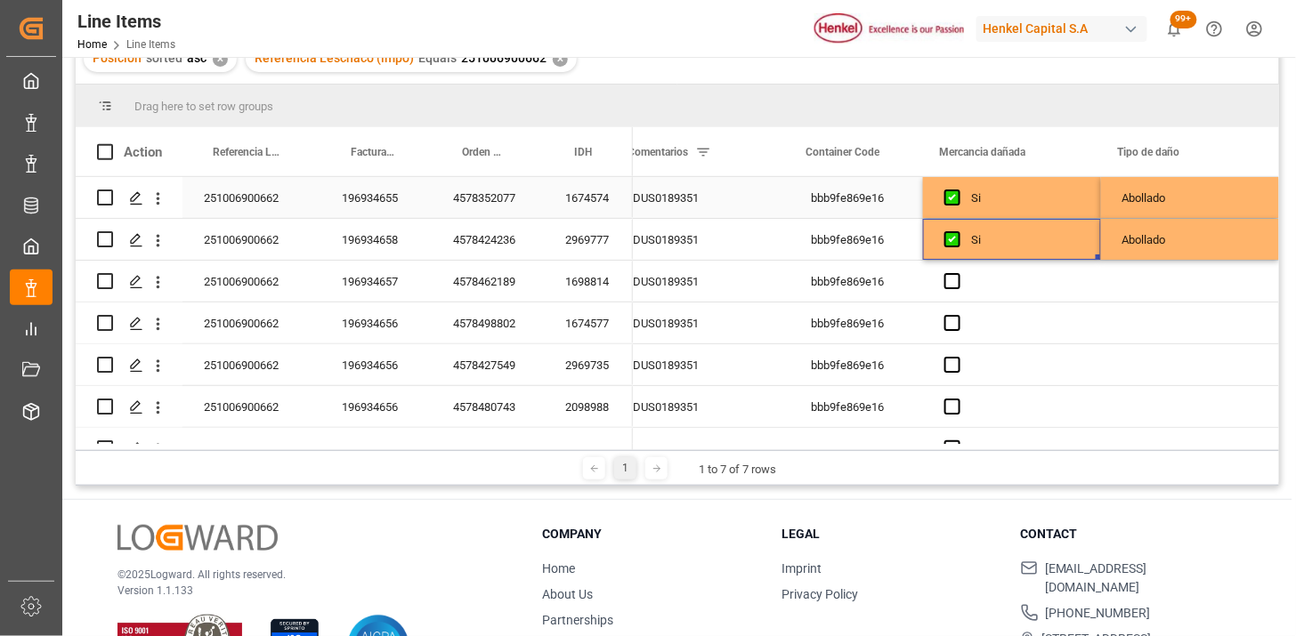
click at [1172, 198] on div "Abollado" at bounding box center [1189, 198] width 135 height 41
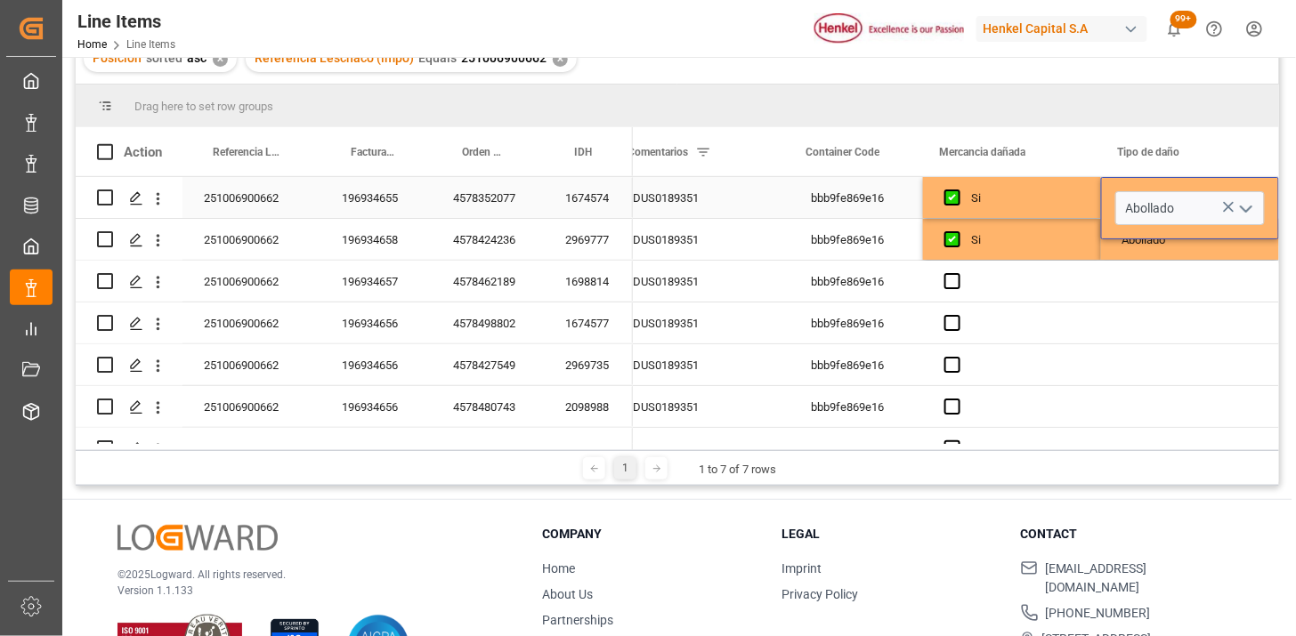
click at [1222, 214] on icon "Press SPACE to select this row." at bounding box center [1228, 207] width 19 height 19
click at [1170, 250] on div "Abollado" at bounding box center [1189, 240] width 135 height 41
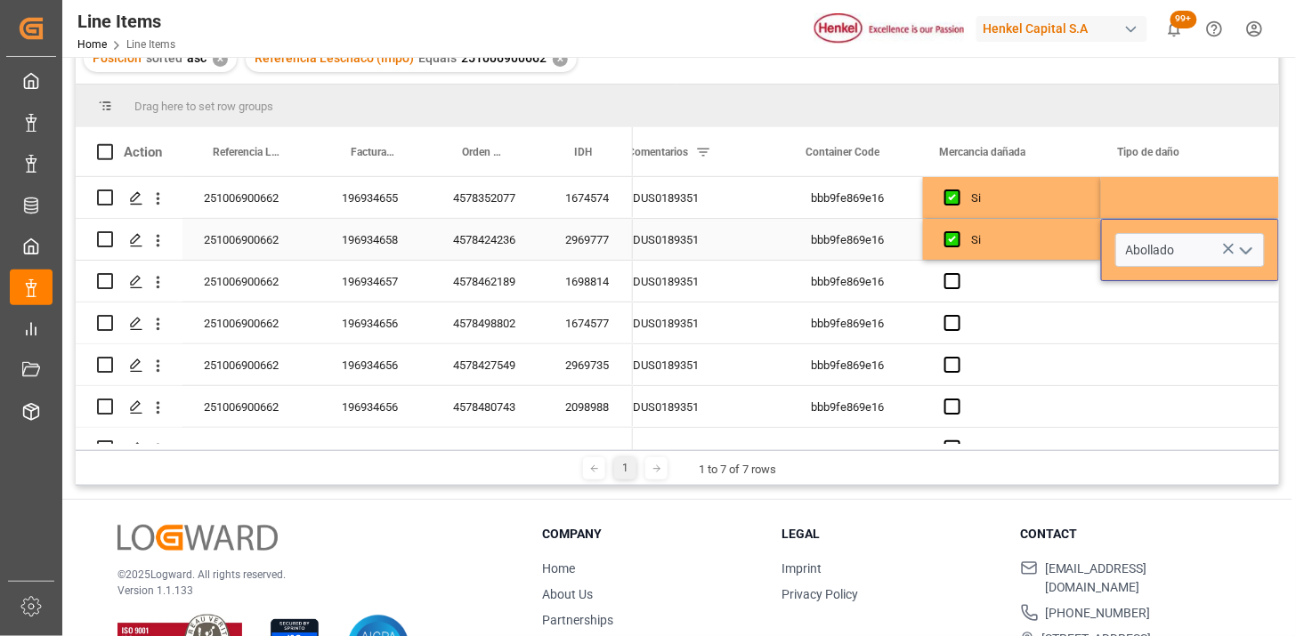
click at [1224, 250] on icon "Press SPACE to select this row." at bounding box center [1229, 249] width 11 height 11
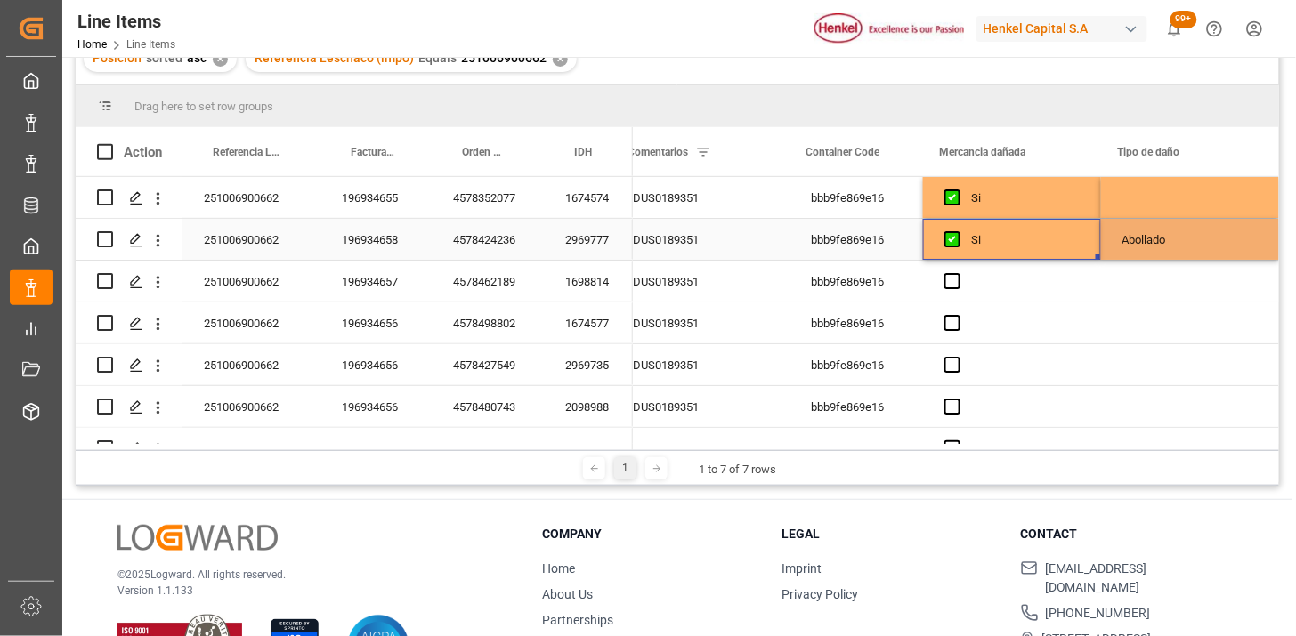
click at [1016, 233] on div "Si" at bounding box center [1025, 240] width 109 height 41
click at [1159, 240] on div "Press SPACE to select this row." at bounding box center [1190, 239] width 178 height 41
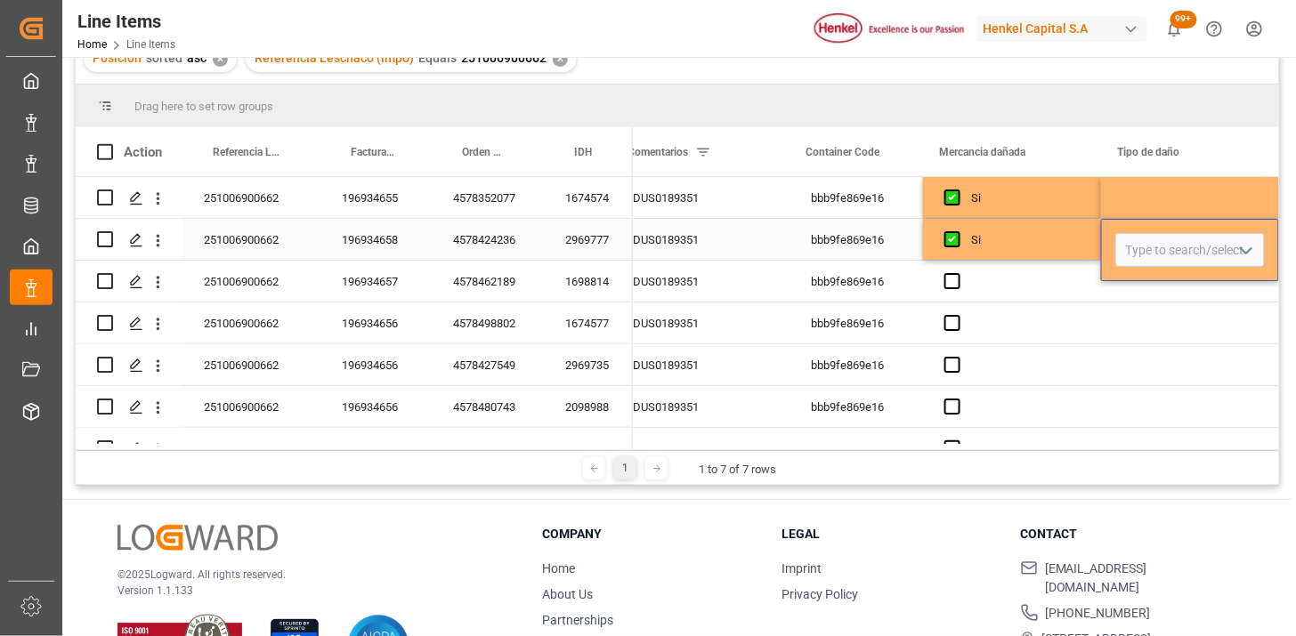
click at [1054, 236] on div "Si" at bounding box center [1025, 240] width 109 height 41
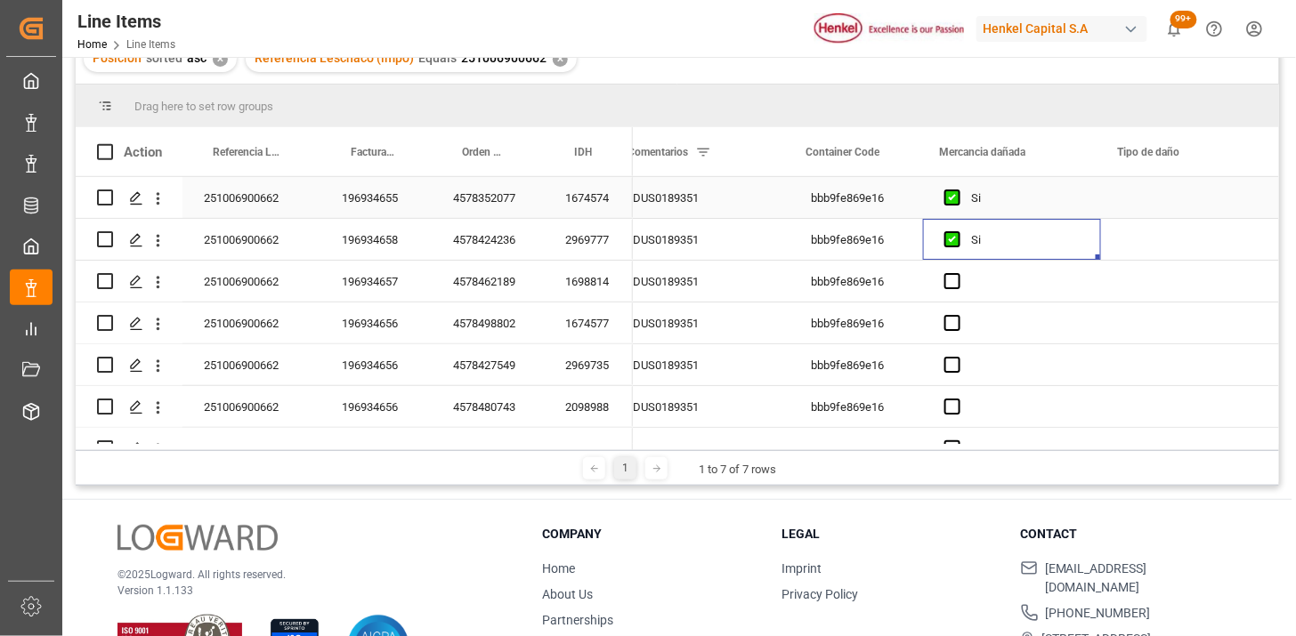
click at [1199, 206] on div "Press SPACE to select this row." at bounding box center [1190, 197] width 178 height 41
click at [1241, 206] on polyline "open menu" at bounding box center [1246, 208] width 11 height 5
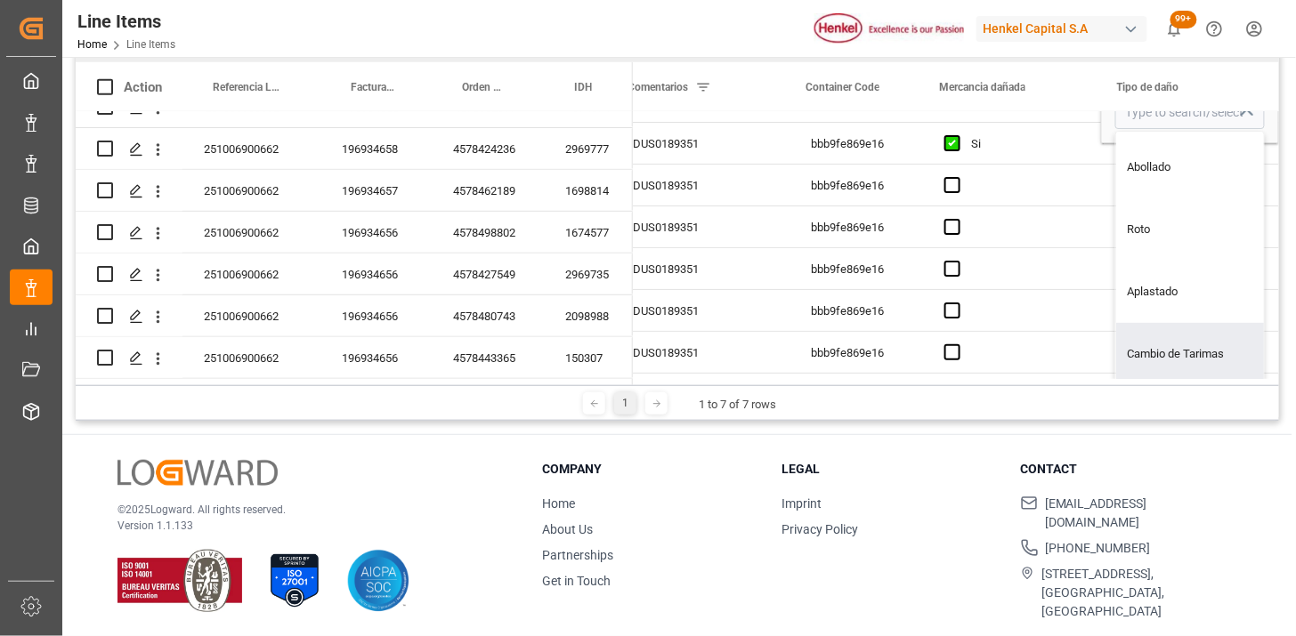
click at [1225, 481] on div "Contact support@logward.com +49 40 239 692 540 Rödingsmarkt 9, 20459, Hamburg, …" at bounding box center [1129, 540] width 216 height 161
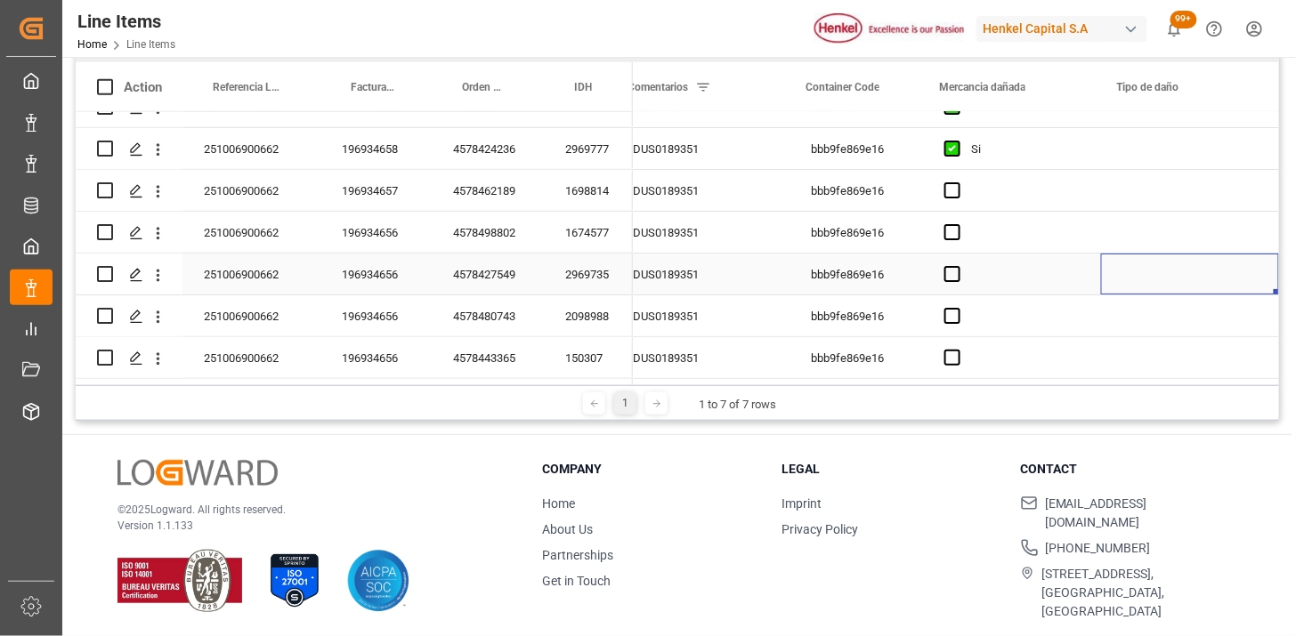
click at [1136, 262] on div "Press SPACE to select this row." at bounding box center [1190, 274] width 178 height 41
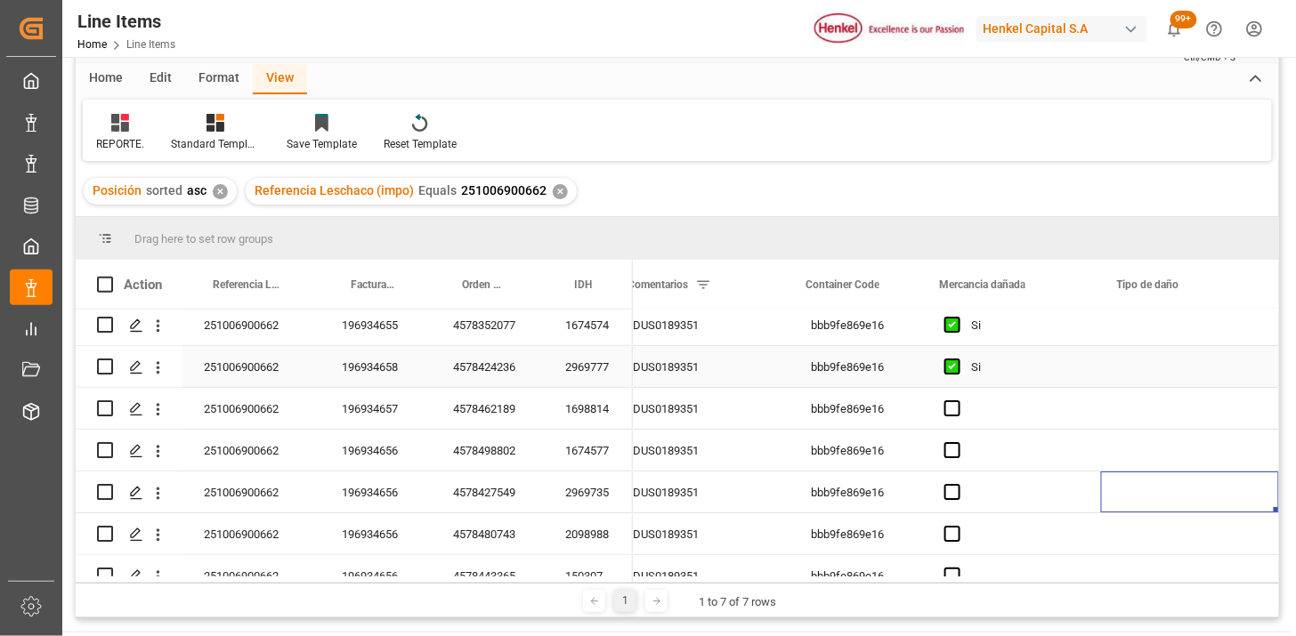
scroll to position [0, 0]
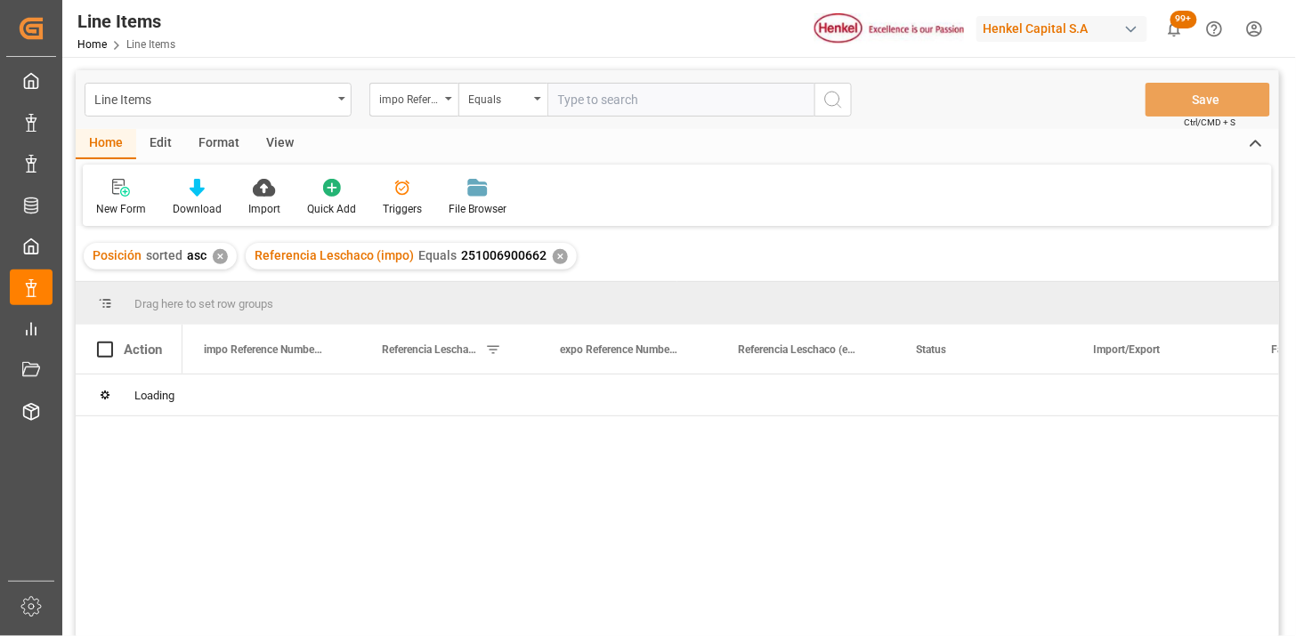
click at [291, 142] on div "View" at bounding box center [280, 144] width 54 height 30
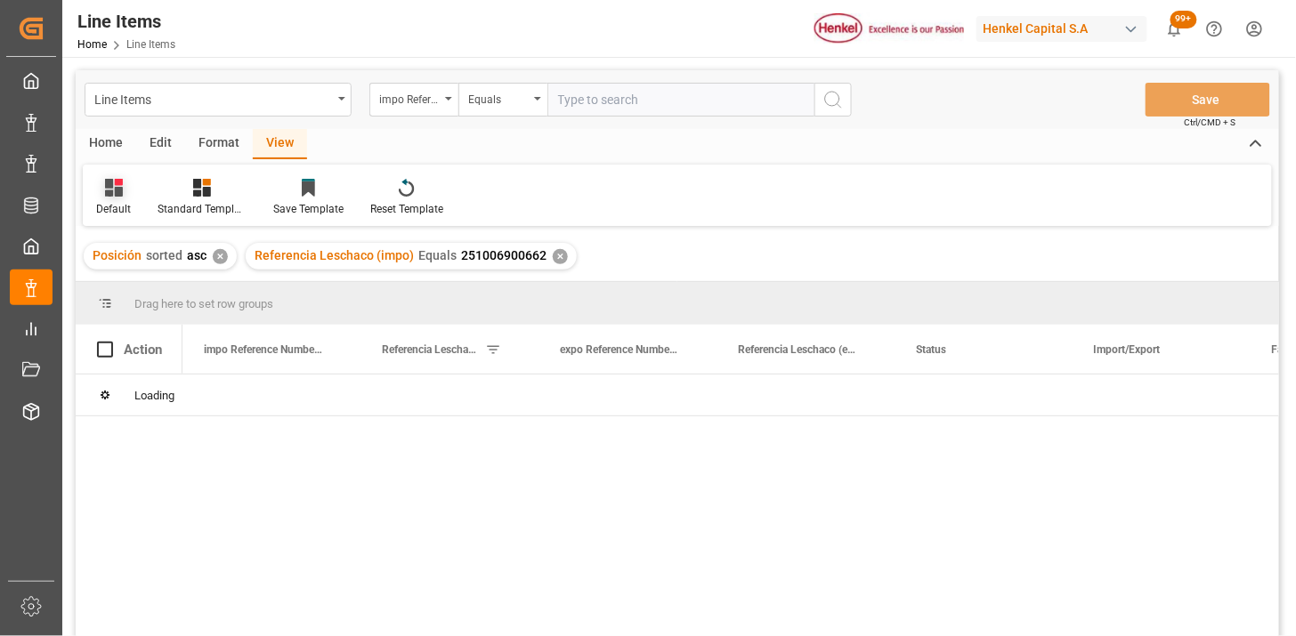
click at [113, 183] on icon at bounding box center [114, 188] width 18 height 18
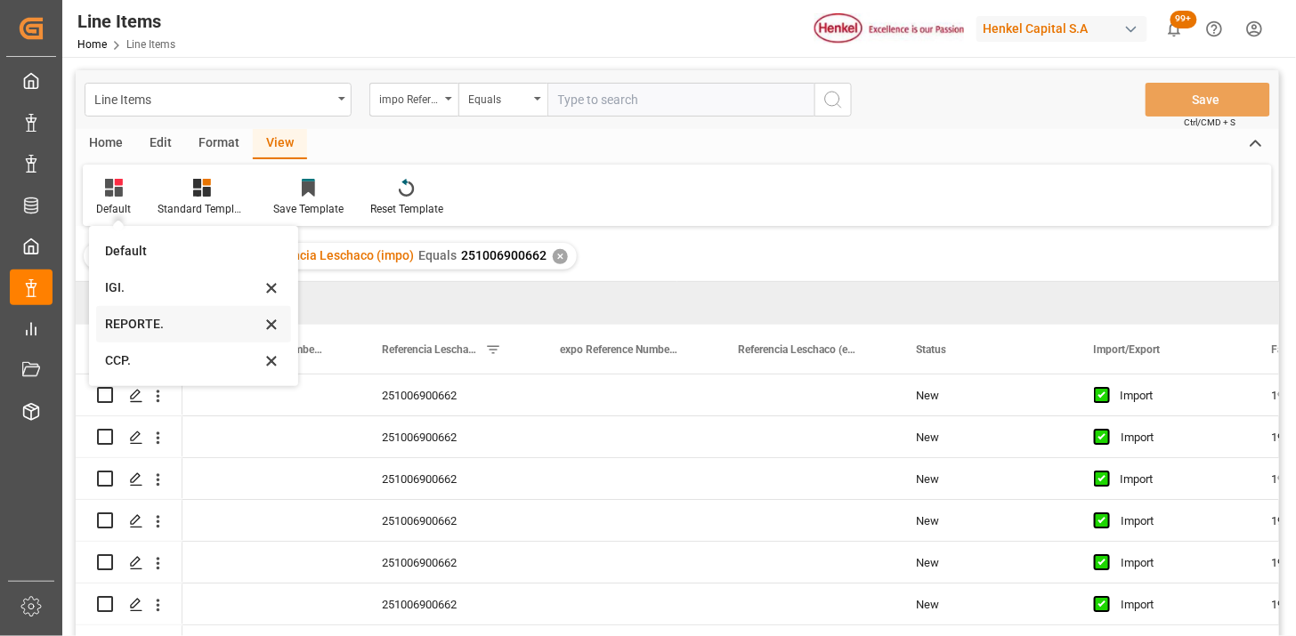
click at [141, 328] on div "REPORTE." at bounding box center [183, 324] width 156 height 19
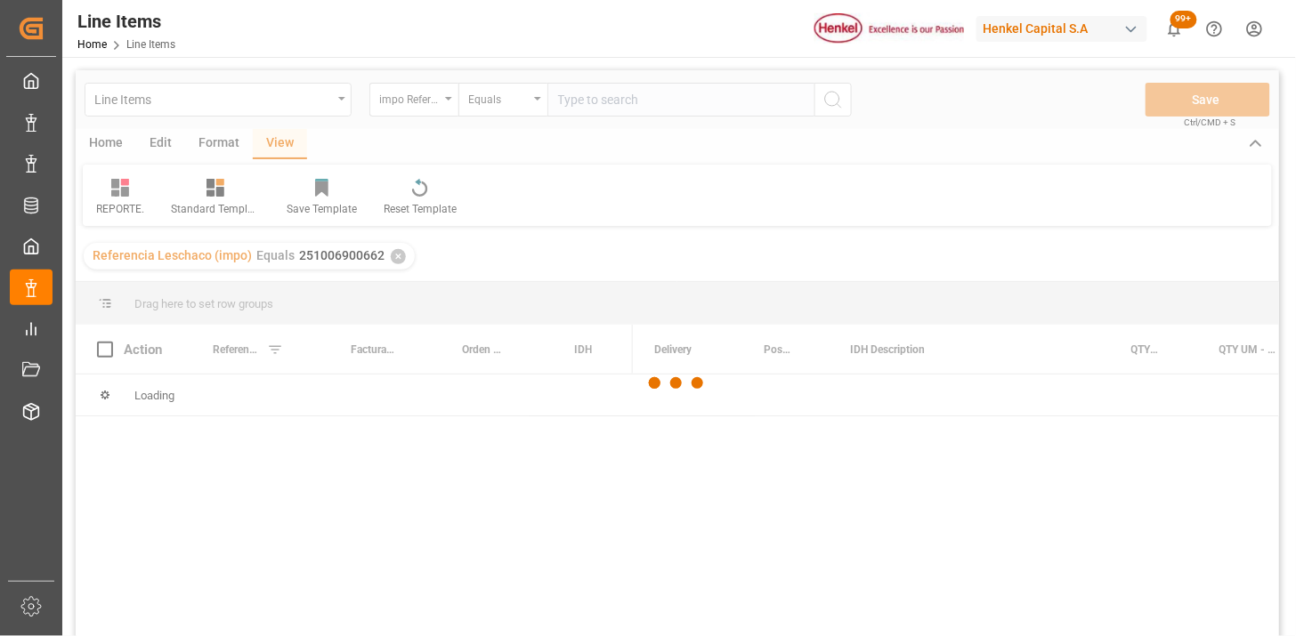
scroll to position [99, 0]
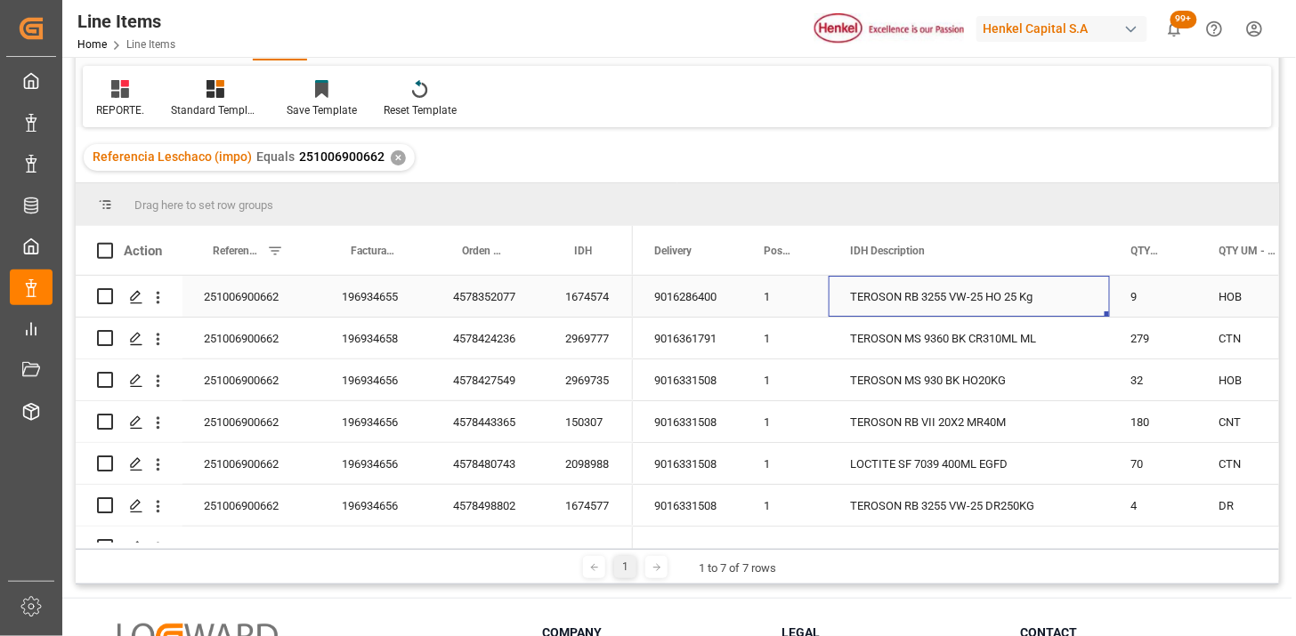
click at [1032, 312] on div "TEROSON RB 3255 VW-25 HO 25 Kg" at bounding box center [969, 296] width 281 height 41
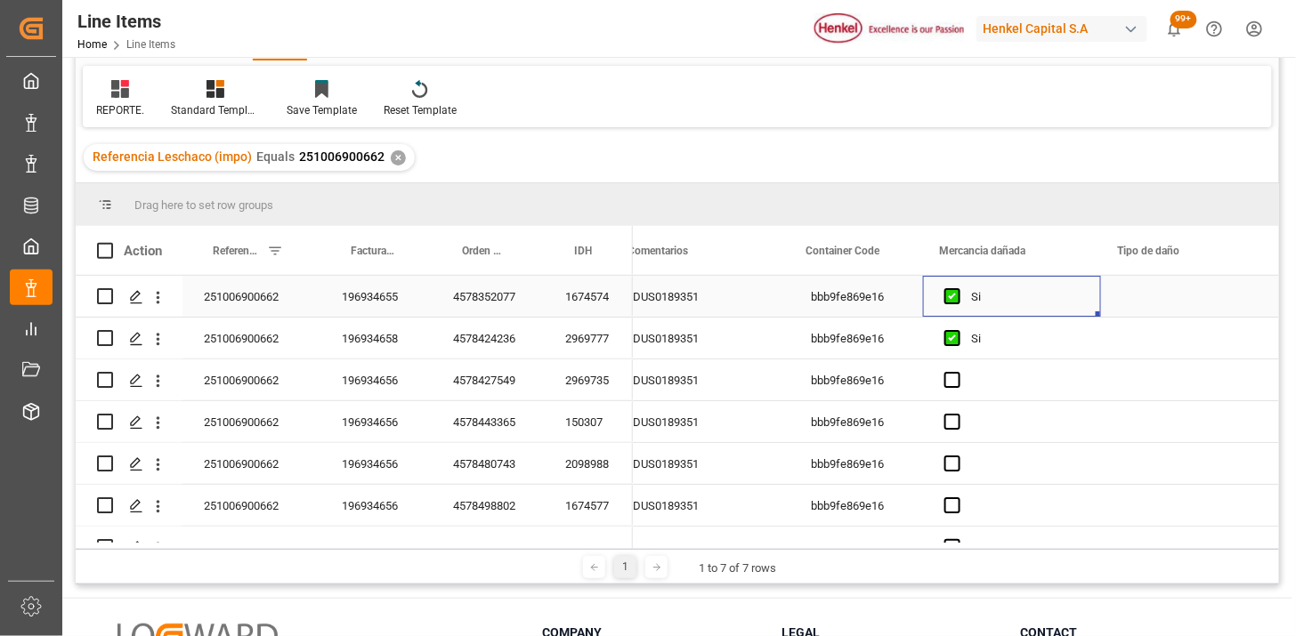
click at [1161, 299] on div "Press SPACE to select this row." at bounding box center [1190, 296] width 178 height 41
drag, startPoint x: 1161, startPoint y: 299, endPoint x: 1202, endPoint y: 303, distance: 40.2
click at [1176, 299] on div "Press SPACE to select this row." at bounding box center [1190, 296] width 178 height 41
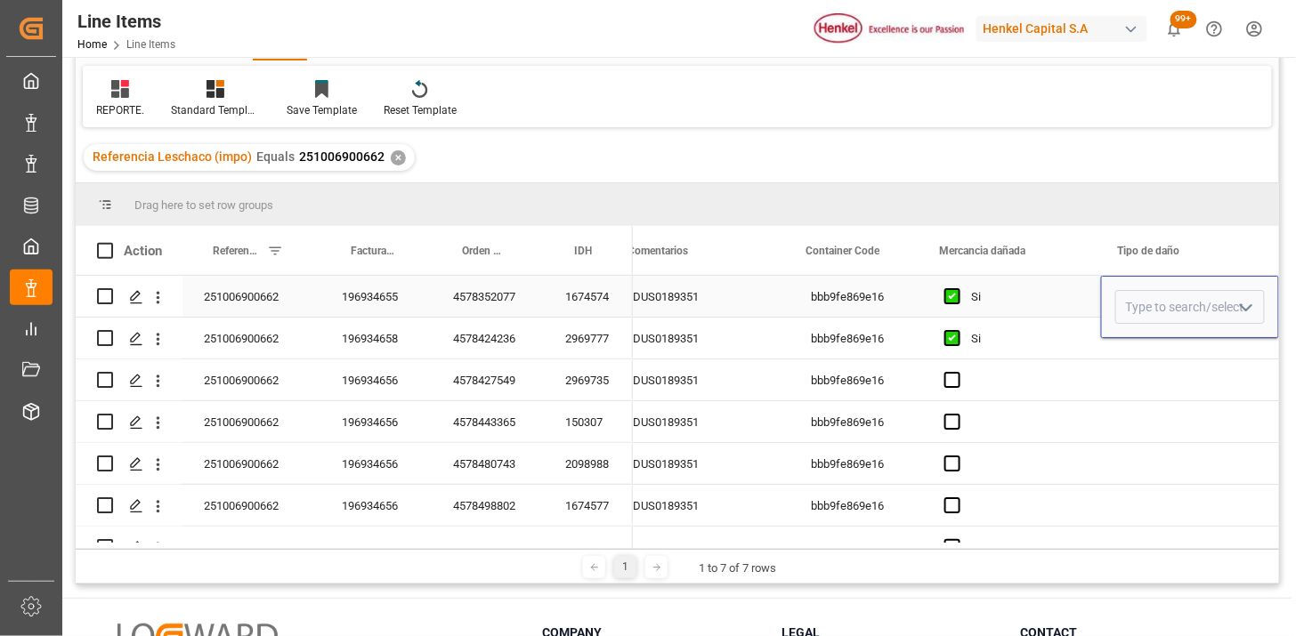
click at [1235, 304] on icon "open menu" at bounding box center [1245, 307] width 21 height 21
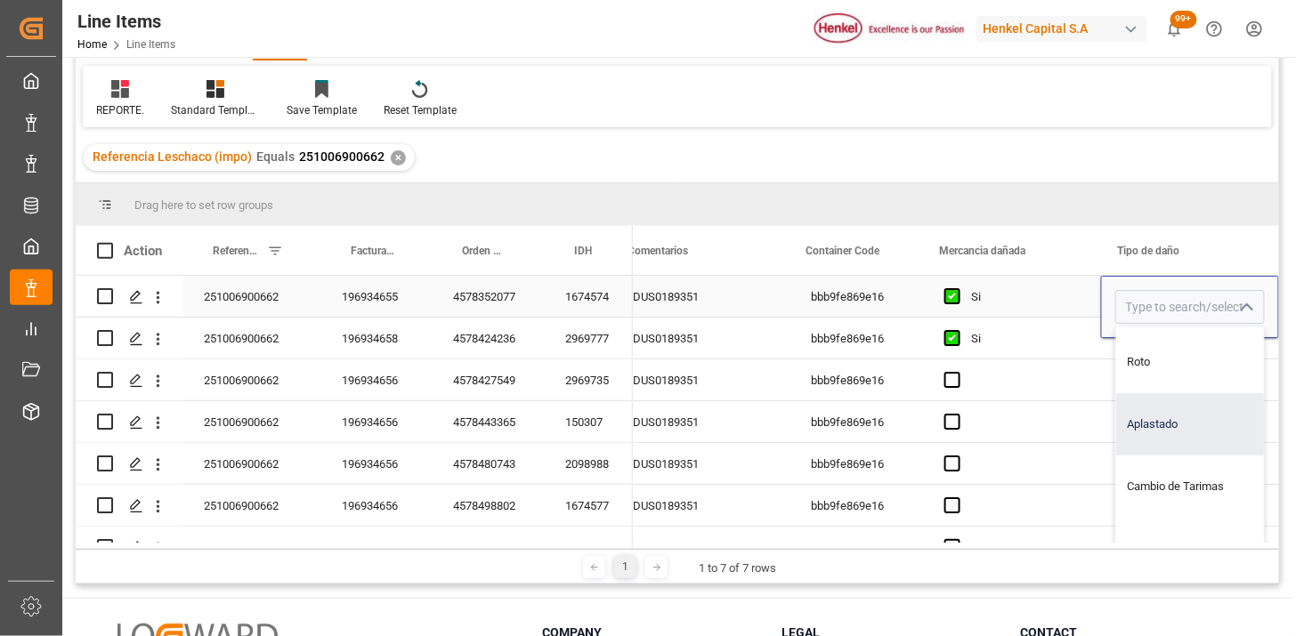
scroll to position [12, 2159]
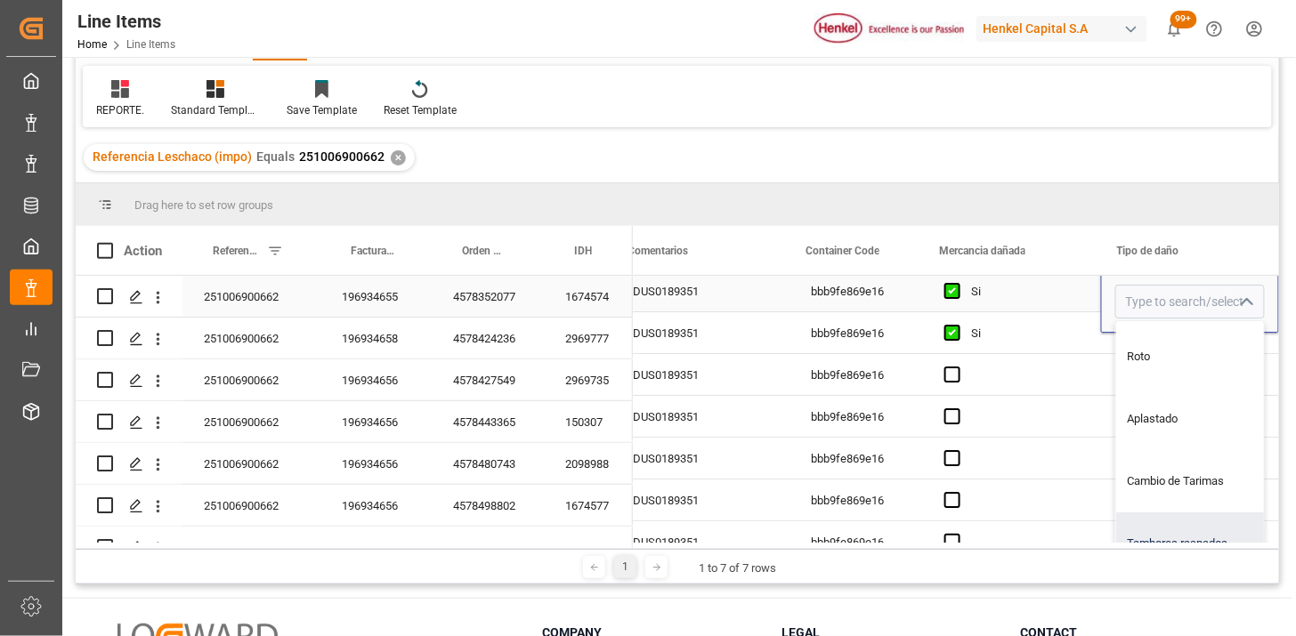
click at [1159, 527] on div "Tambores raspados" at bounding box center [1190, 544] width 148 height 62
type input "Tambores raspados"
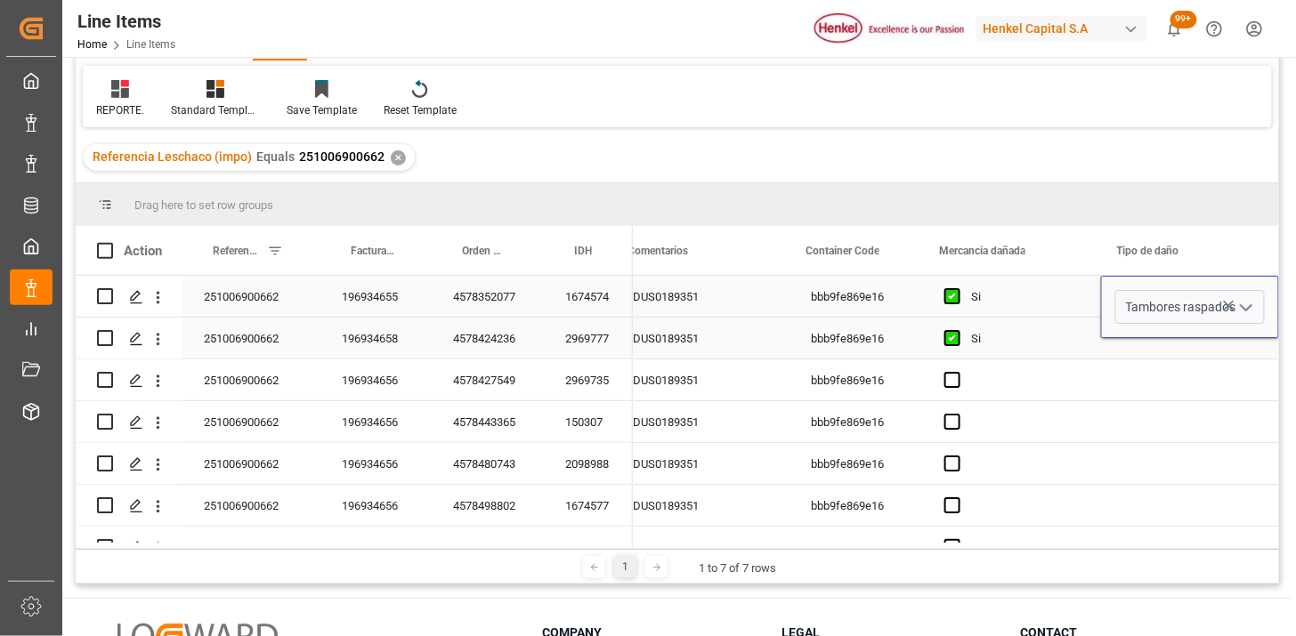
click at [1019, 304] on div "Si" at bounding box center [1025, 297] width 109 height 41
click at [1102, 368] on div "Press SPACE to select this row." at bounding box center [1190, 380] width 178 height 41
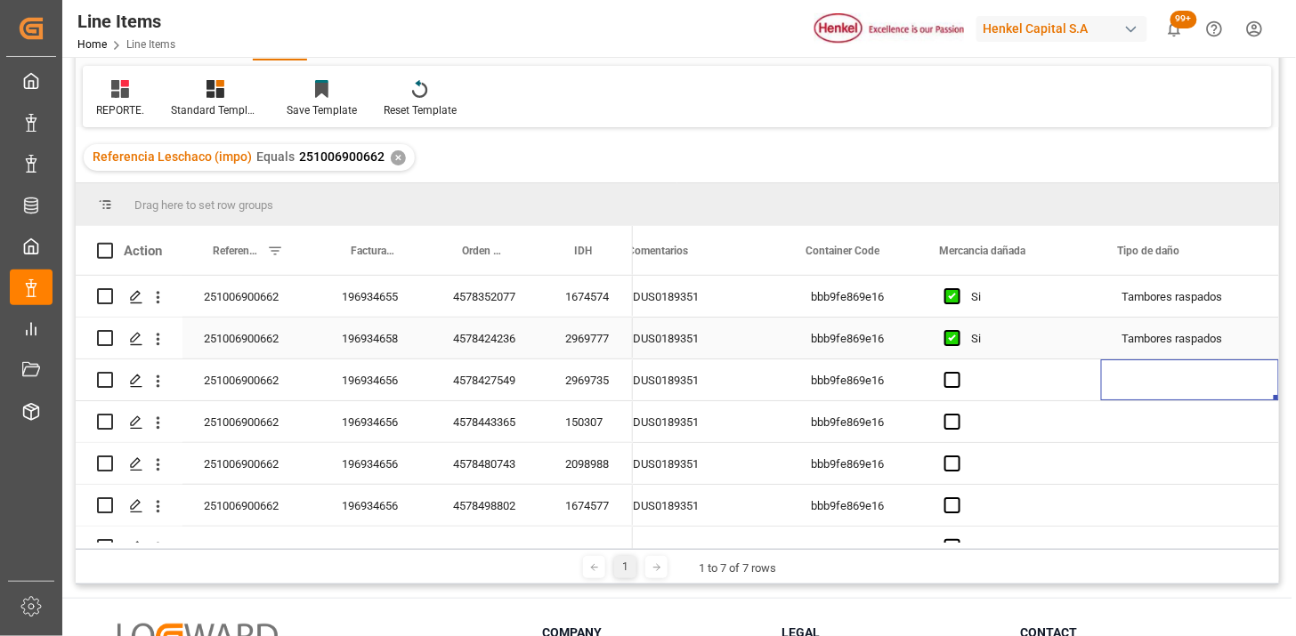
click at [1031, 342] on div "Si" at bounding box center [1025, 339] width 109 height 41
click at [1154, 405] on div "Press SPACE to select this row." at bounding box center [1190, 421] width 178 height 41
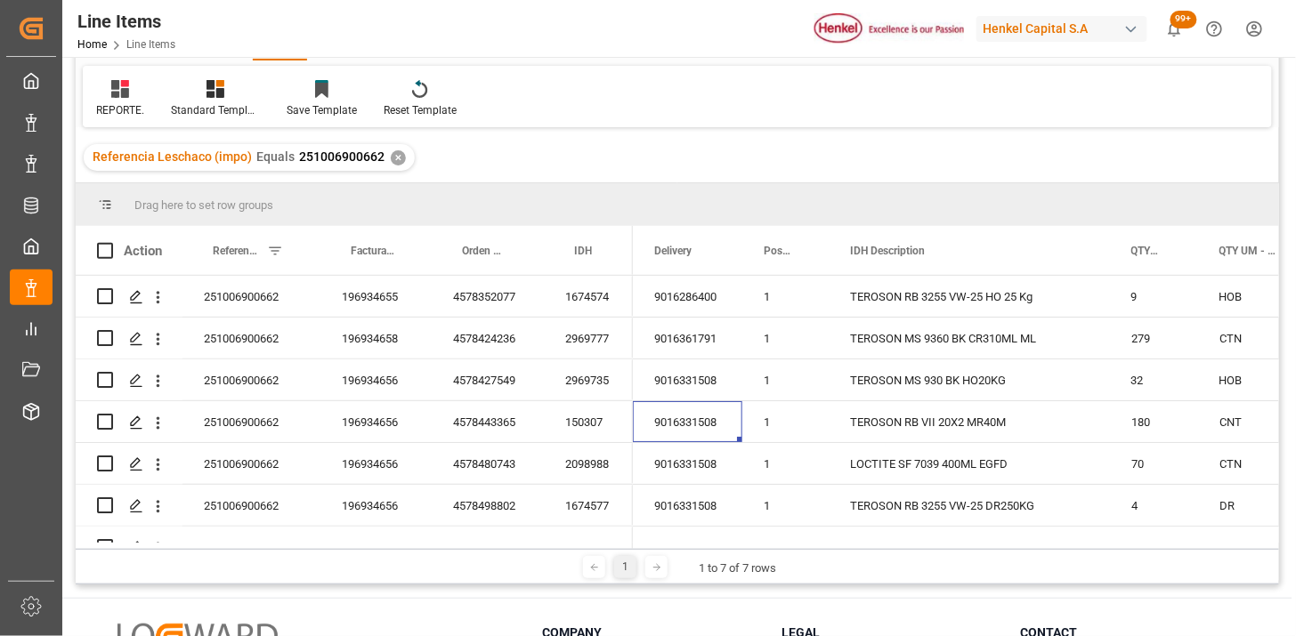
scroll to position [0, 0]
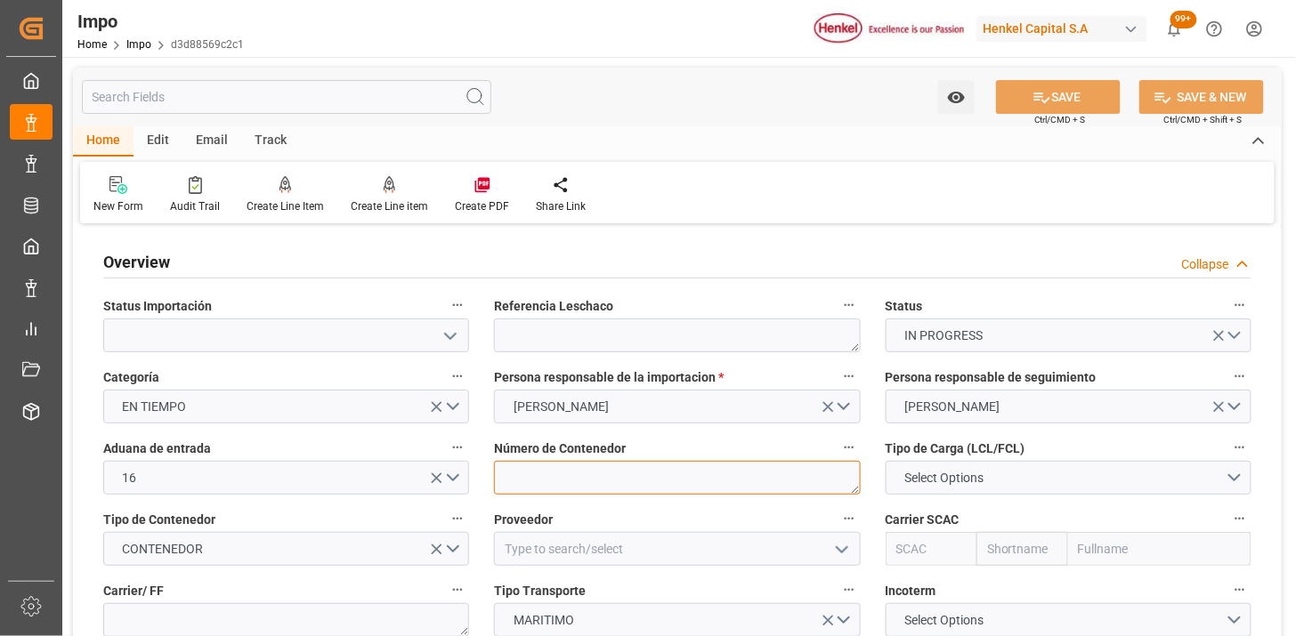
type input "[DATE]"
click at [590, 474] on textarea at bounding box center [677, 478] width 366 height 34
paste textarea "HLBU9083171"
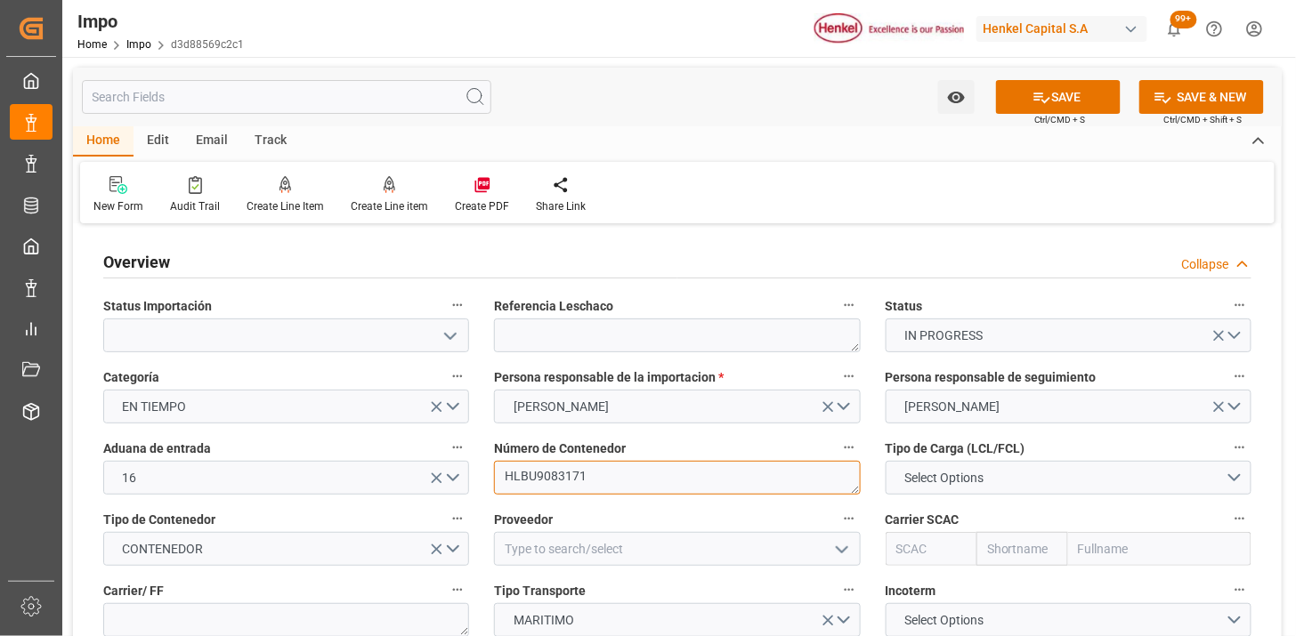
scroll to position [99, 0]
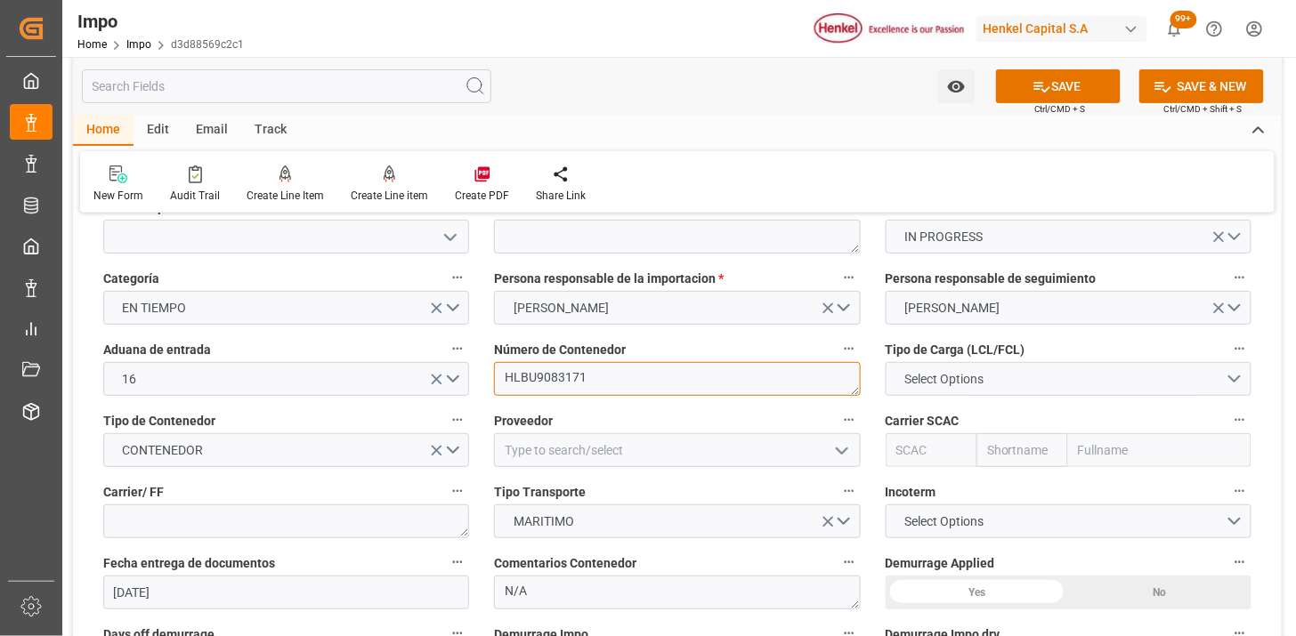
type textarea "HLBU9083171"
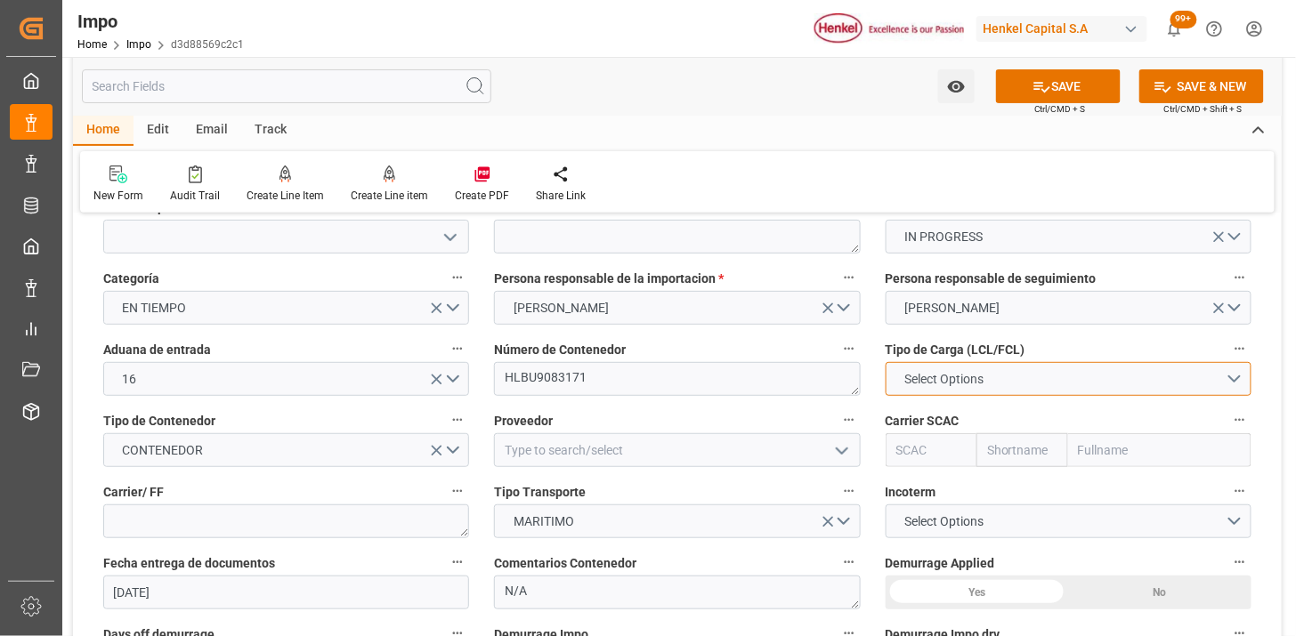
click at [953, 376] on span "Select Options" at bounding box center [943, 379] width 97 height 19
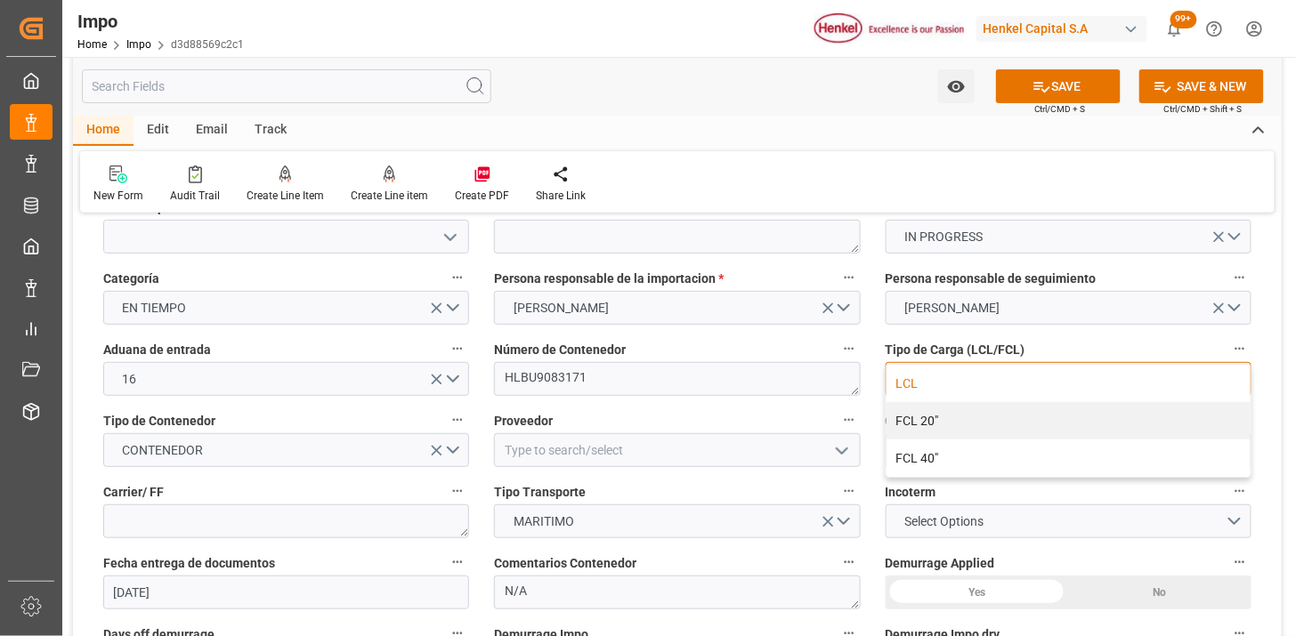
click at [963, 386] on div "LCL" at bounding box center [1068, 383] width 364 height 37
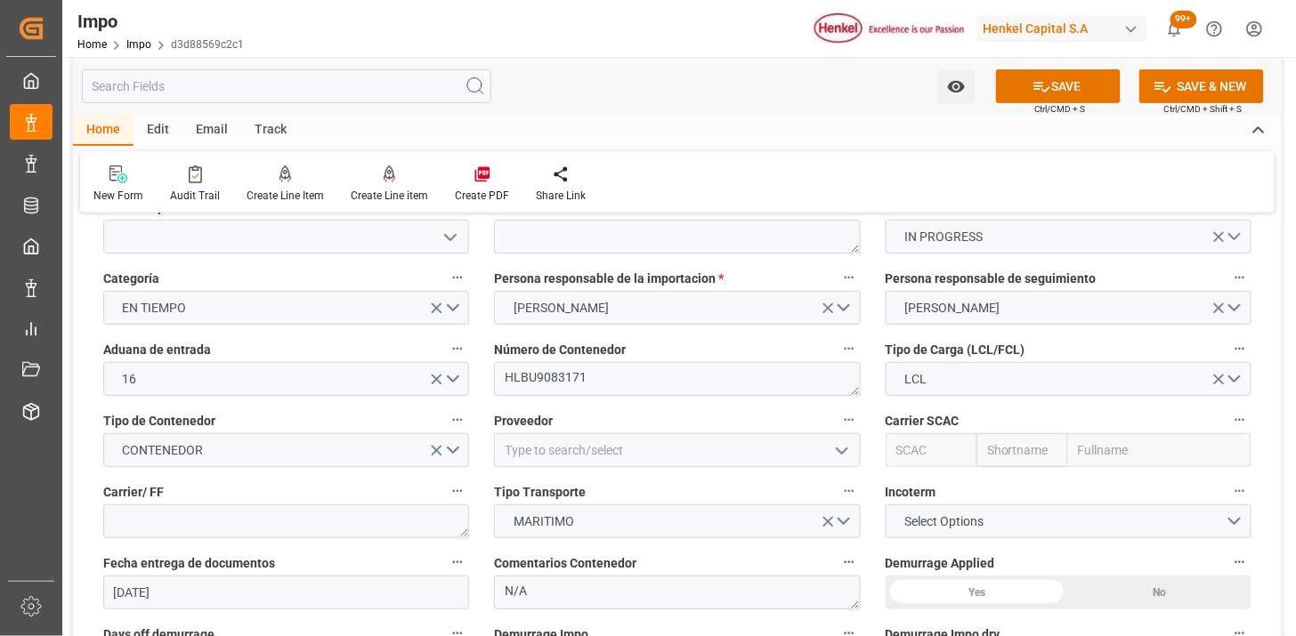
drag, startPoint x: 917, startPoint y: 451, endPoint x: 935, endPoint y: 449, distance: 17.9
click at [918, 450] on input "text" at bounding box center [932, 450] width 92 height 34
type input "HLCU"
type input "Hapag [PERSON_NAME]"
type input "Hapag [PERSON_NAME] Aktiengesellschaft"
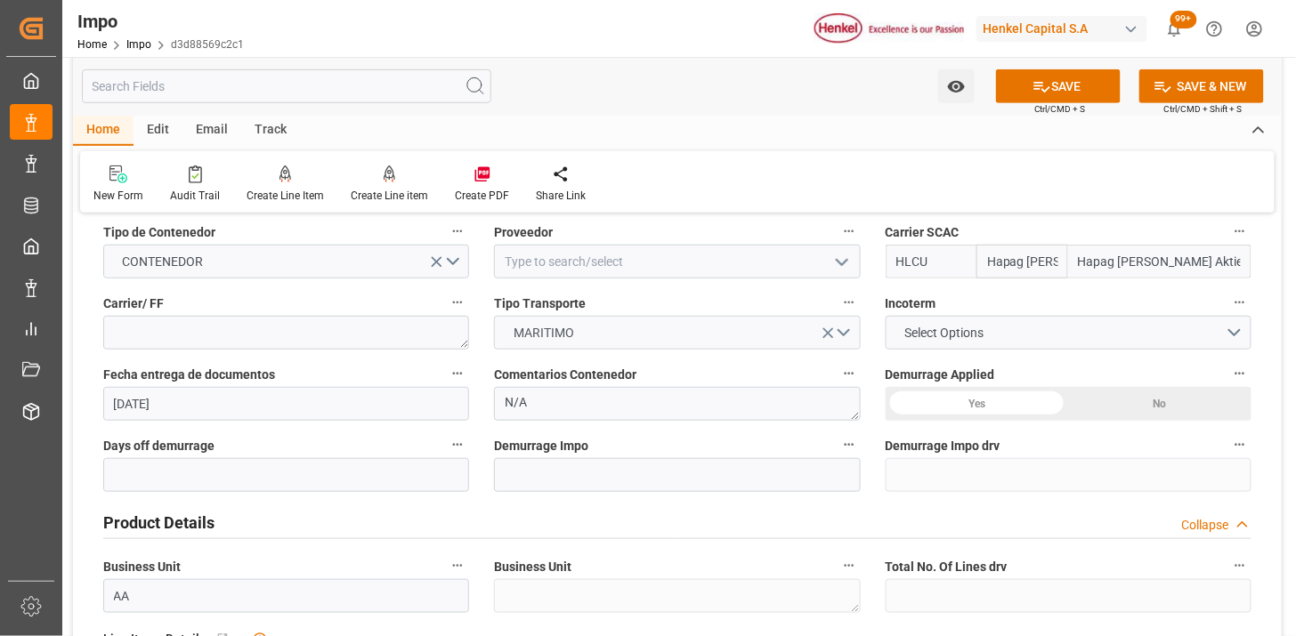
scroll to position [296, 0]
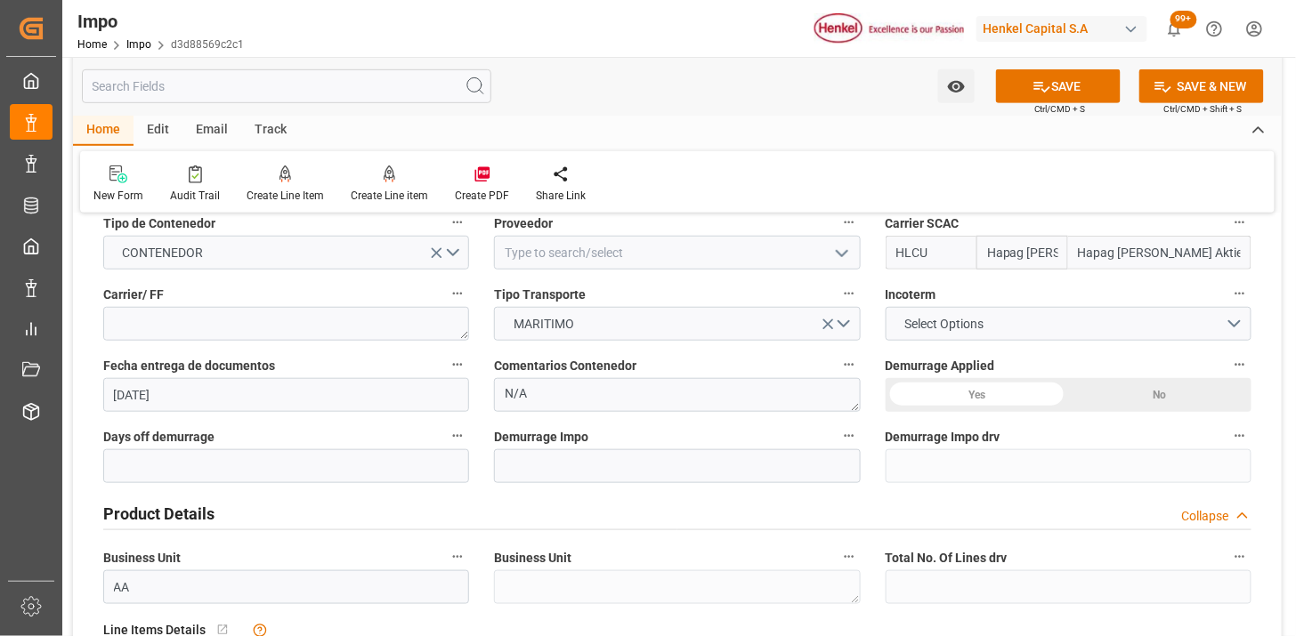
type input "HLCU"
